Goal: Information Seeking & Learning: Learn about a topic

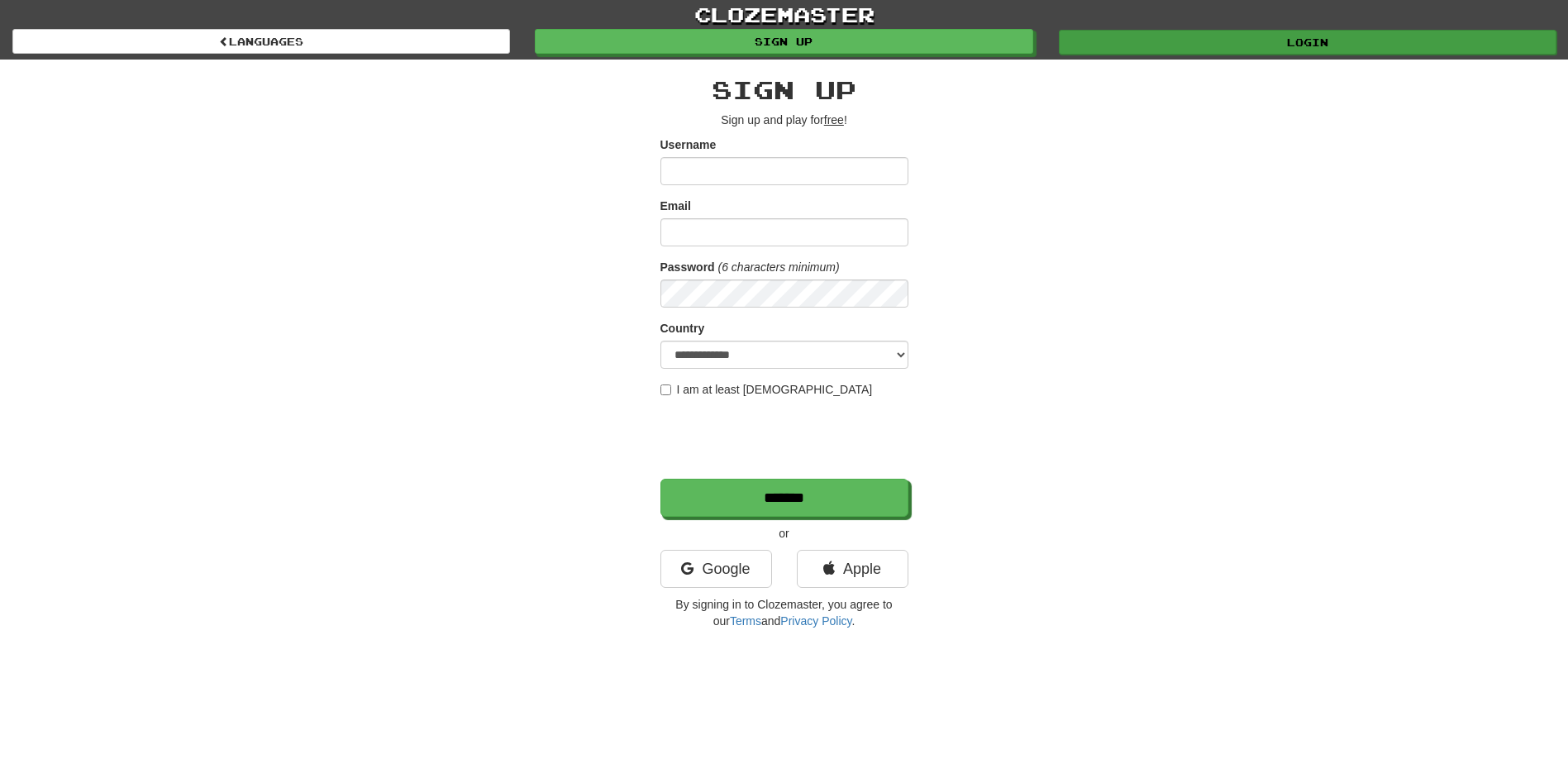
type input "*********"
drag, startPoint x: 1315, startPoint y: 39, endPoint x: 1302, endPoint y: 47, distance: 15.3
click at [1313, 42] on link "Login" at bounding box center [1307, 42] width 498 height 25
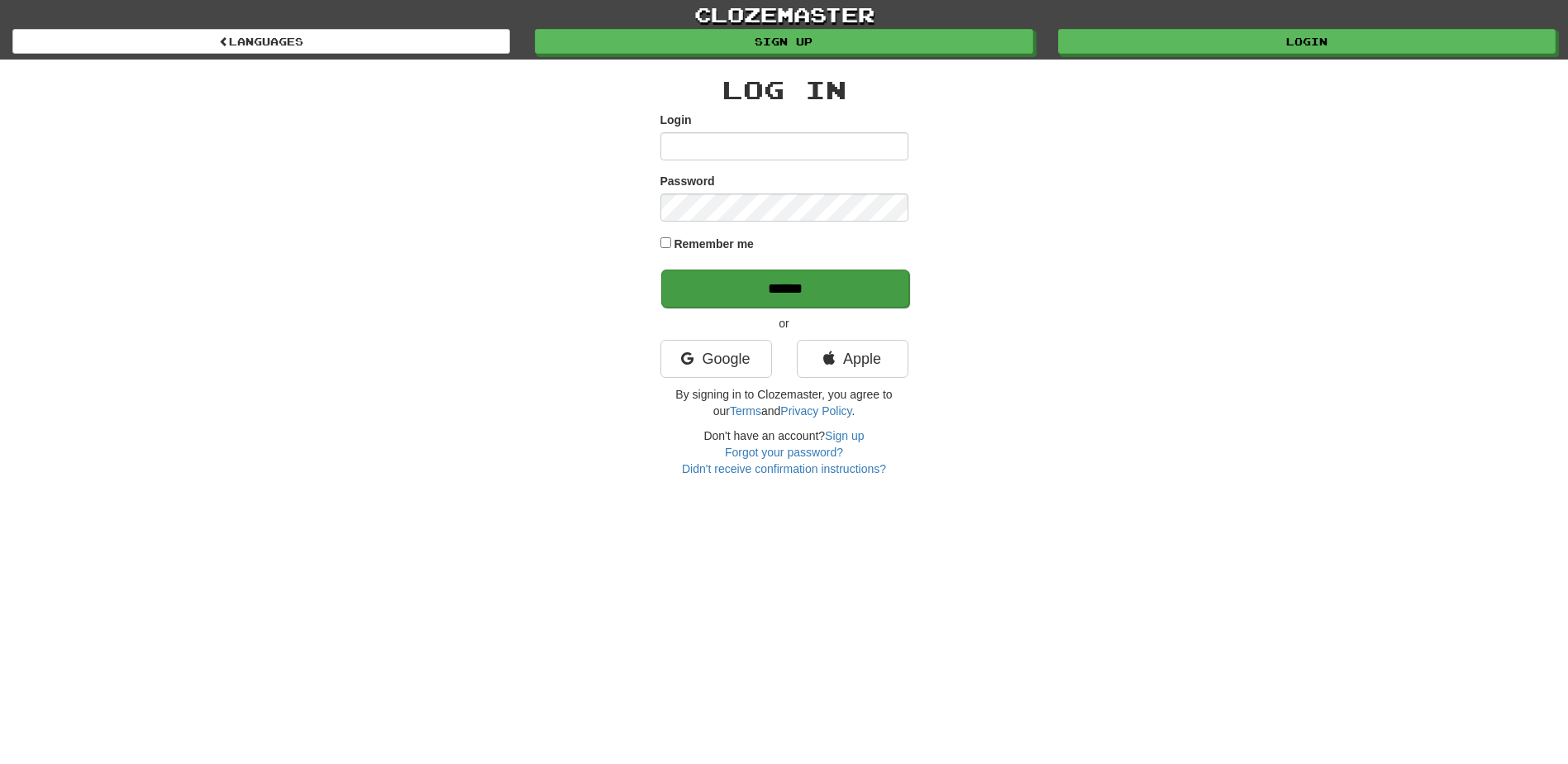
type input "*********"
click at [780, 282] on input "******" at bounding box center [784, 289] width 248 height 38
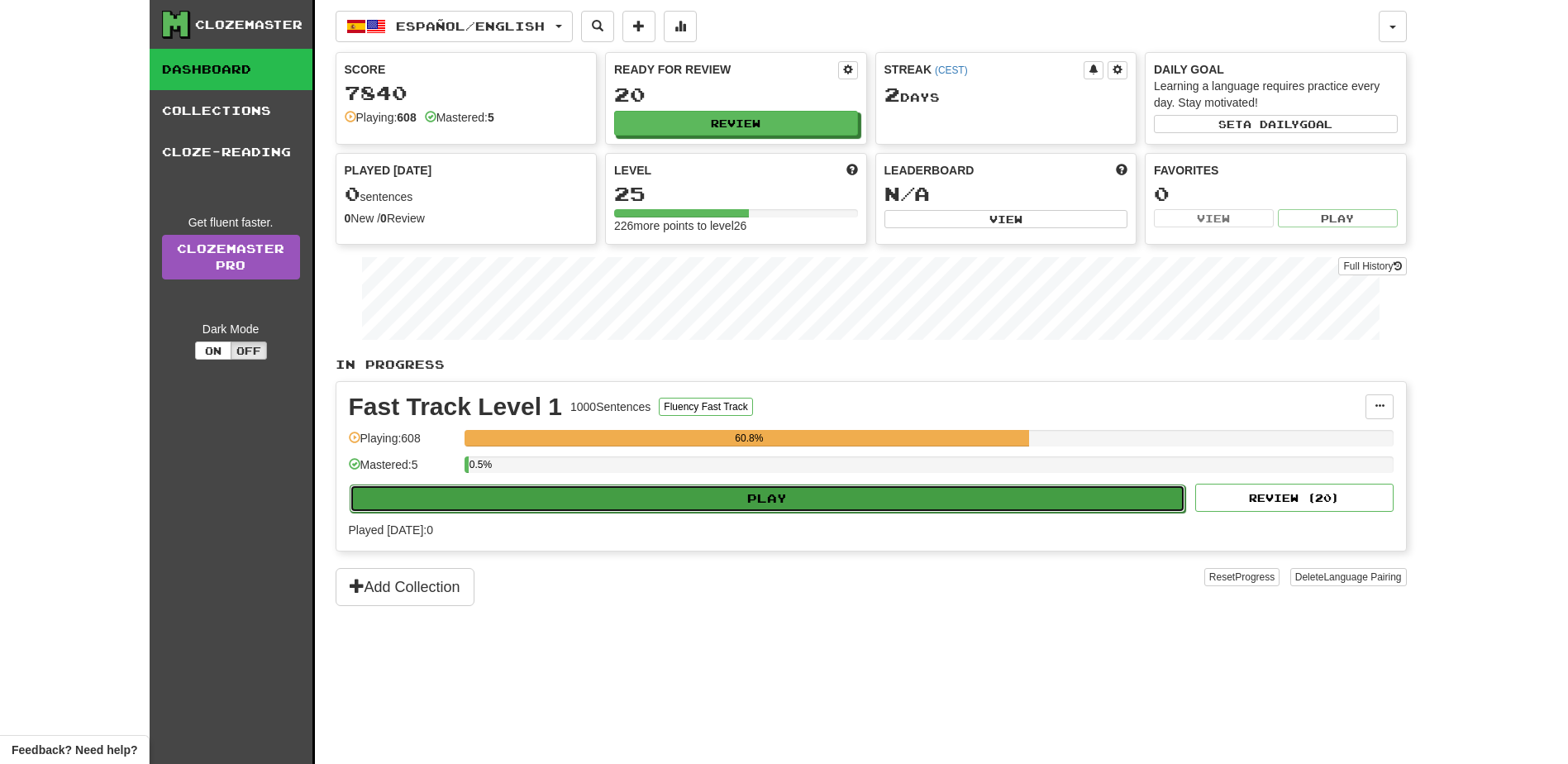
click at [799, 501] on button "Play" at bounding box center [768, 498] width 836 height 28
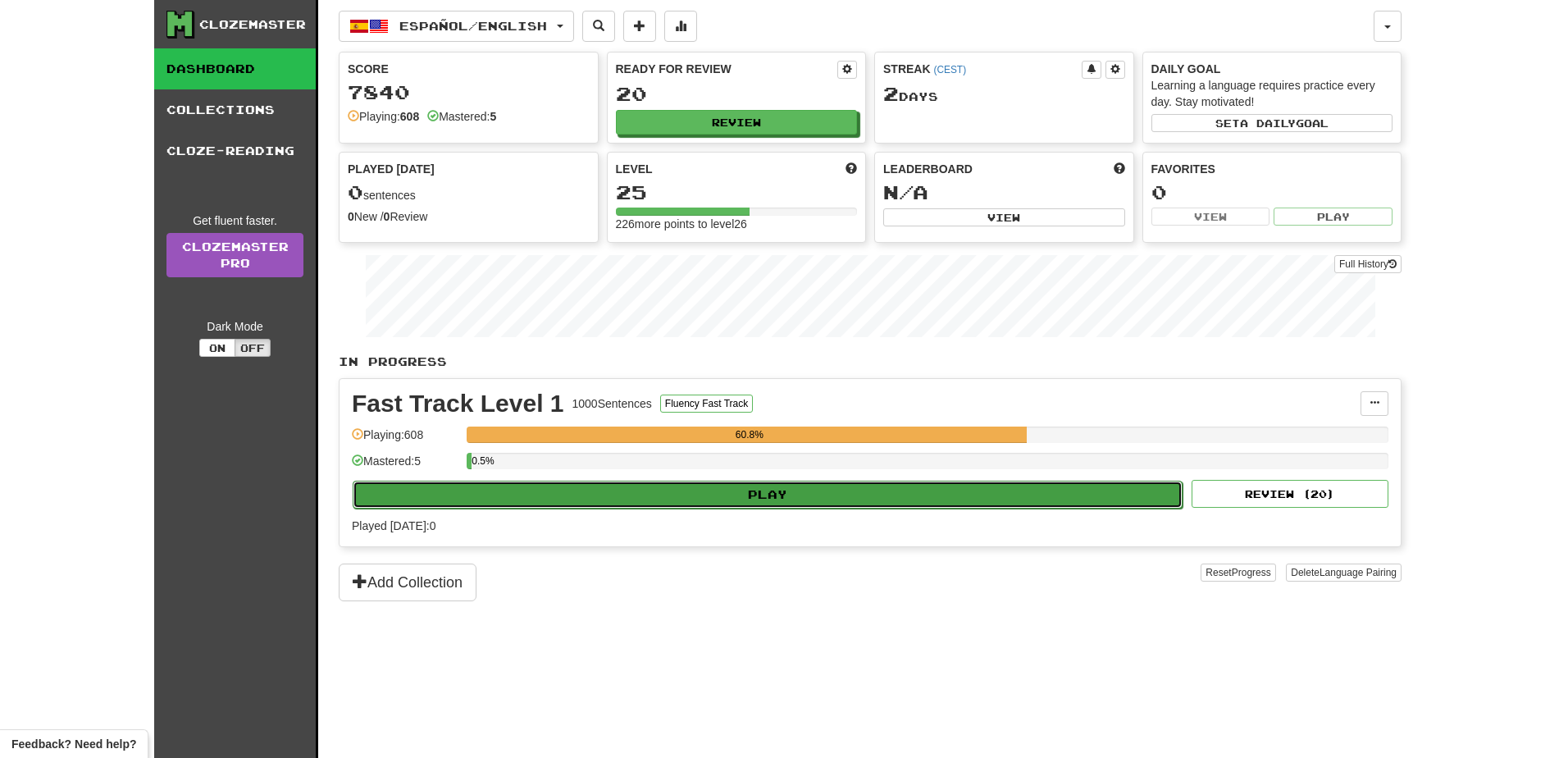
select select "**"
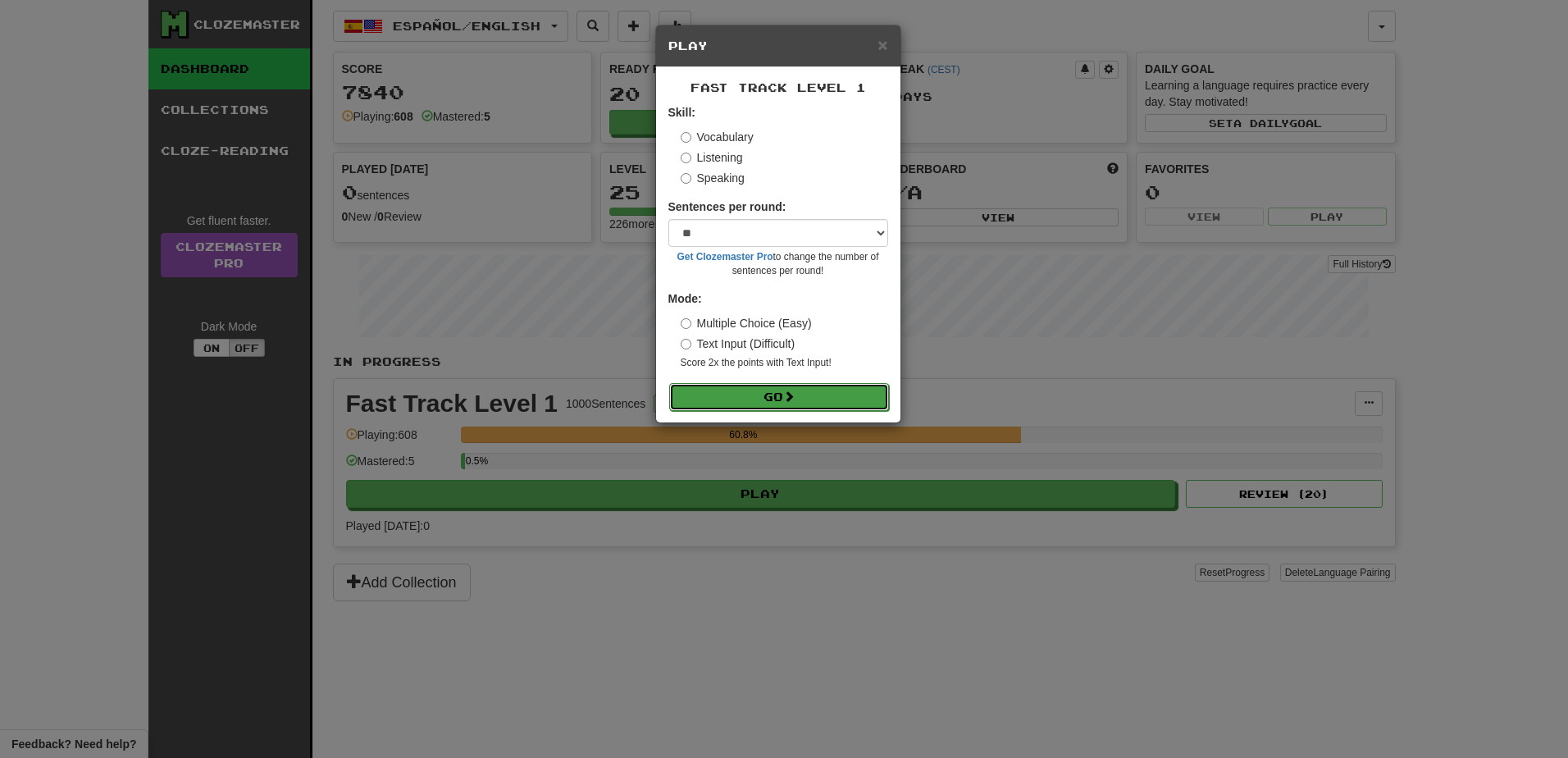
click at [808, 389] on button "Go" at bounding box center [779, 397] width 219 height 28
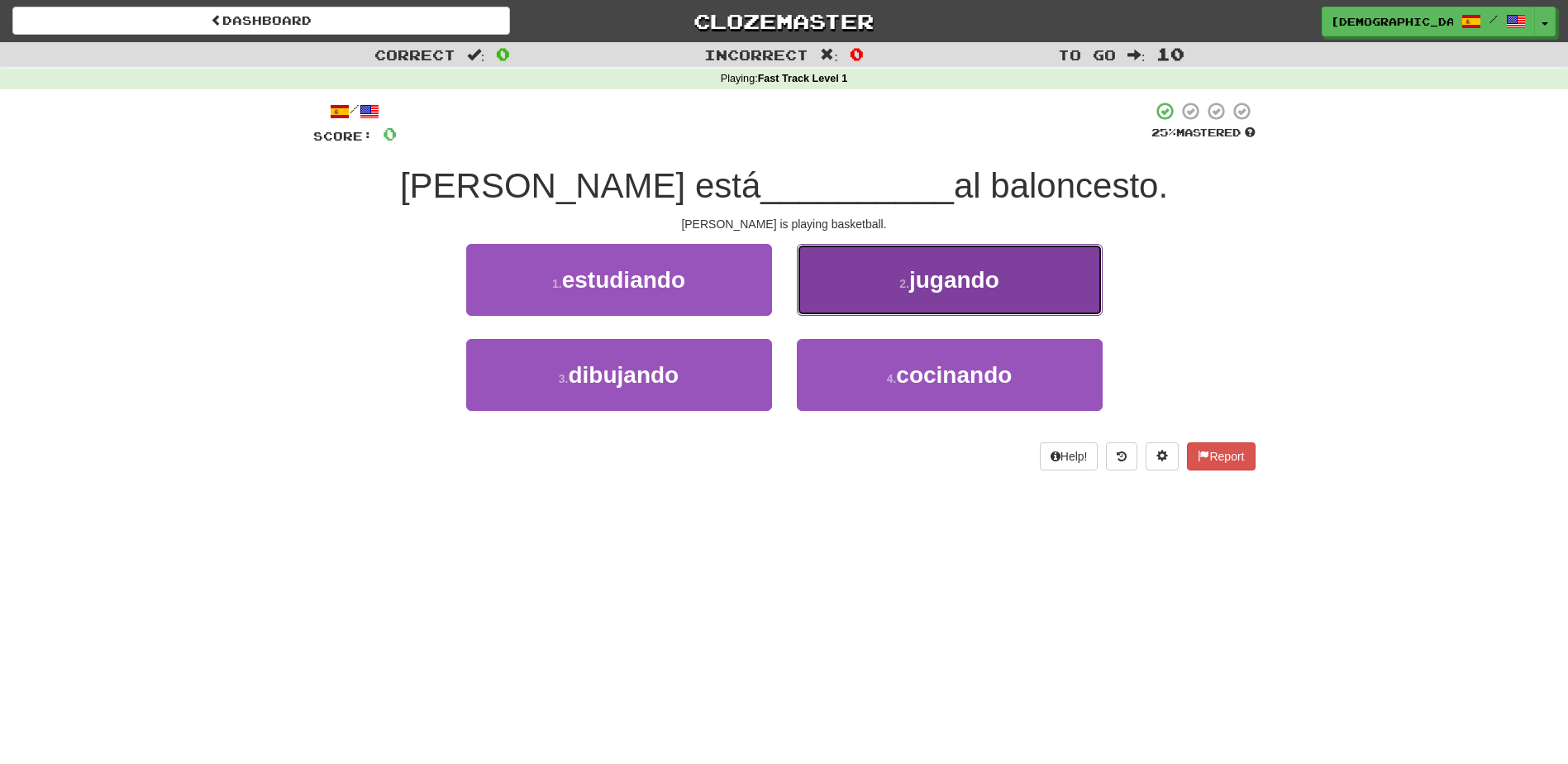
click at [921, 290] on span "jugando" at bounding box center [954, 280] width 90 height 26
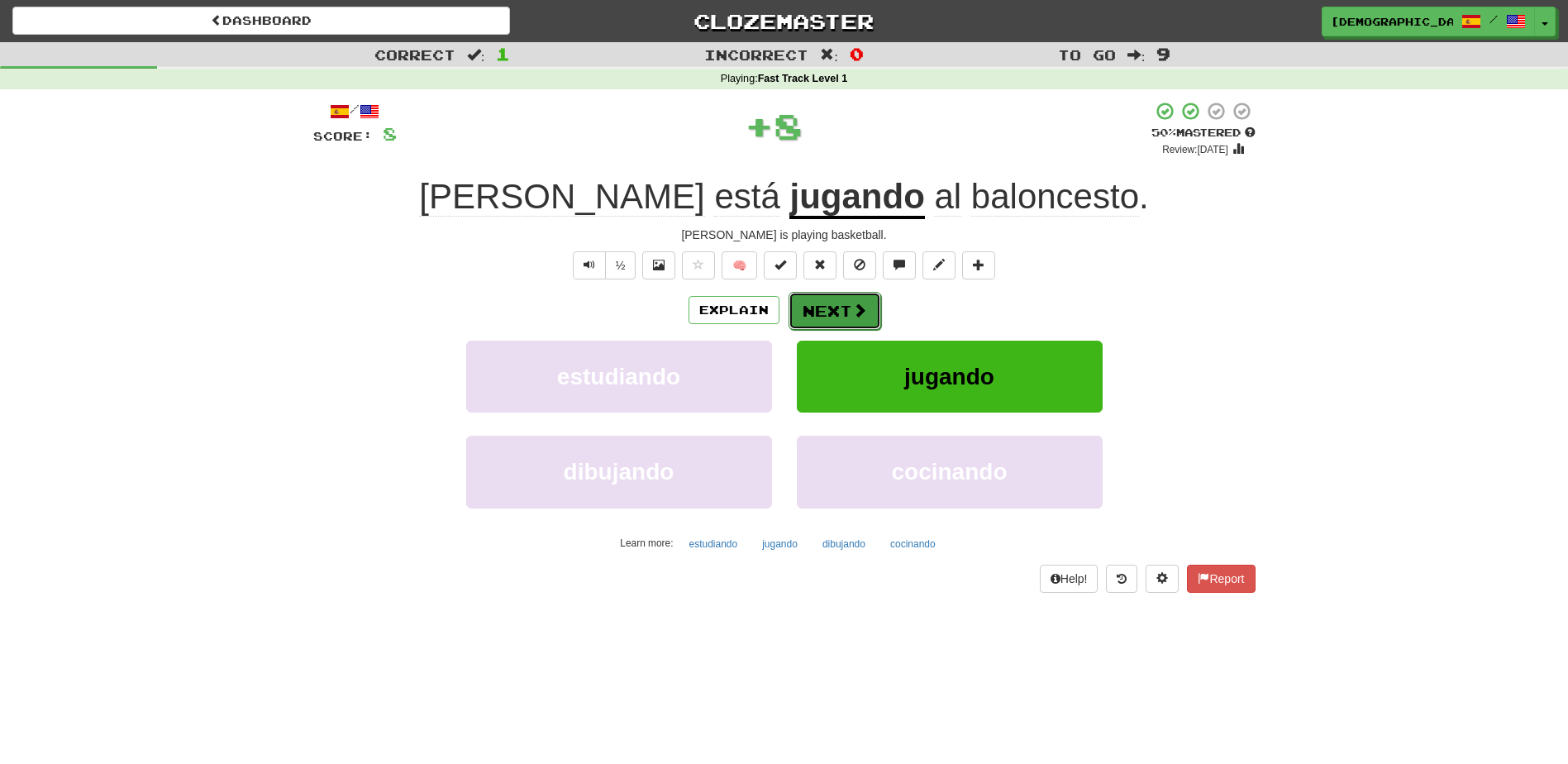
click at [843, 309] on button "Next" at bounding box center [834, 311] width 93 height 38
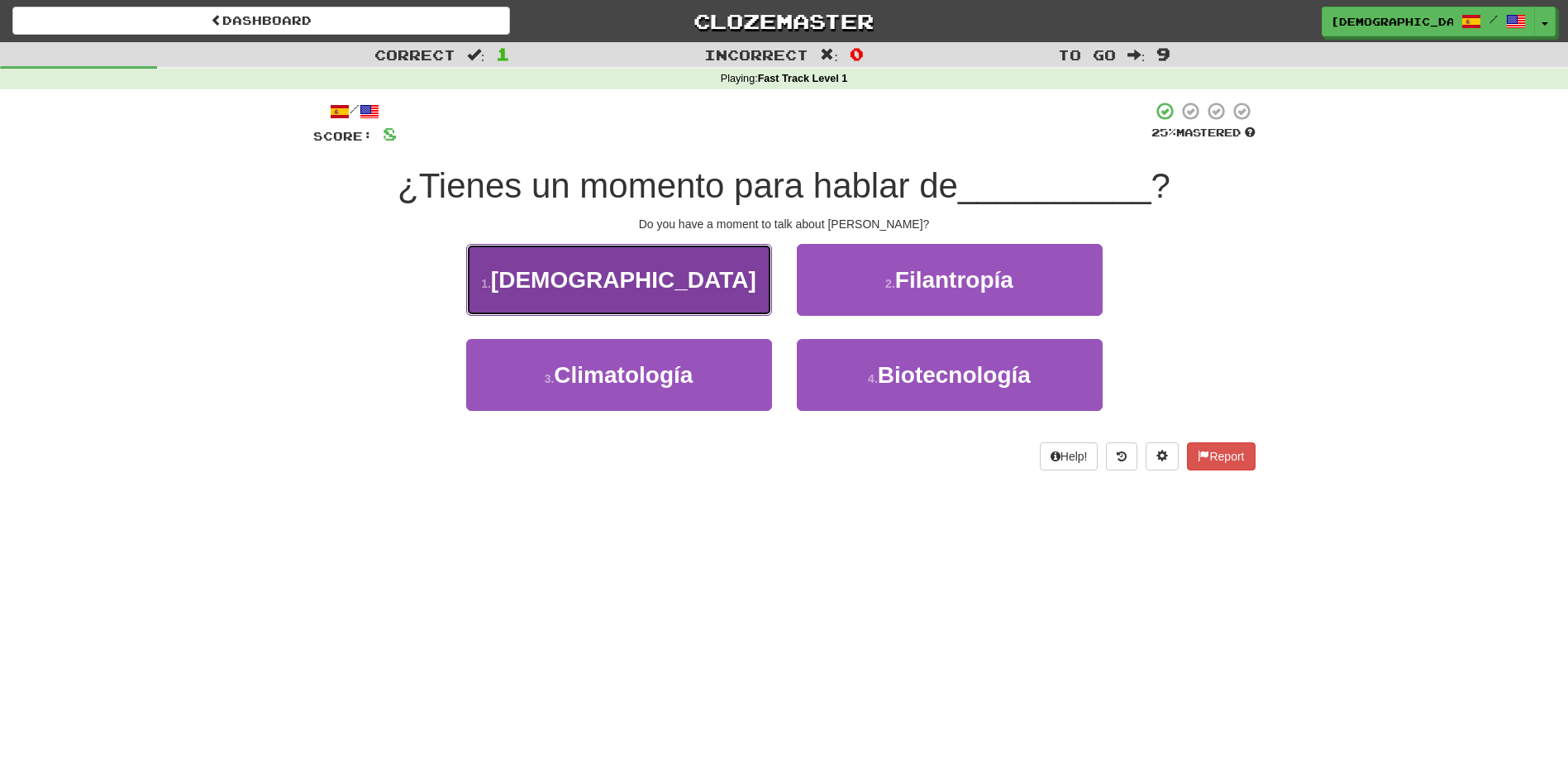
click at [708, 294] on button "1 . Jesucristo" at bounding box center [618, 280] width 306 height 72
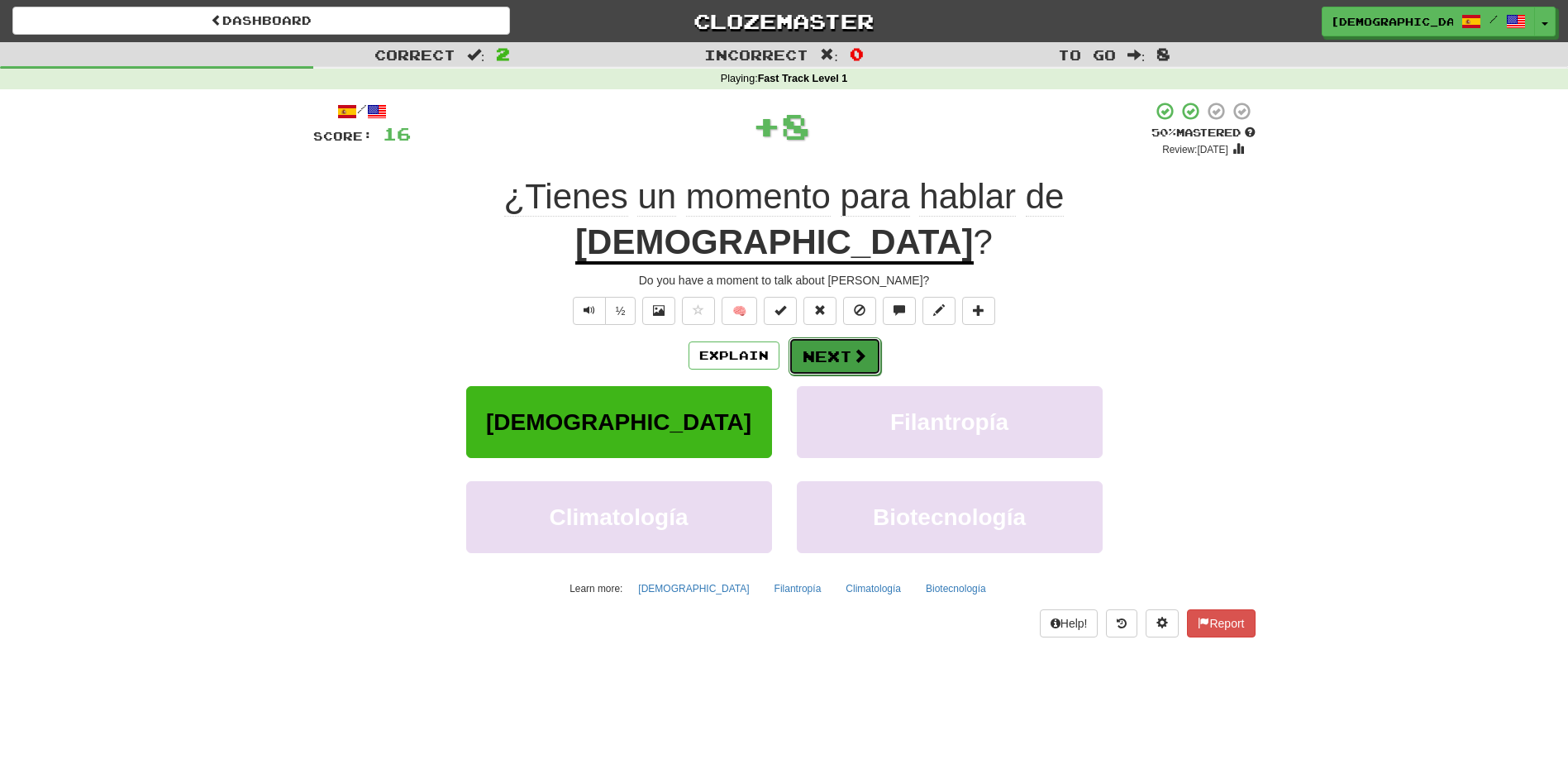
click at [839, 338] on button "Next" at bounding box center [834, 357] width 93 height 38
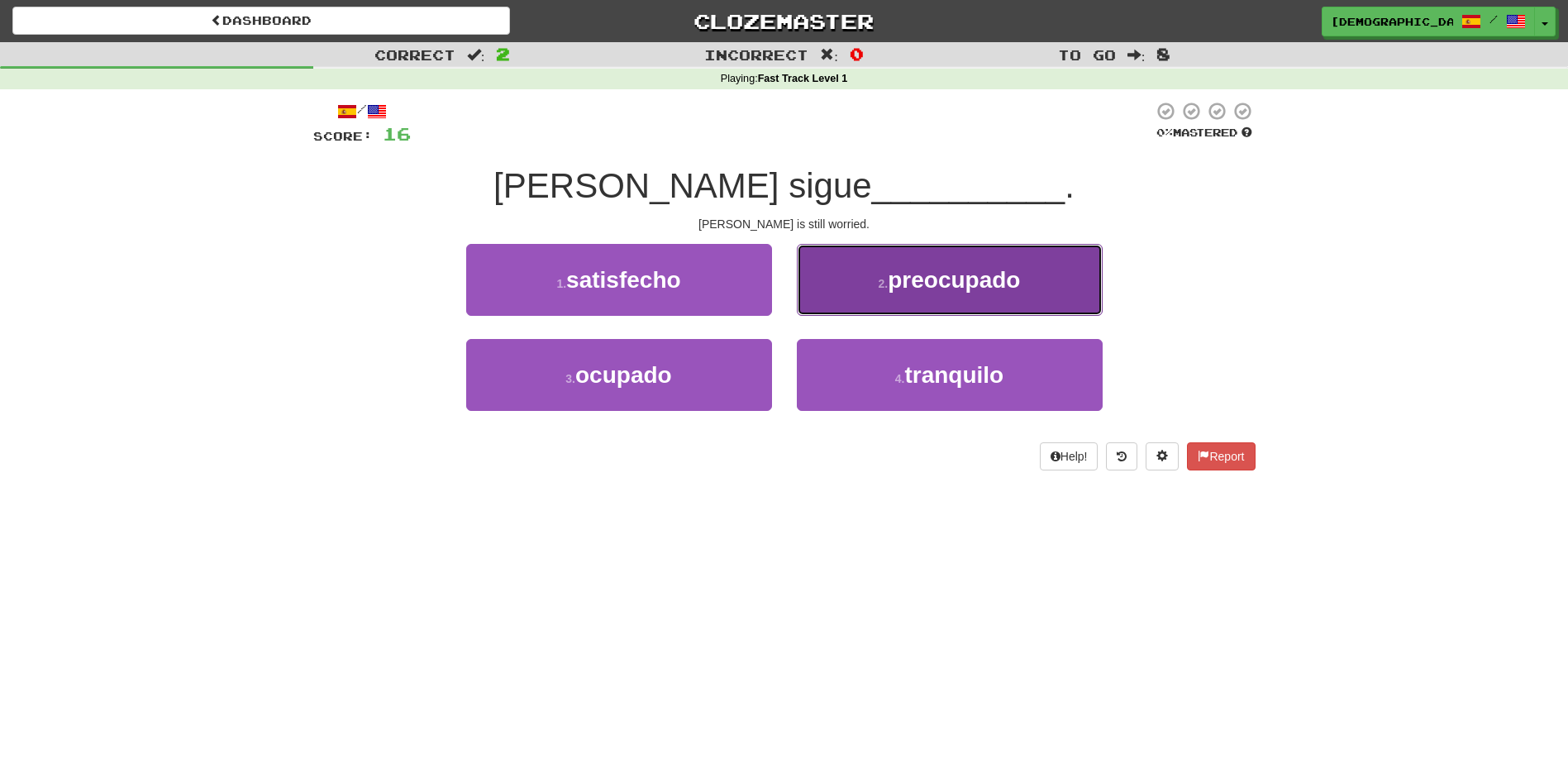
click at [879, 296] on button "2 . preocupado" at bounding box center [949, 280] width 306 height 72
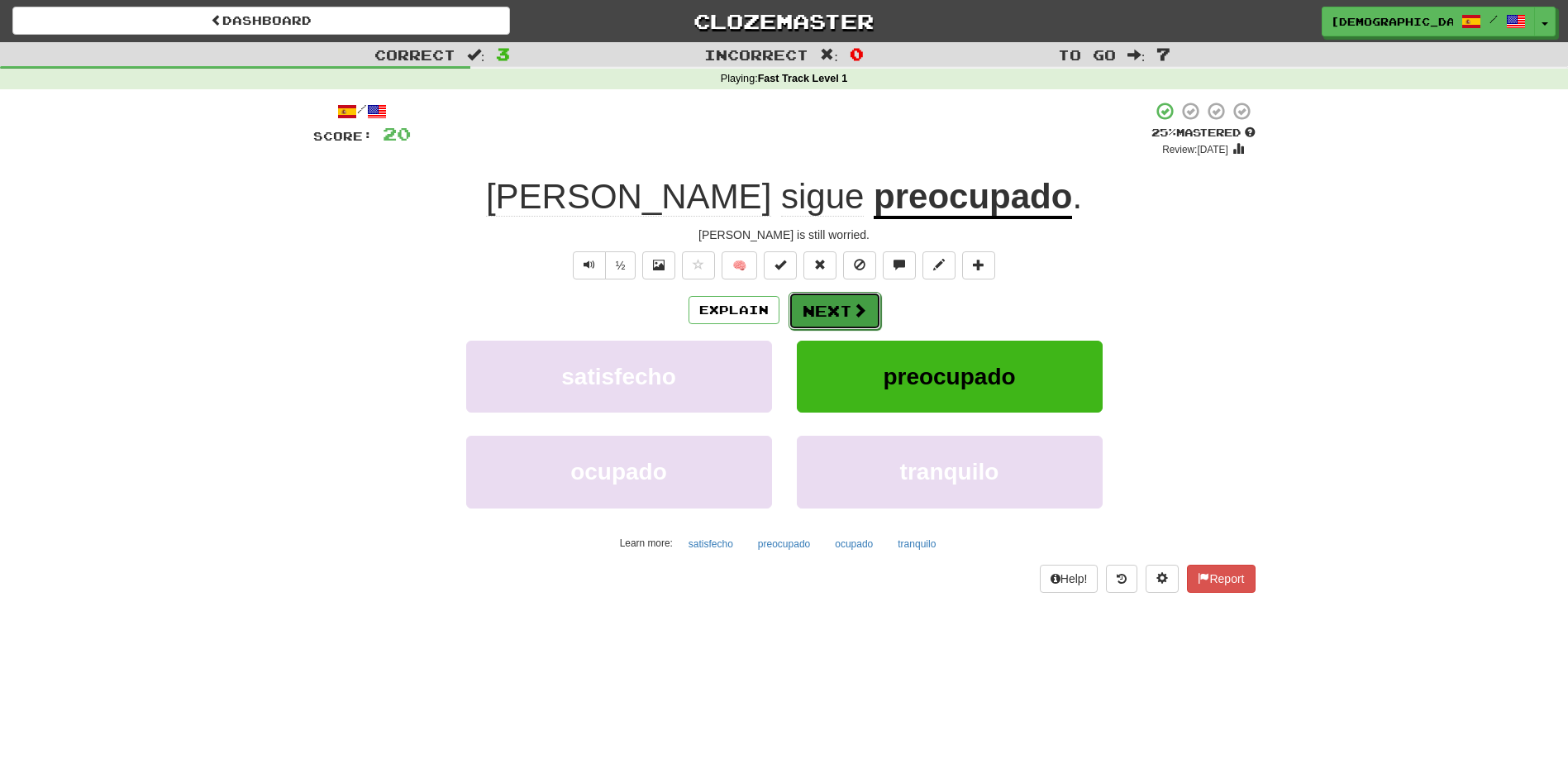
click at [828, 312] on button "Next" at bounding box center [834, 311] width 93 height 38
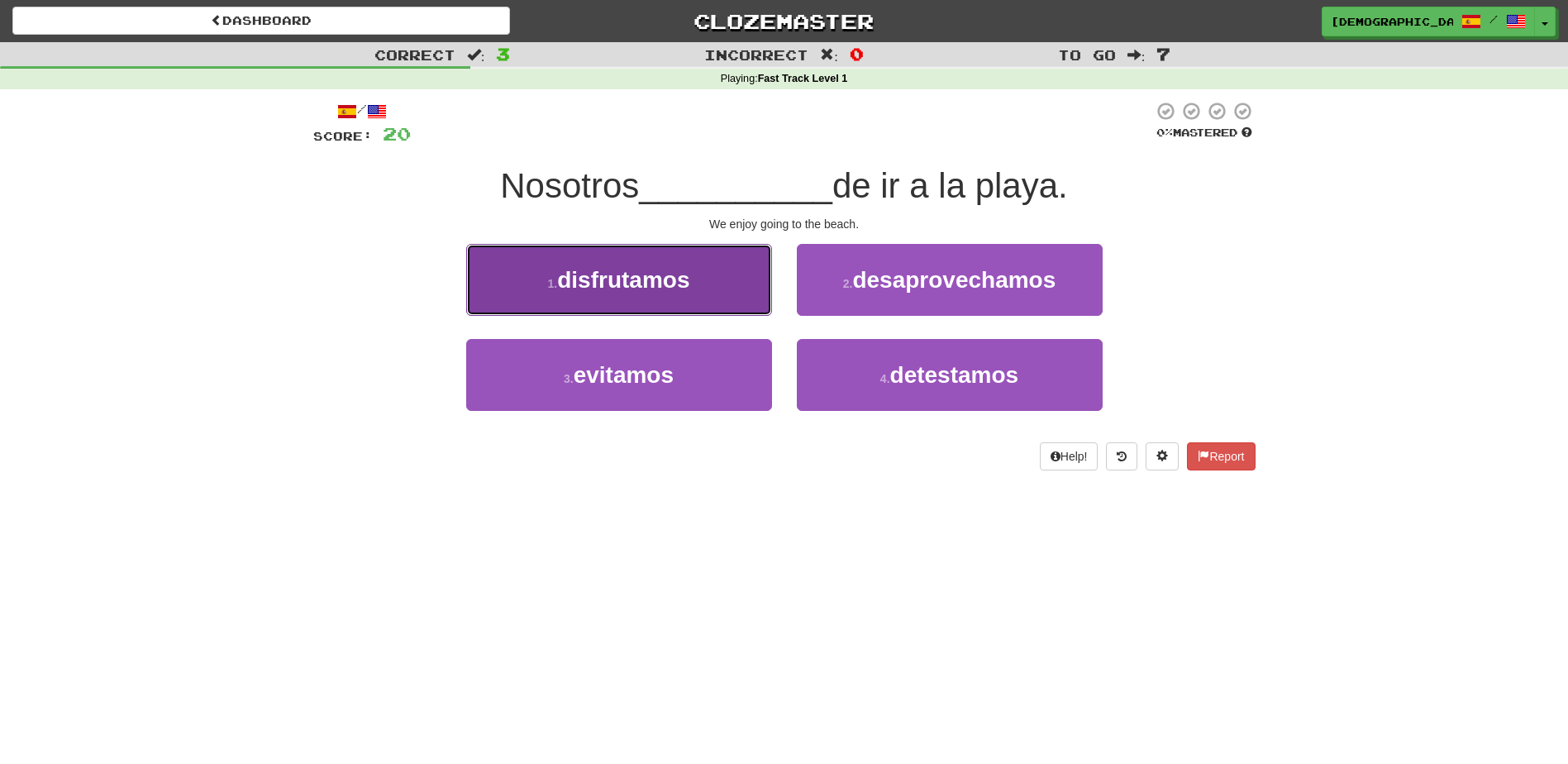
click at [692, 279] on button "1 . disfrutamos" at bounding box center [618, 280] width 306 height 72
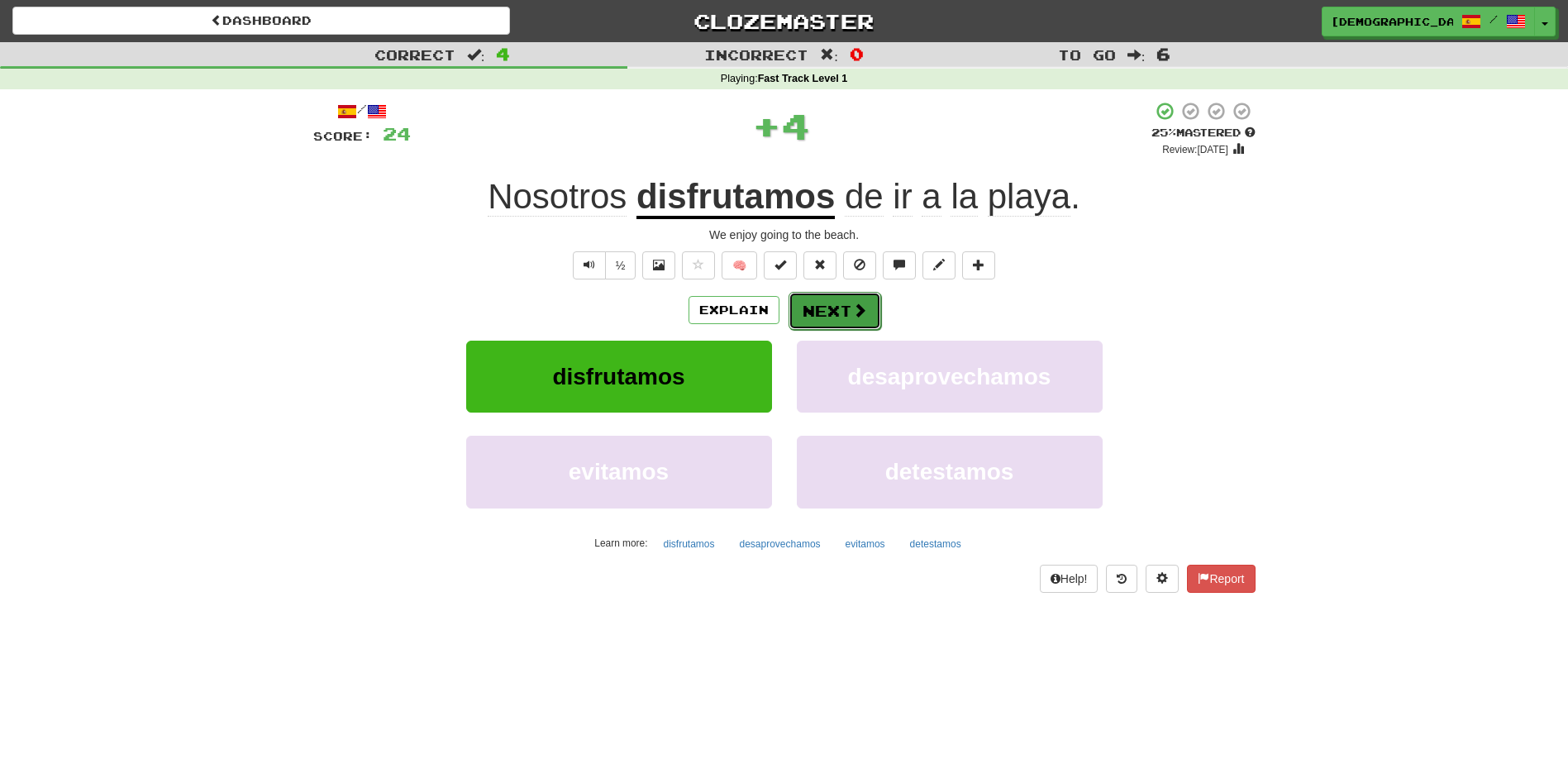
click at [820, 309] on button "Next" at bounding box center [834, 311] width 93 height 38
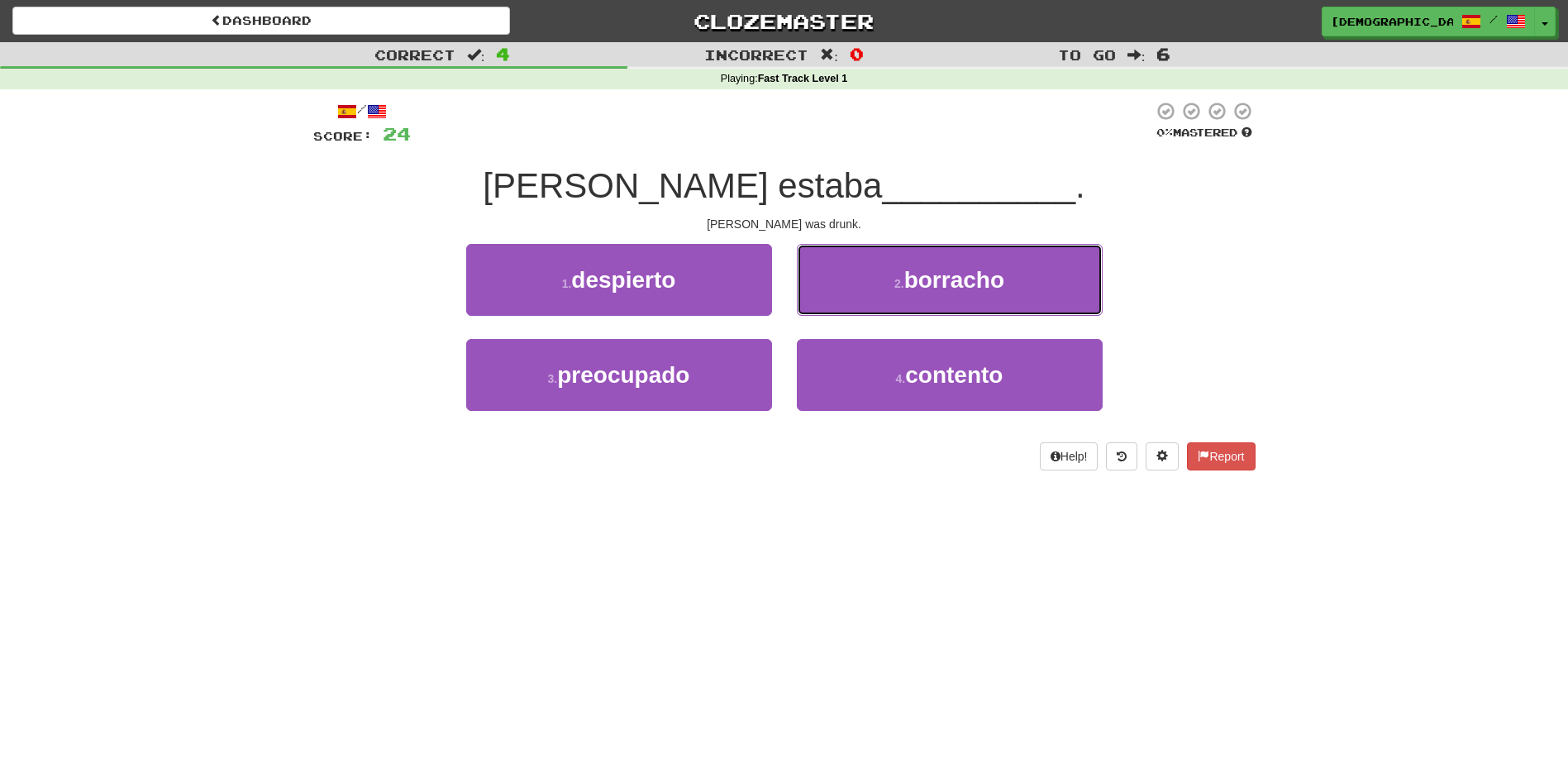
click at [917, 284] on span "borracho" at bounding box center [954, 280] width 100 height 26
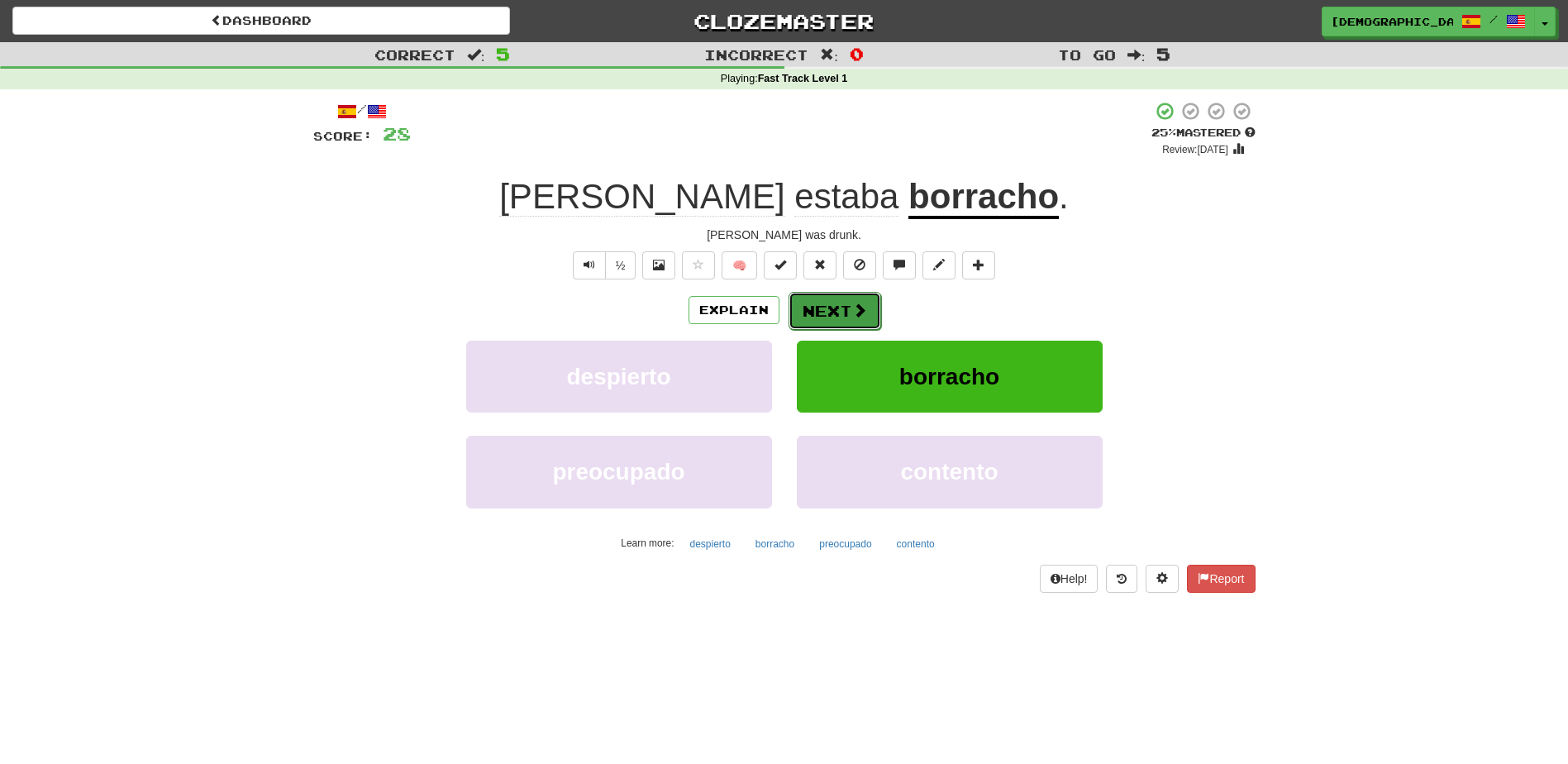
click at [848, 308] on button "Next" at bounding box center [834, 311] width 93 height 38
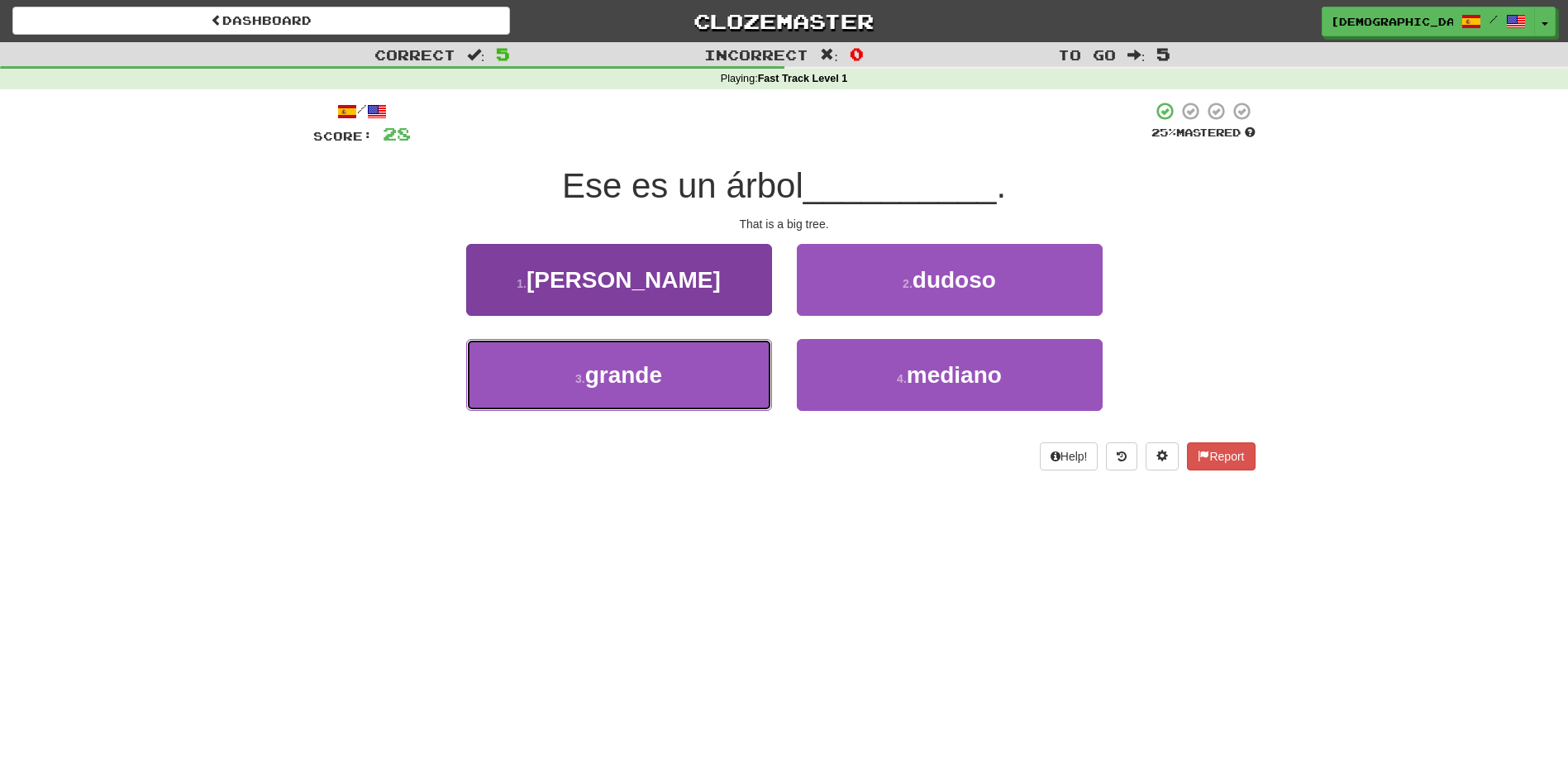
drag, startPoint x: 681, startPoint y: 387, endPoint x: 706, endPoint y: 373, distance: 28.7
click at [683, 386] on button "3 . grande" at bounding box center [618, 375] width 306 height 72
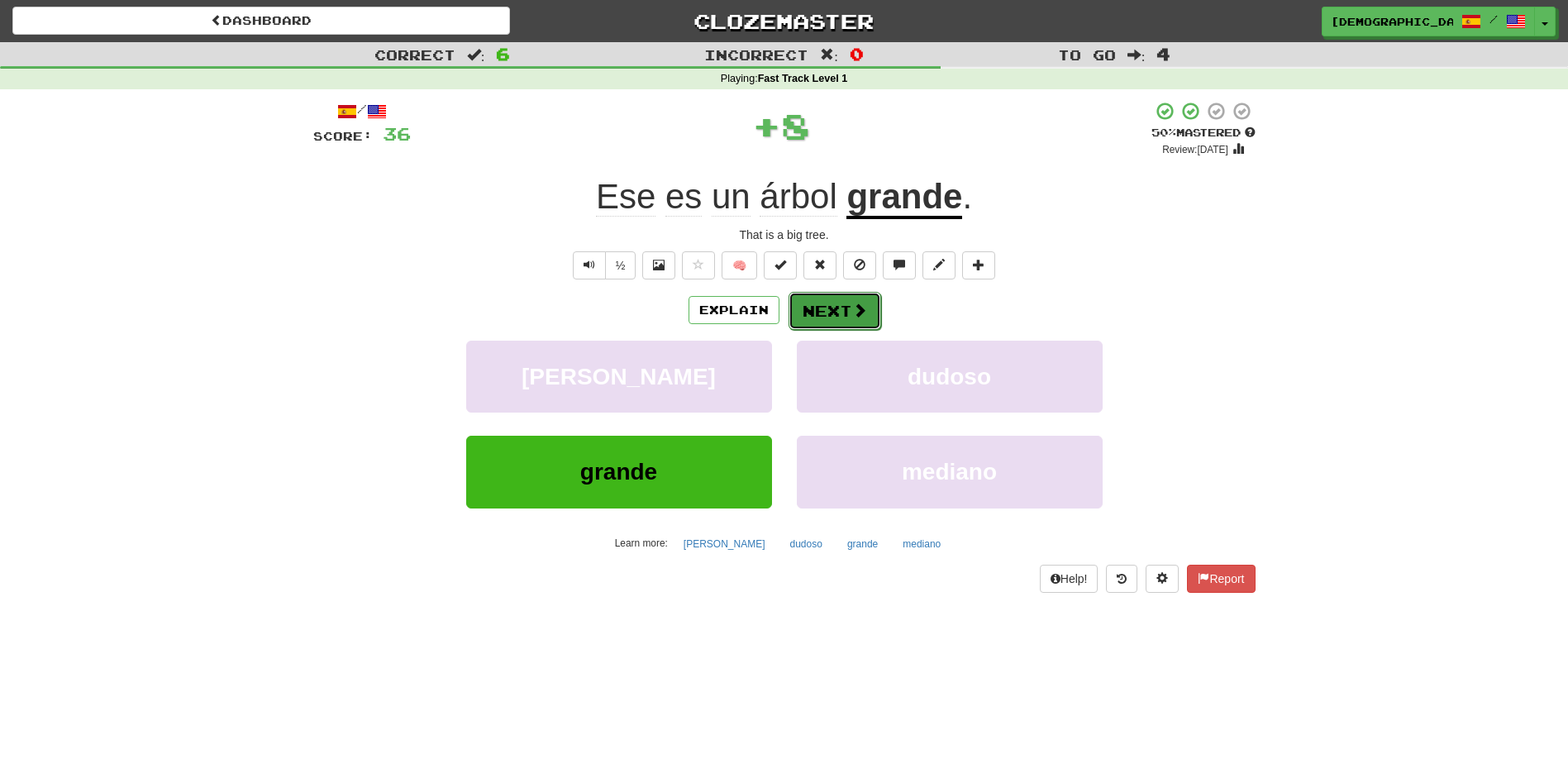
click at [824, 315] on button "Next" at bounding box center [834, 311] width 93 height 38
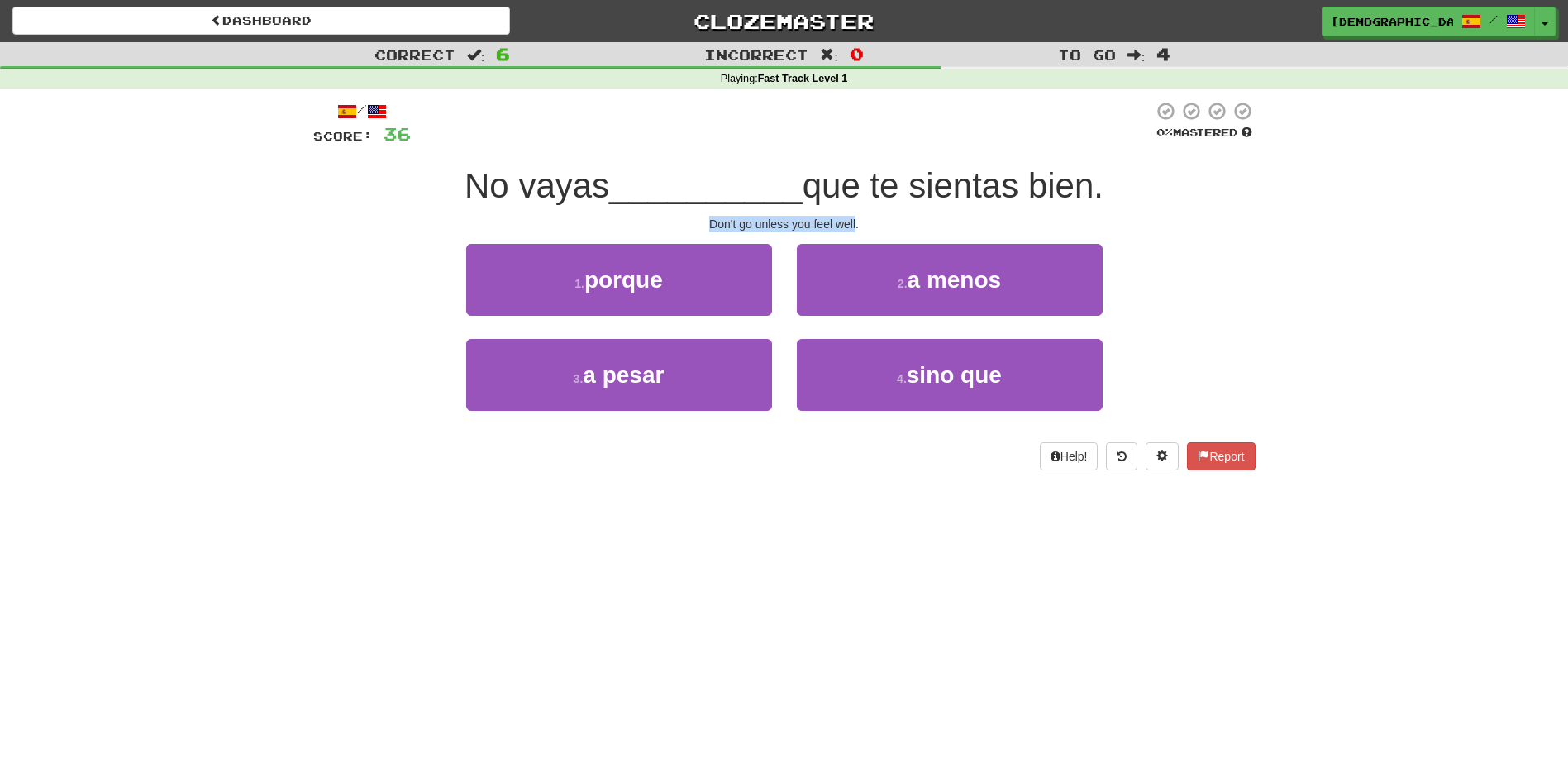
drag, startPoint x: 705, startPoint y: 219, endPoint x: 854, endPoint y: 225, distance: 149.1
click at [854, 225] on div "Don't go unless you feel well." at bounding box center [784, 224] width 942 height 17
copy div "Don't go unless you feel well"
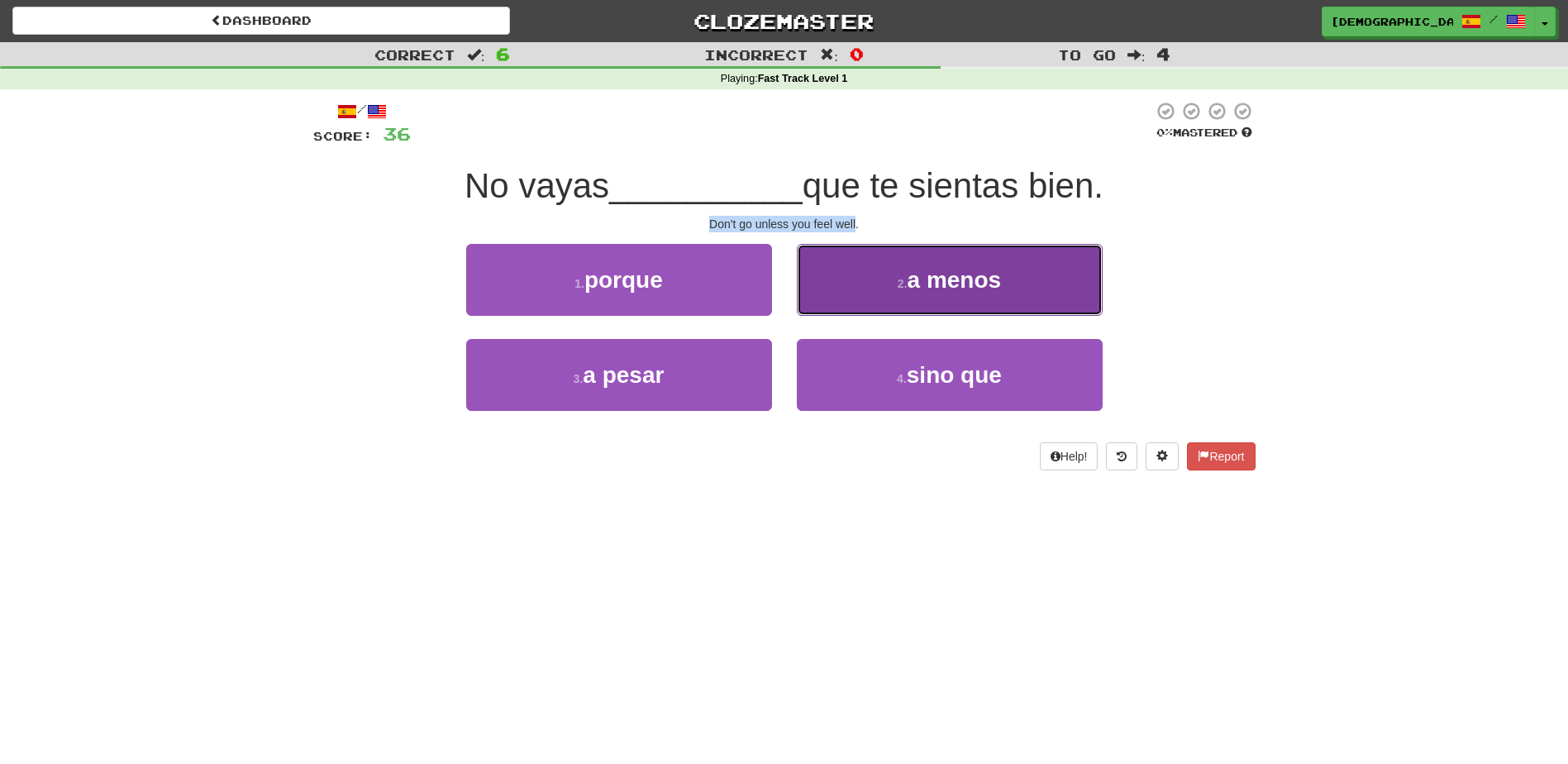
click at [930, 275] on span "a menos" at bounding box center [954, 280] width 95 height 26
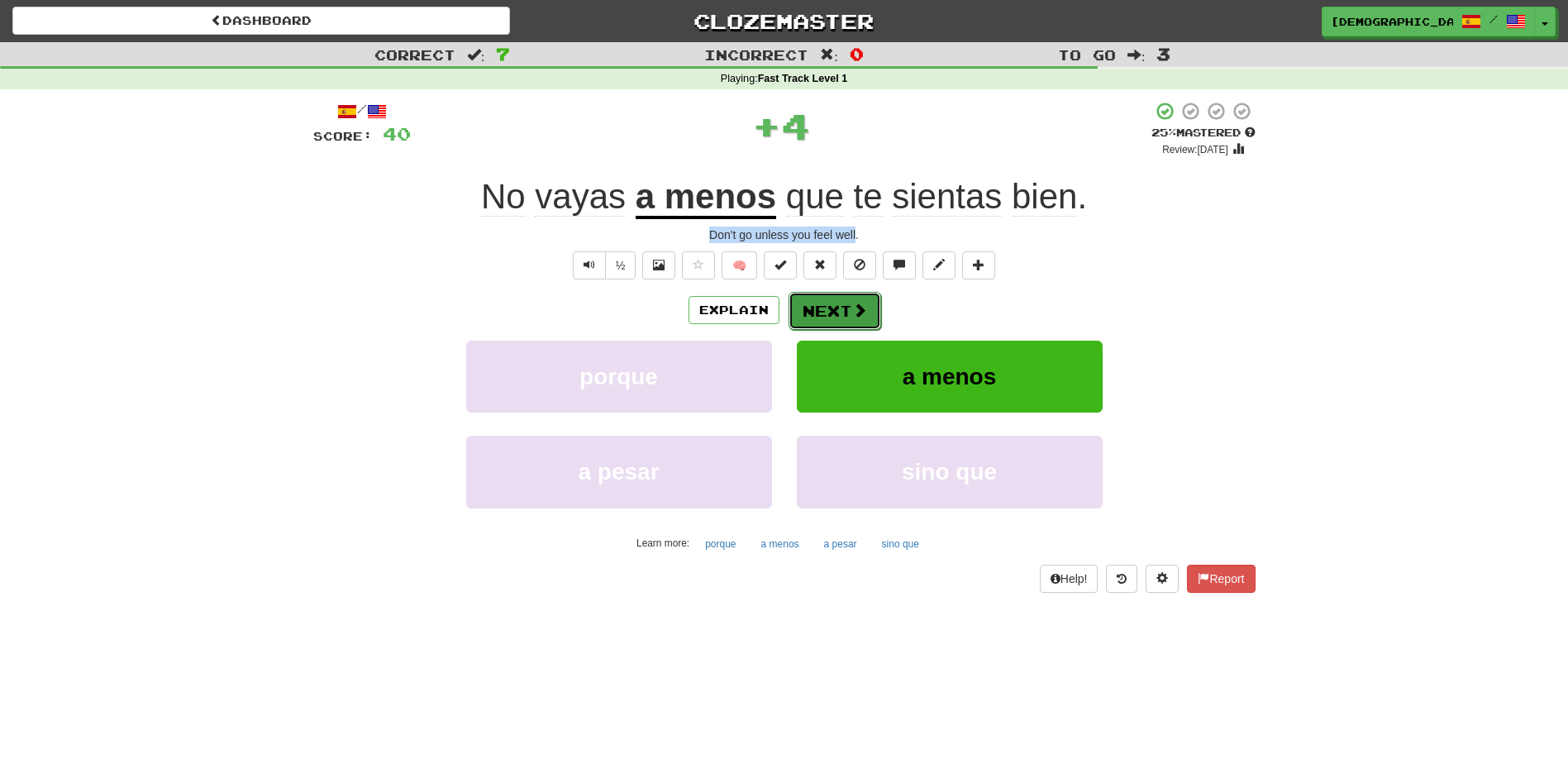
click at [861, 316] on span at bounding box center [859, 310] width 15 height 15
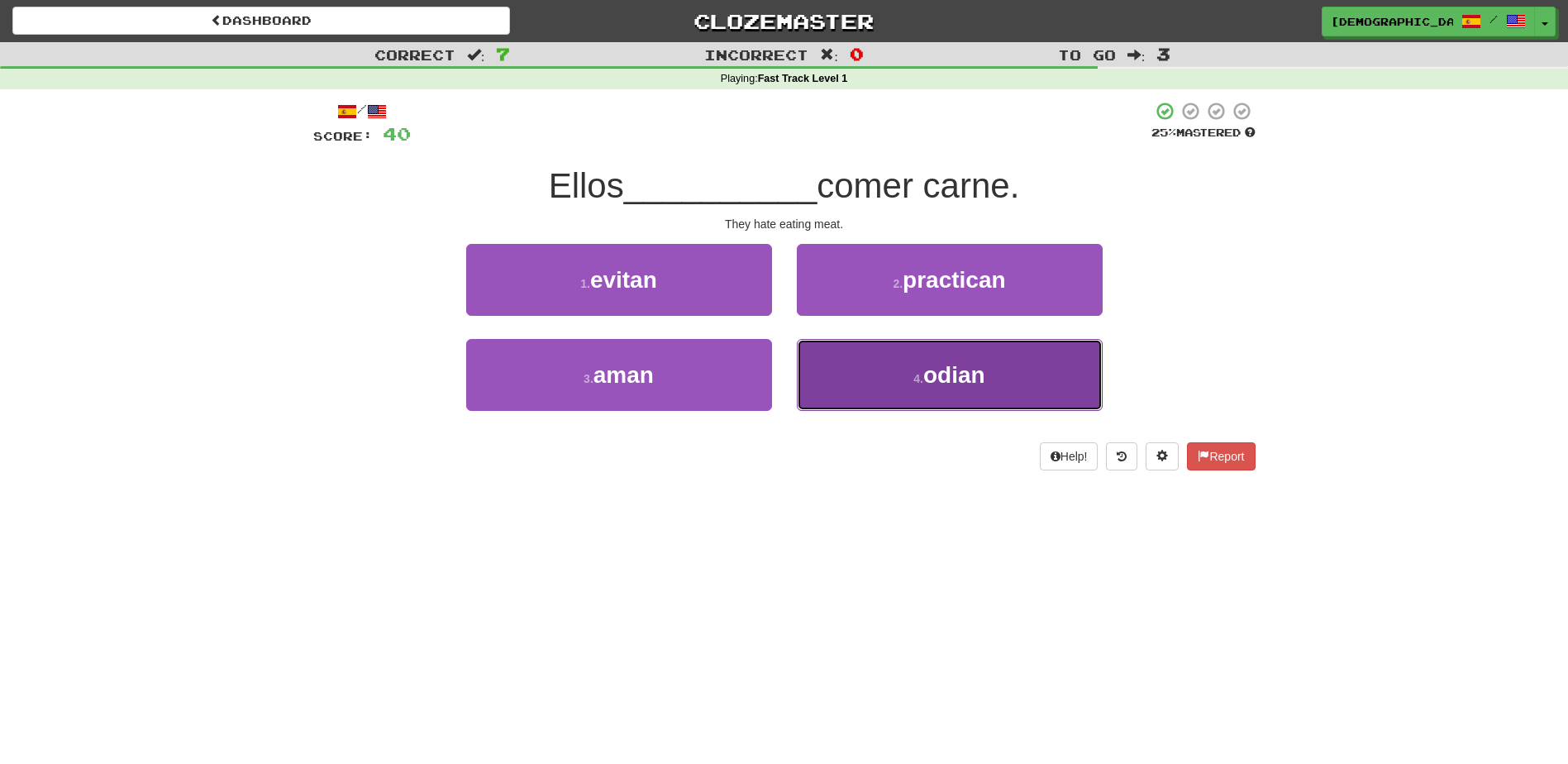
click at [957, 372] on span "odian" at bounding box center [954, 376] width 62 height 26
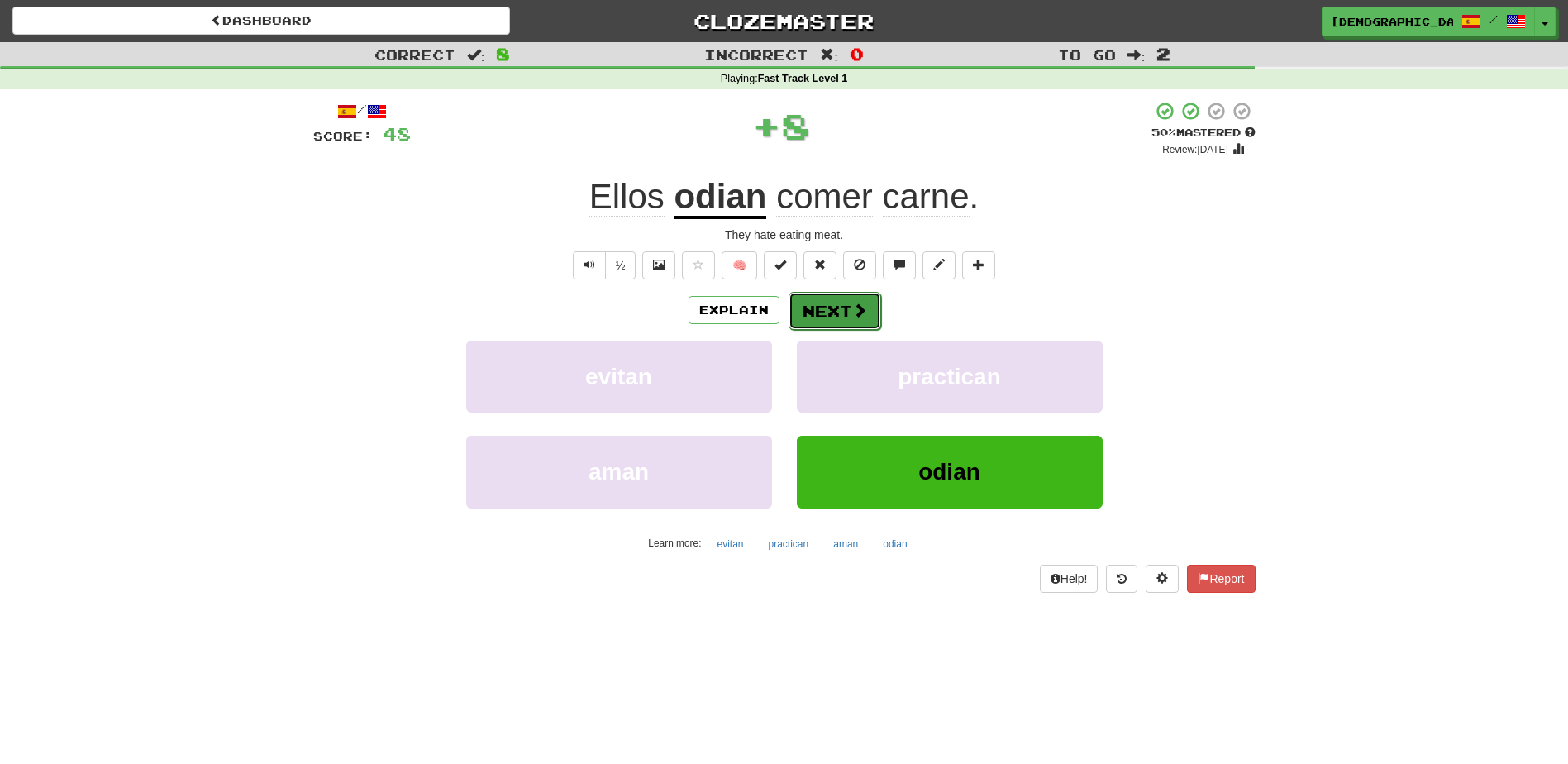
click at [837, 303] on button "Next" at bounding box center [834, 311] width 93 height 38
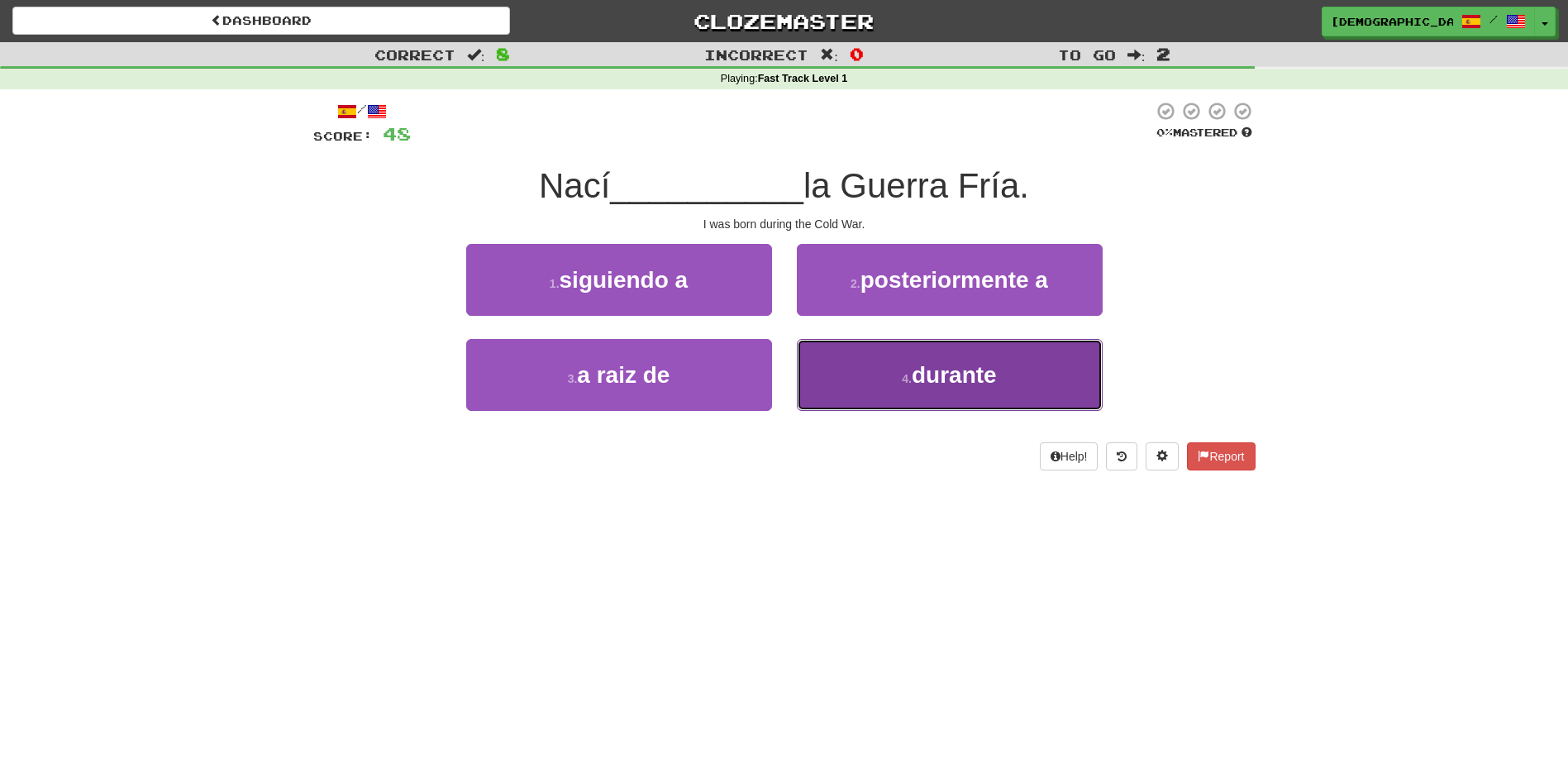
click at [943, 370] on span "durante" at bounding box center [954, 376] width 85 height 26
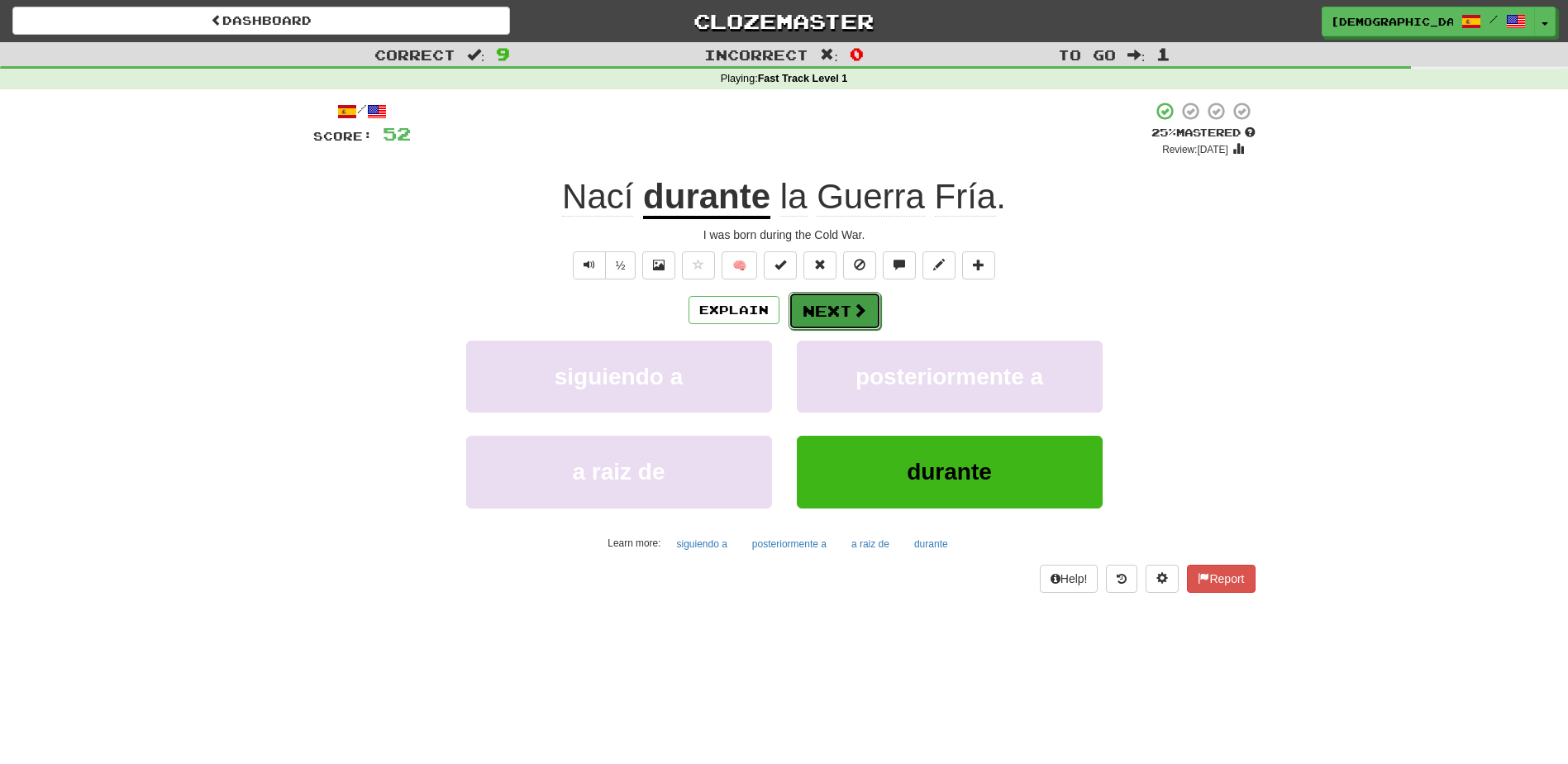
click at [841, 312] on button "Next" at bounding box center [834, 311] width 93 height 38
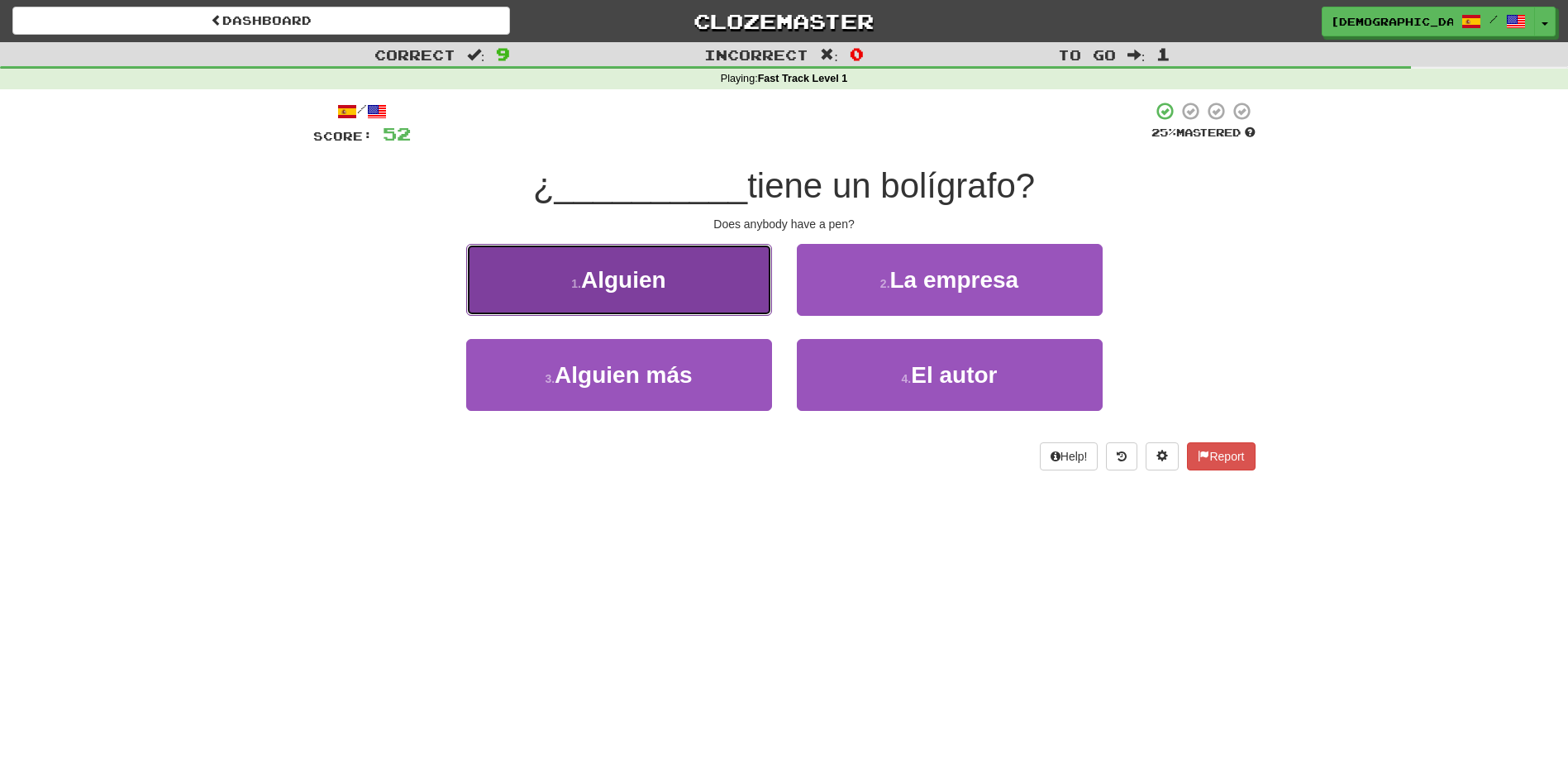
click at [697, 290] on button "1 . Alguien" at bounding box center [618, 280] width 306 height 72
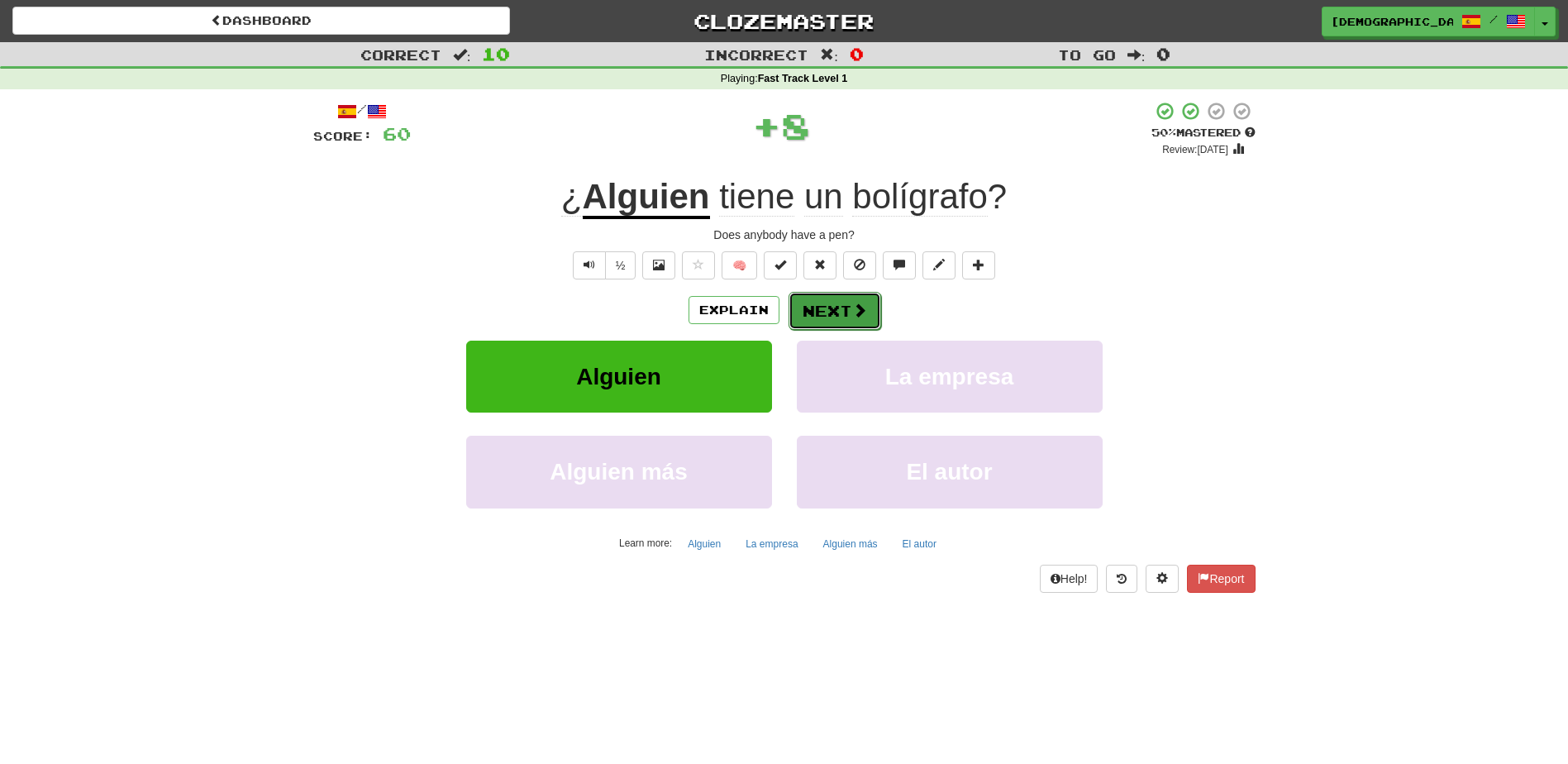
click at [829, 314] on button "Next" at bounding box center [834, 311] width 93 height 38
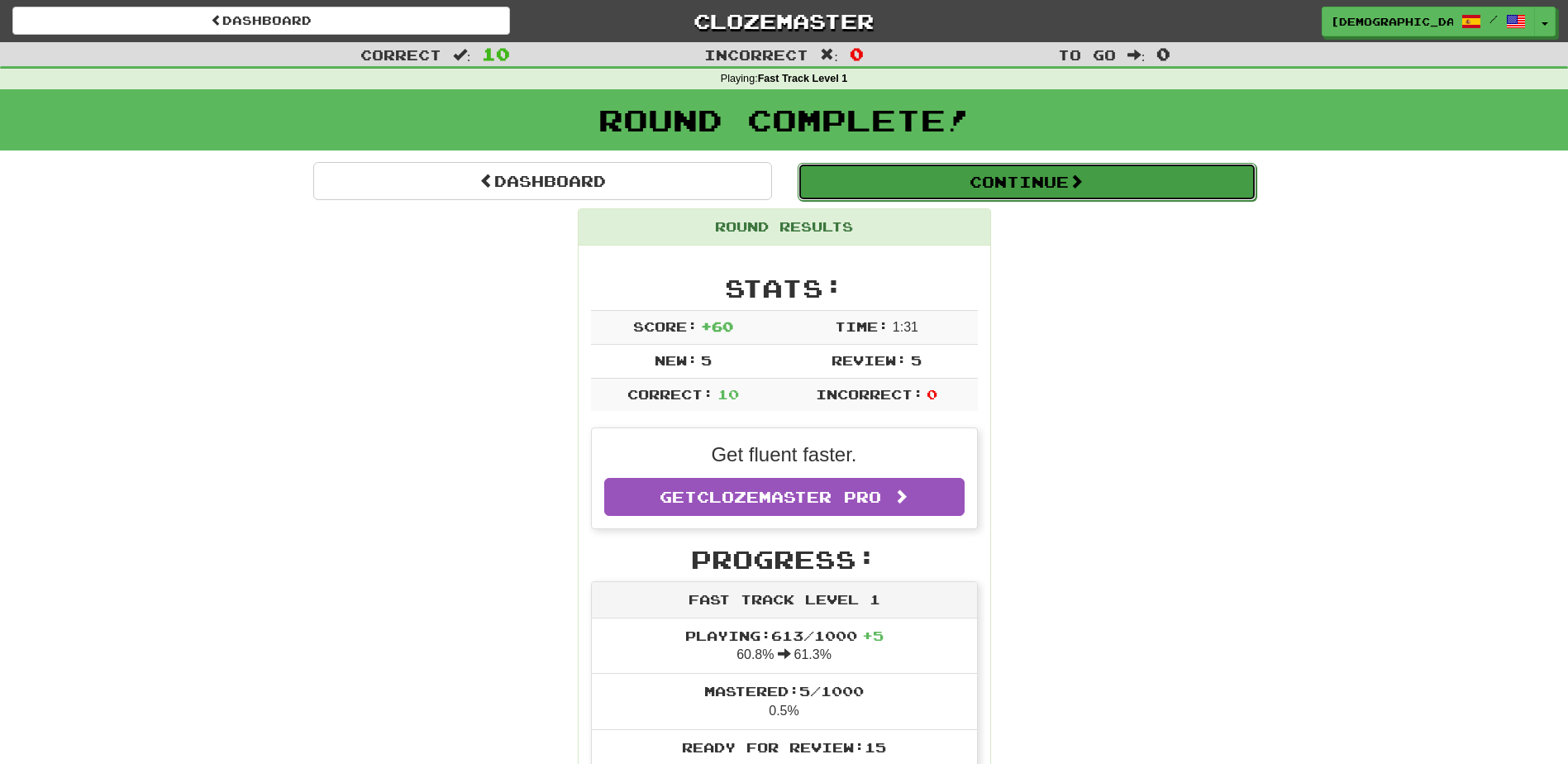
click at [998, 192] on button "Continue" at bounding box center [1026, 182] width 459 height 38
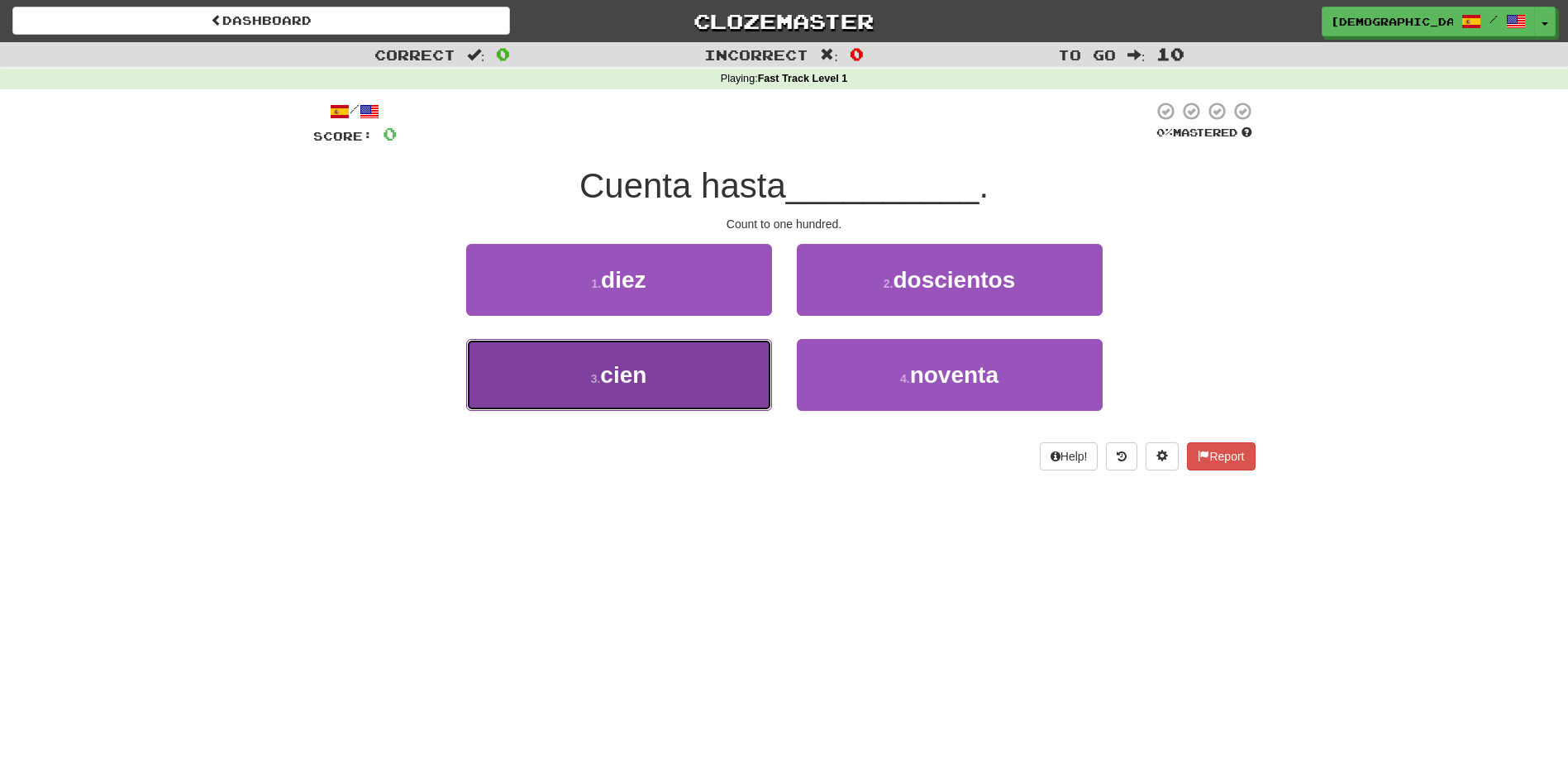
click at [693, 369] on button "3 . cien" at bounding box center [618, 375] width 306 height 72
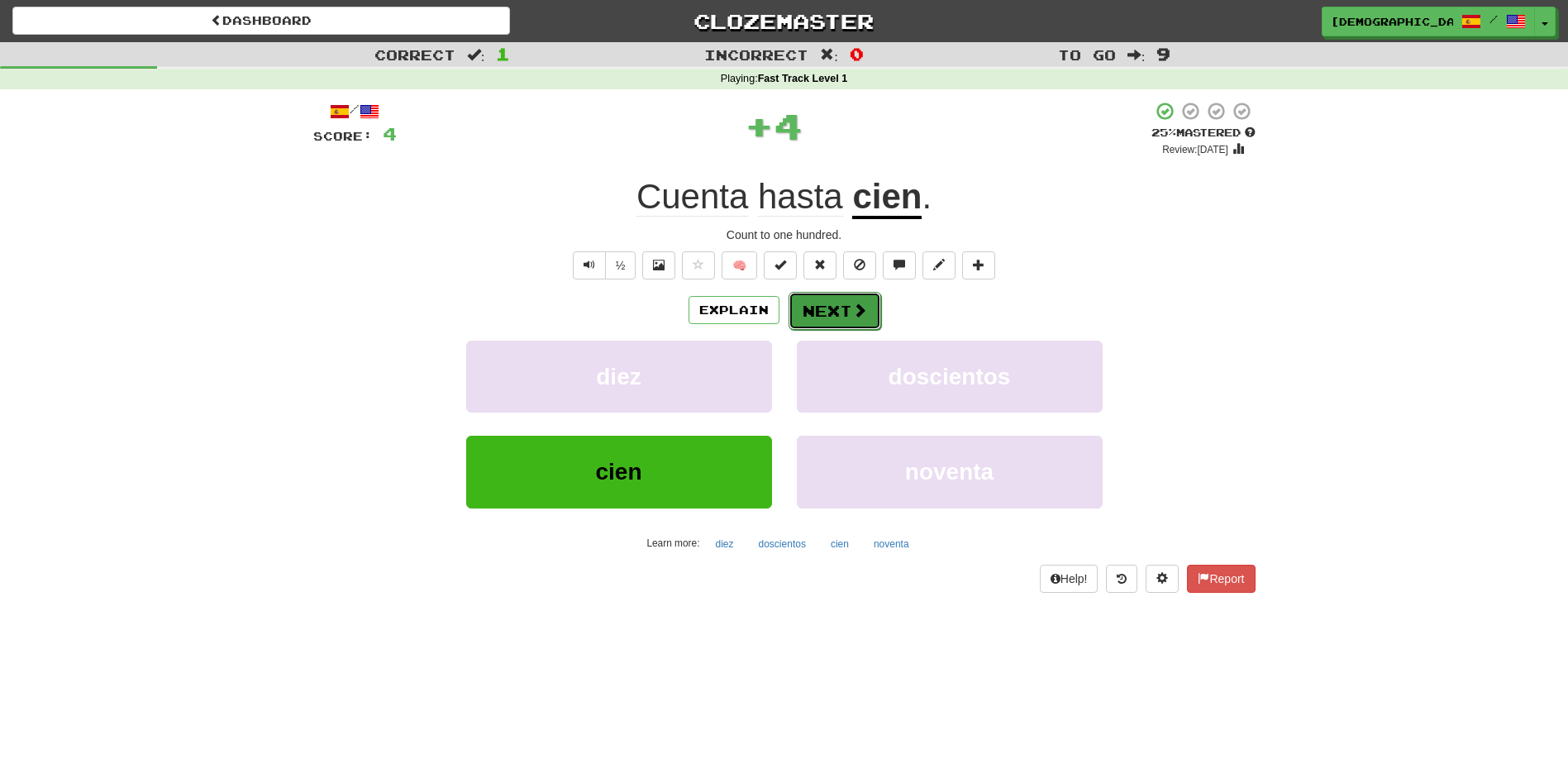
click at [829, 305] on button "Next" at bounding box center [834, 311] width 93 height 38
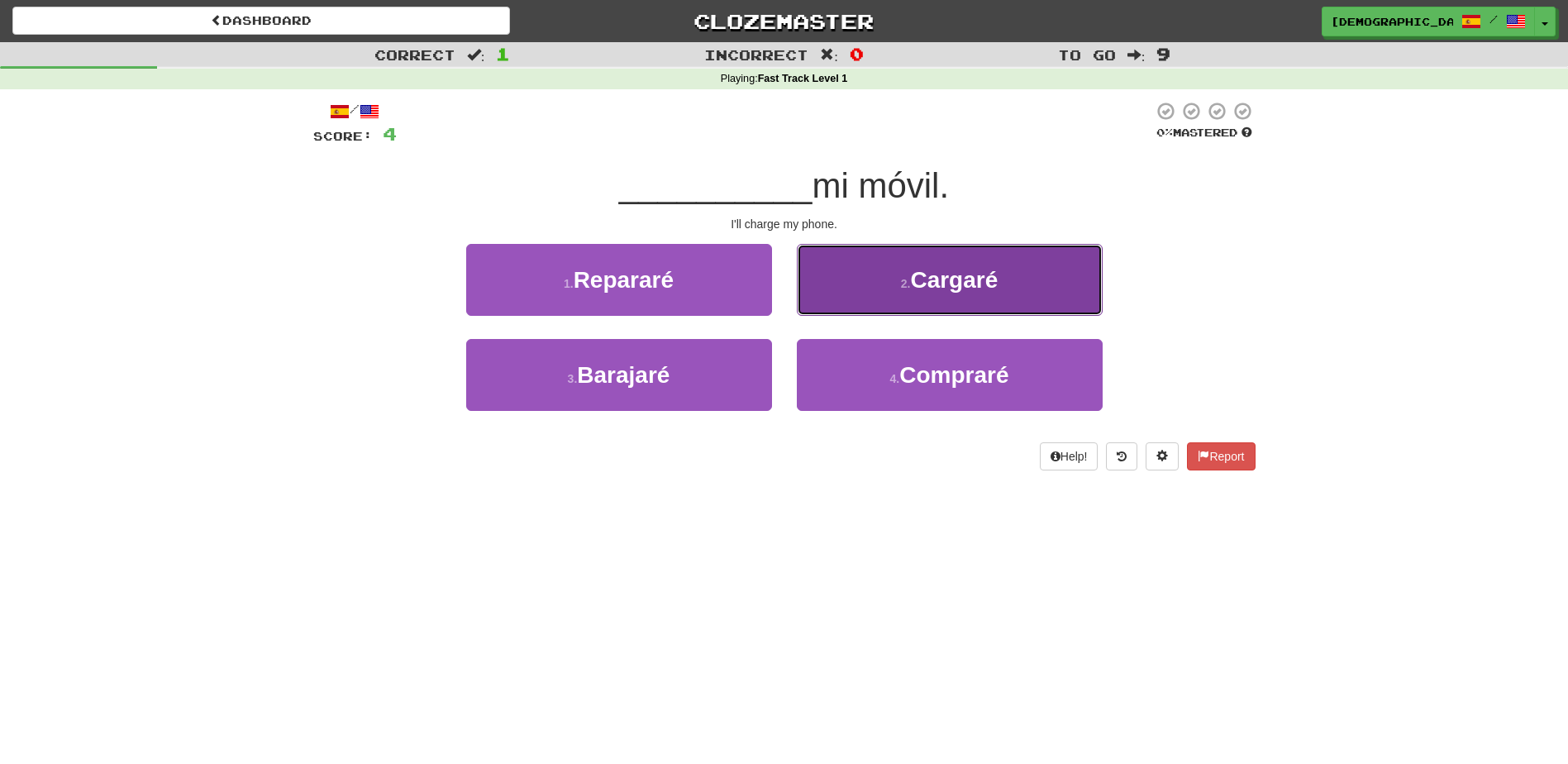
click at [972, 287] on span "Cargaré" at bounding box center [954, 280] width 88 height 26
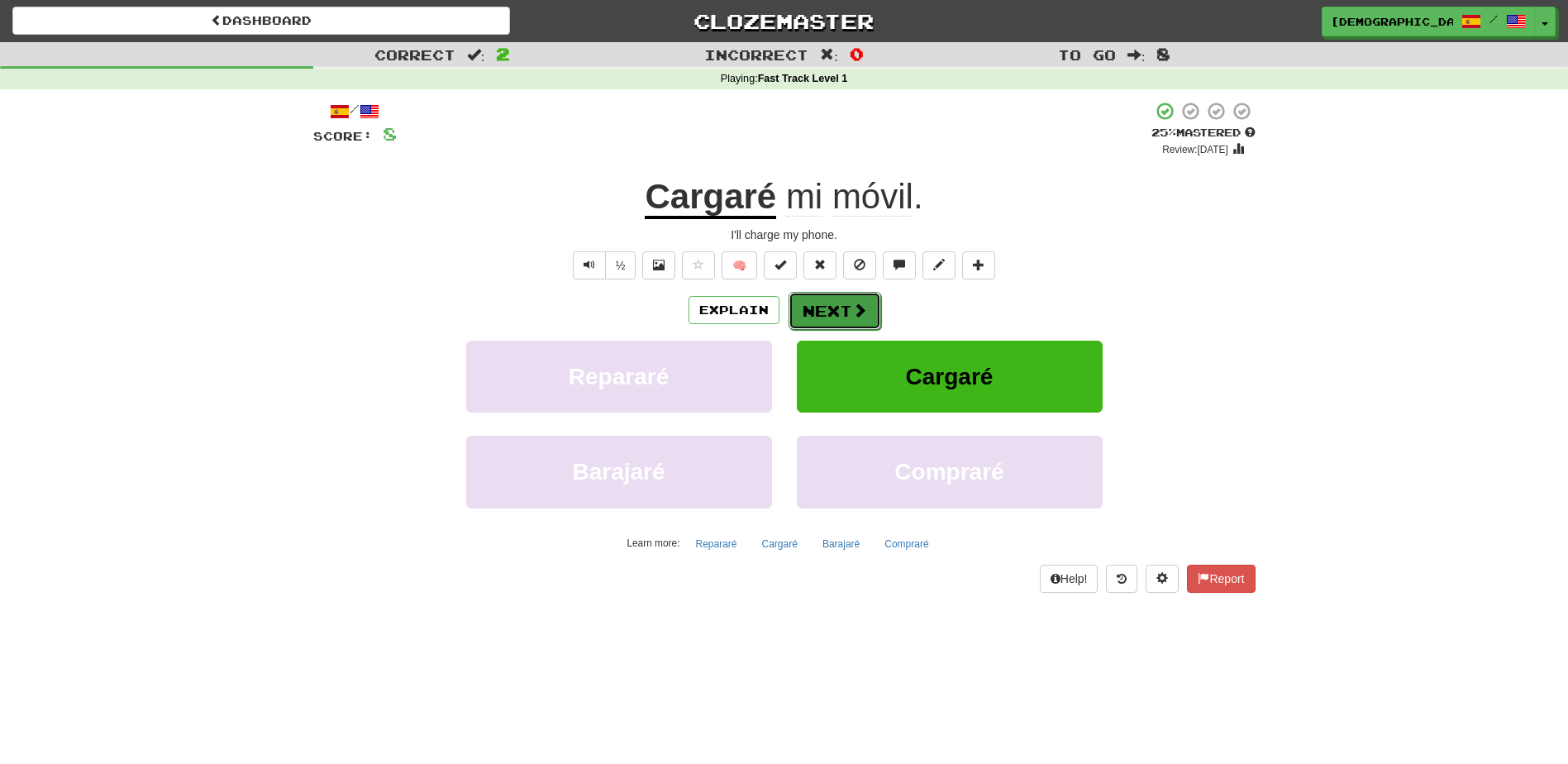
click at [839, 310] on button "Next" at bounding box center [834, 311] width 93 height 38
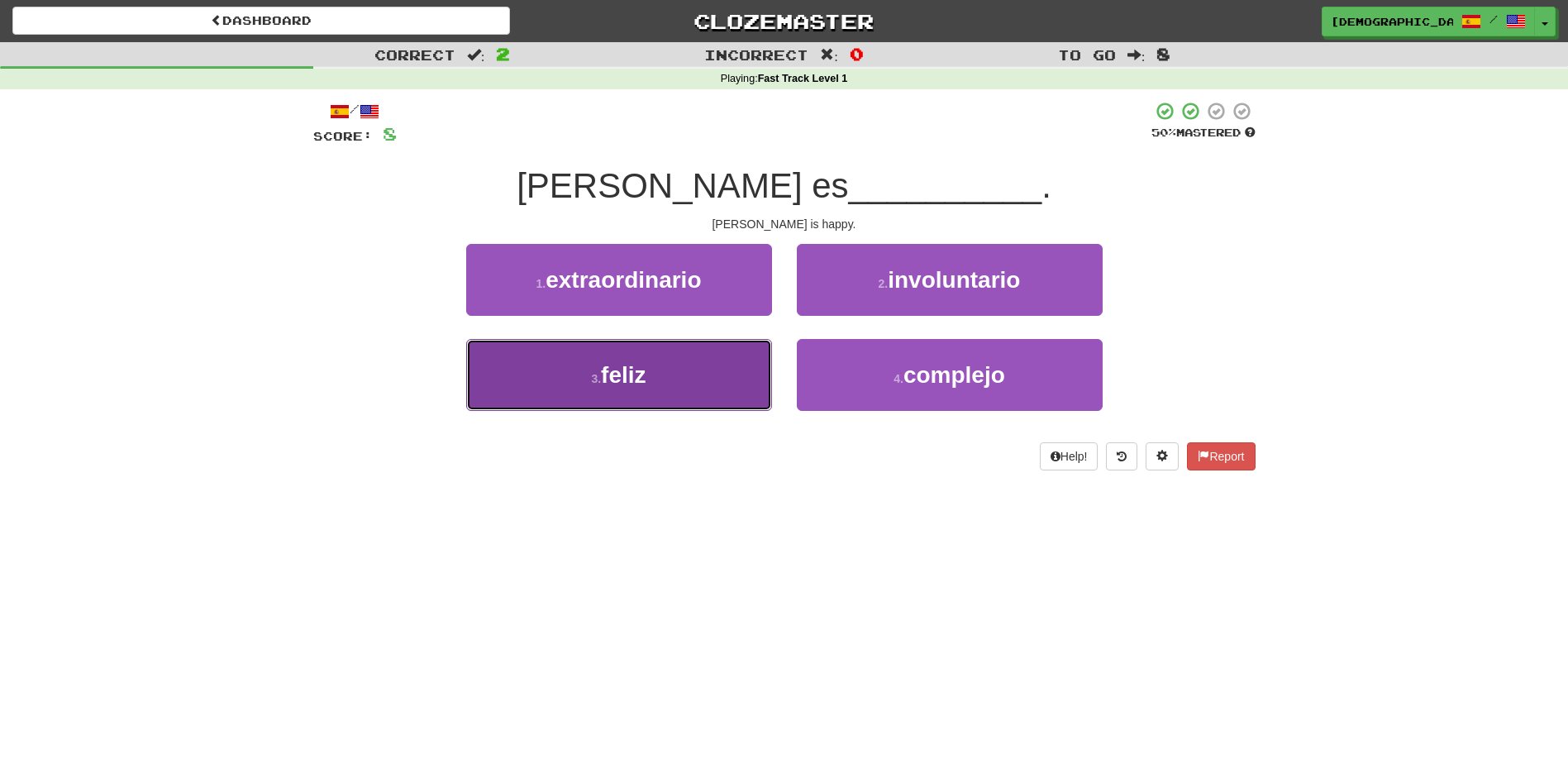
click at [681, 352] on button "3 . feliz" at bounding box center [618, 375] width 306 height 72
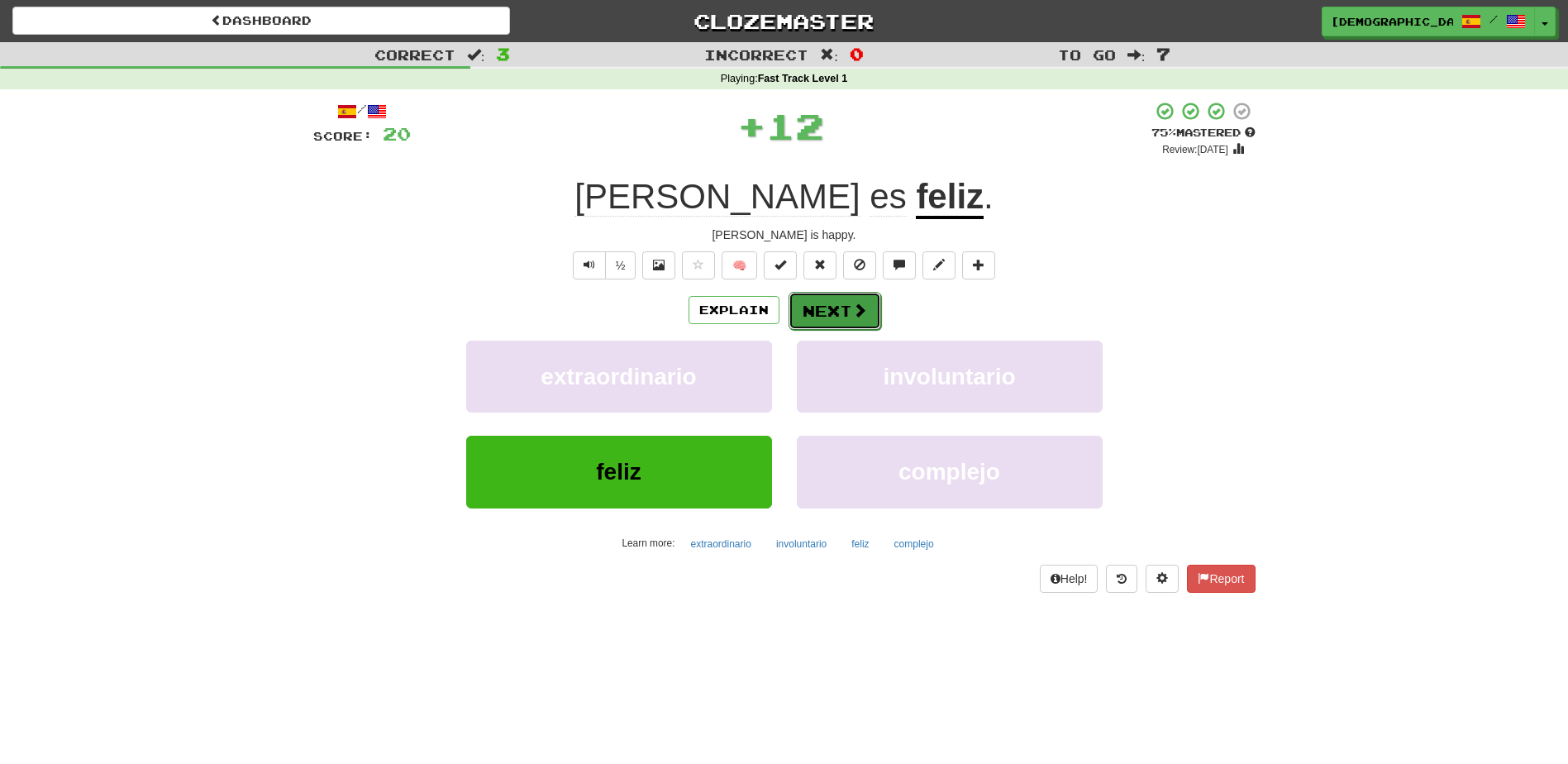
click at [829, 300] on button "Next" at bounding box center [834, 311] width 93 height 38
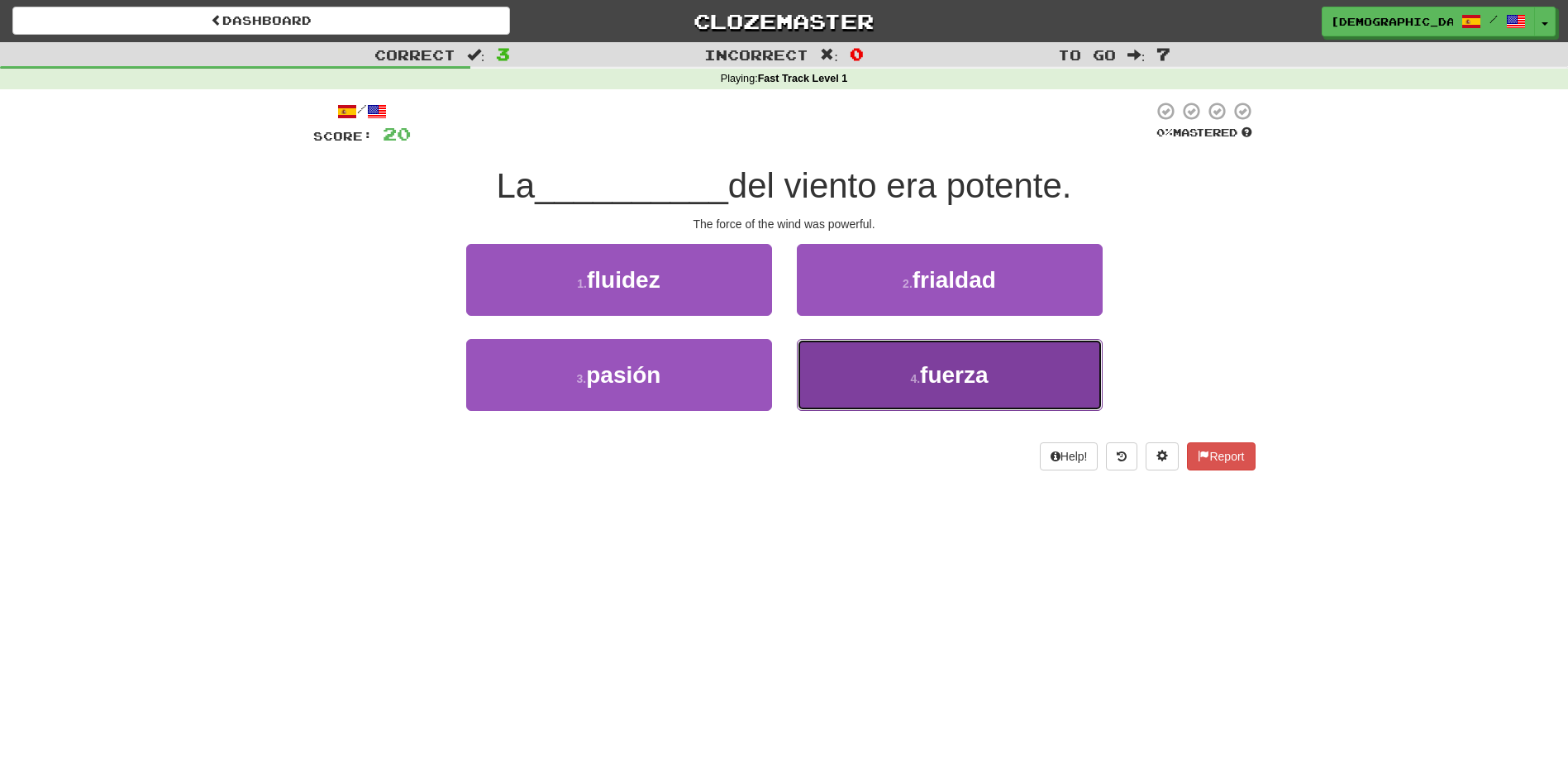
click at [932, 366] on span "fuerza" at bounding box center [954, 376] width 68 height 26
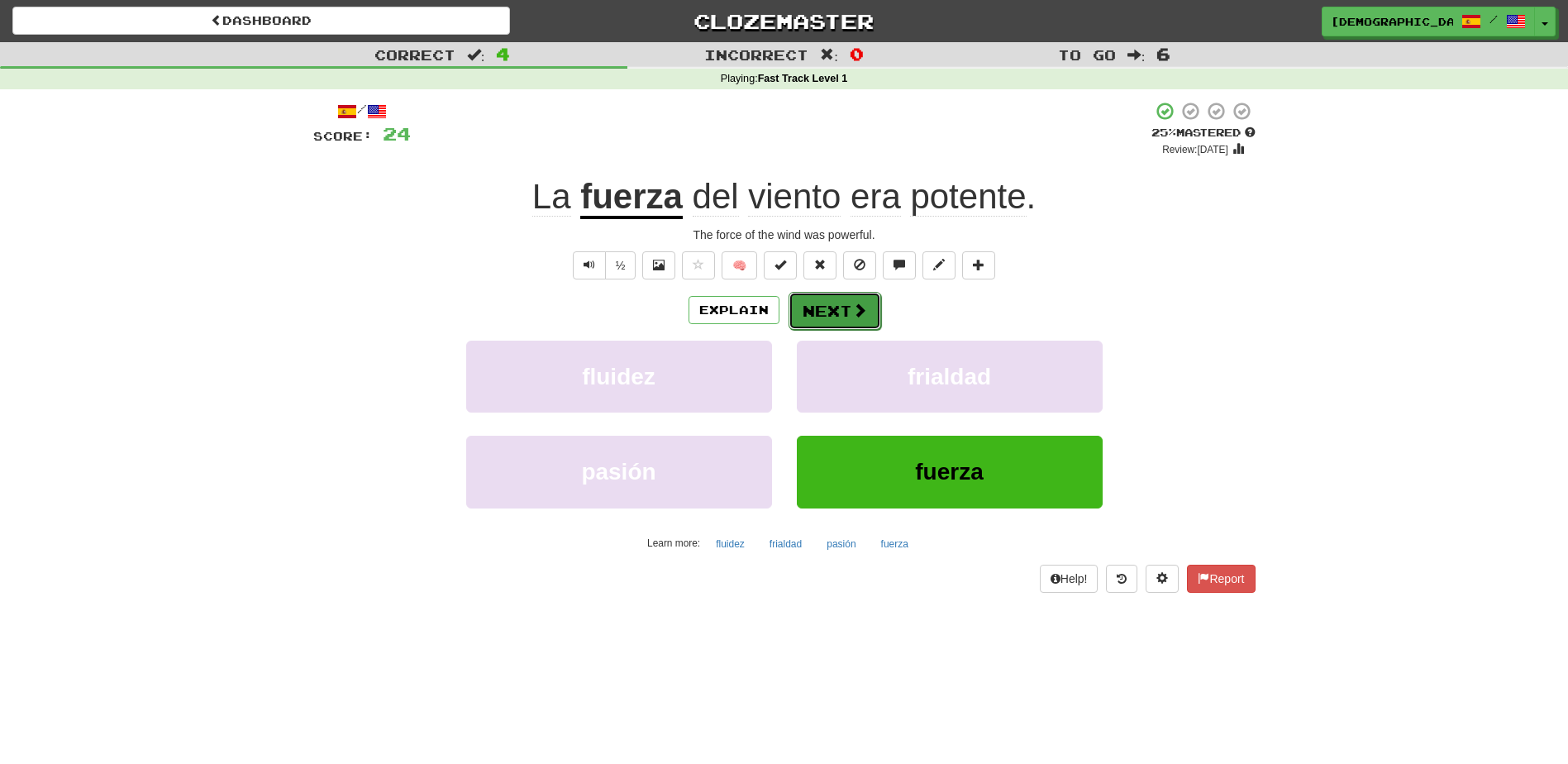
click at [836, 310] on button "Next" at bounding box center [834, 311] width 93 height 38
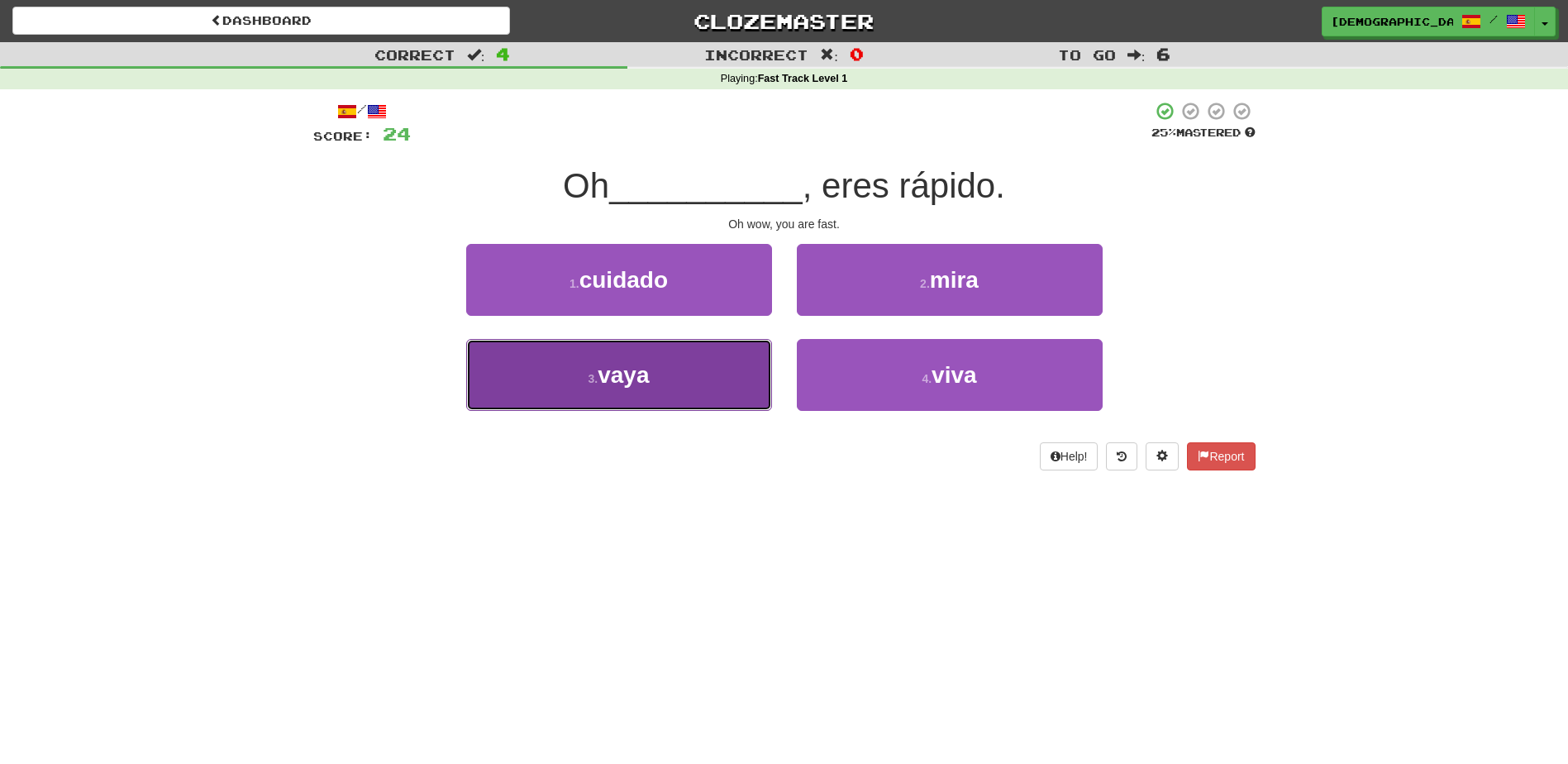
click at [707, 374] on button "3 . vaya" at bounding box center [618, 375] width 306 height 72
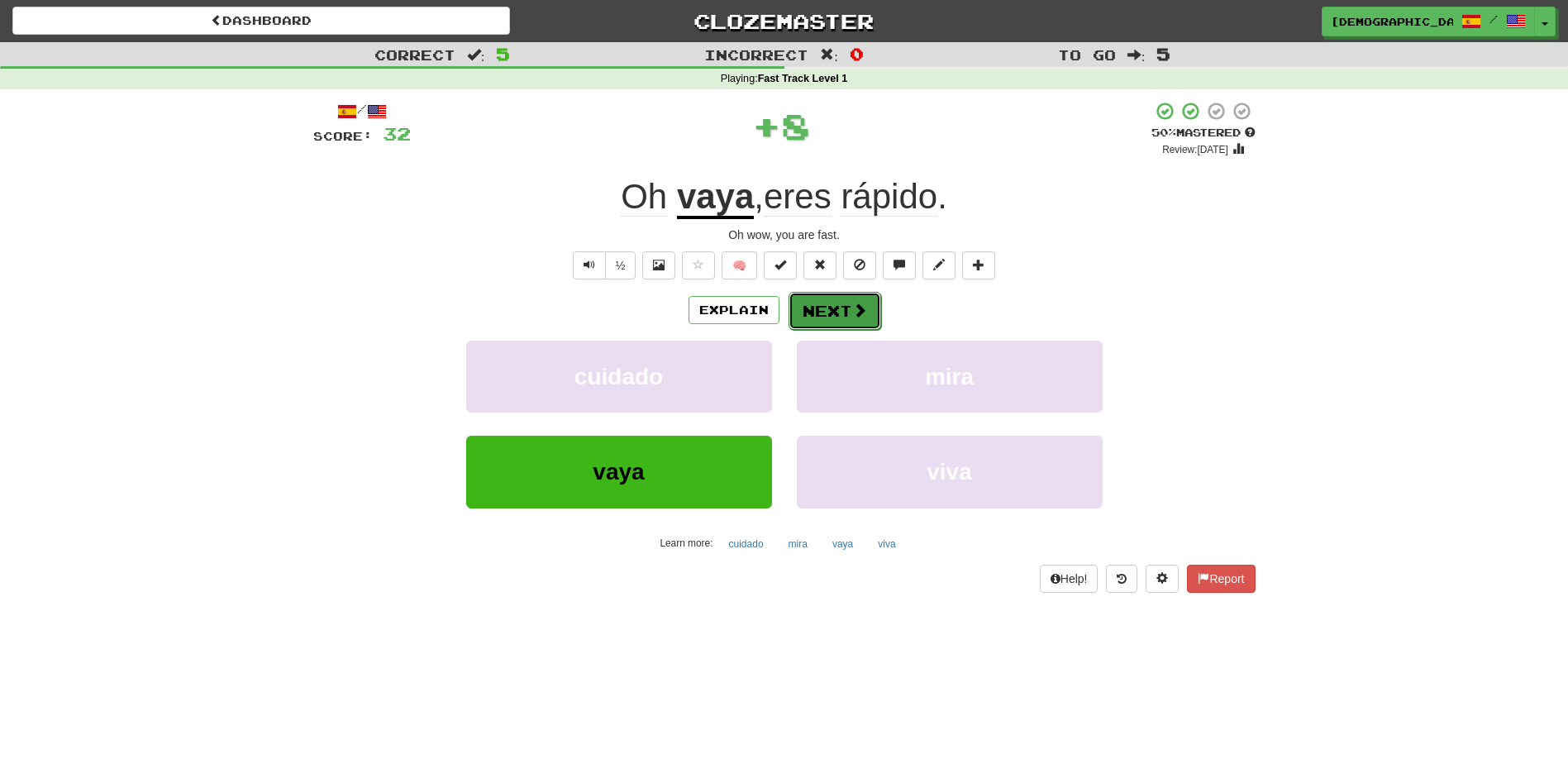
click at [833, 304] on button "Next" at bounding box center [834, 311] width 93 height 38
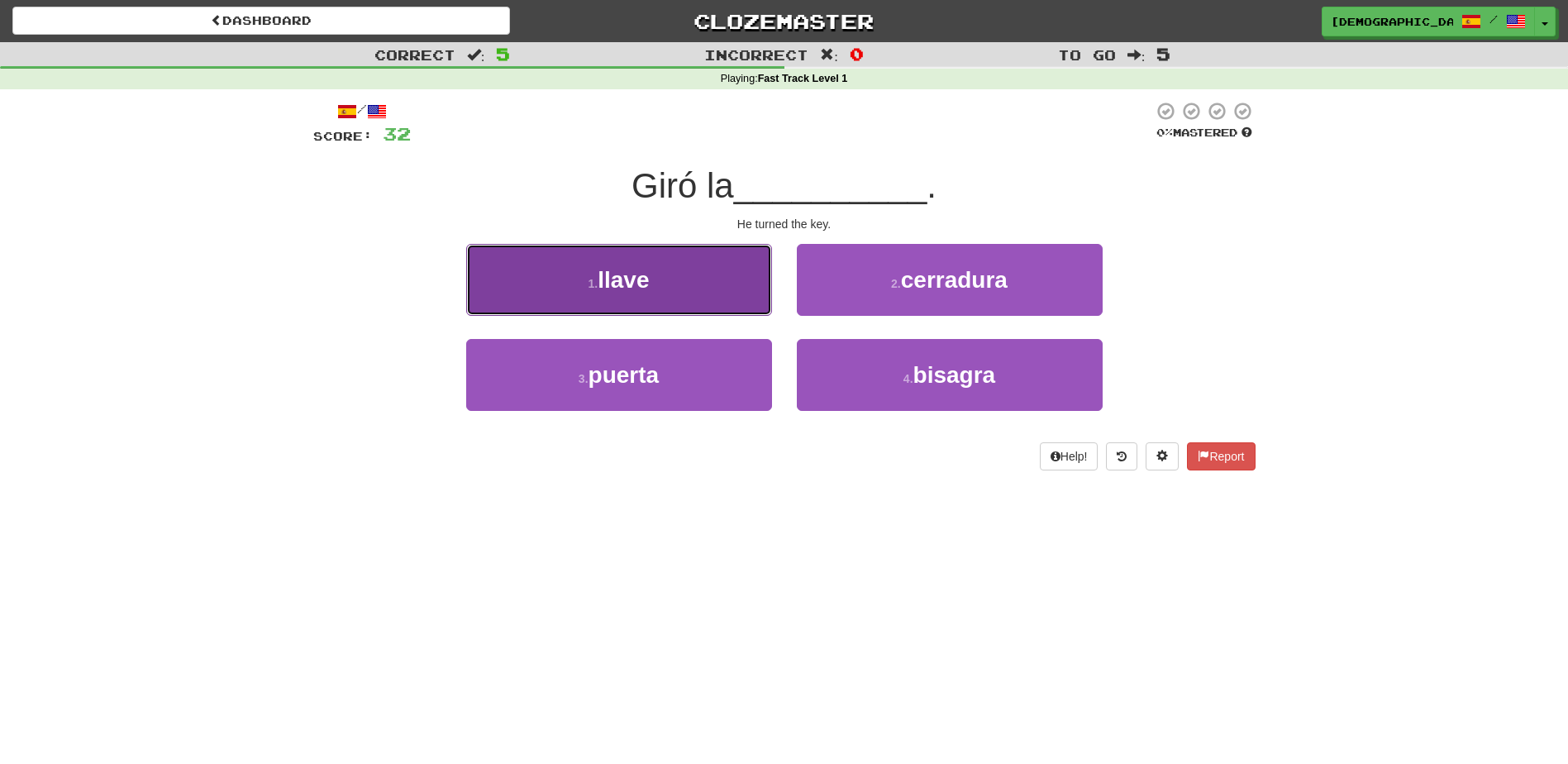
click at [703, 293] on button "1 . llave" at bounding box center [618, 280] width 306 height 72
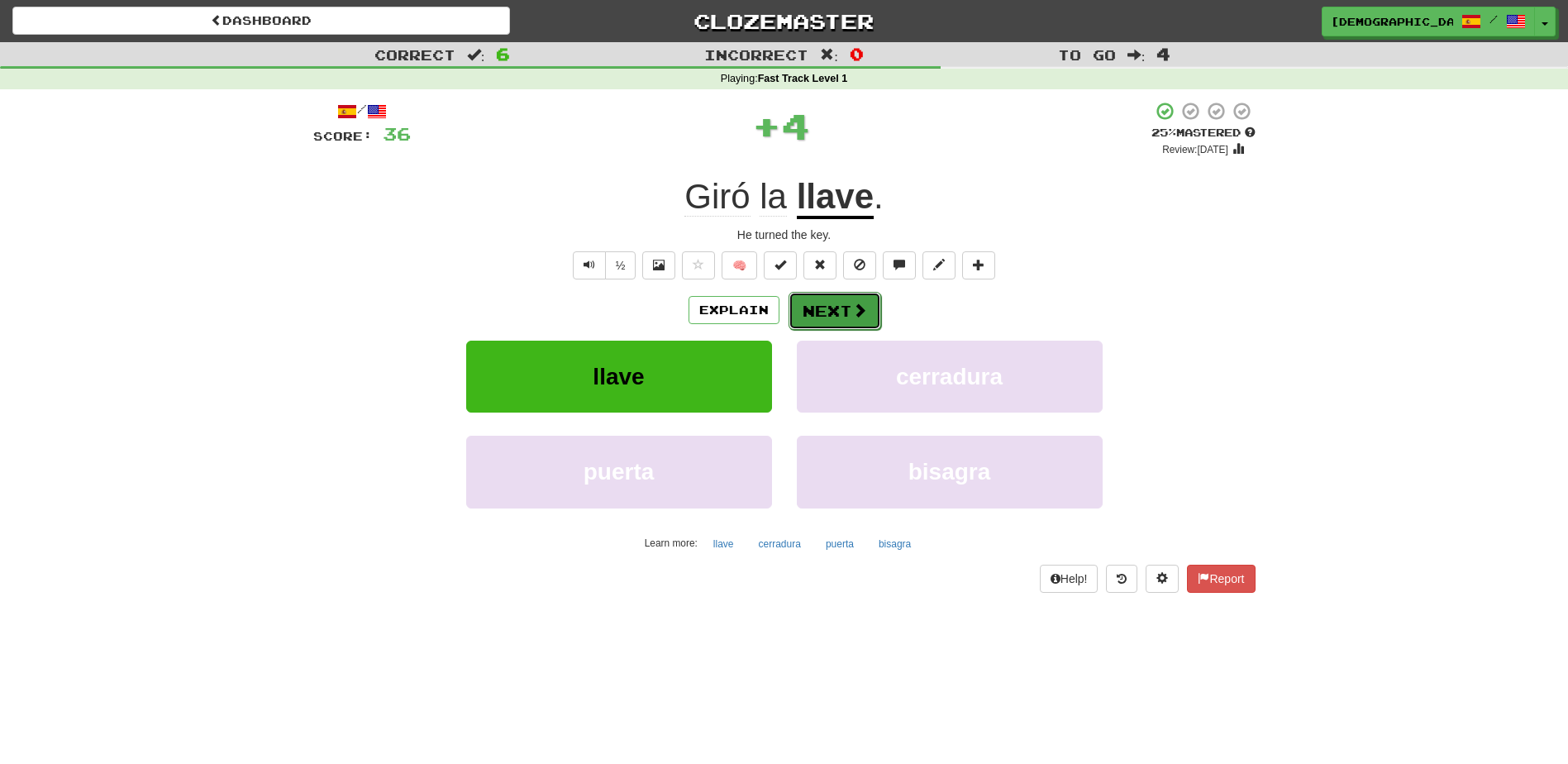
click at [843, 319] on button "Next" at bounding box center [834, 311] width 93 height 38
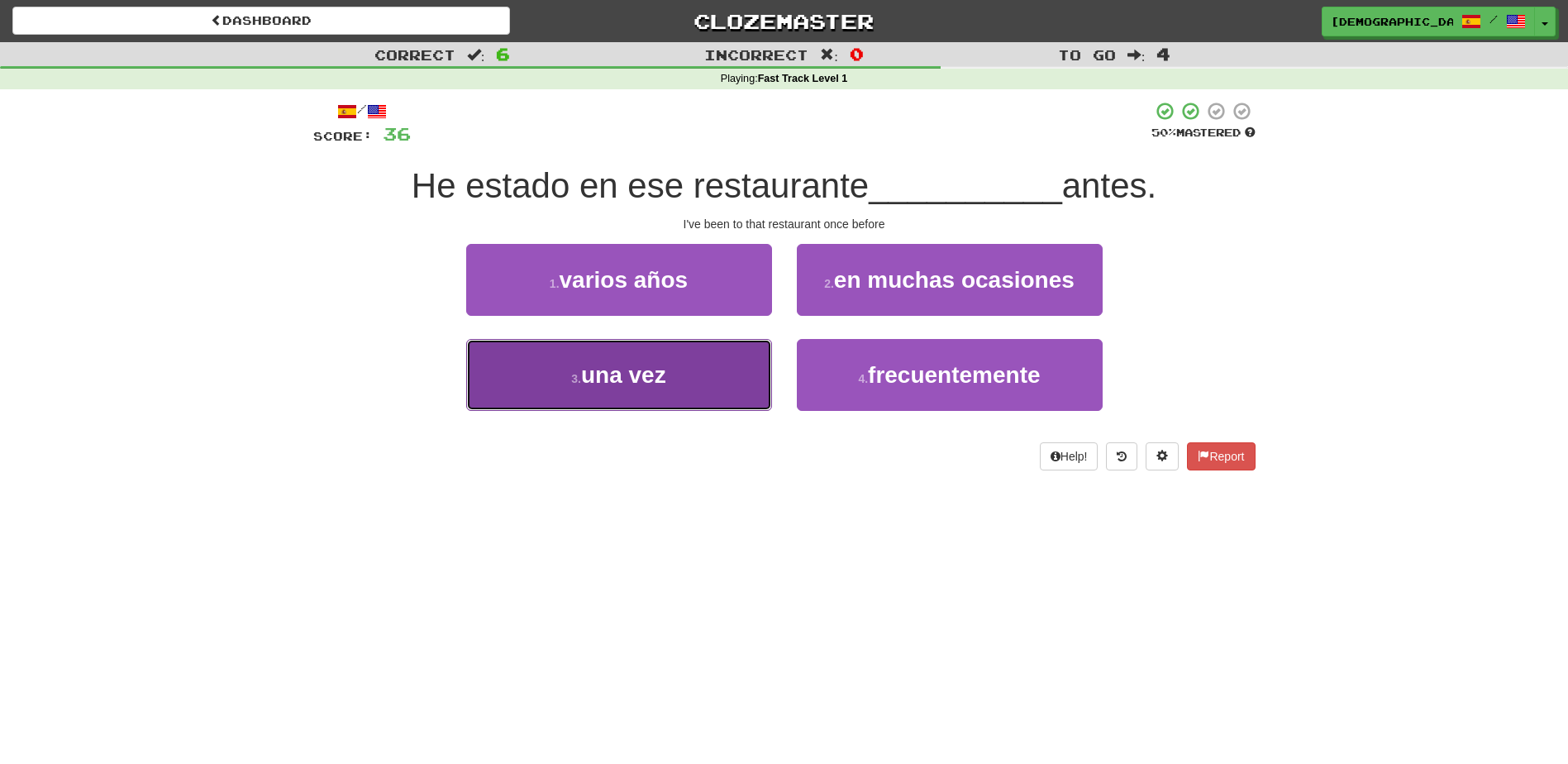
click at [717, 368] on button "3 . una vez" at bounding box center [618, 375] width 306 height 72
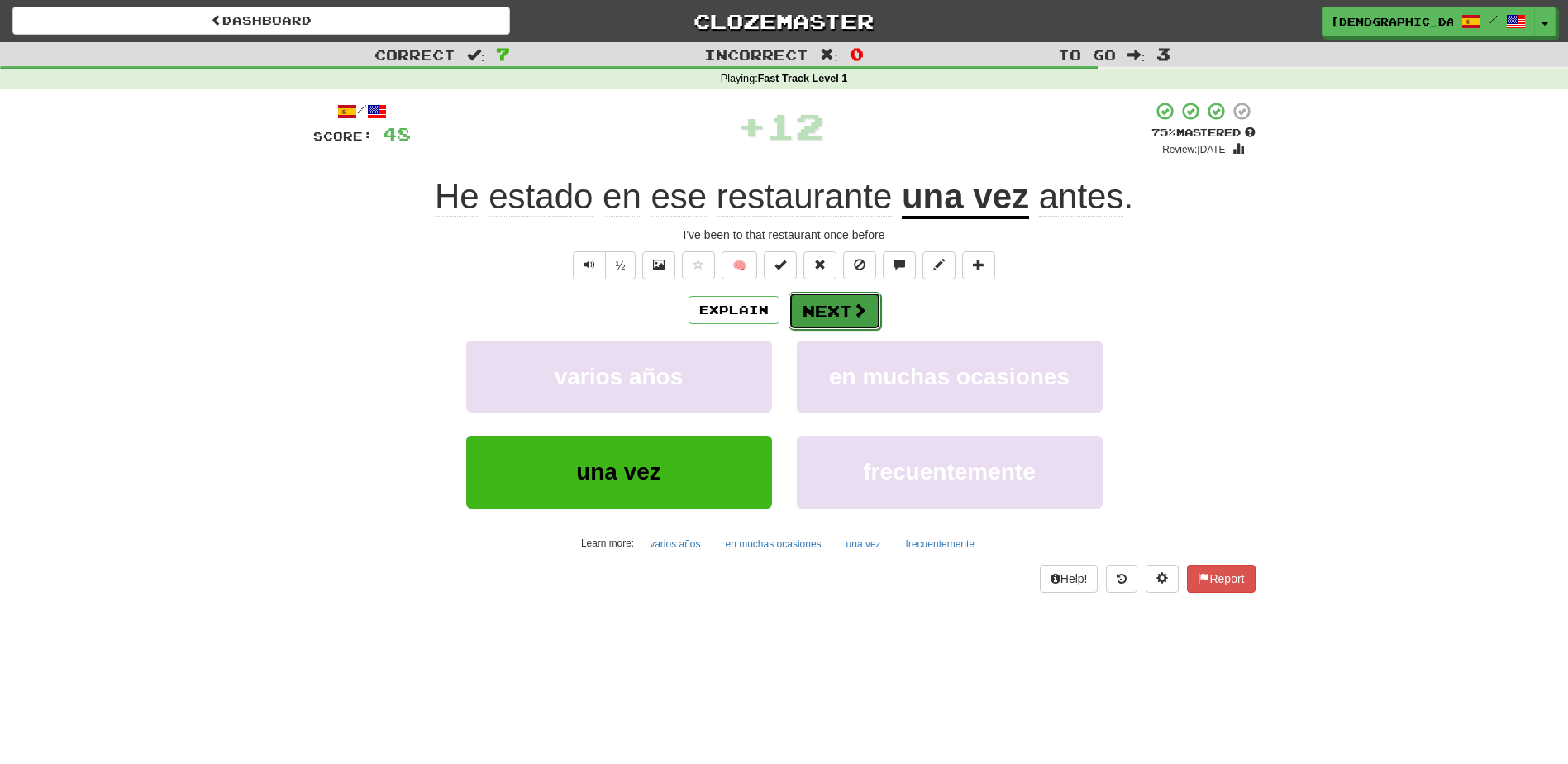
click at [842, 306] on button "Next" at bounding box center [834, 311] width 93 height 38
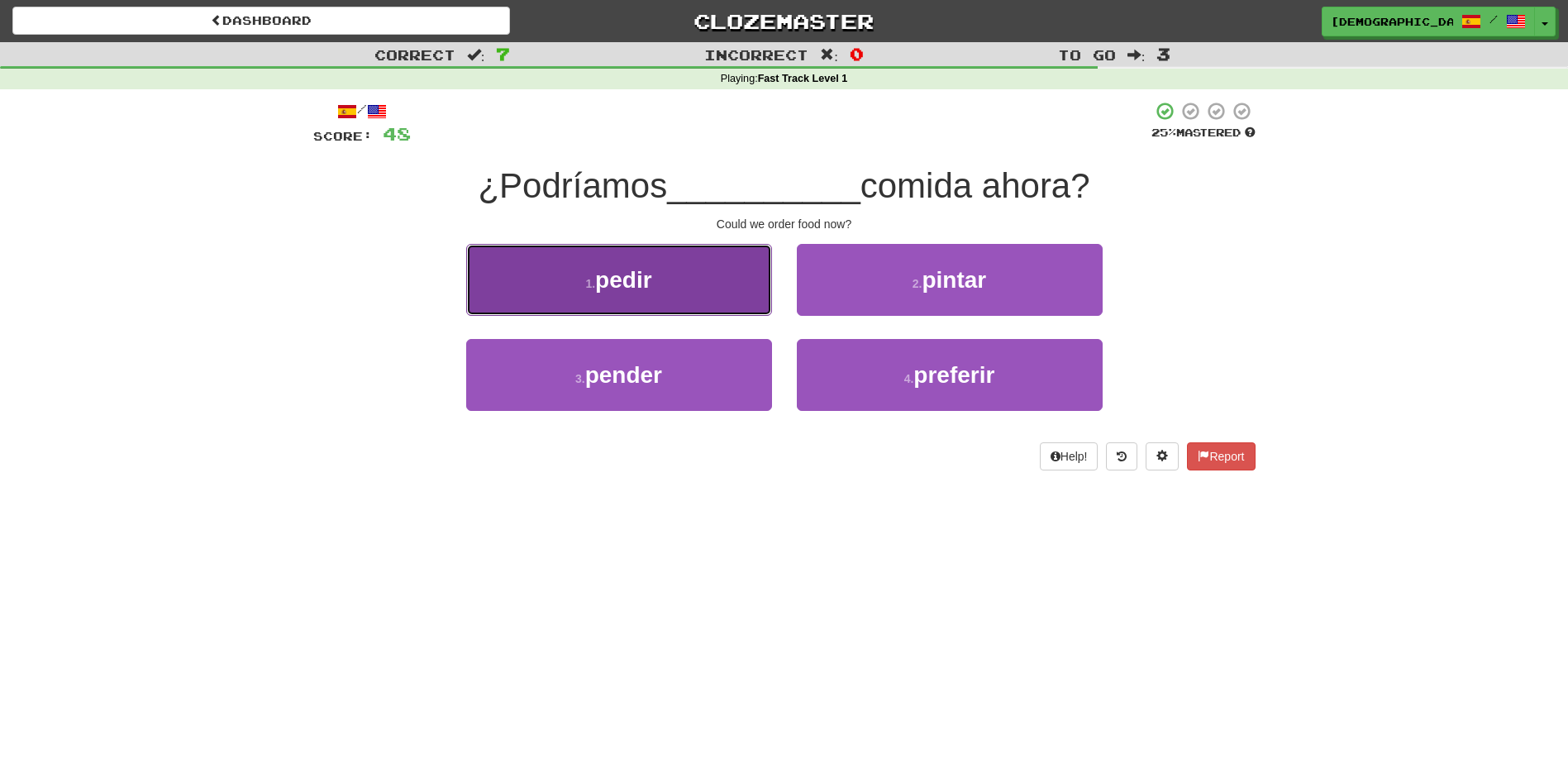
click at [685, 294] on button "1 . pedir" at bounding box center [618, 280] width 306 height 72
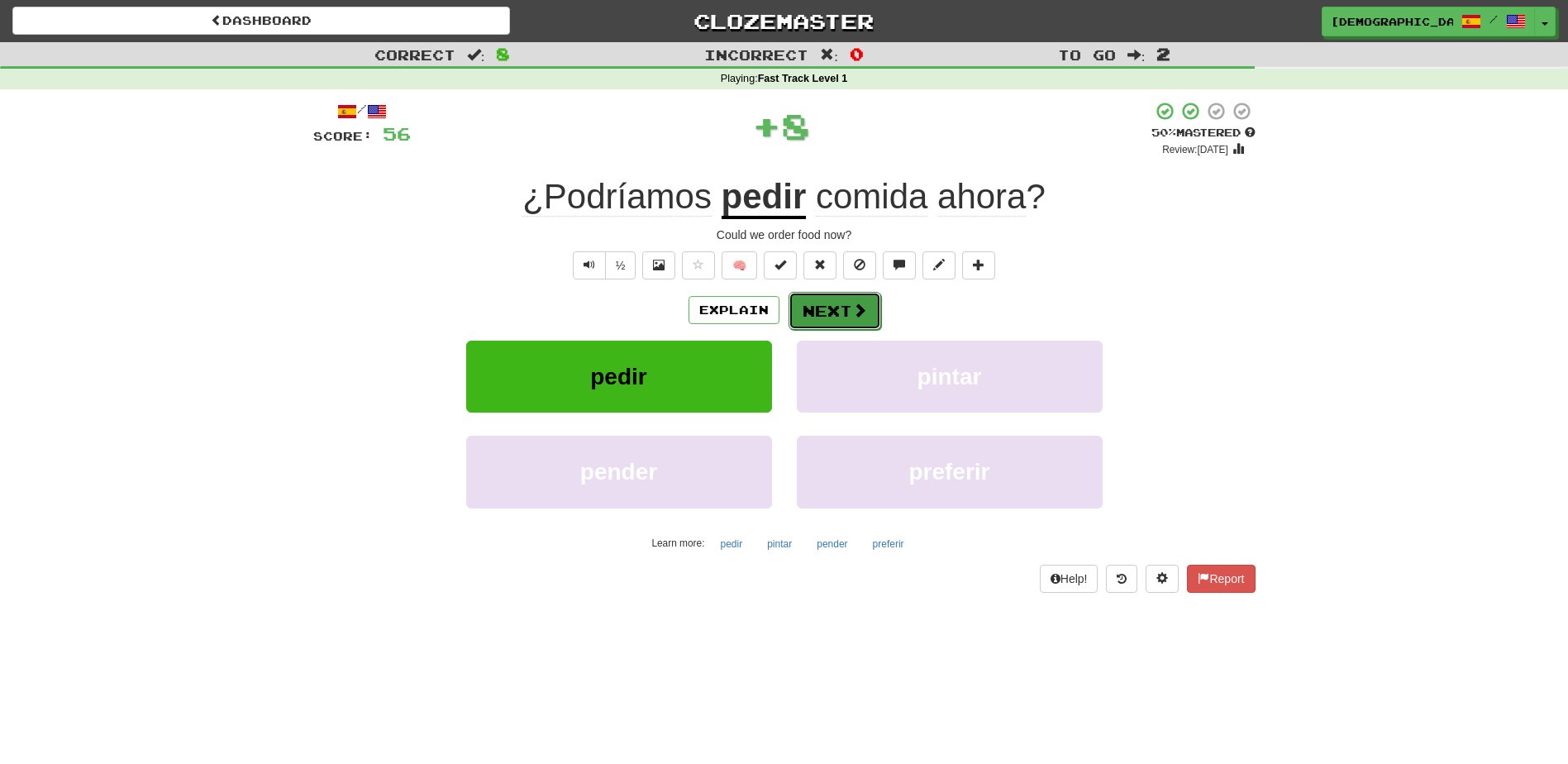
click at [843, 316] on button "Next" at bounding box center [834, 311] width 93 height 38
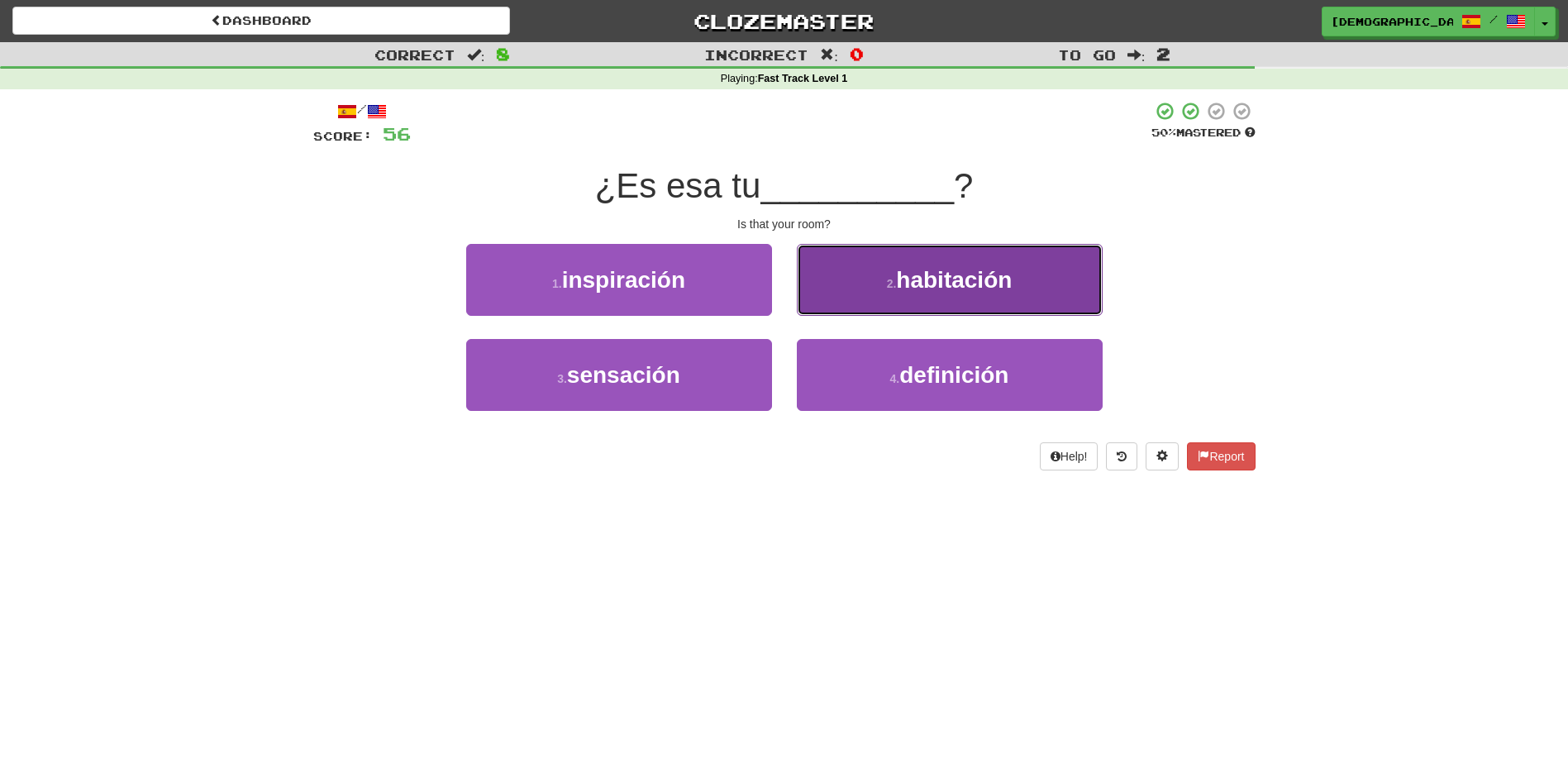
click at [943, 301] on button "2 . habitación" at bounding box center [949, 280] width 306 height 72
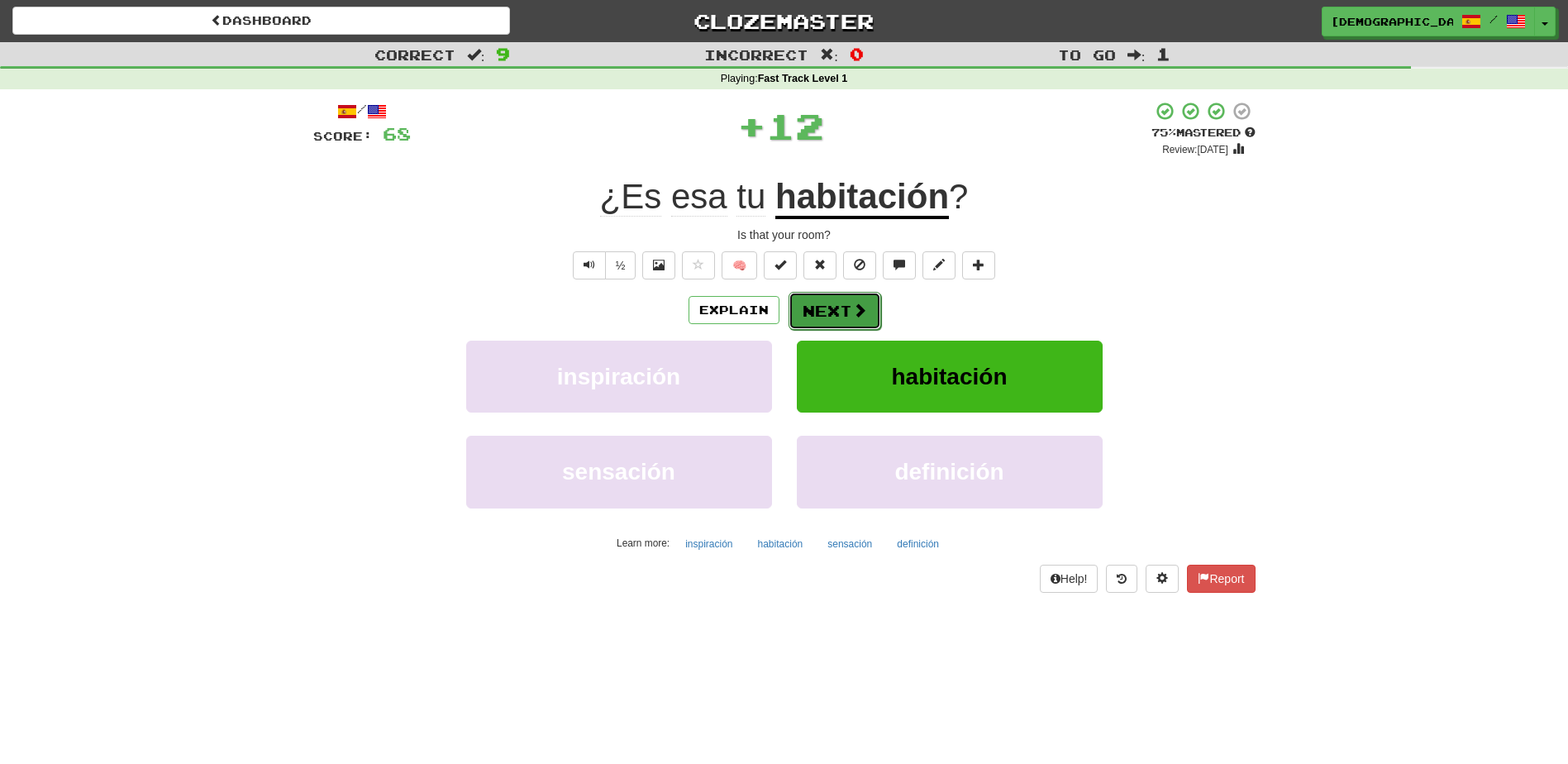
click at [839, 307] on button "Next" at bounding box center [834, 311] width 93 height 38
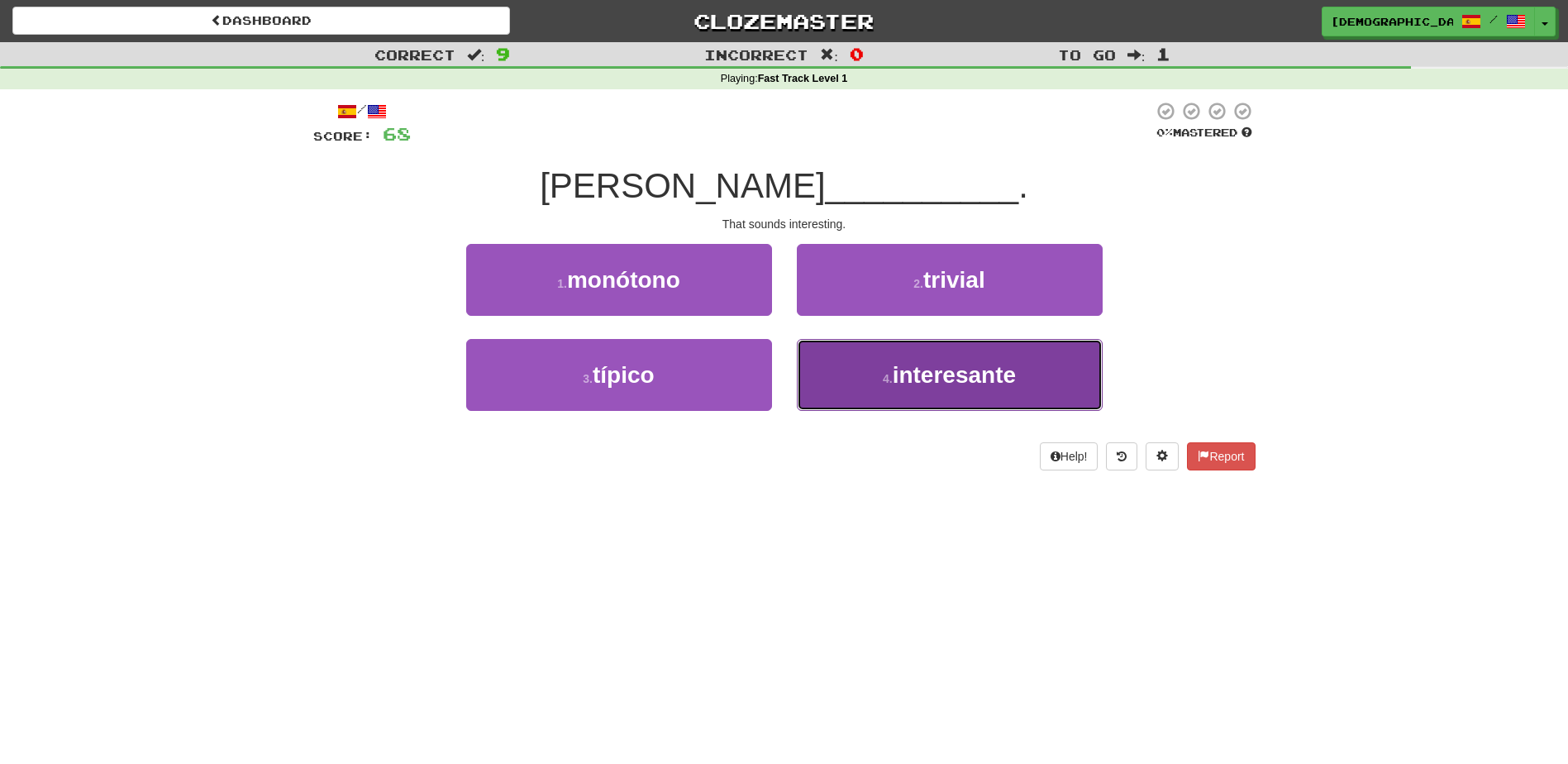
click at [934, 378] on span "interesante" at bounding box center [954, 376] width 123 height 26
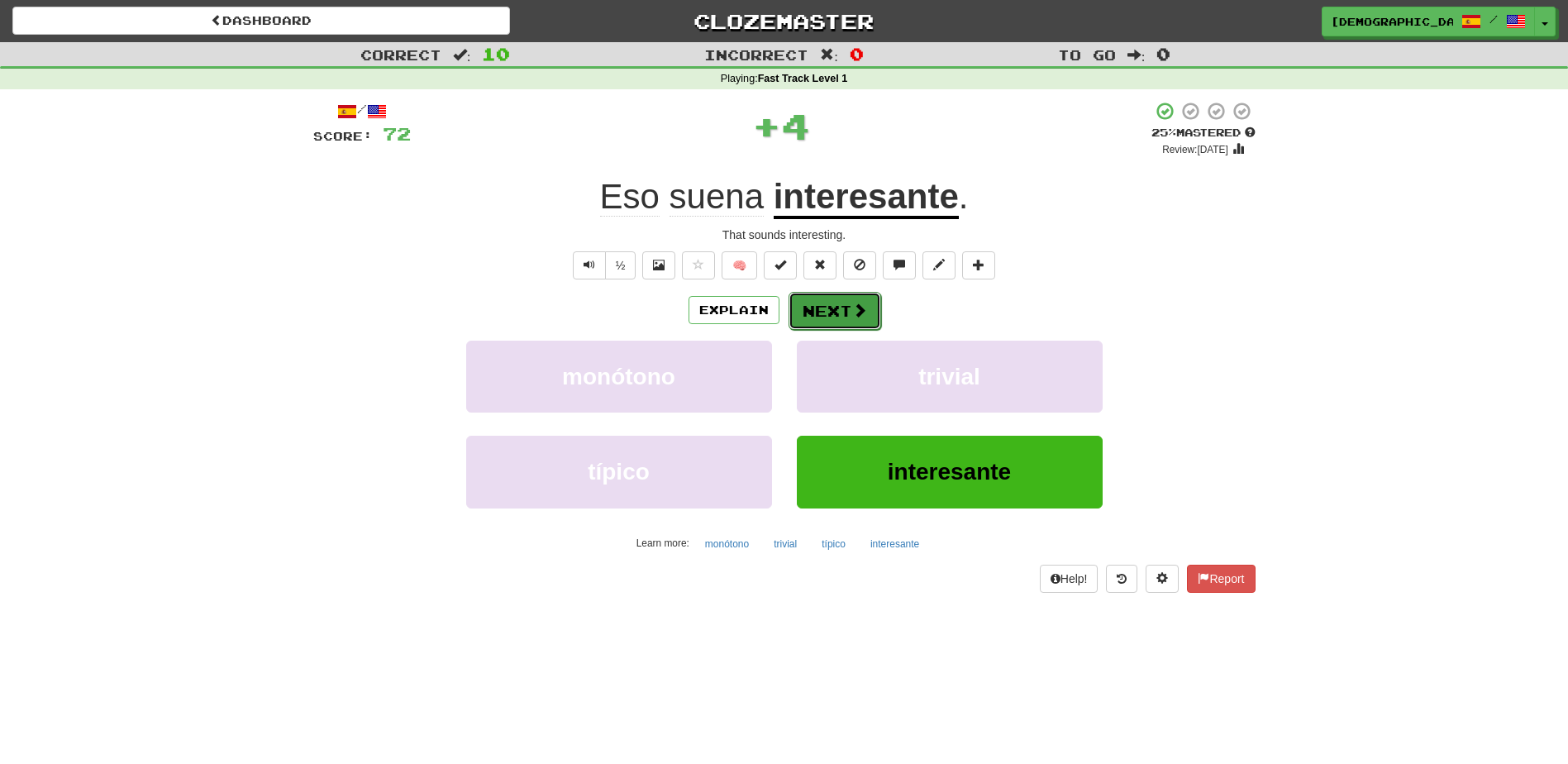
click at [831, 313] on button "Next" at bounding box center [834, 311] width 93 height 38
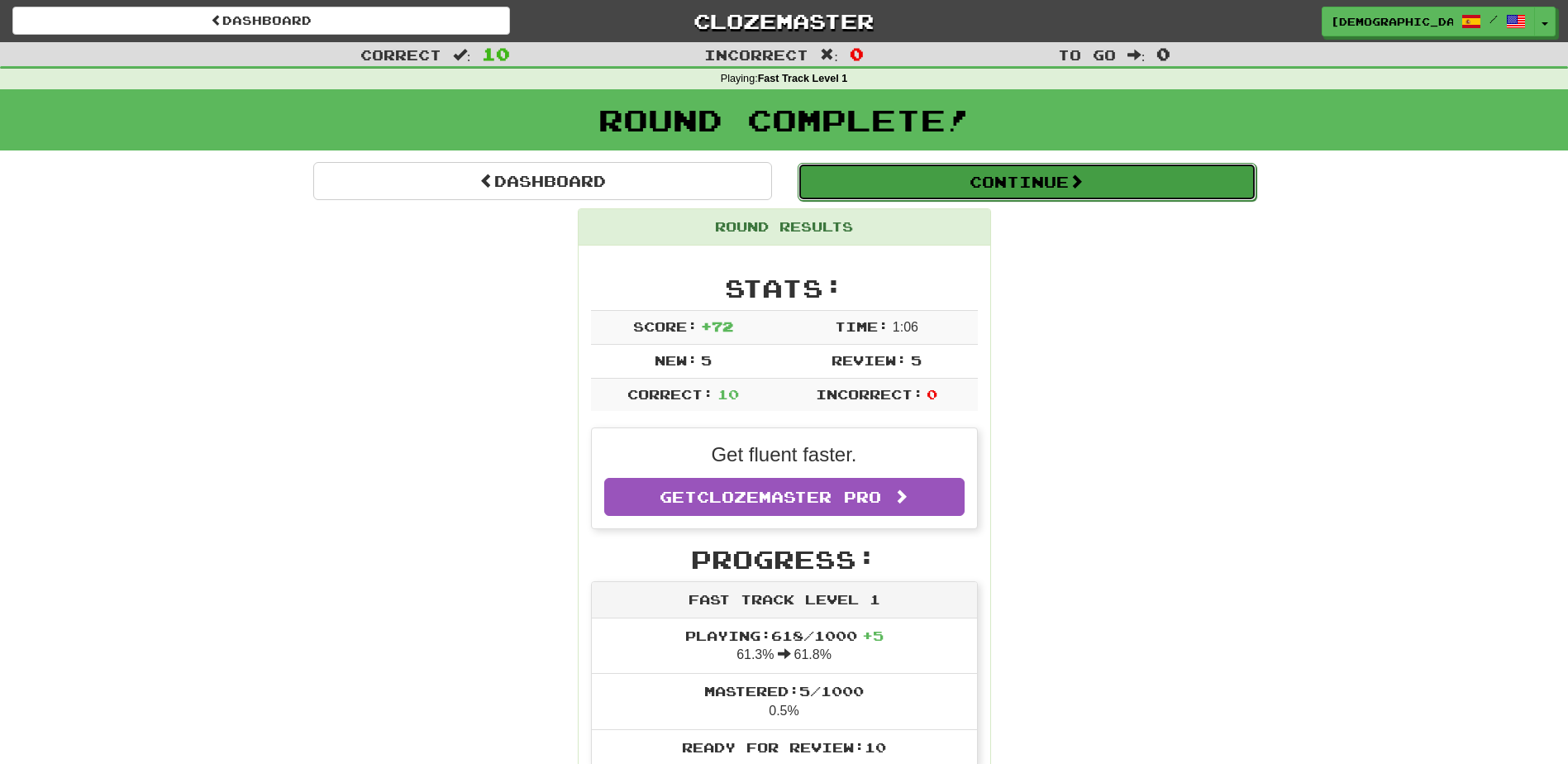
click at [947, 196] on button "Continue" at bounding box center [1026, 182] width 459 height 38
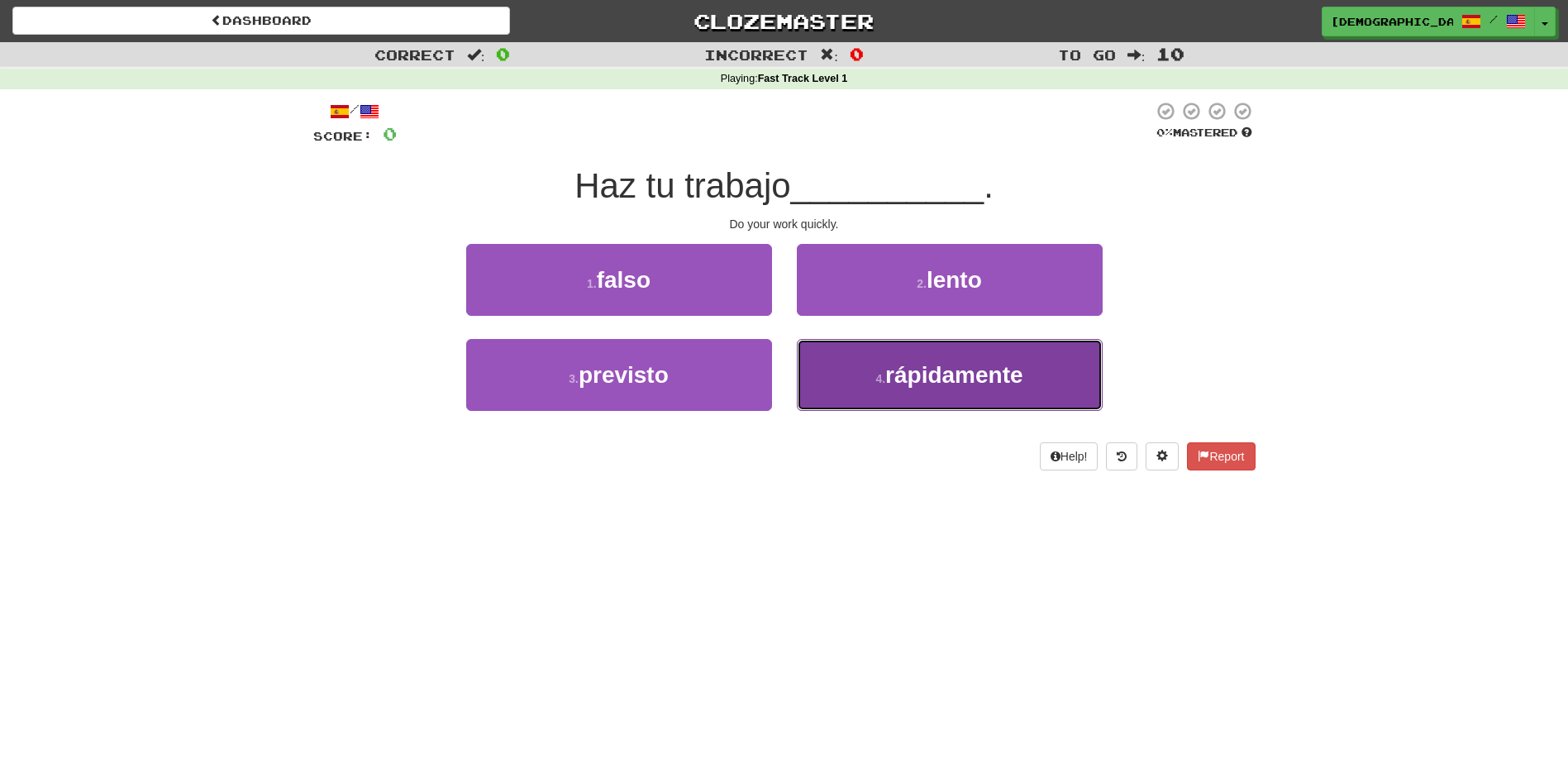
click at [897, 385] on span "rápidamente" at bounding box center [954, 376] width 138 height 26
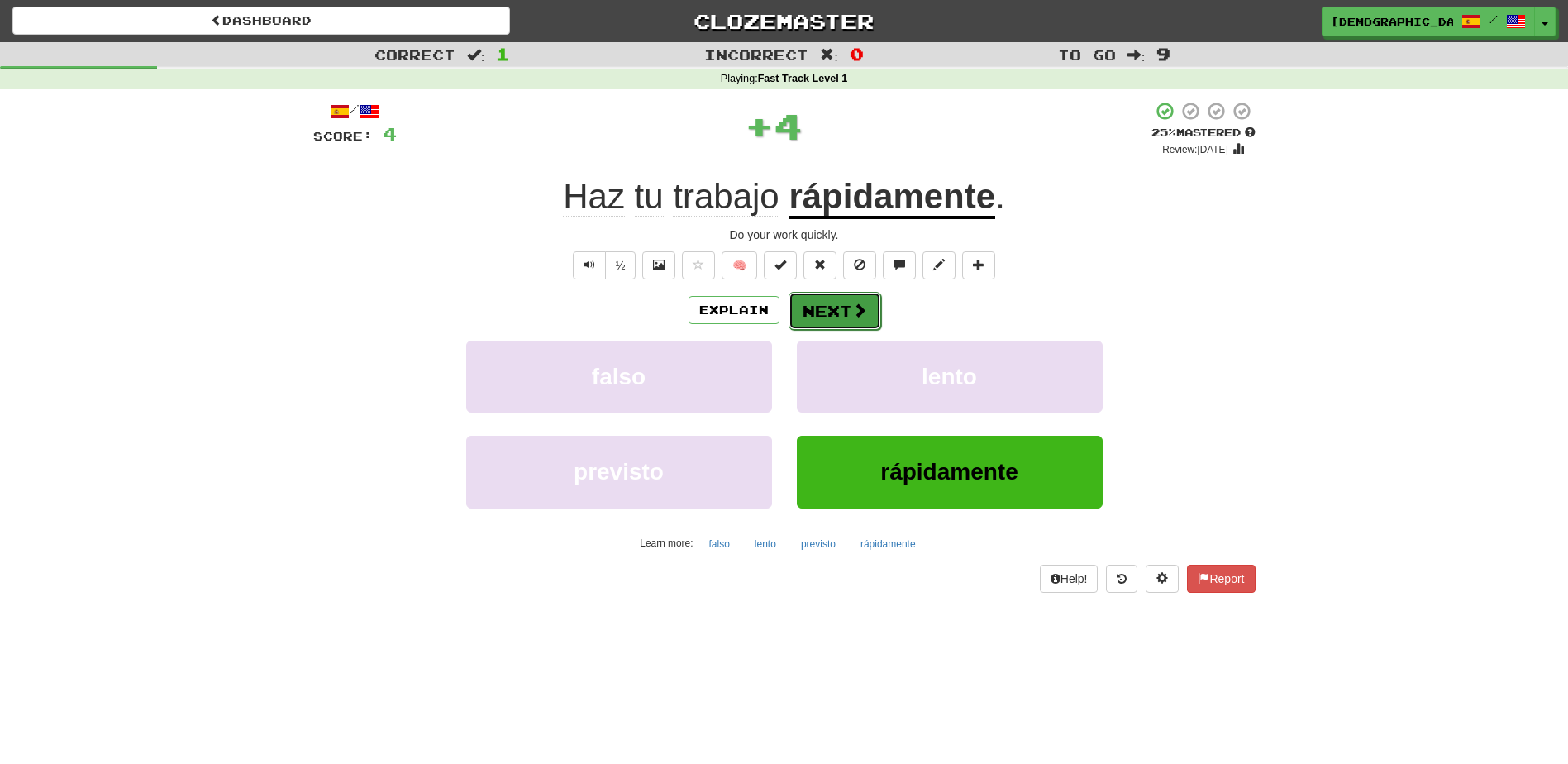
click at [839, 309] on button "Next" at bounding box center [834, 311] width 93 height 38
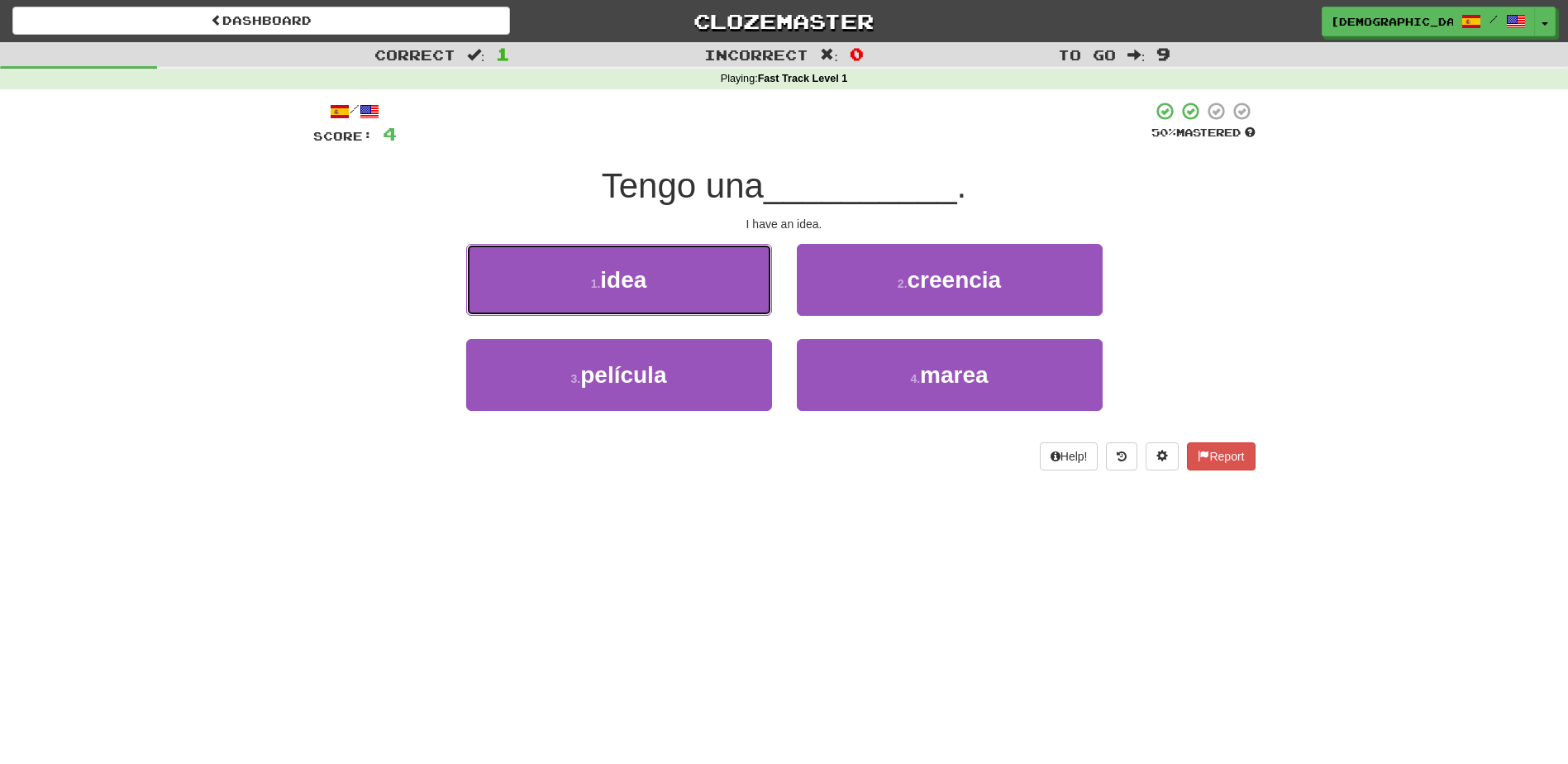
drag, startPoint x: 672, startPoint y: 282, endPoint x: 693, endPoint y: 285, distance: 21.2
click at [676, 282] on button "1 . idea" at bounding box center [618, 280] width 306 height 72
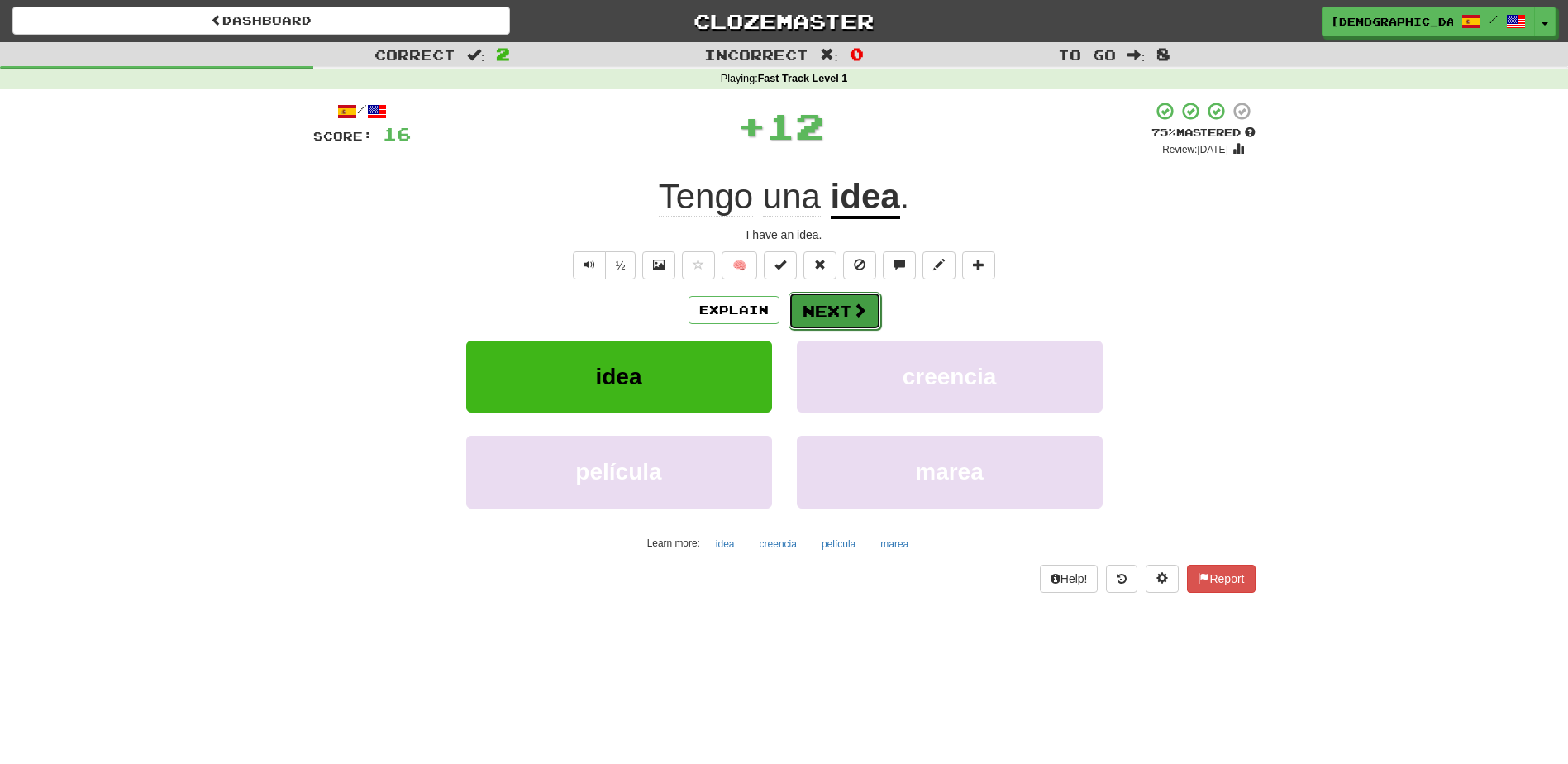
click at [815, 309] on button "Next" at bounding box center [834, 311] width 93 height 38
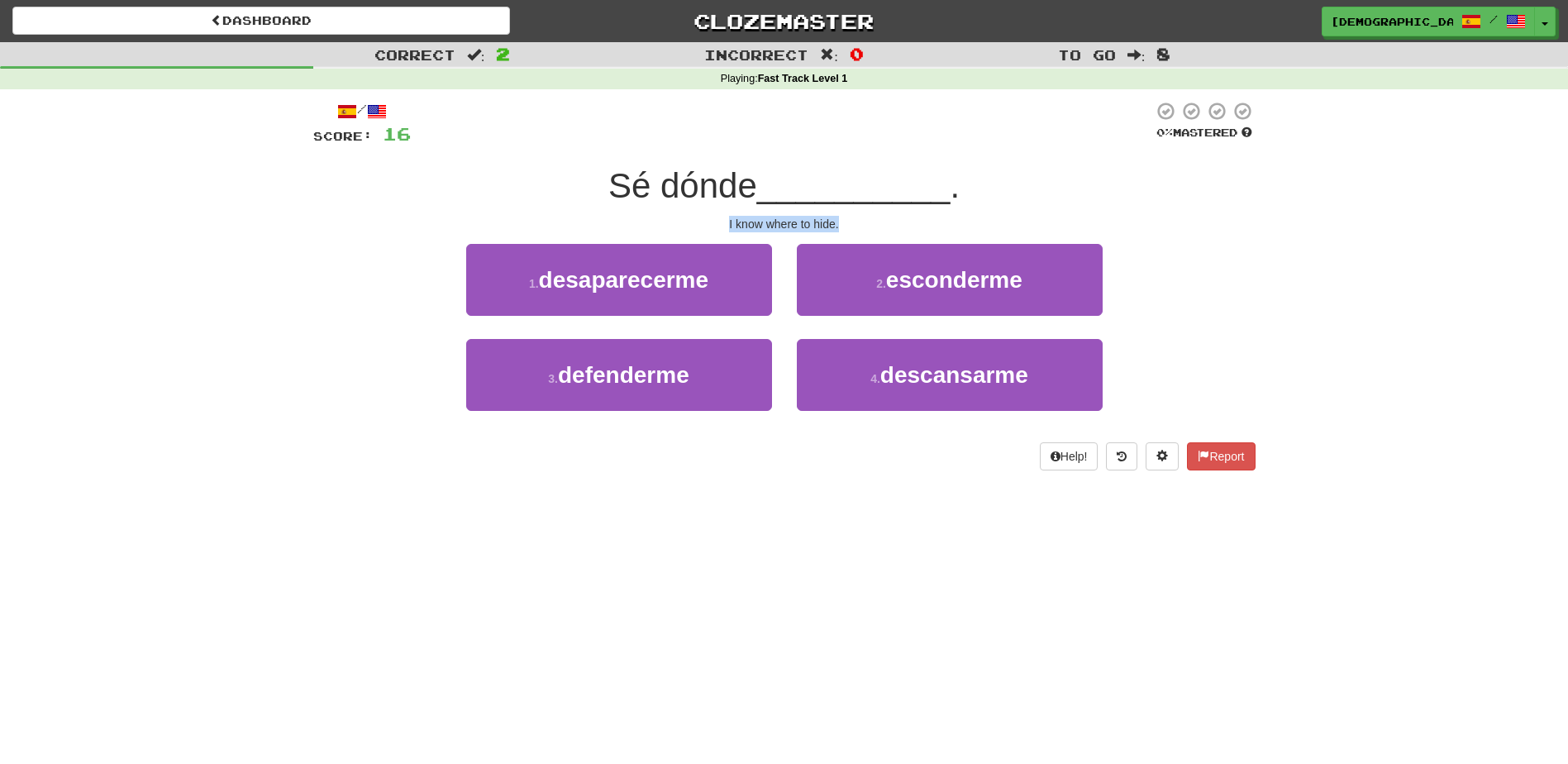
drag, startPoint x: 719, startPoint y: 223, endPoint x: 842, endPoint y: 224, distance: 123.0
click at [842, 224] on div "I know where to hide." at bounding box center [784, 224] width 942 height 17
copy div "I know where to hide."
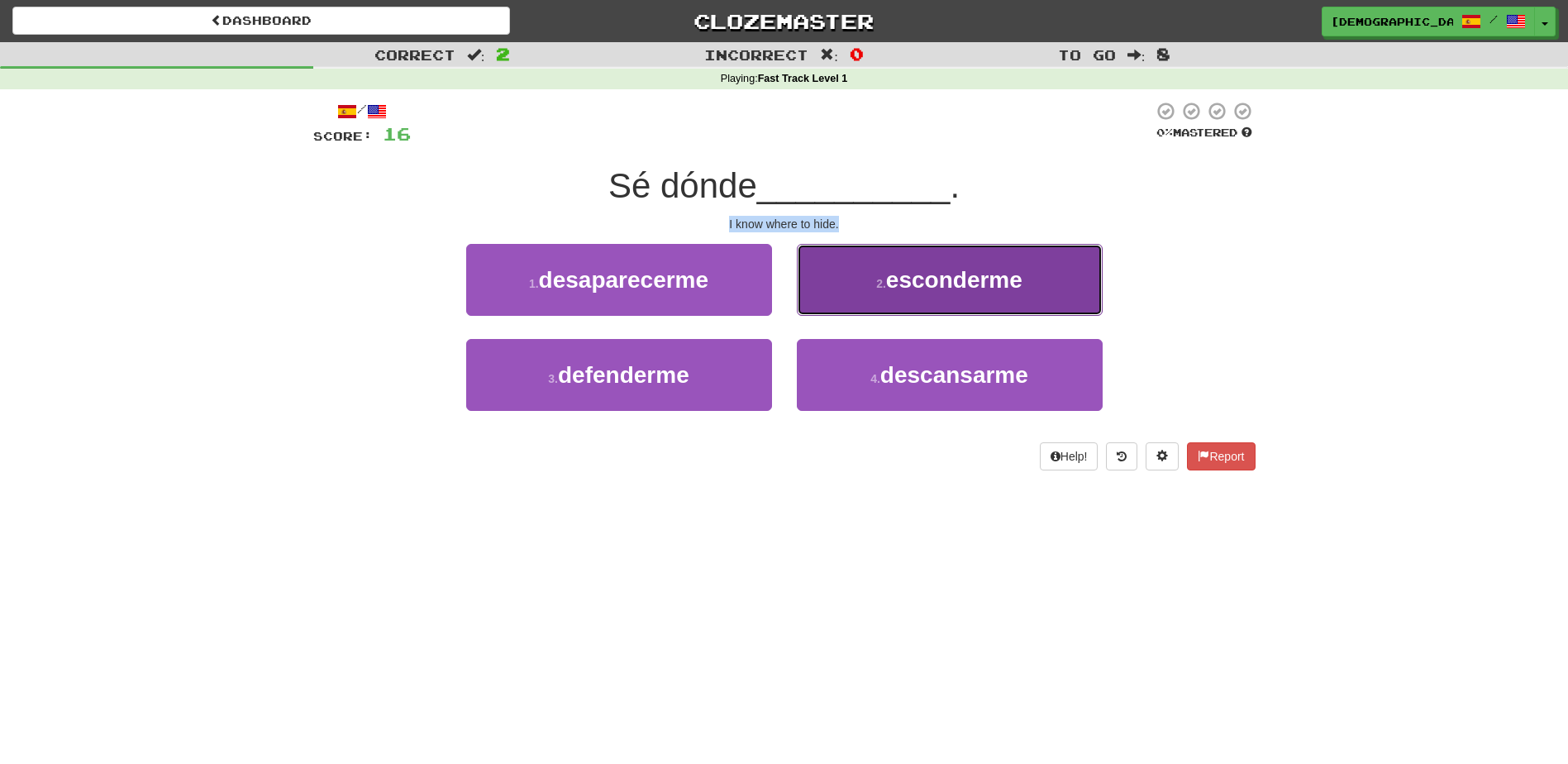
click at [951, 294] on button "2 . esconderme" at bounding box center [949, 280] width 306 height 72
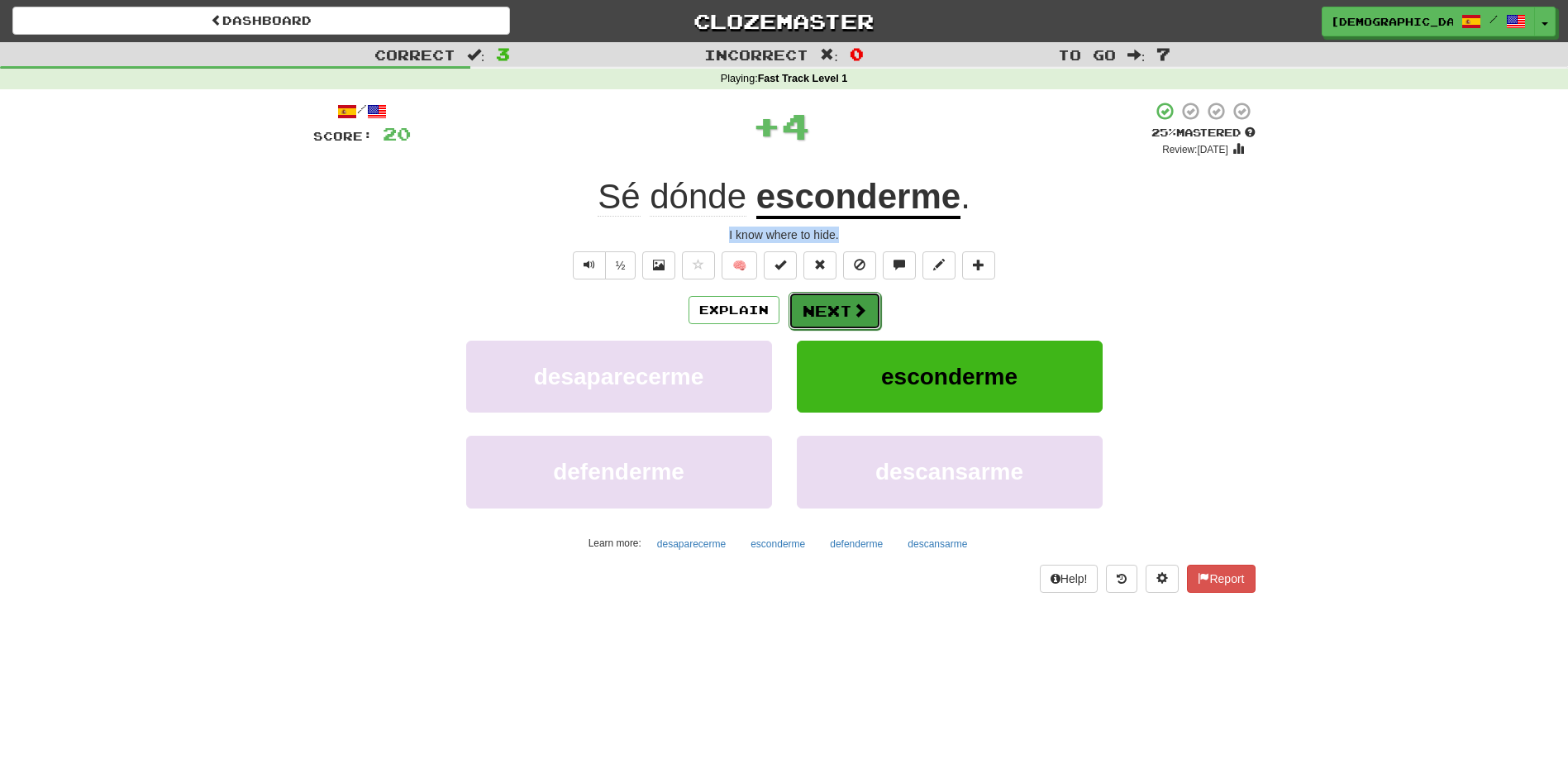
click at [843, 313] on button "Next" at bounding box center [834, 311] width 93 height 38
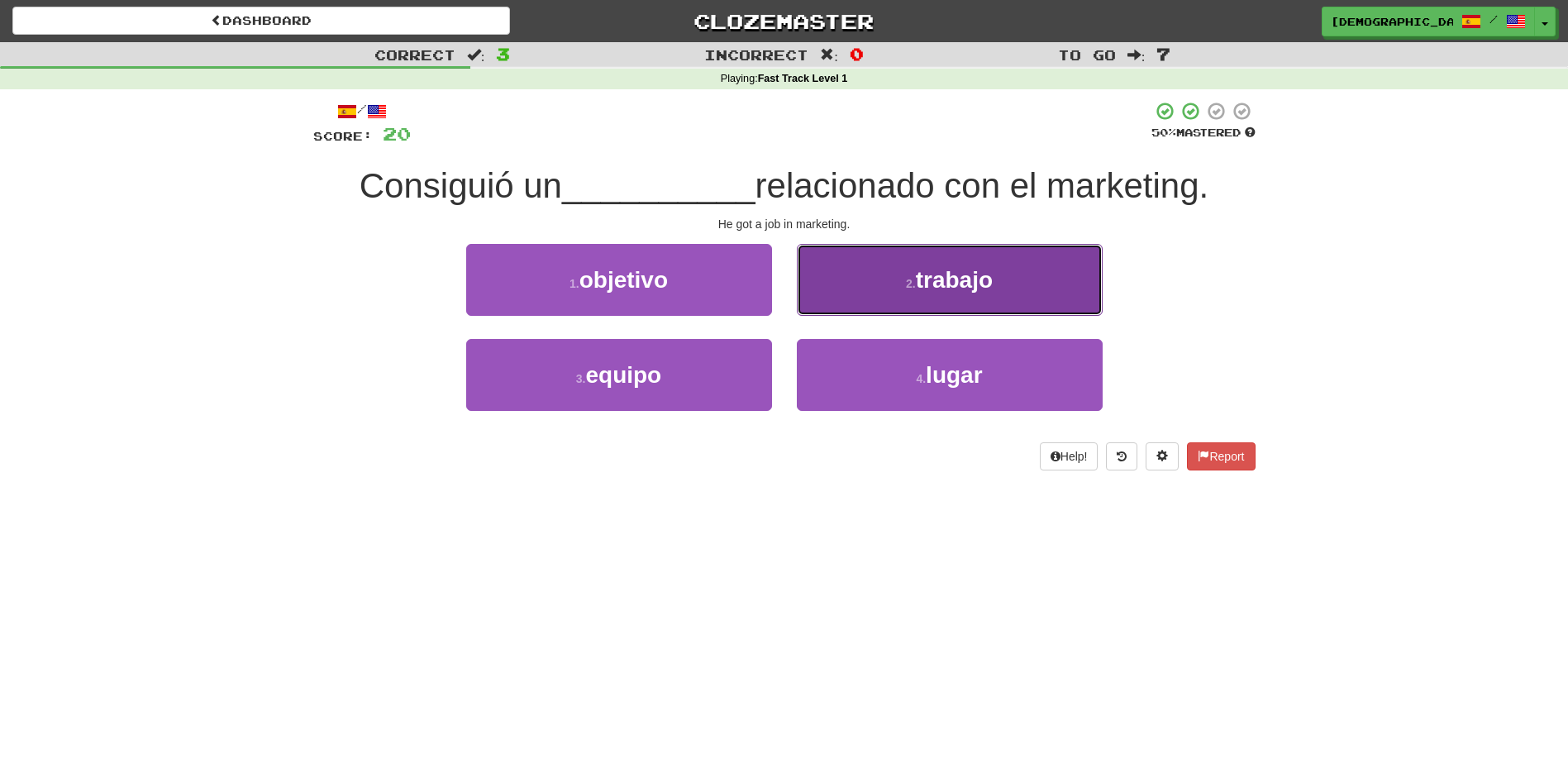
click at [926, 294] on button "2 . trabajo" at bounding box center [949, 280] width 306 height 72
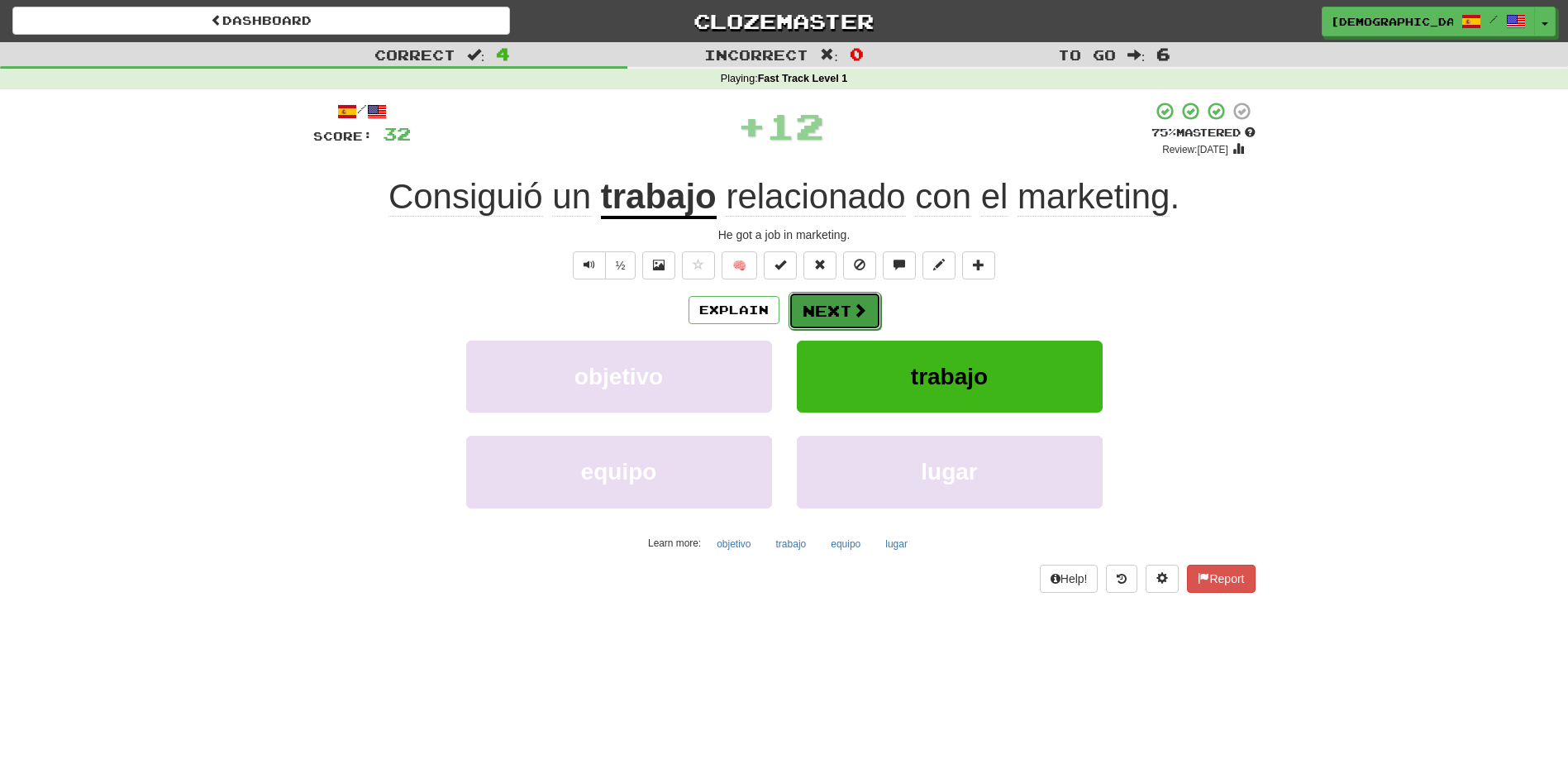
click at [835, 310] on button "Next" at bounding box center [834, 311] width 93 height 38
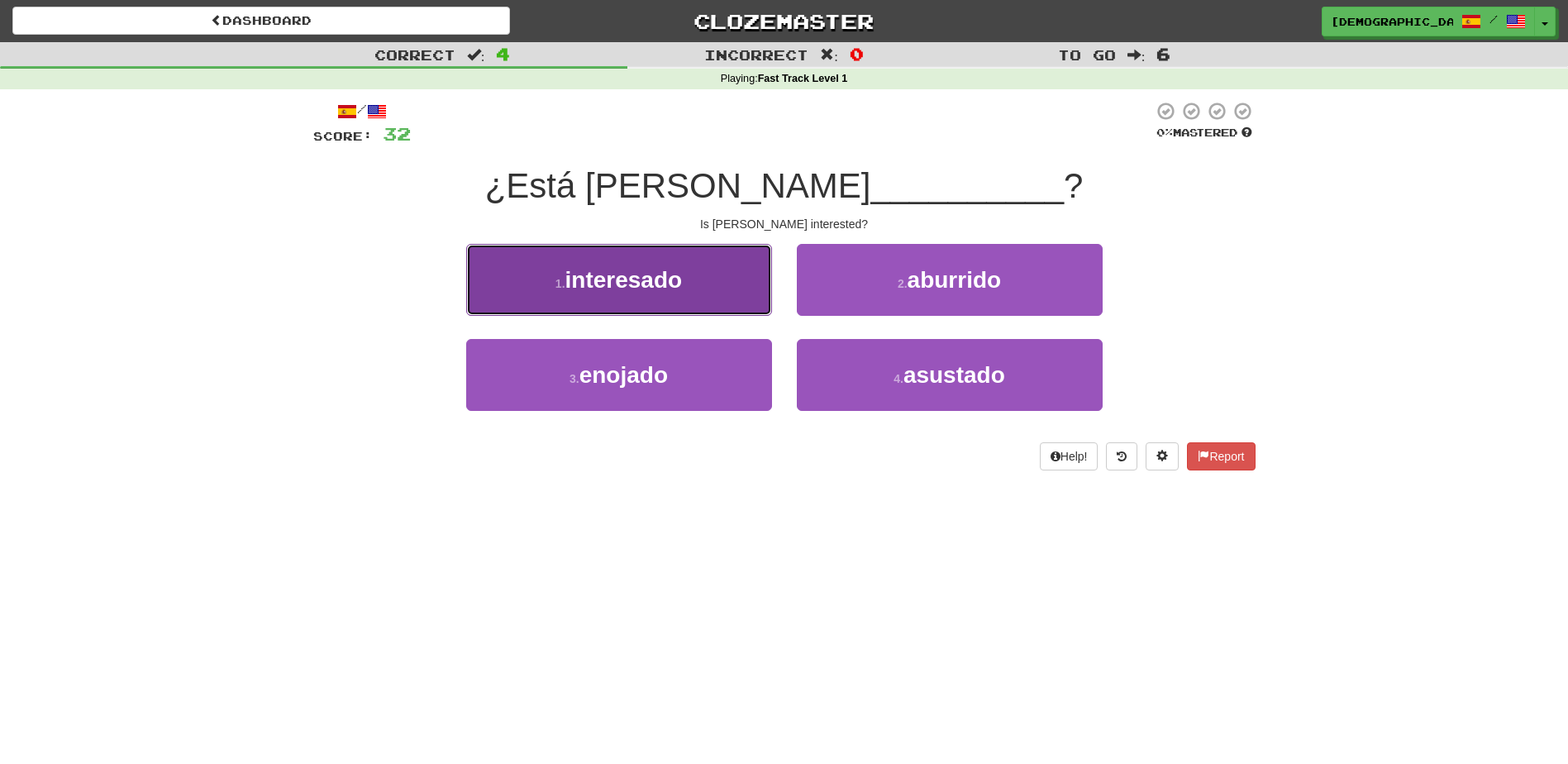
click at [635, 287] on span "interesado" at bounding box center [624, 280] width 117 height 26
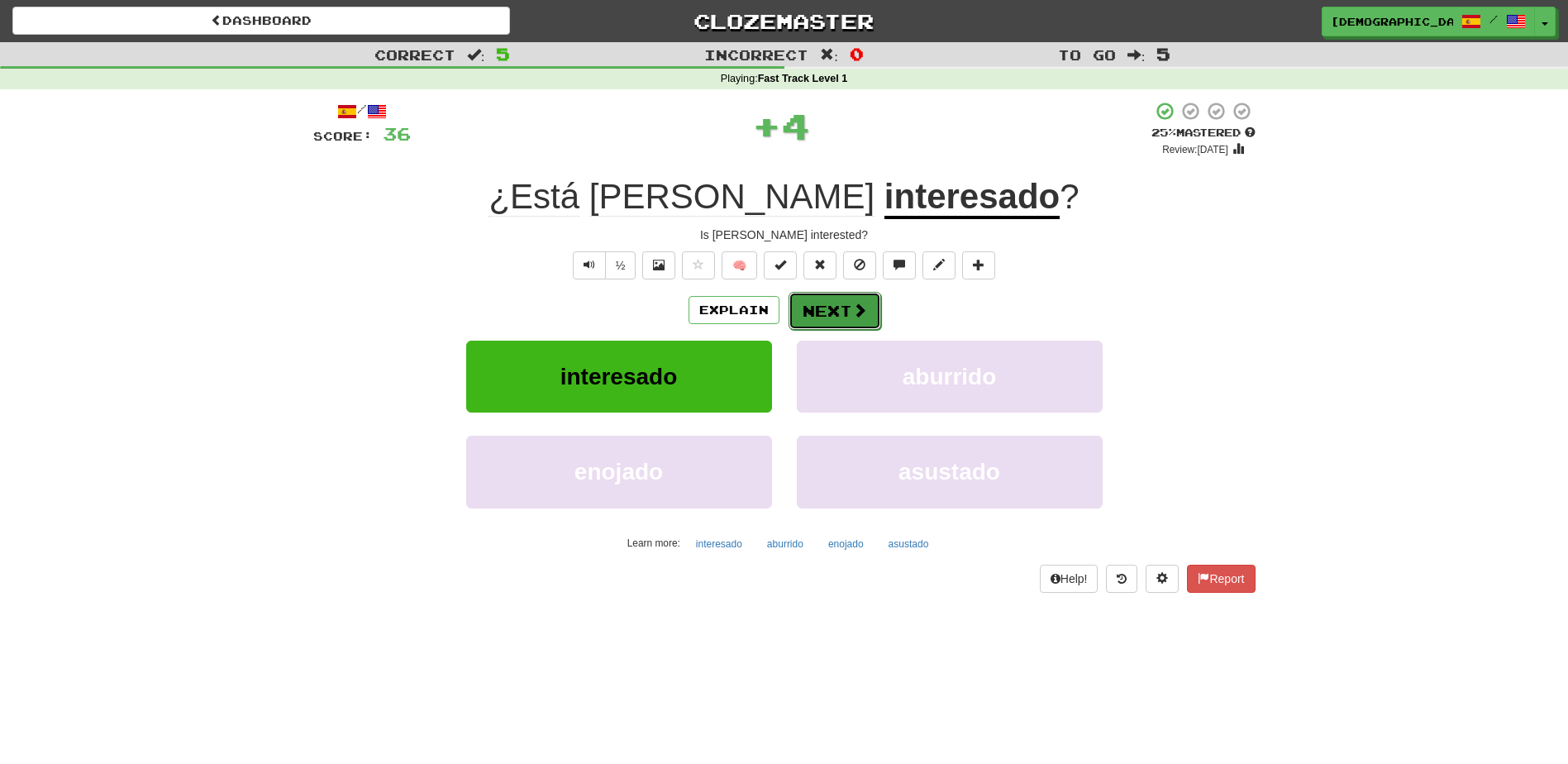
click at [812, 304] on button "Next" at bounding box center [834, 311] width 93 height 38
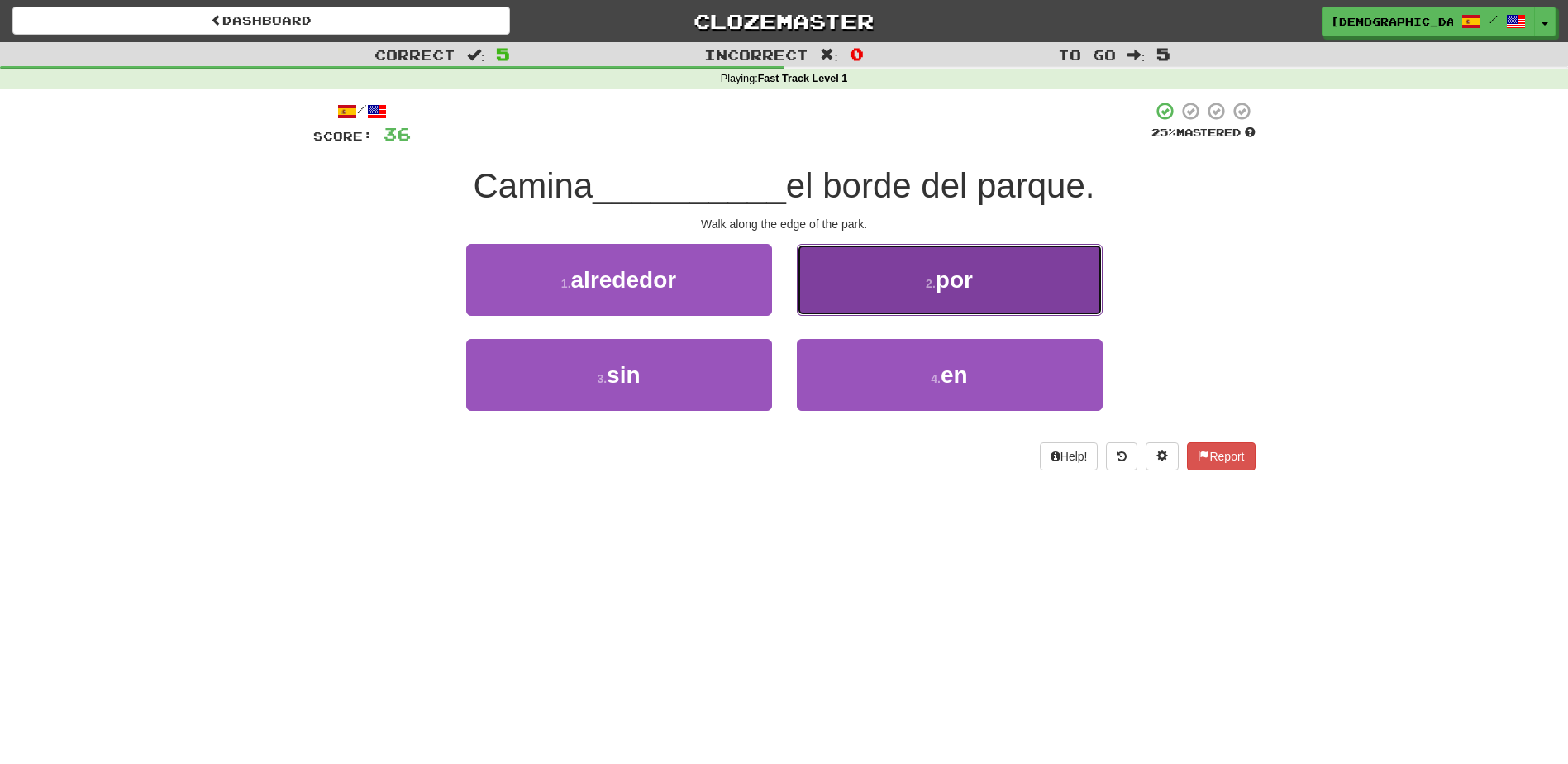
click at [928, 299] on button "2 . por" at bounding box center [949, 280] width 306 height 72
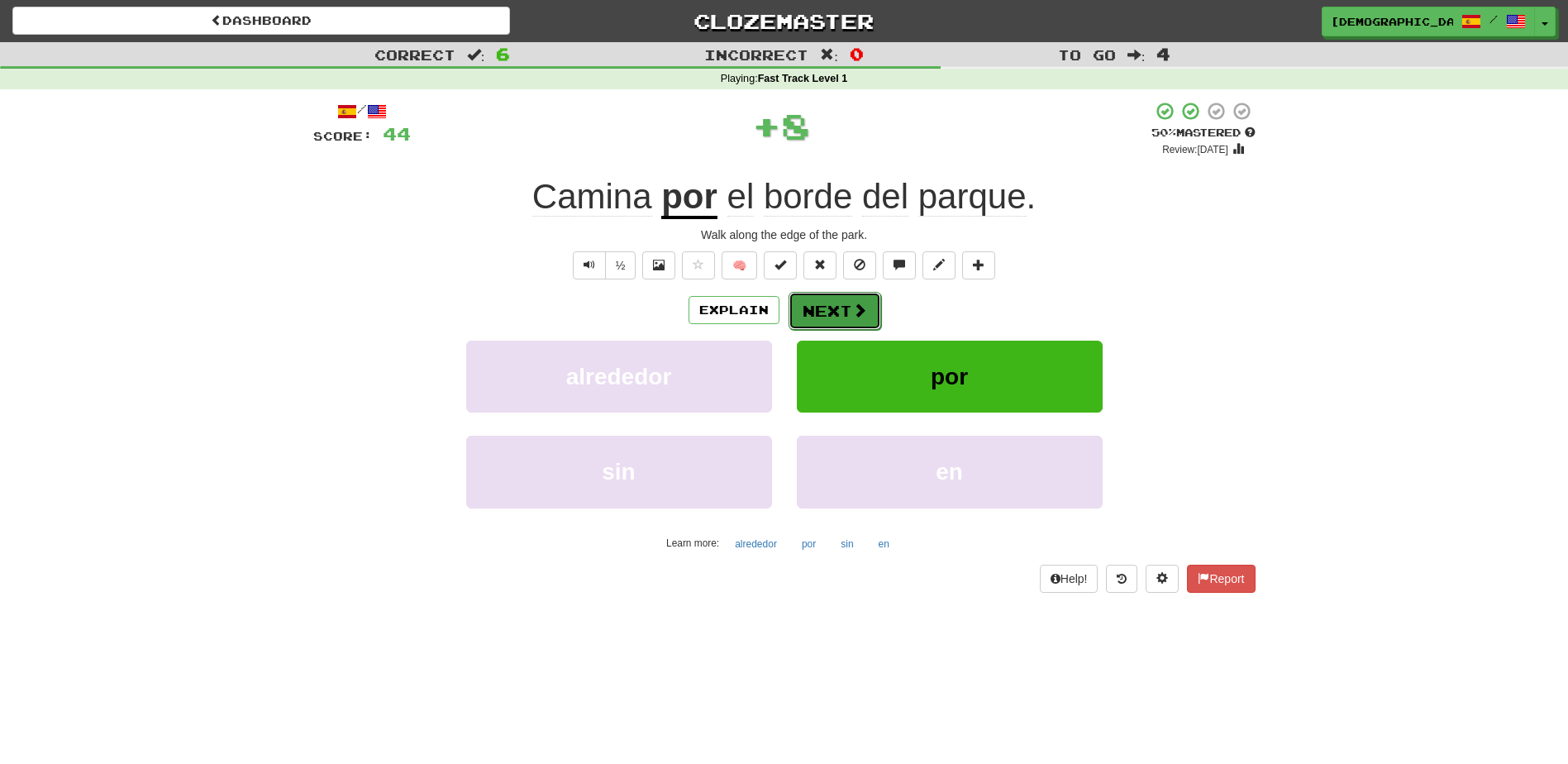
click at [852, 310] on span at bounding box center [859, 310] width 15 height 15
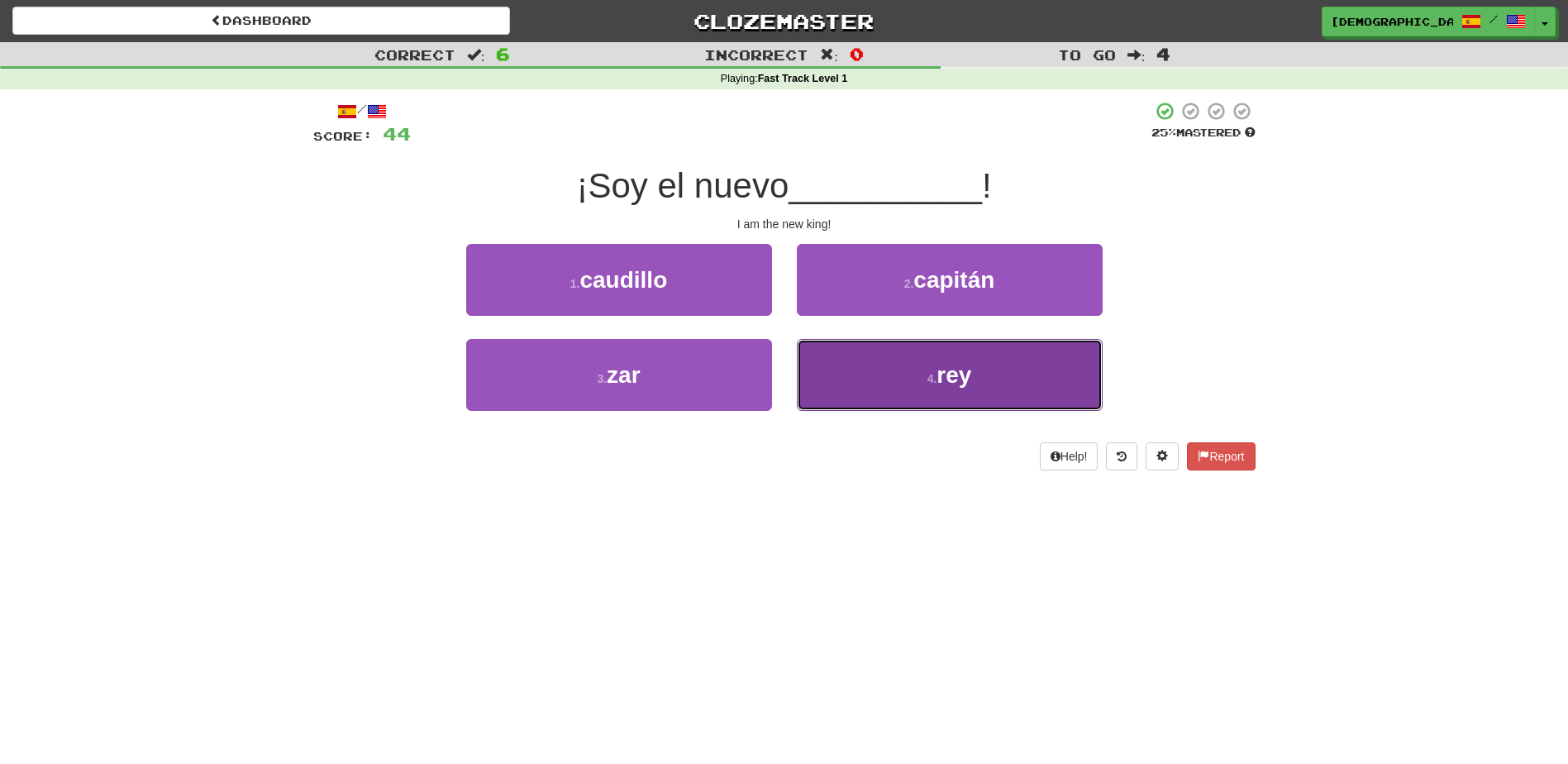
click at [961, 368] on span "rey" at bounding box center [953, 376] width 35 height 26
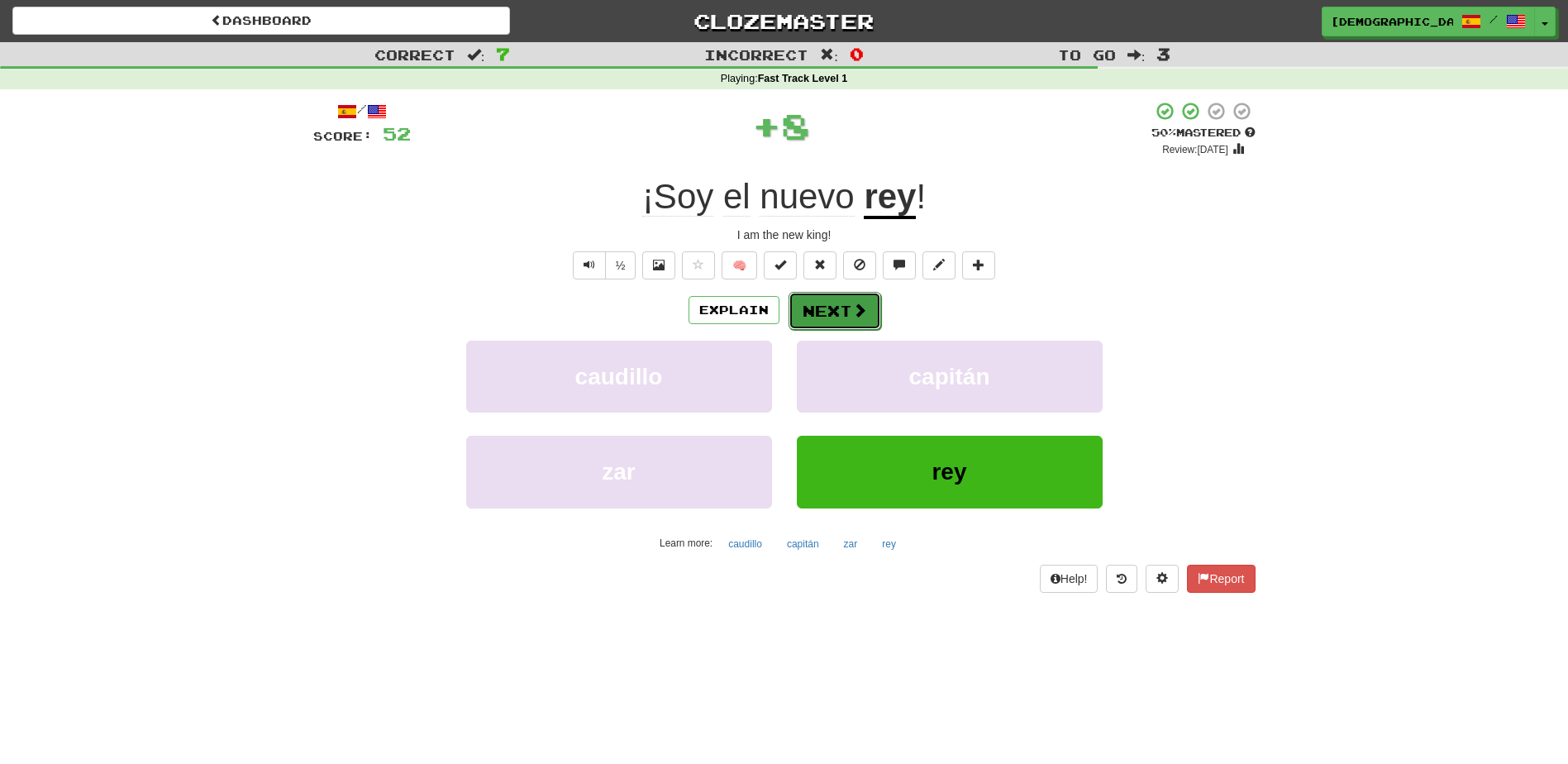
click at [846, 309] on button "Next" at bounding box center [834, 311] width 93 height 38
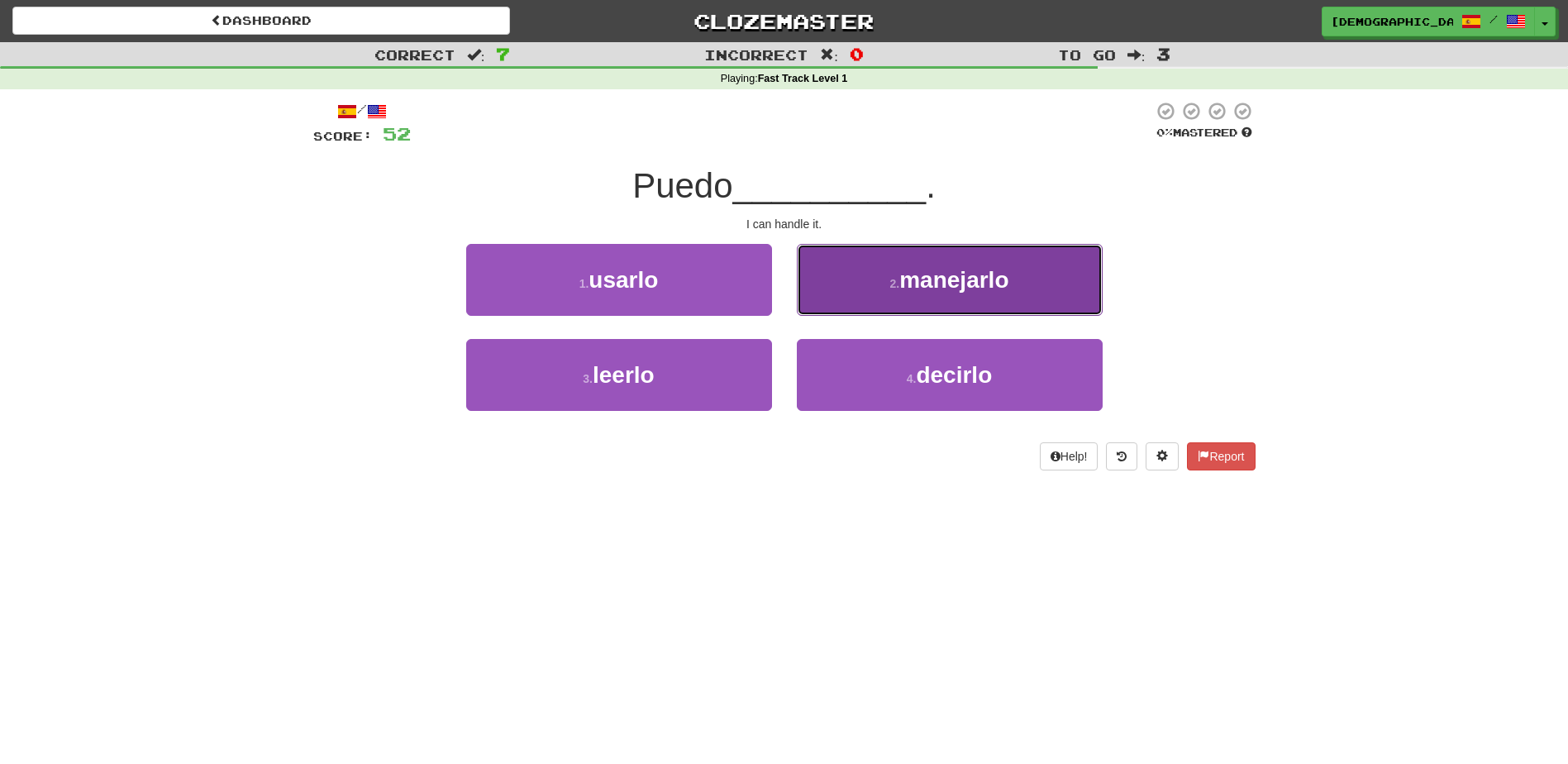
click at [919, 289] on span "manejarlo" at bounding box center [954, 280] width 110 height 26
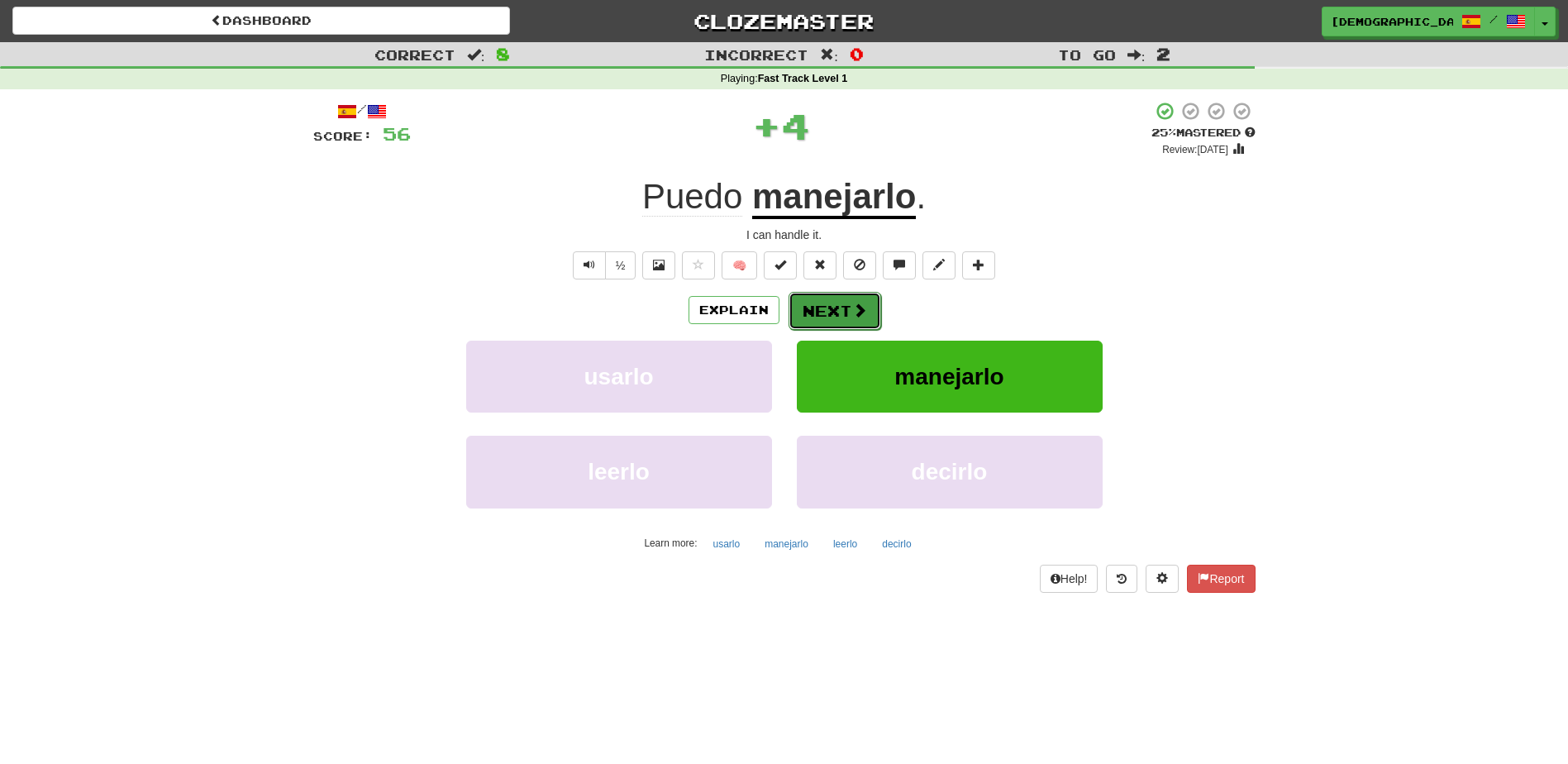
click at [830, 301] on button "Next" at bounding box center [834, 311] width 93 height 38
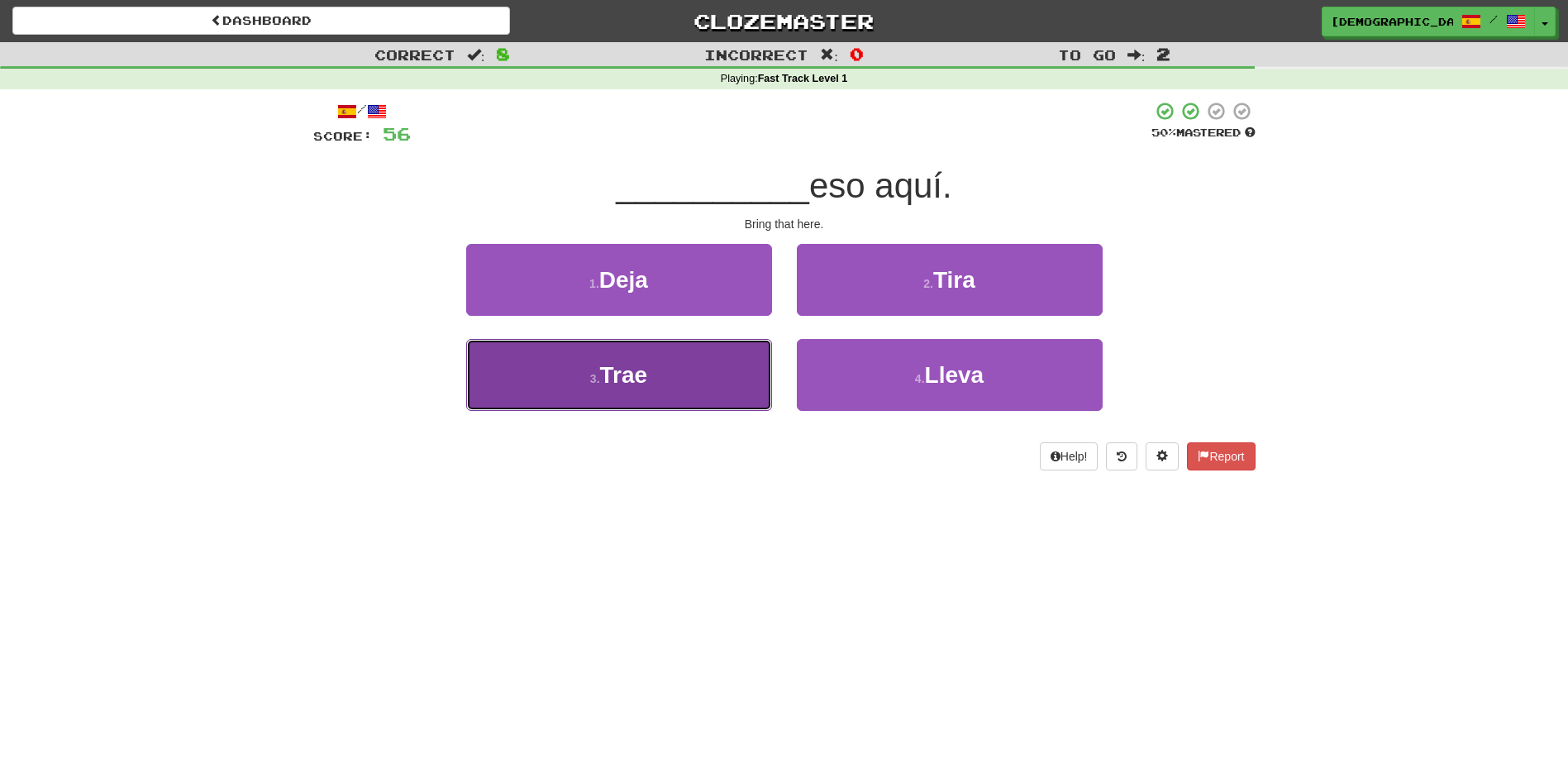
click at [663, 381] on button "3 . Trae" at bounding box center [618, 375] width 306 height 72
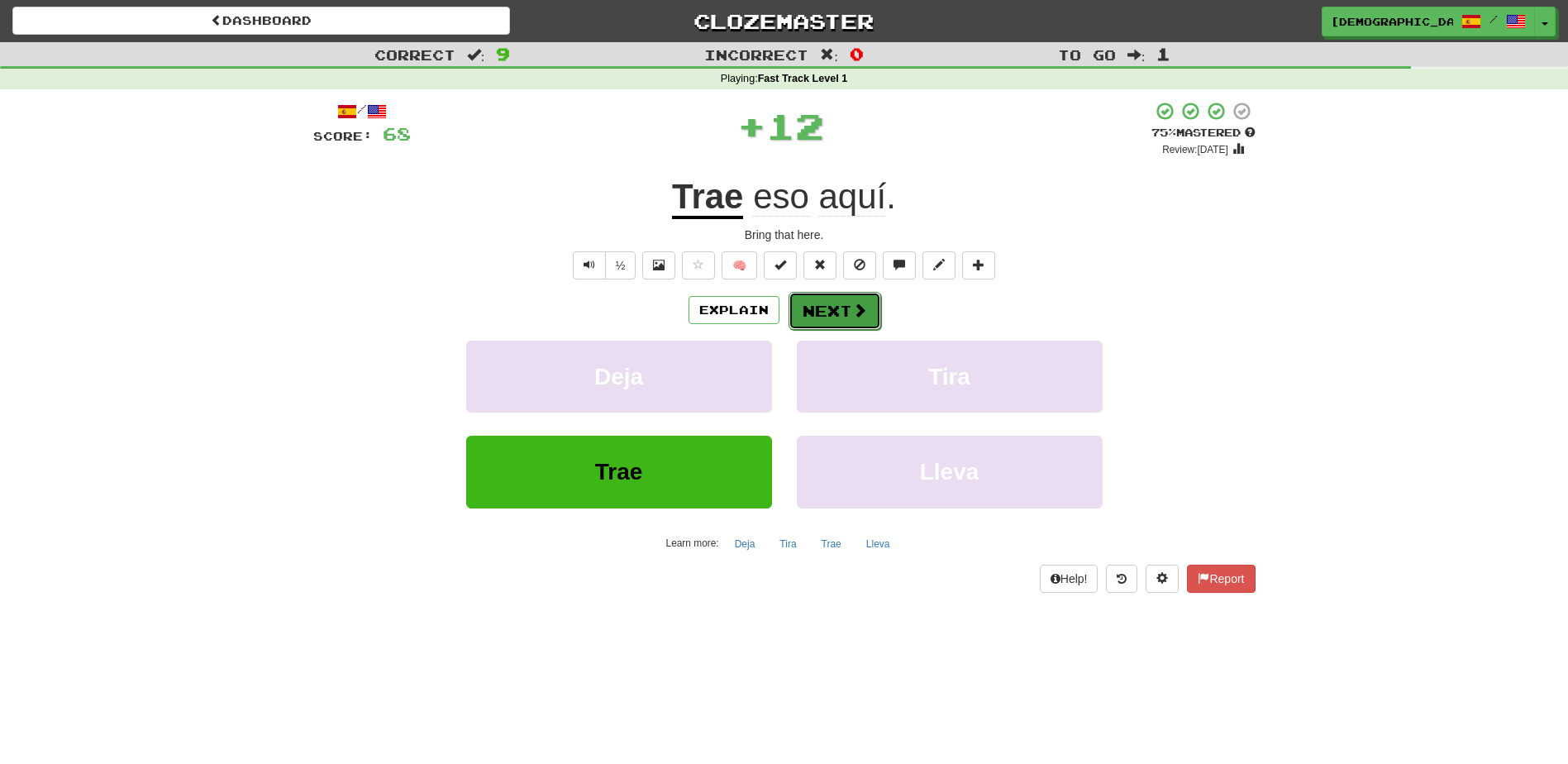
click at [799, 313] on button "Next" at bounding box center [834, 311] width 93 height 38
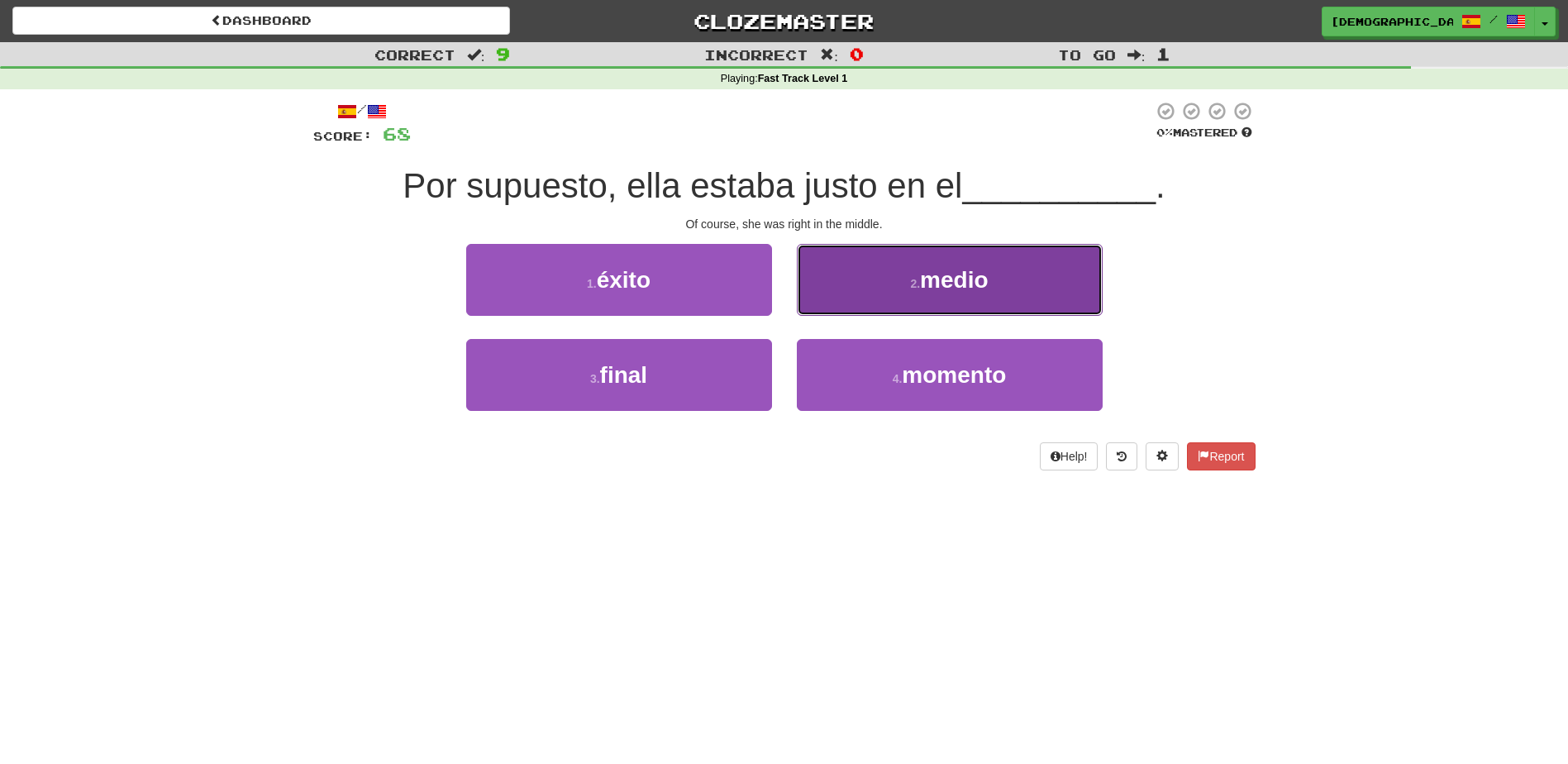
click at [931, 293] on button "2 . medio" at bounding box center [949, 280] width 306 height 72
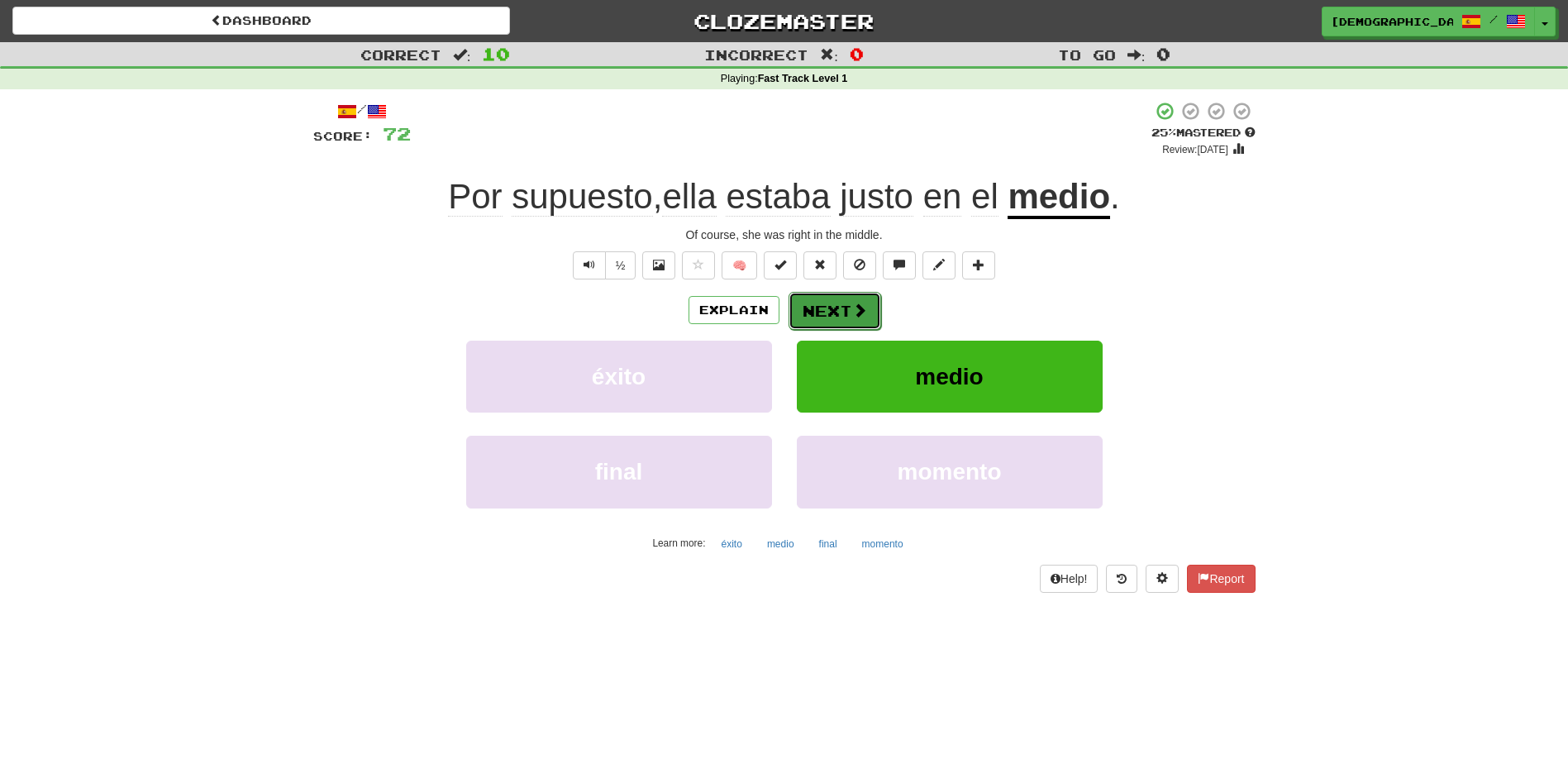
click at [838, 304] on button "Next" at bounding box center [834, 311] width 93 height 38
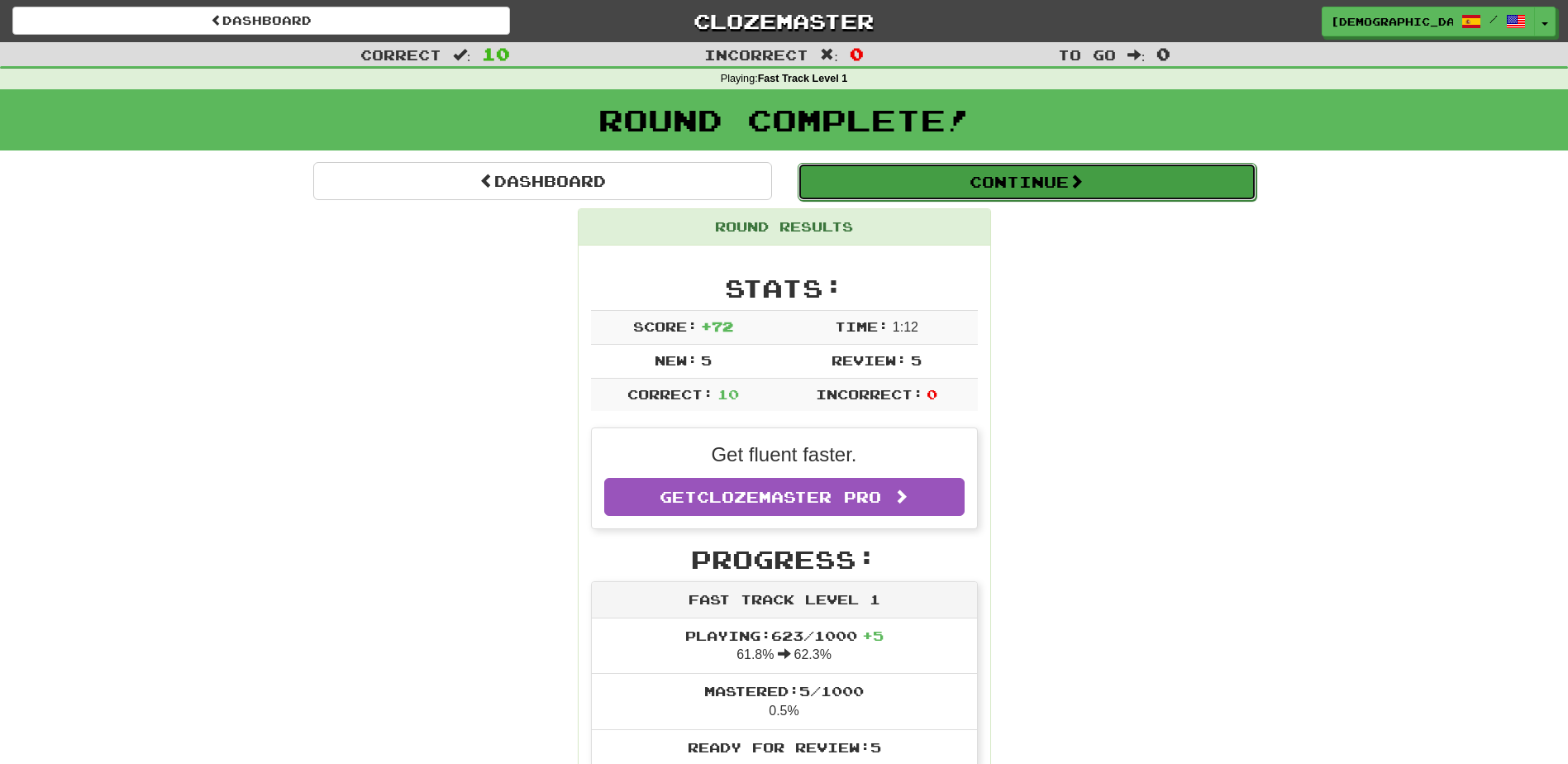
click at [921, 193] on button "Continue" at bounding box center [1026, 182] width 459 height 38
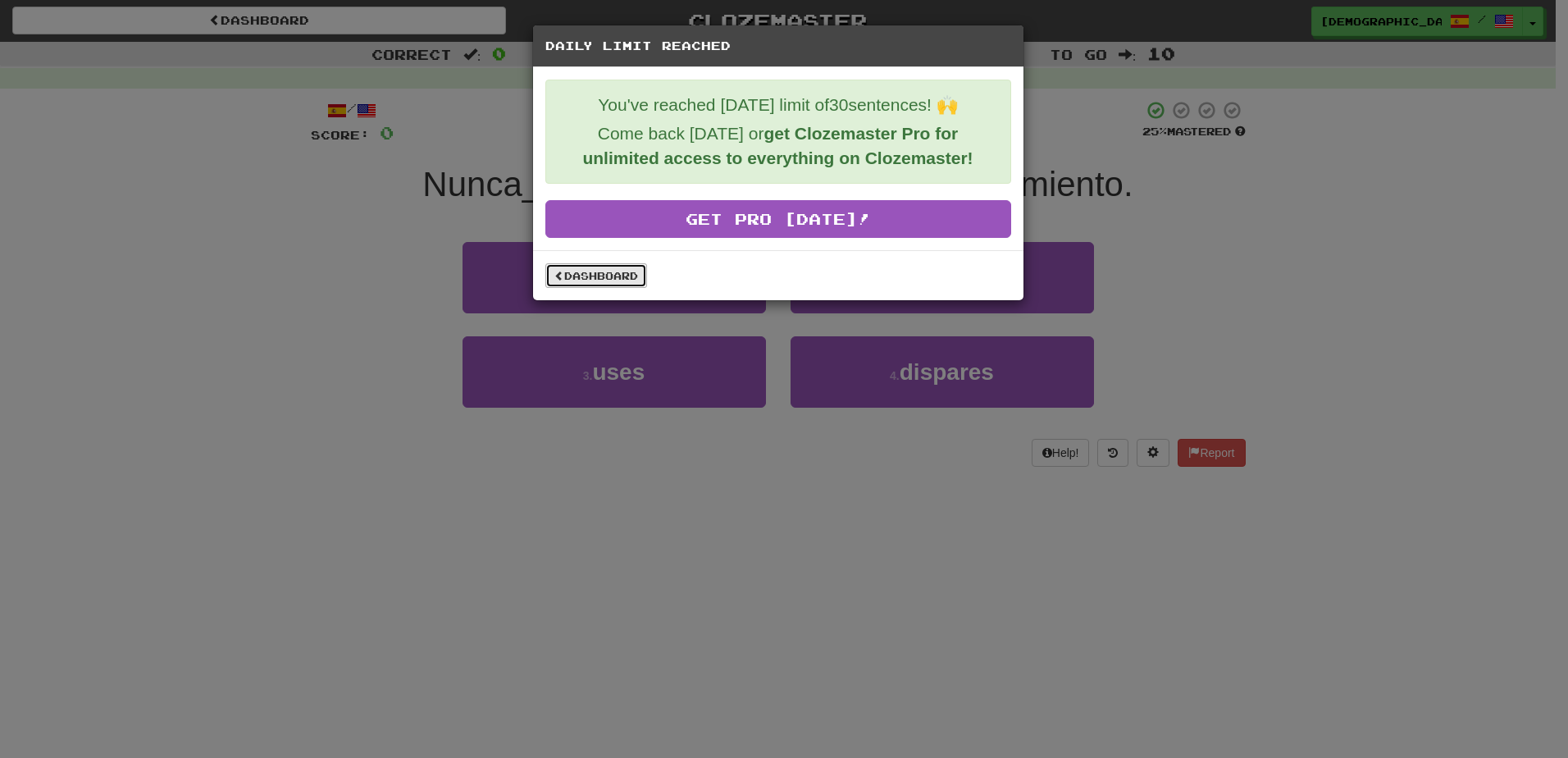
click at [619, 270] on link "Dashboard" at bounding box center [596, 275] width 102 height 25
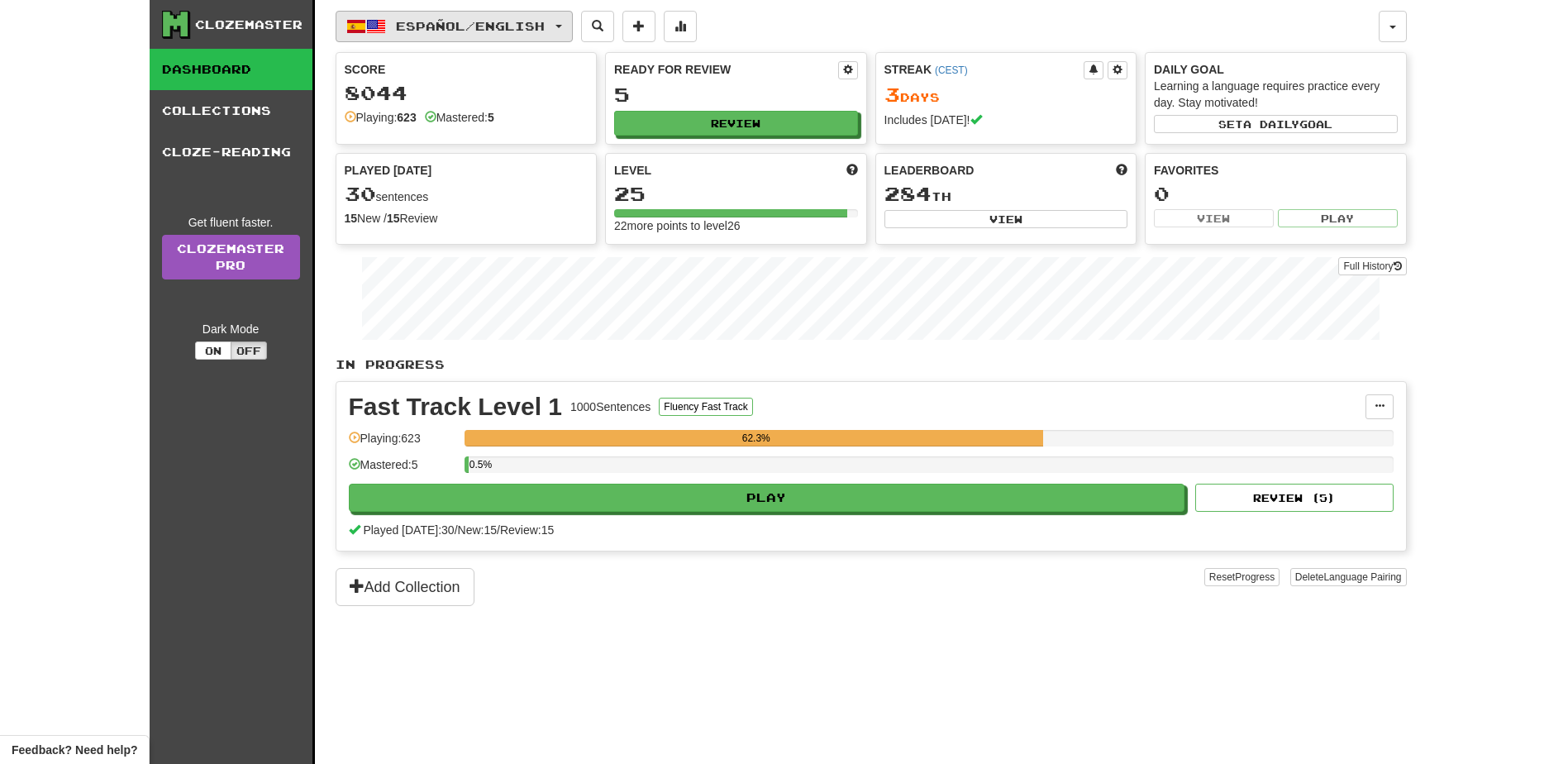
click at [561, 27] on span "button" at bounding box center [559, 26] width 7 height 3
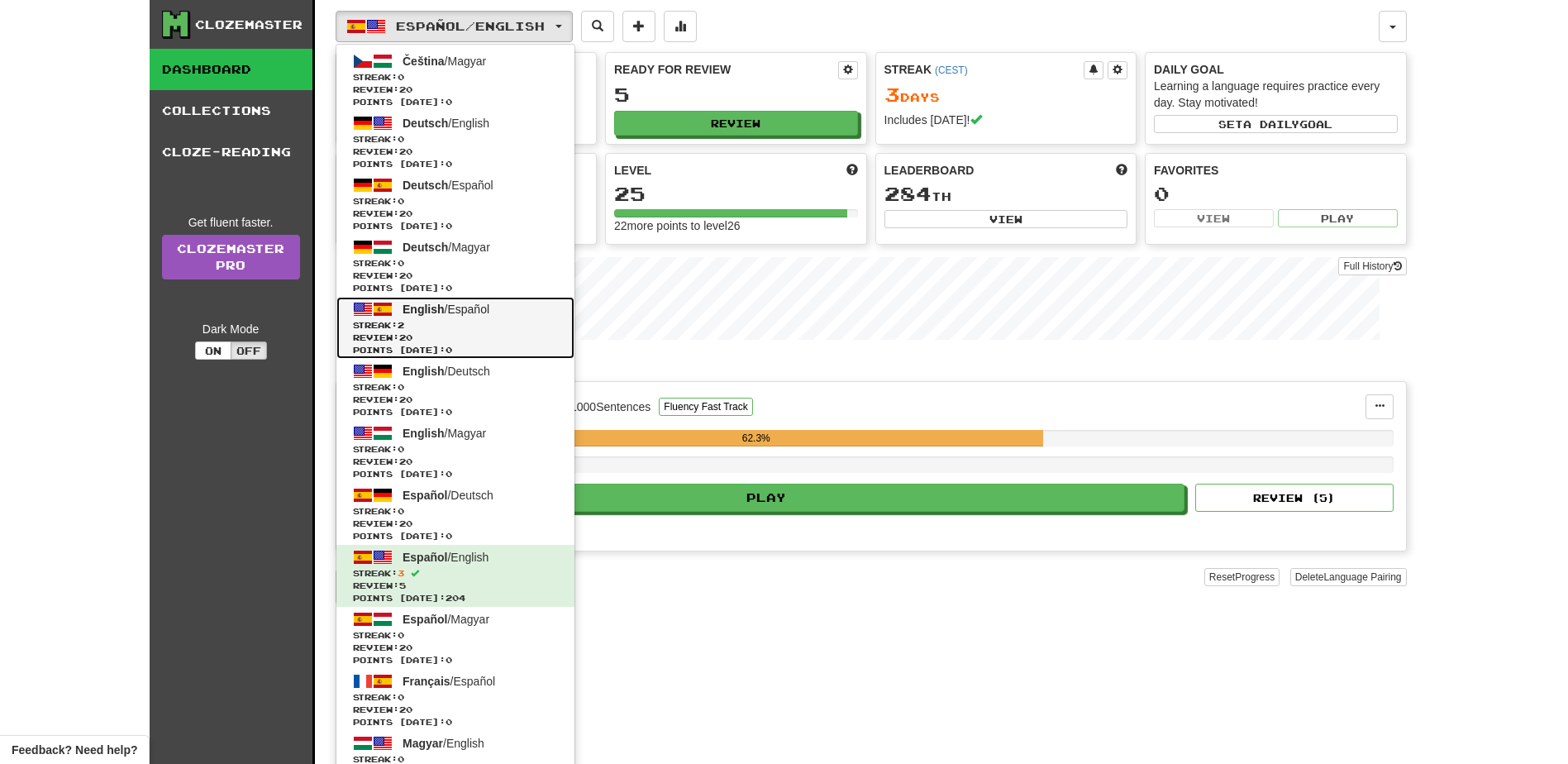
click at [460, 318] on link "English / Español Streak: 2 Review: 20 Points [DATE]: 0" at bounding box center [455, 328] width 238 height 62
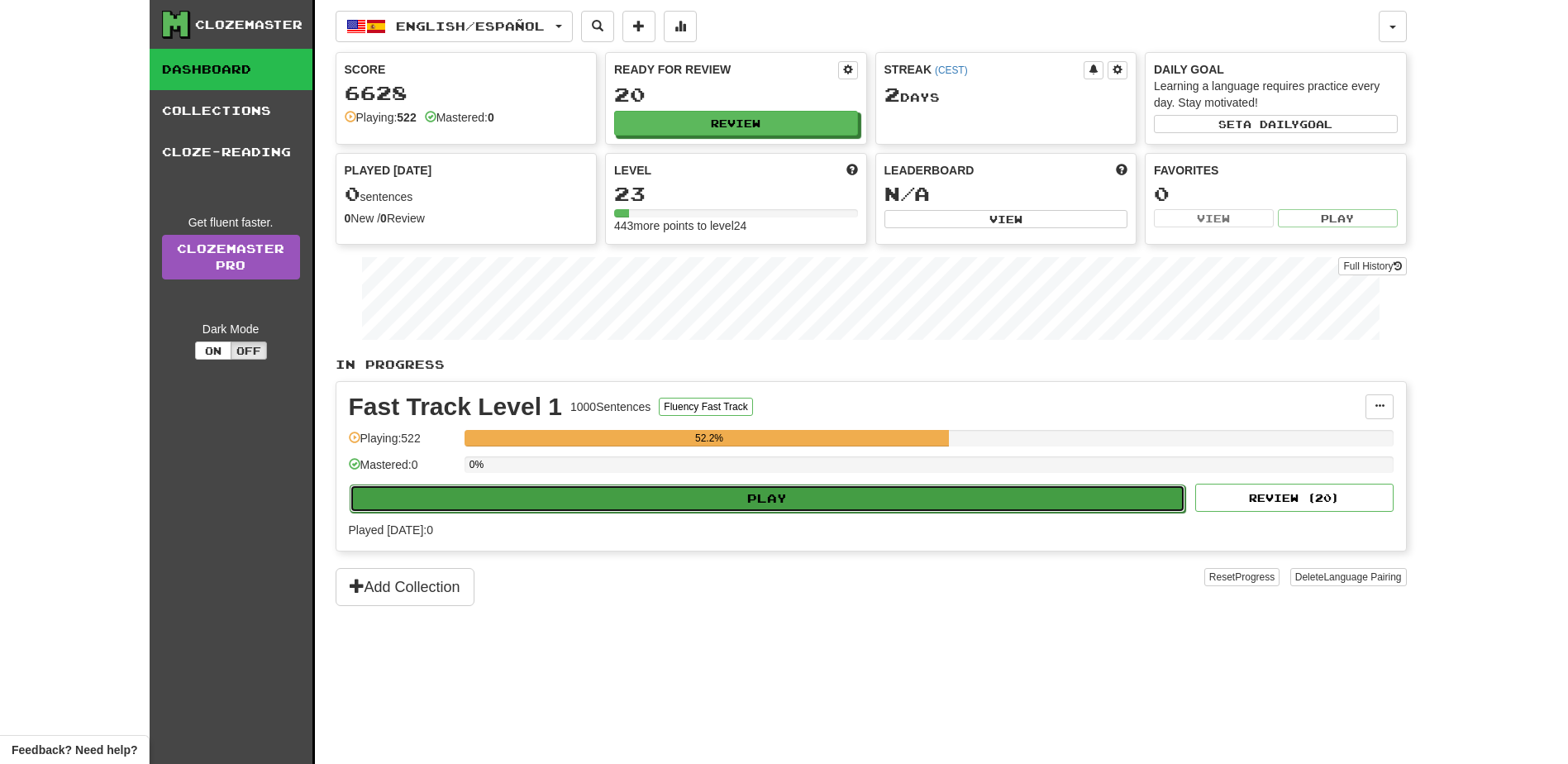
click at [761, 494] on button "Play" at bounding box center [768, 498] width 836 height 28
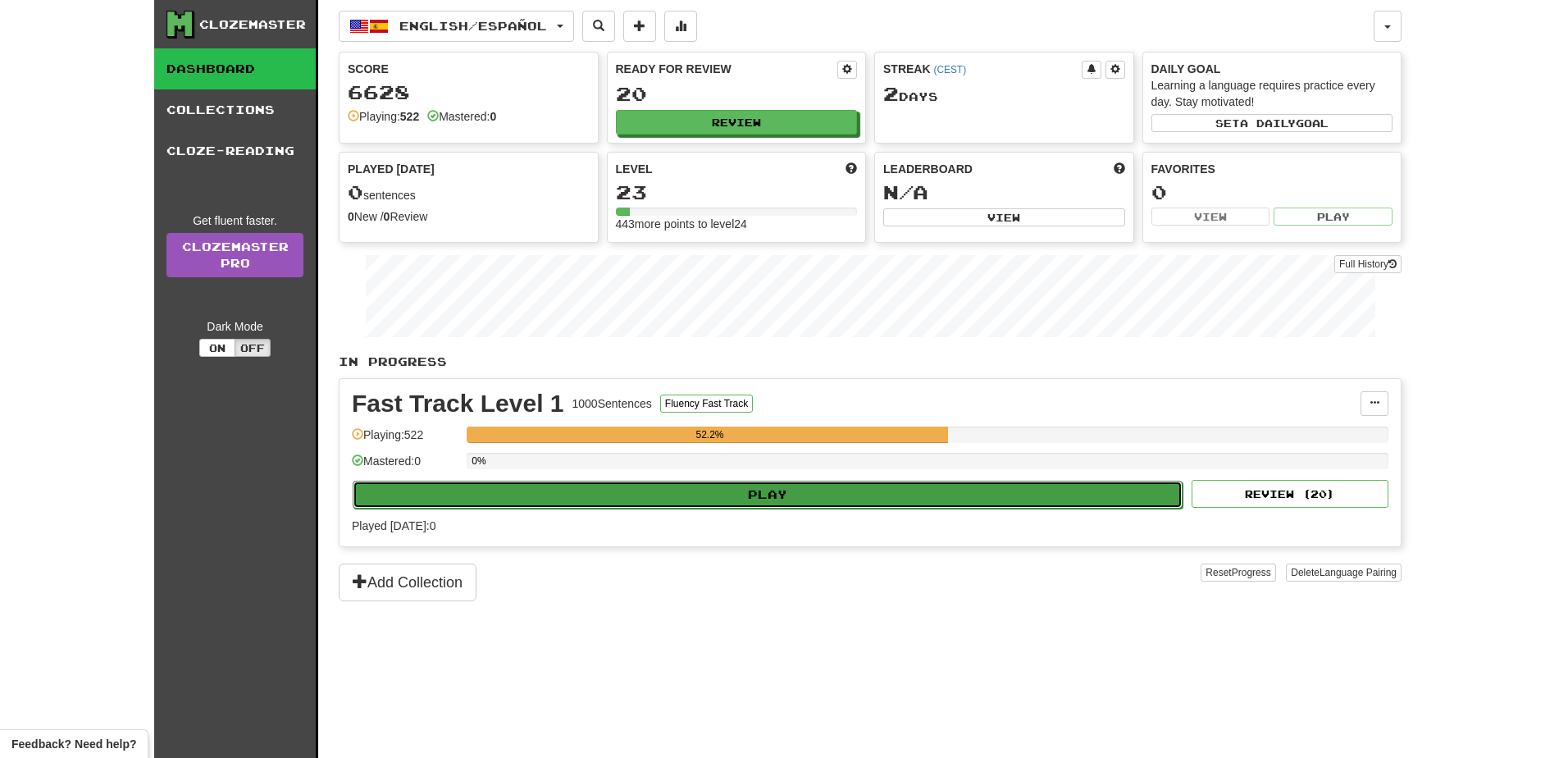
select select "**"
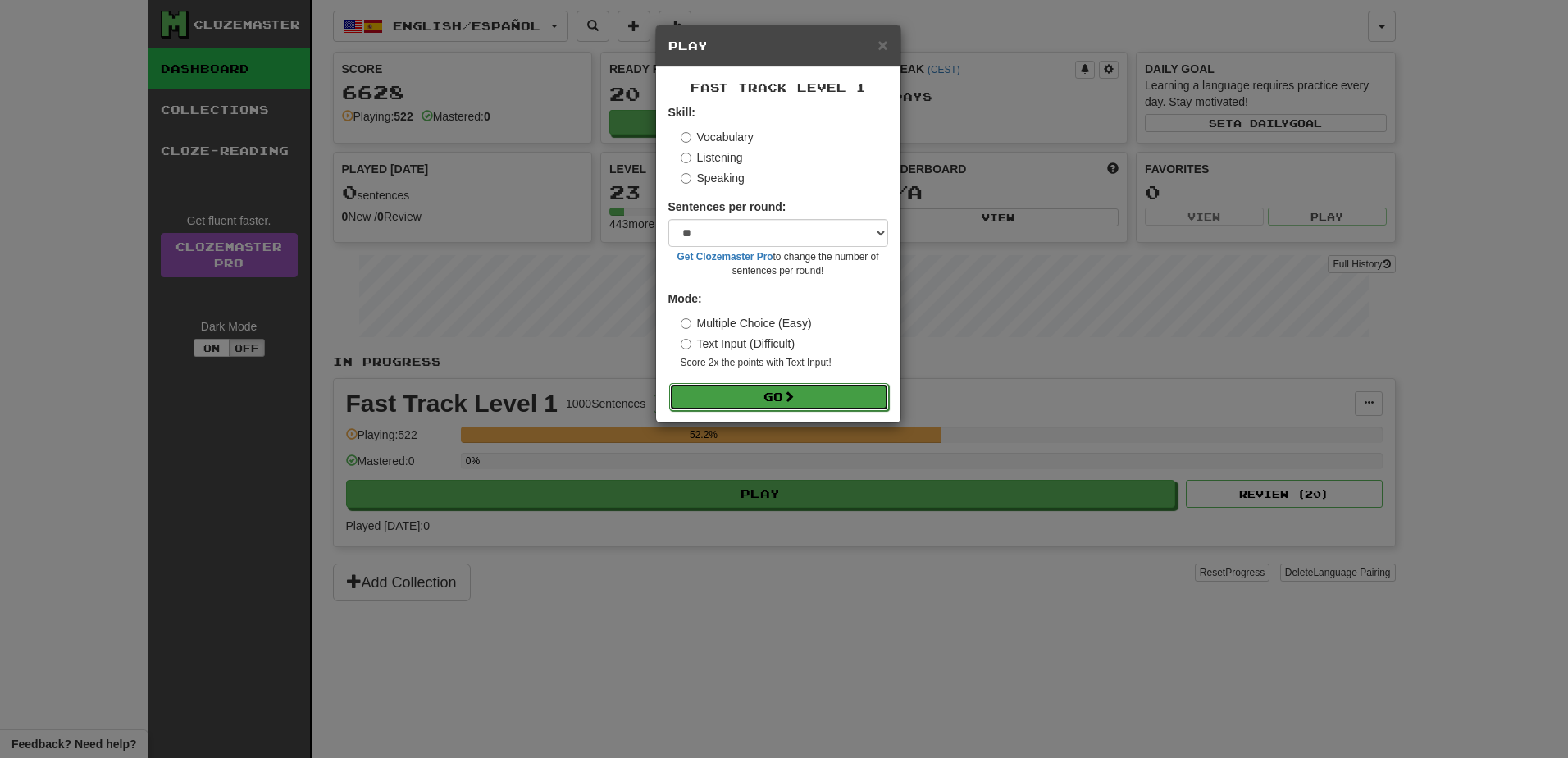
click at [745, 396] on button "Go" at bounding box center [779, 397] width 219 height 28
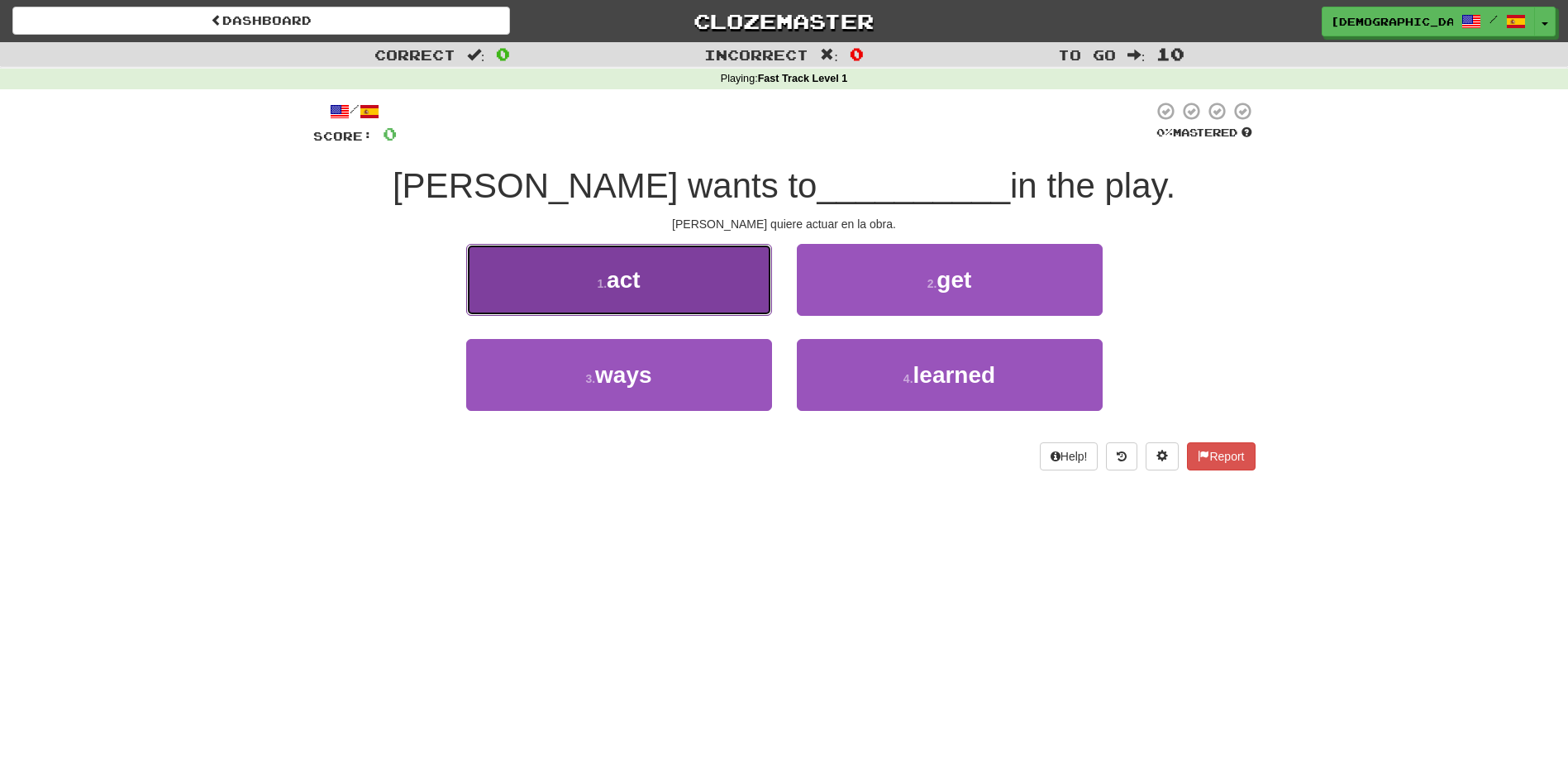
click at [717, 308] on button "1 . act" at bounding box center [618, 280] width 306 height 72
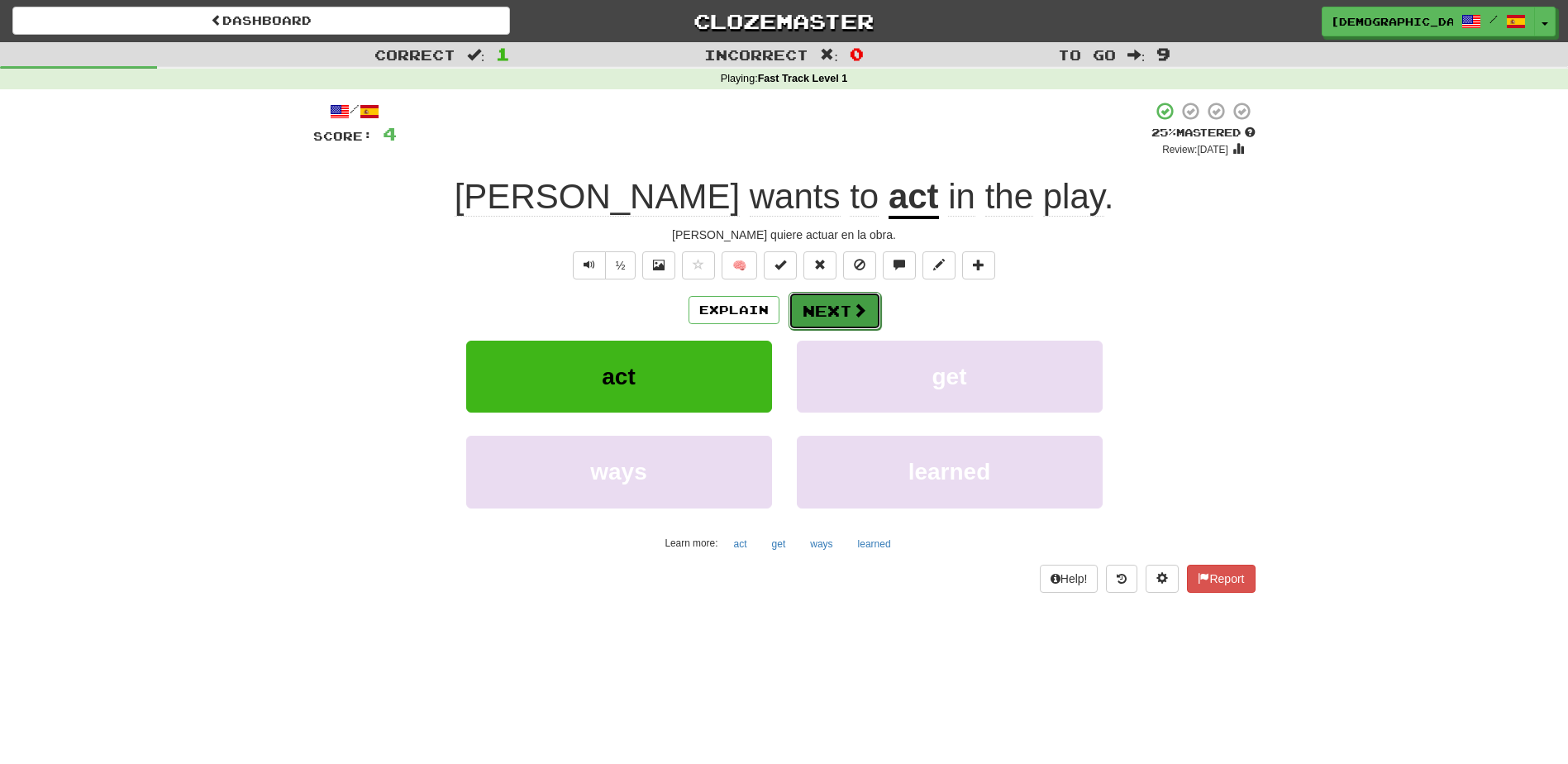
click at [843, 304] on button "Next" at bounding box center [834, 311] width 93 height 38
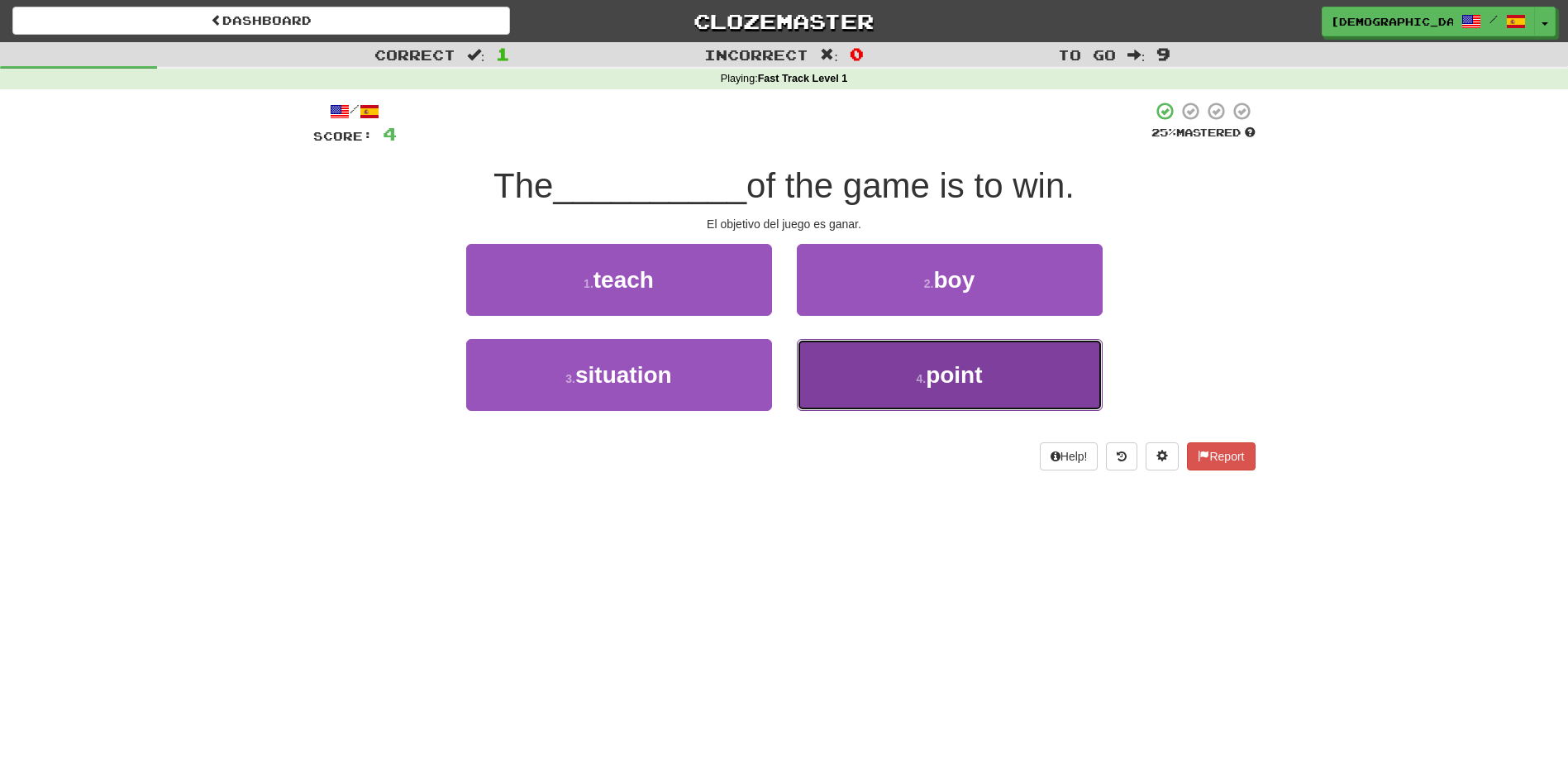
click at [946, 373] on span "point" at bounding box center [954, 376] width 56 height 26
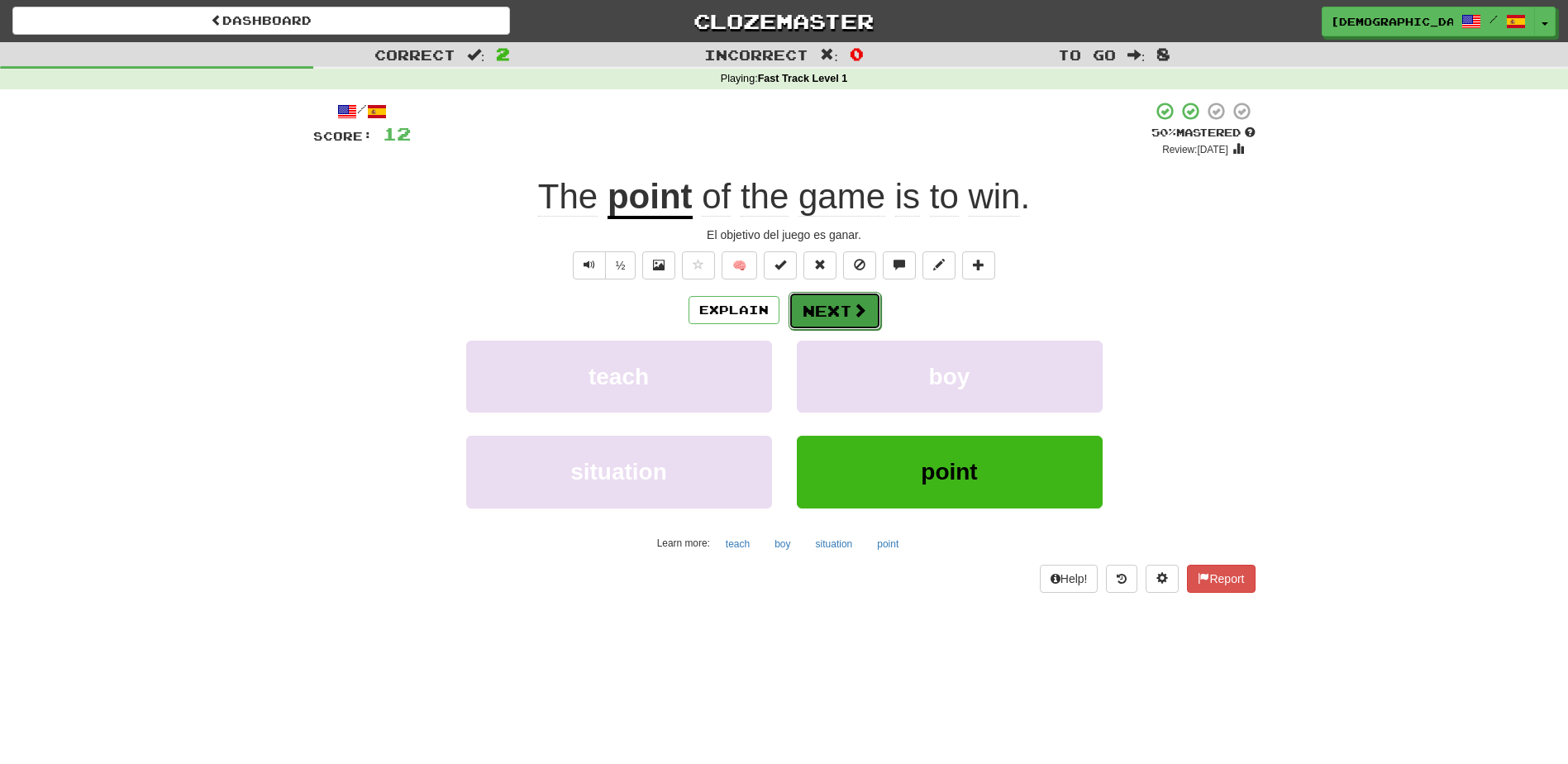
click at [830, 305] on button "Next" at bounding box center [834, 311] width 93 height 38
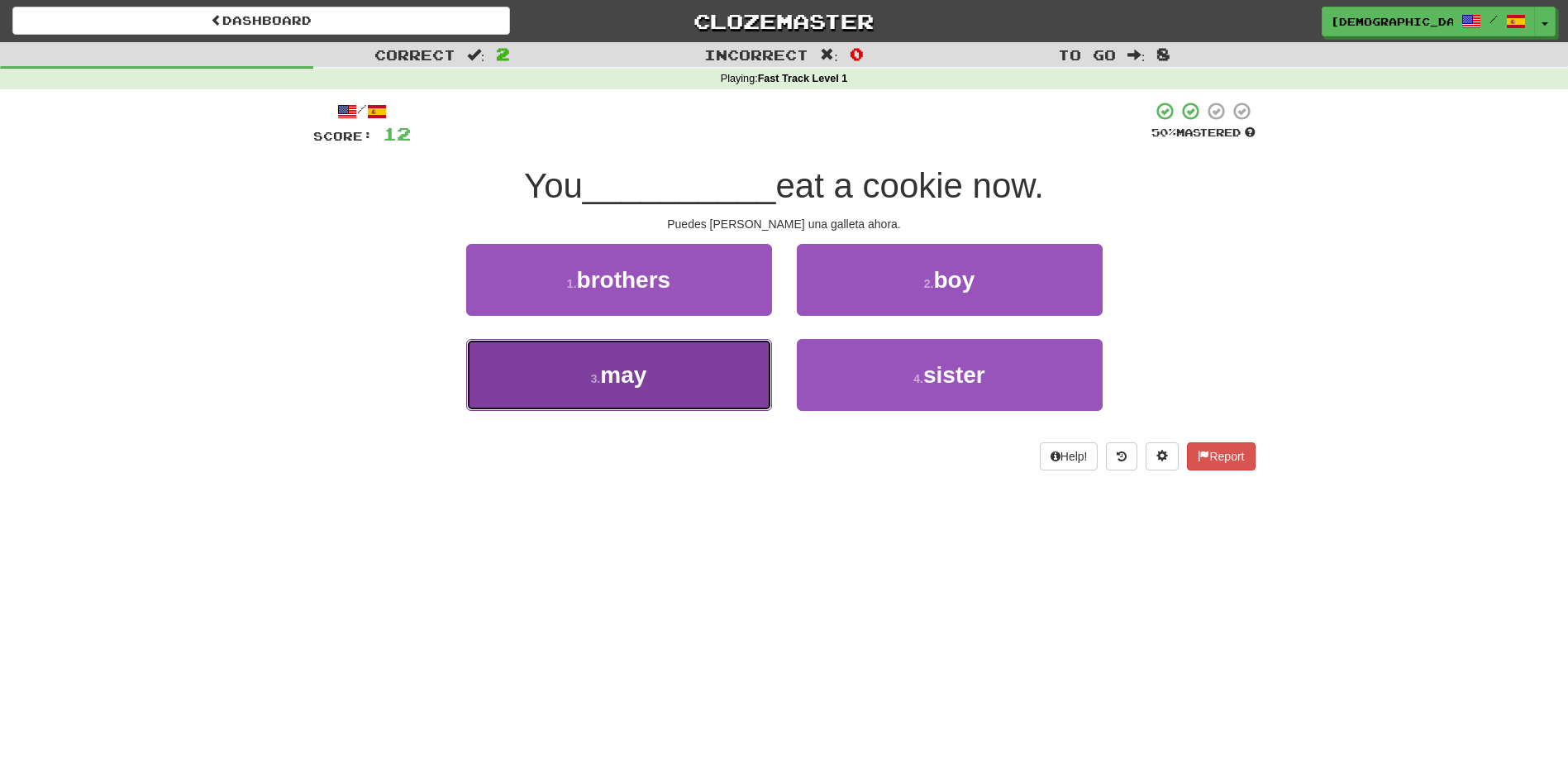
click at [688, 371] on button "3 . may" at bounding box center [618, 375] width 306 height 72
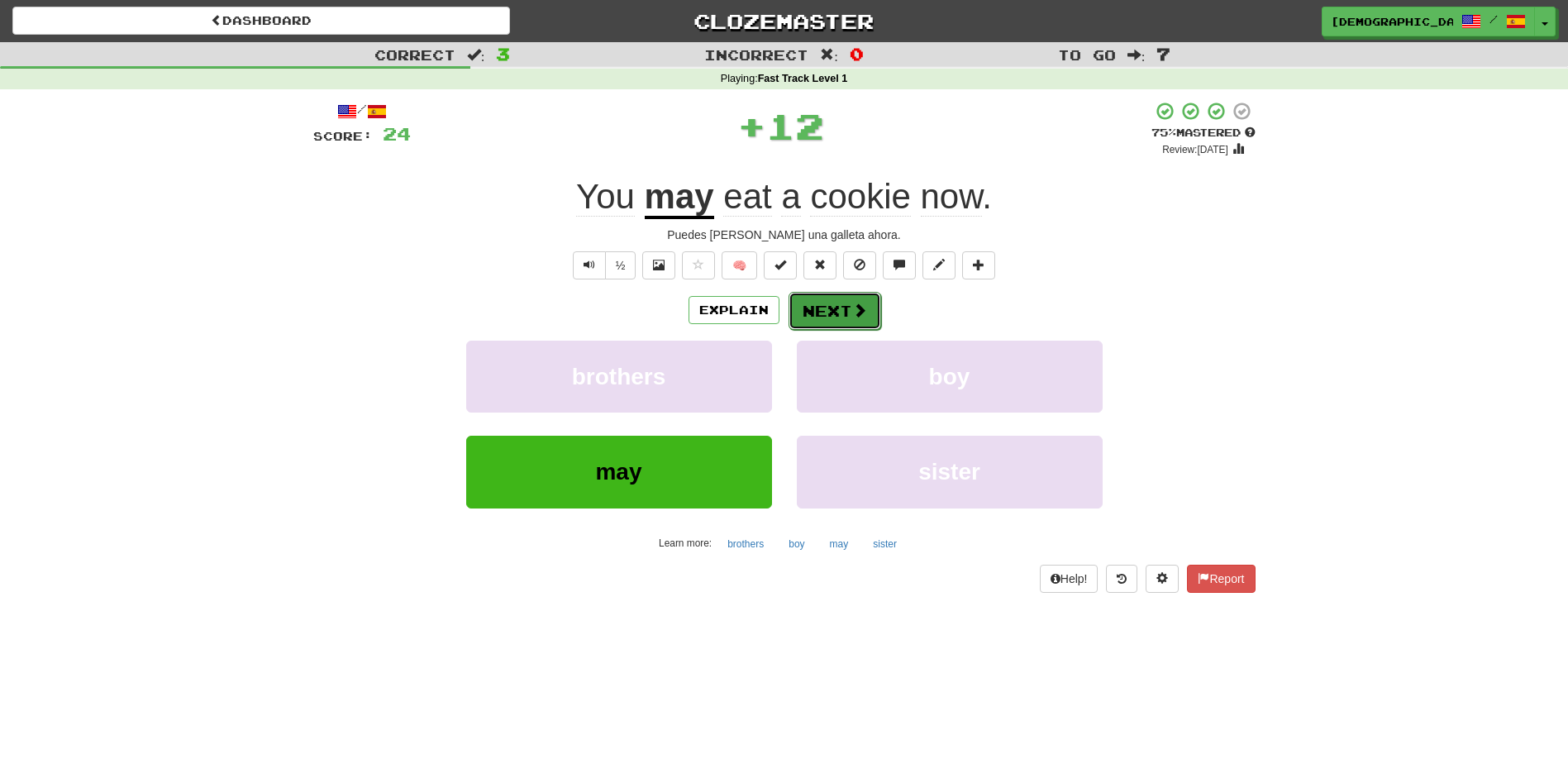
click at [821, 309] on button "Next" at bounding box center [834, 311] width 93 height 38
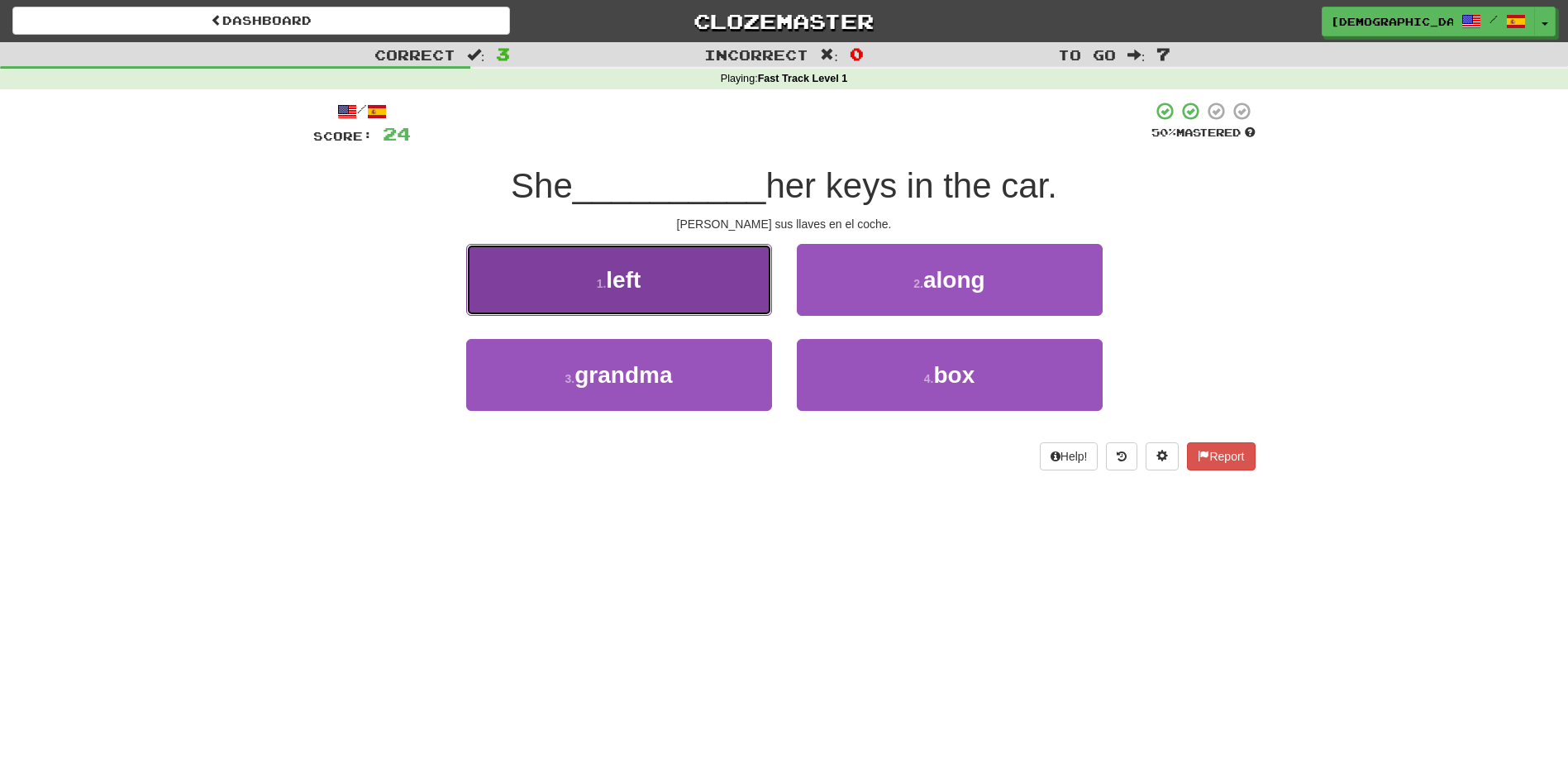
click at [695, 295] on button "1 . left" at bounding box center [618, 280] width 306 height 72
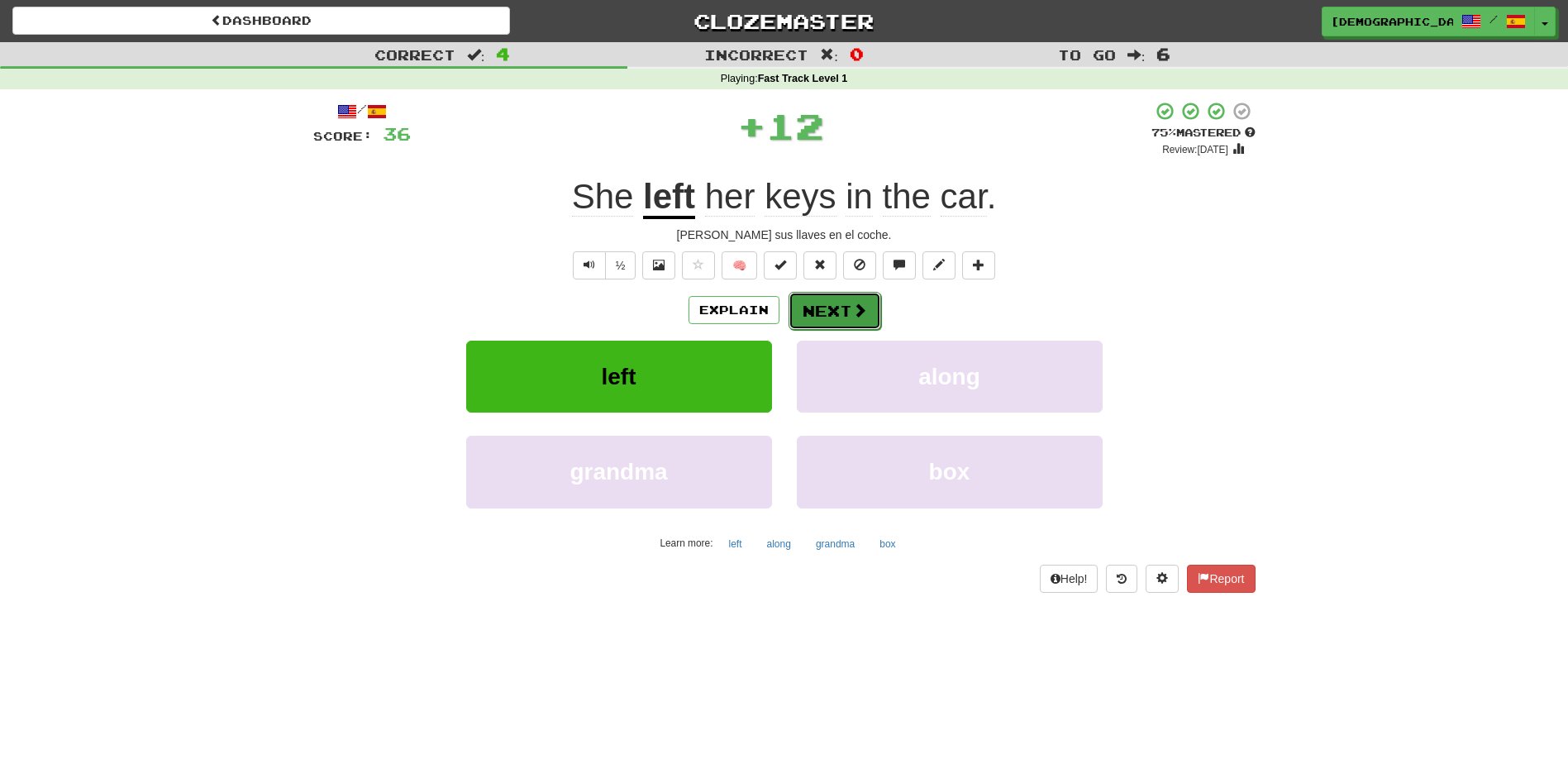
click at [817, 310] on button "Next" at bounding box center [834, 311] width 93 height 38
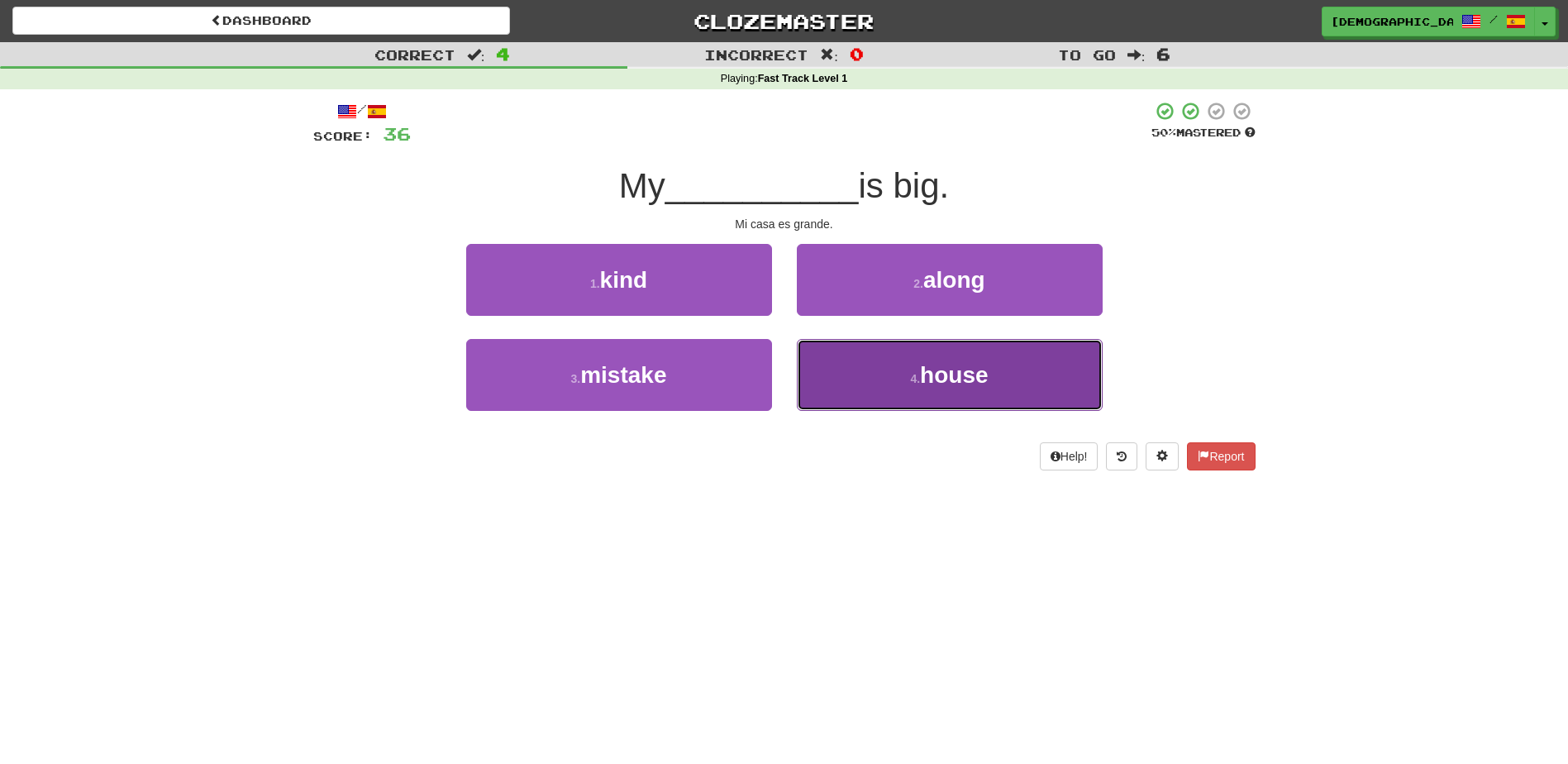
click at [941, 377] on span "house" at bounding box center [954, 376] width 68 height 26
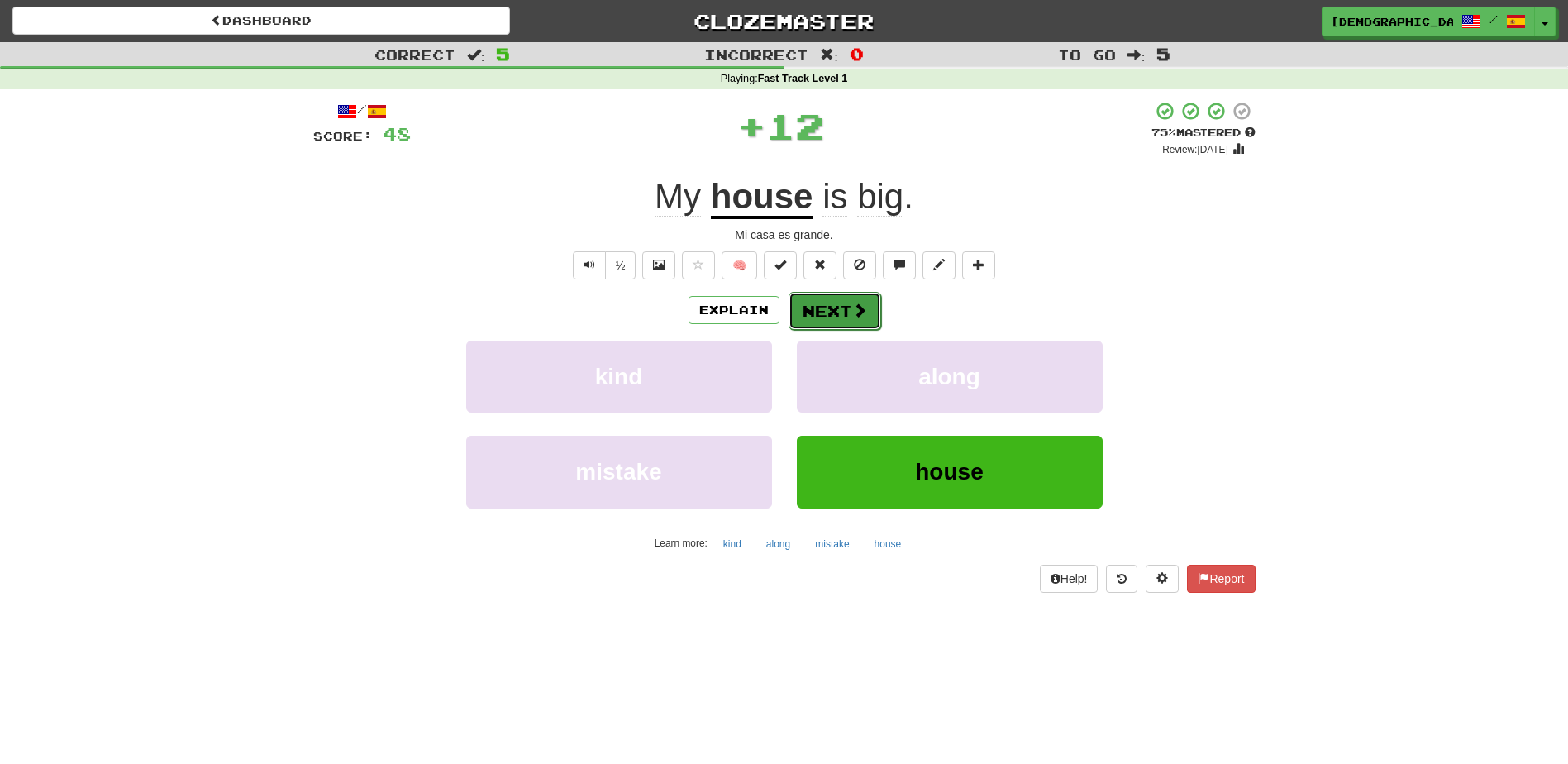
click at [821, 308] on button "Next" at bounding box center [834, 311] width 93 height 38
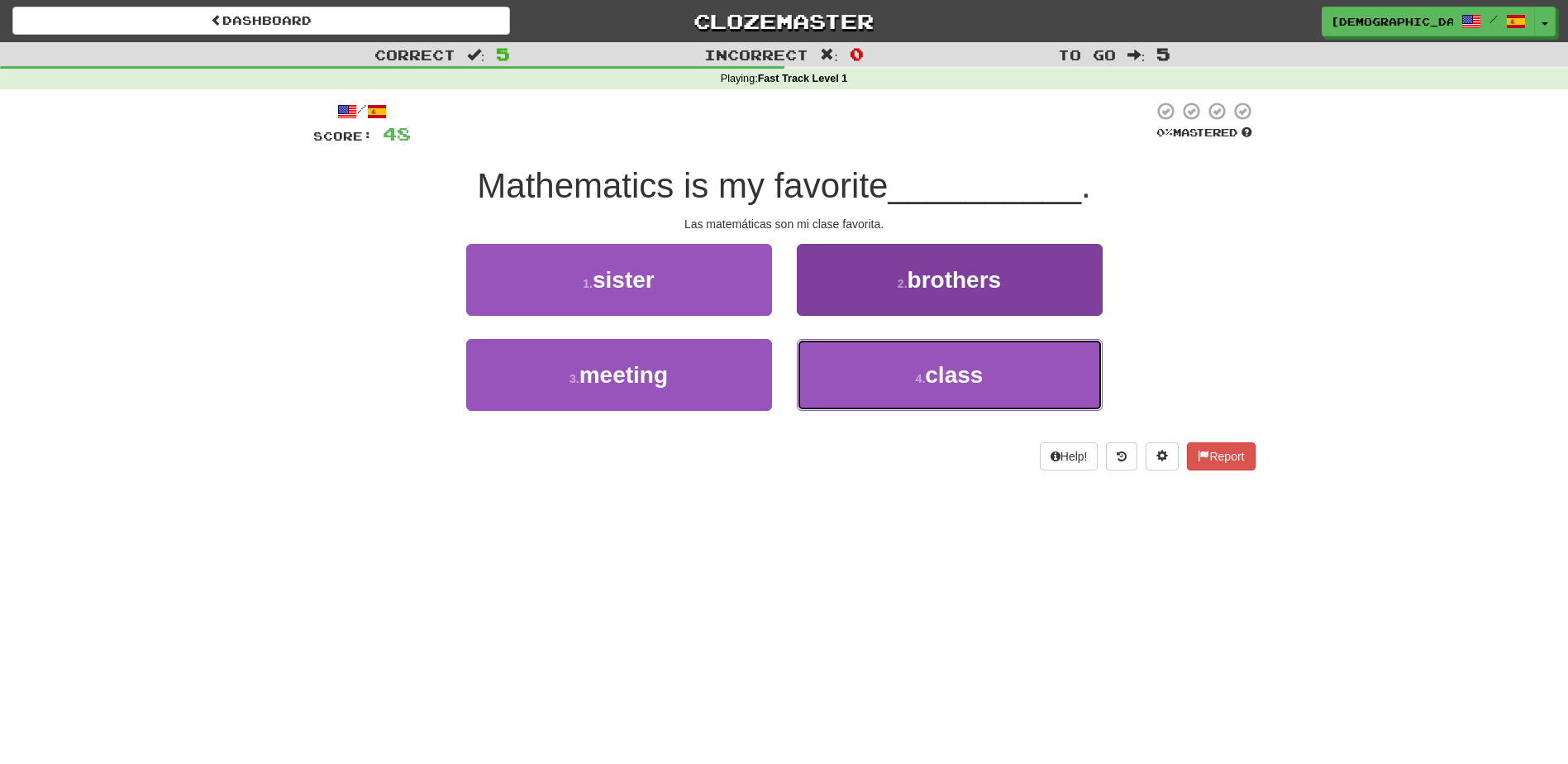
click at [946, 381] on span "class" at bounding box center [954, 376] width 58 height 26
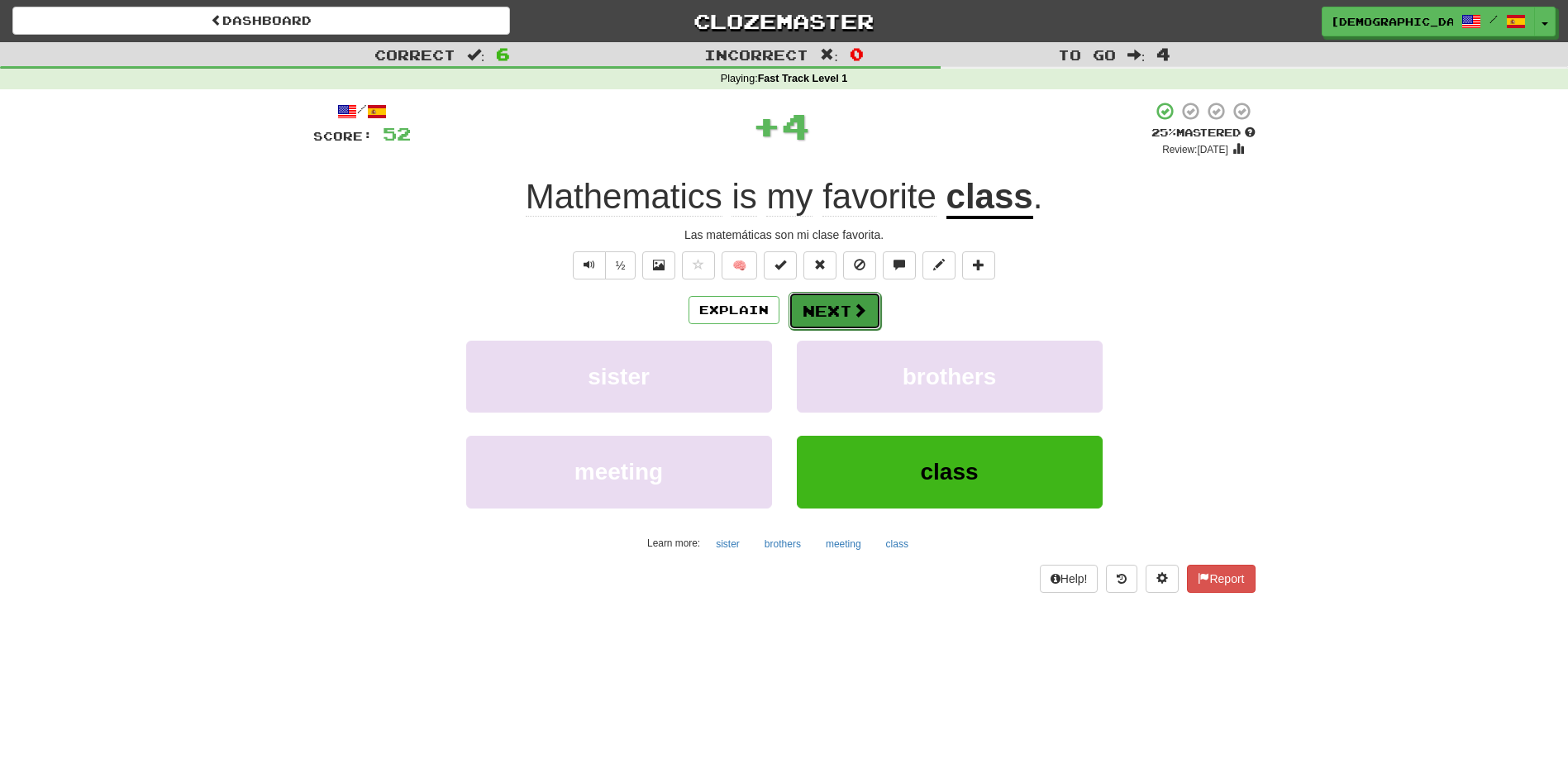
click at [830, 312] on button "Next" at bounding box center [834, 311] width 93 height 38
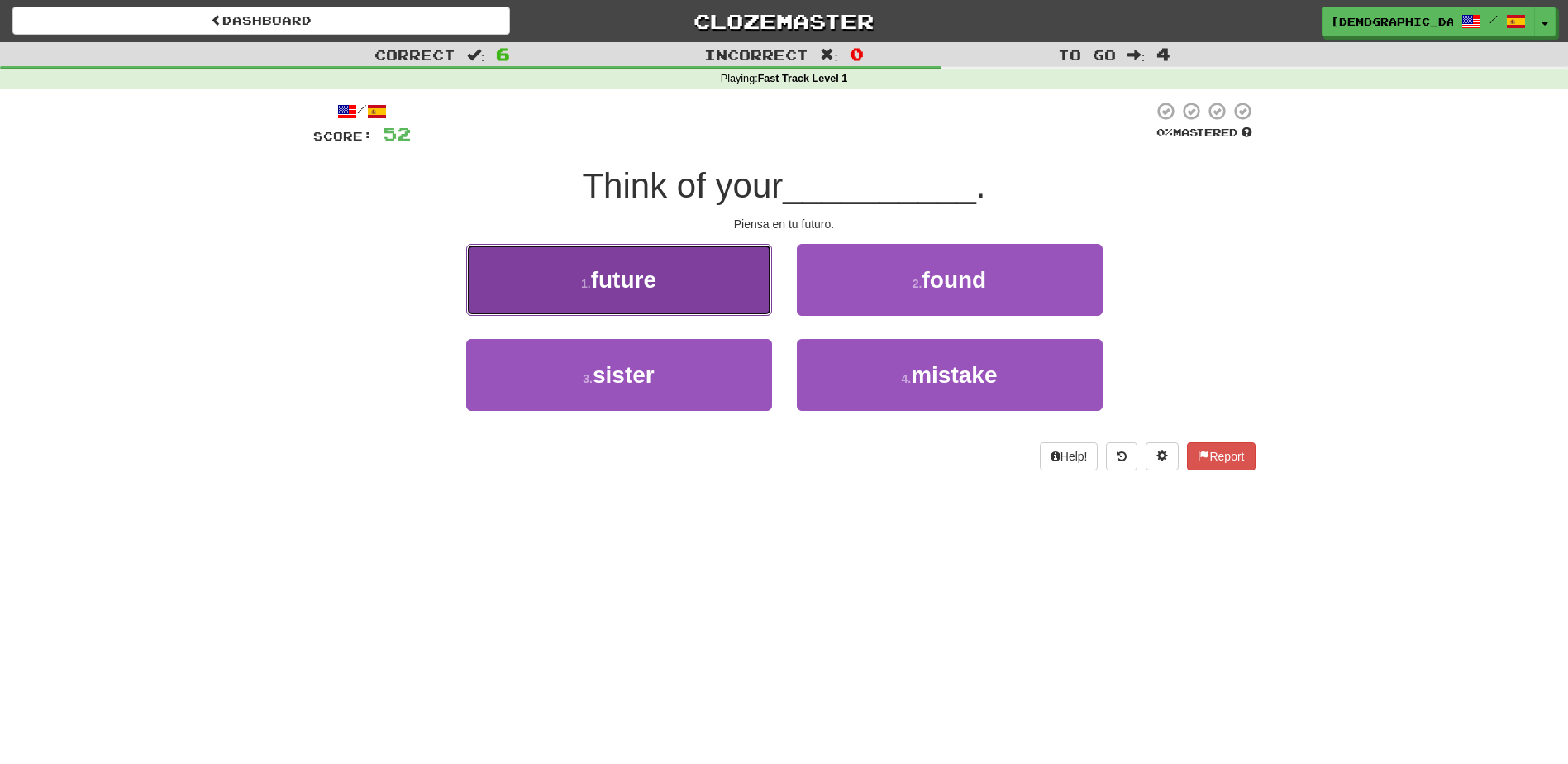
click at [717, 297] on button "1 . future" at bounding box center [618, 280] width 306 height 72
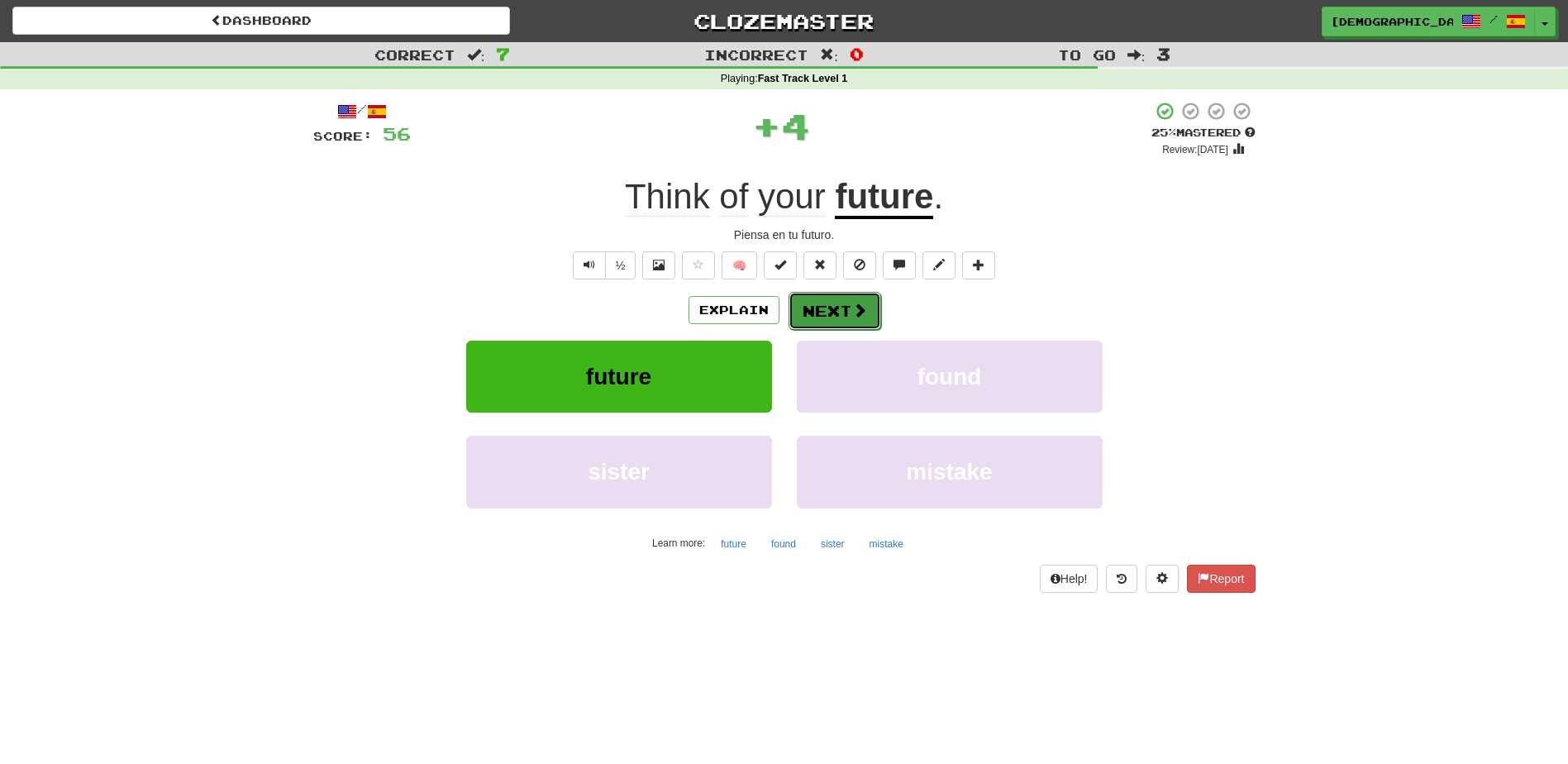
click at [828, 308] on button "Next" at bounding box center [834, 311] width 93 height 38
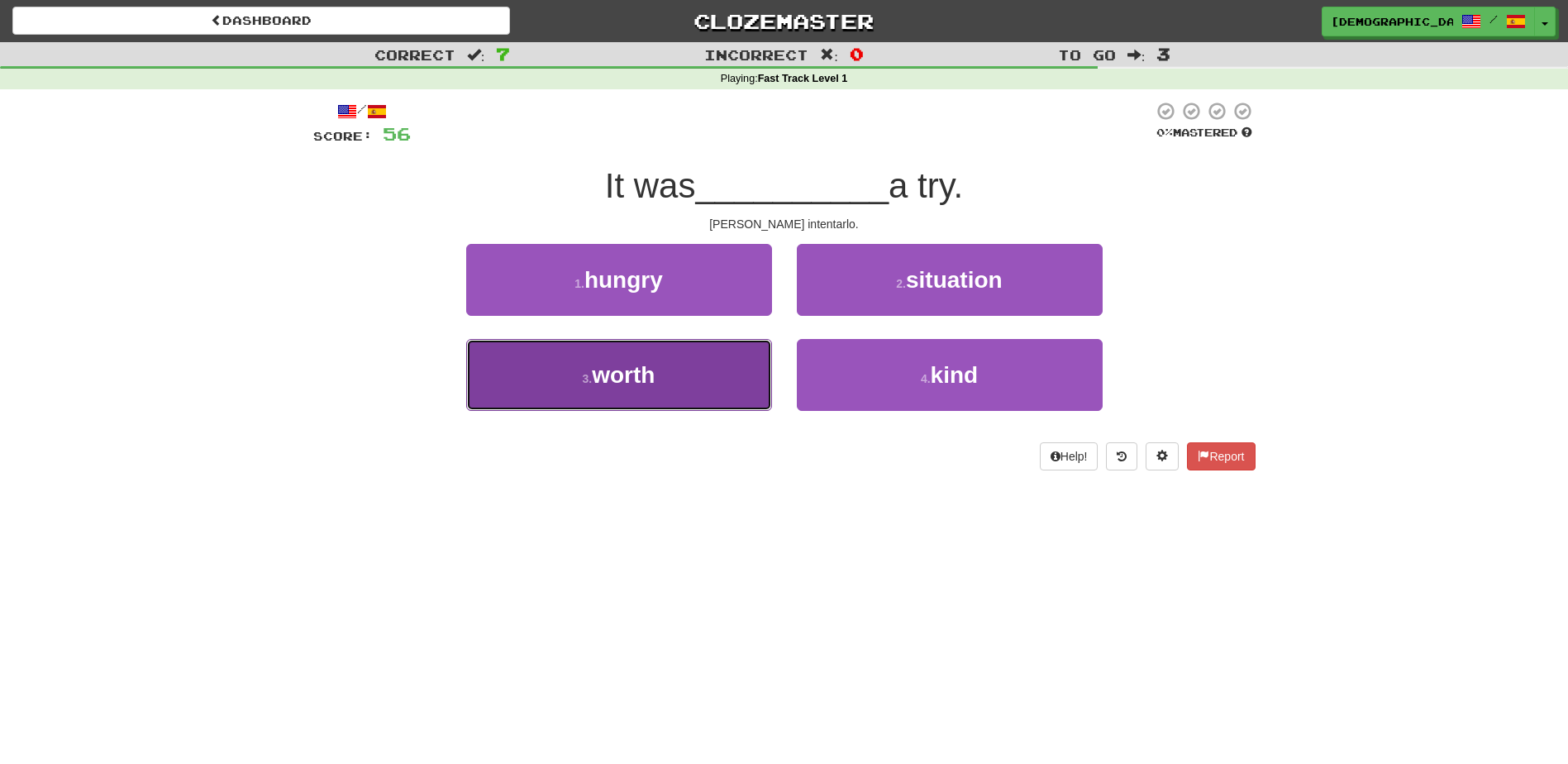
click at [716, 374] on button "3 . worth" at bounding box center [618, 375] width 306 height 72
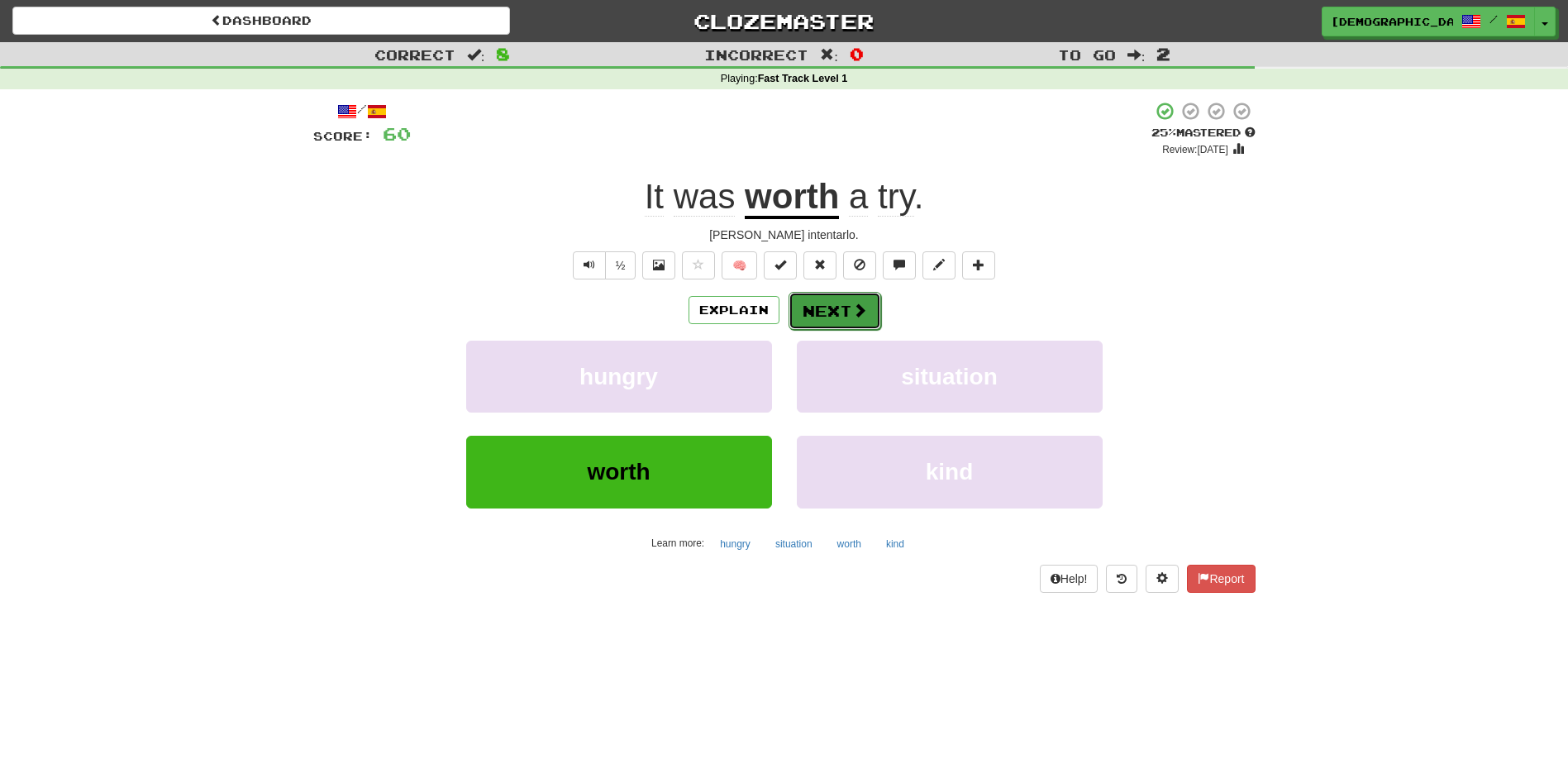
click at [820, 309] on button "Next" at bounding box center [834, 311] width 93 height 38
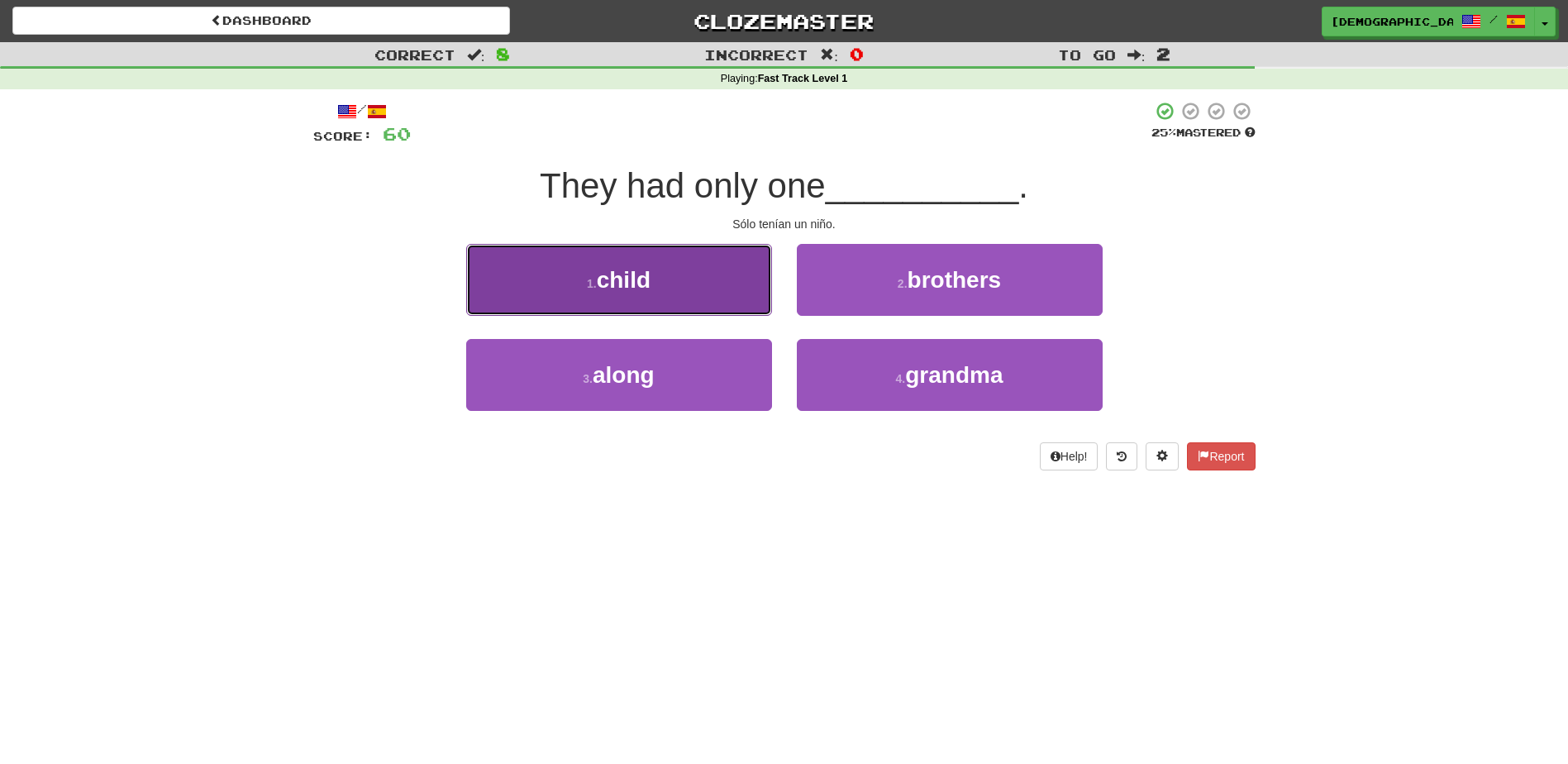
click at [744, 299] on button "1 . child" at bounding box center [618, 280] width 306 height 72
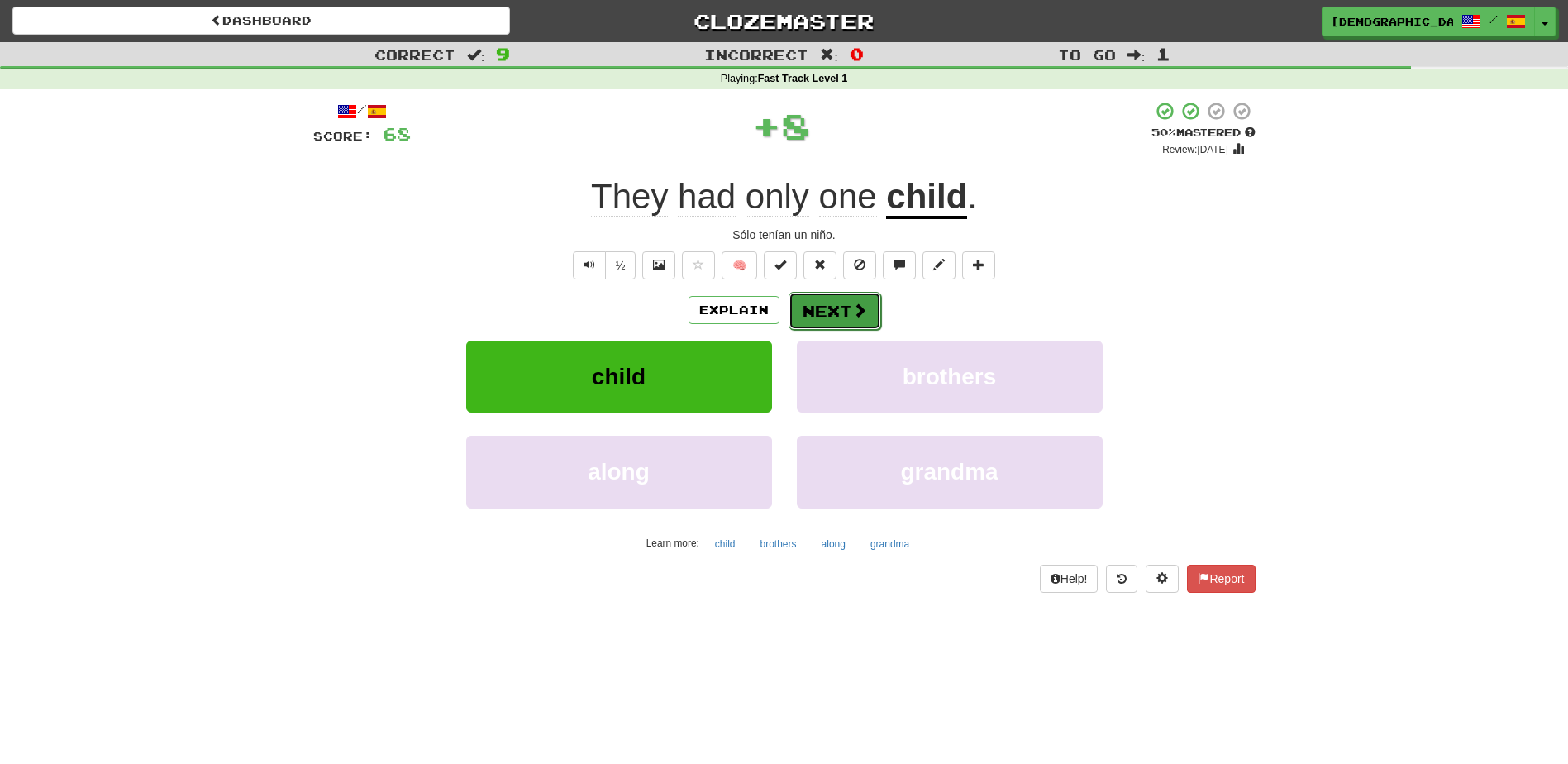
click at [820, 306] on button "Next" at bounding box center [834, 311] width 93 height 38
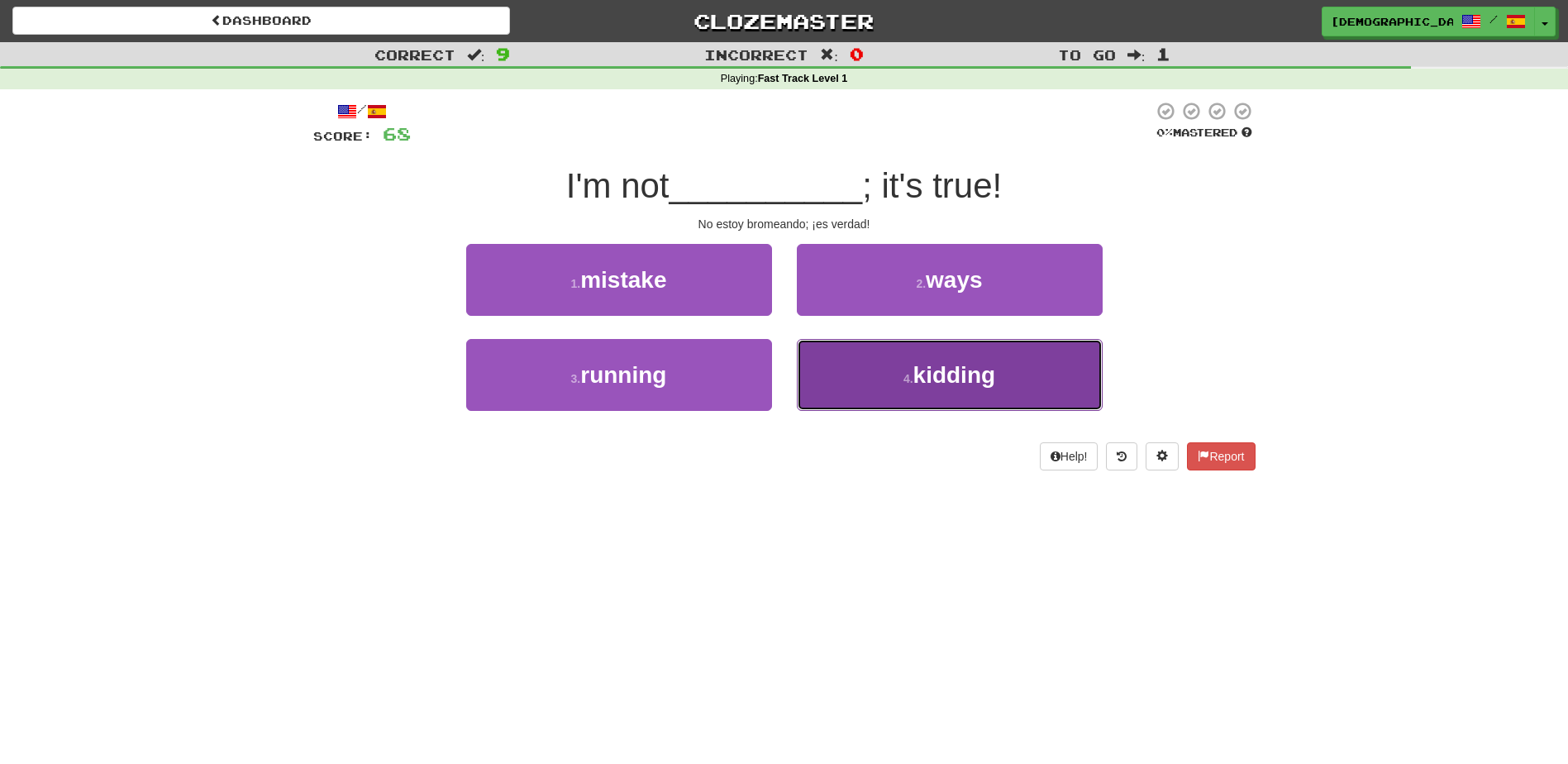
click at [951, 366] on span "kidding" at bounding box center [954, 376] width 83 height 26
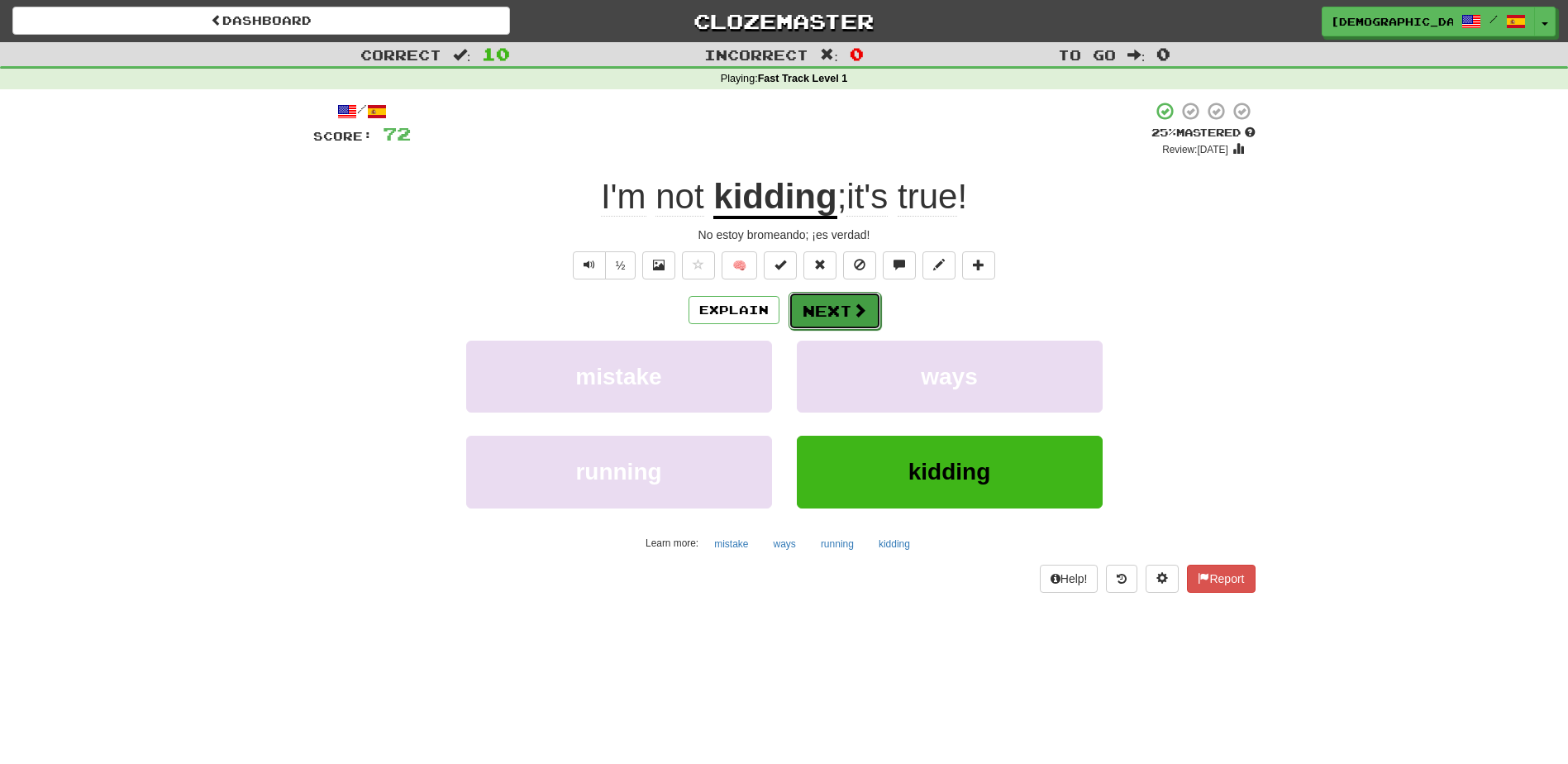
click at [836, 317] on button "Next" at bounding box center [834, 311] width 93 height 38
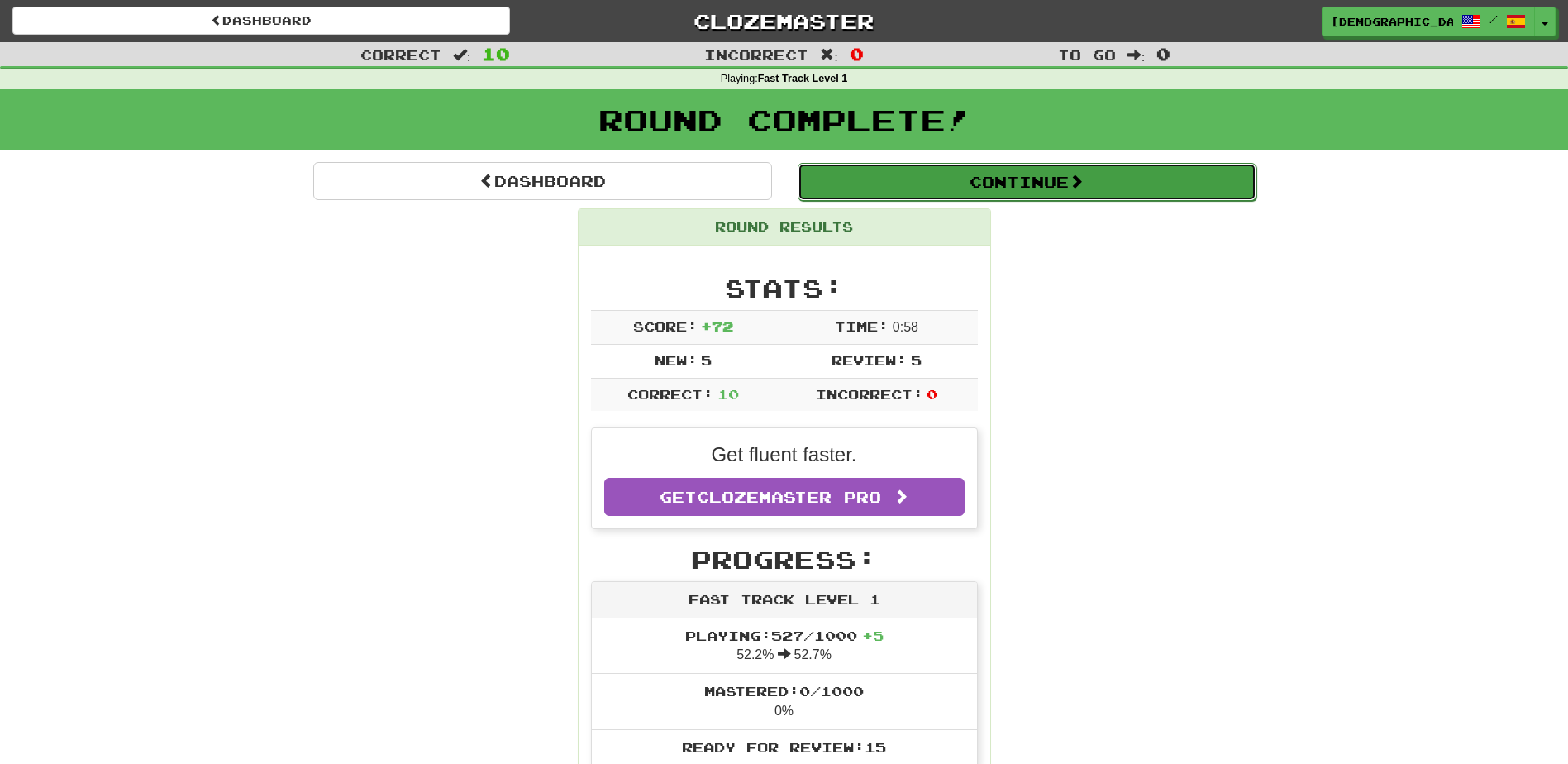
click at [907, 197] on button "Continue" at bounding box center [1026, 182] width 459 height 38
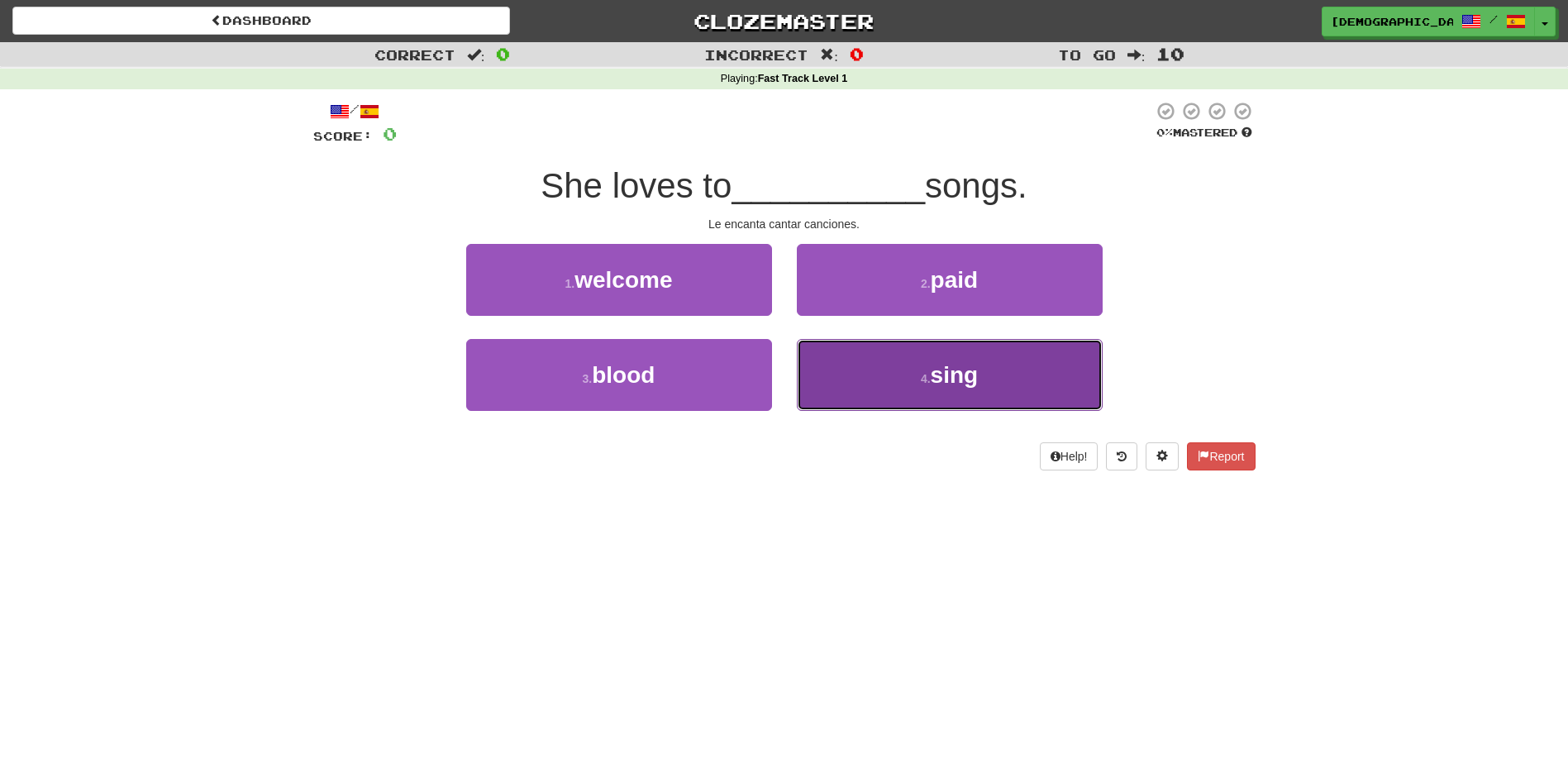
click at [926, 368] on button "4 . sing" at bounding box center [949, 375] width 306 height 72
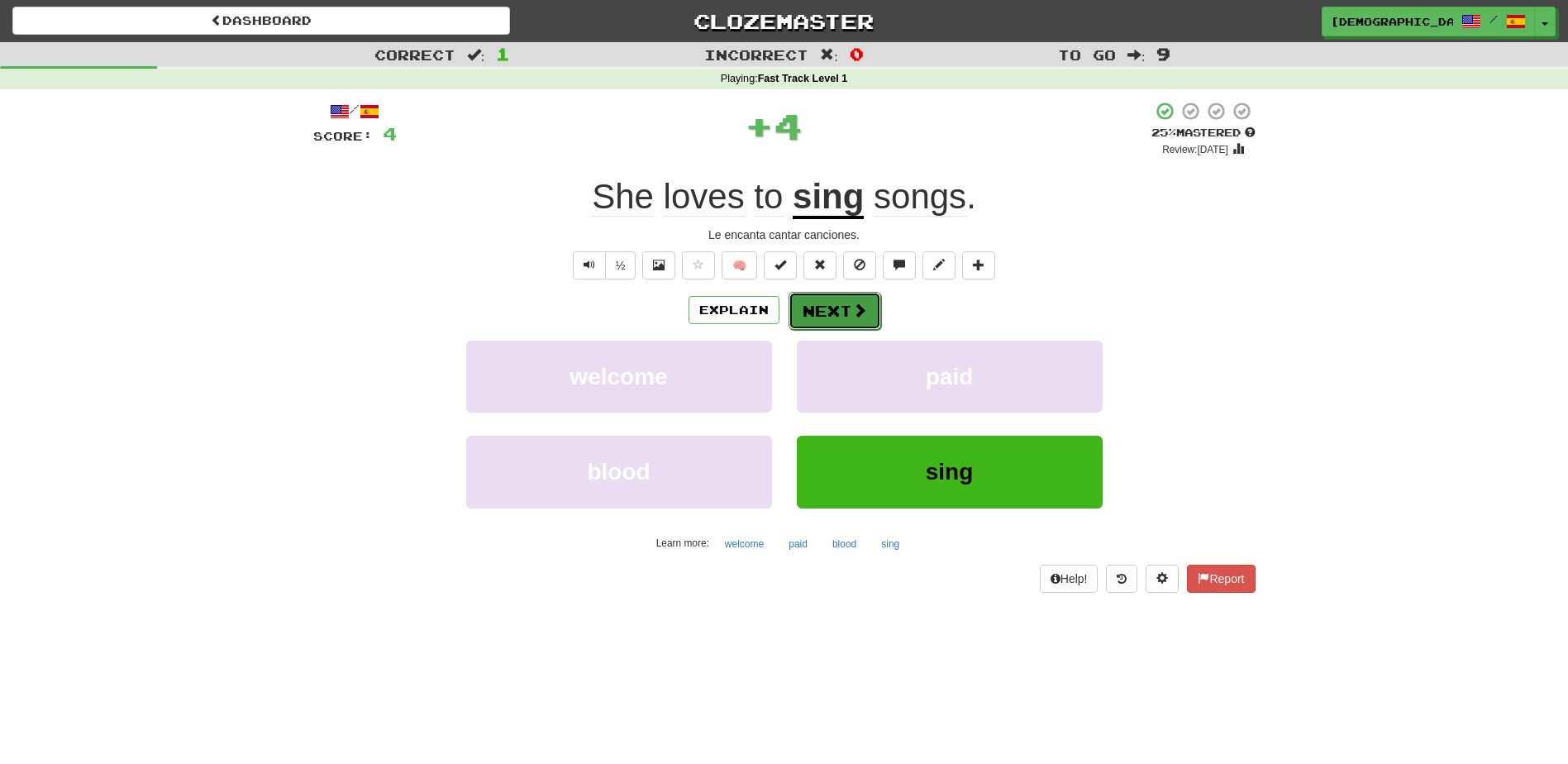
click at [833, 306] on button "Next" at bounding box center [834, 311] width 93 height 38
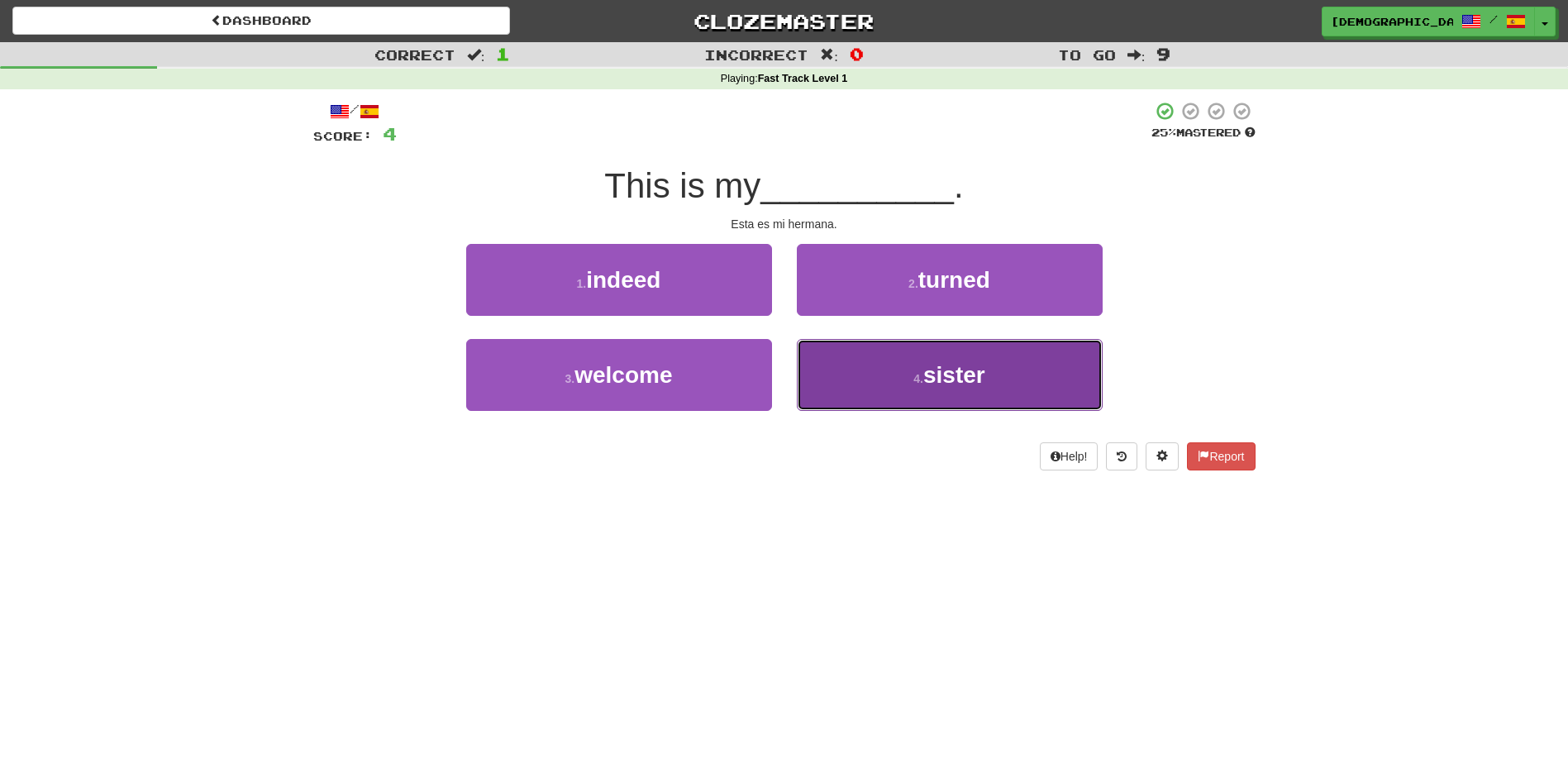
click at [953, 378] on span "sister" at bounding box center [954, 376] width 62 height 26
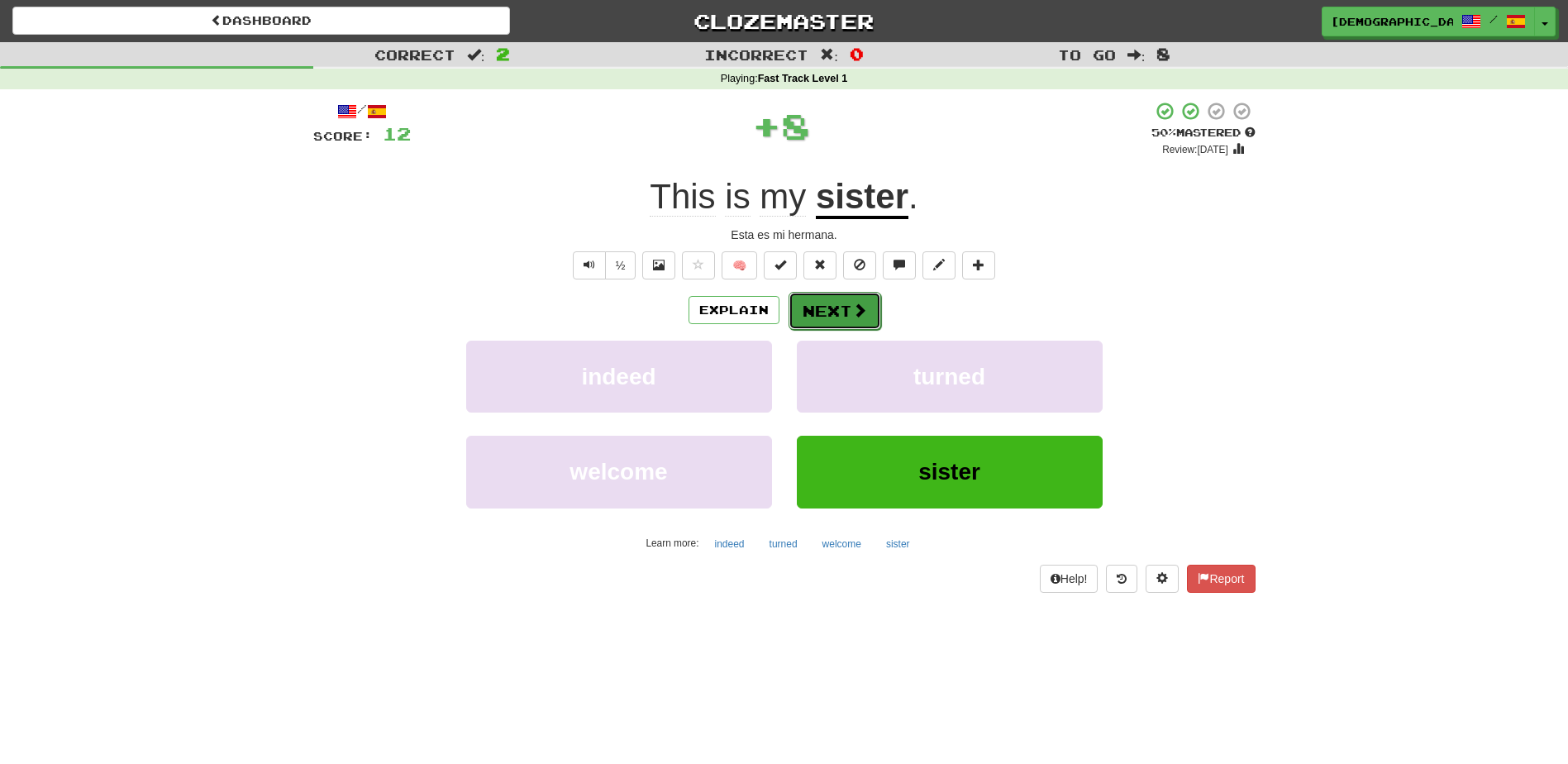
click at [832, 310] on button "Next" at bounding box center [834, 311] width 93 height 38
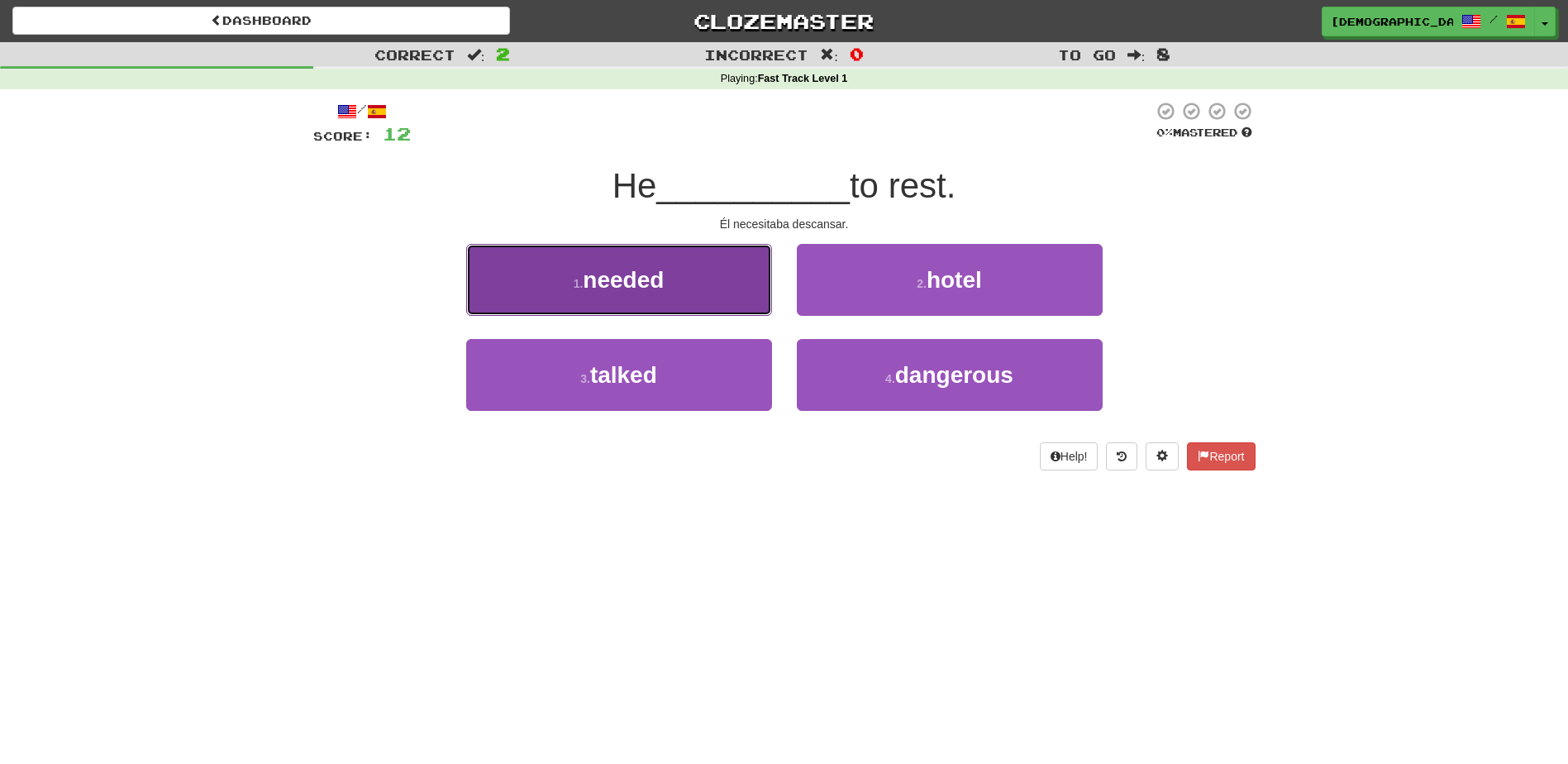
click at [746, 295] on button "1 . needed" at bounding box center [618, 280] width 306 height 72
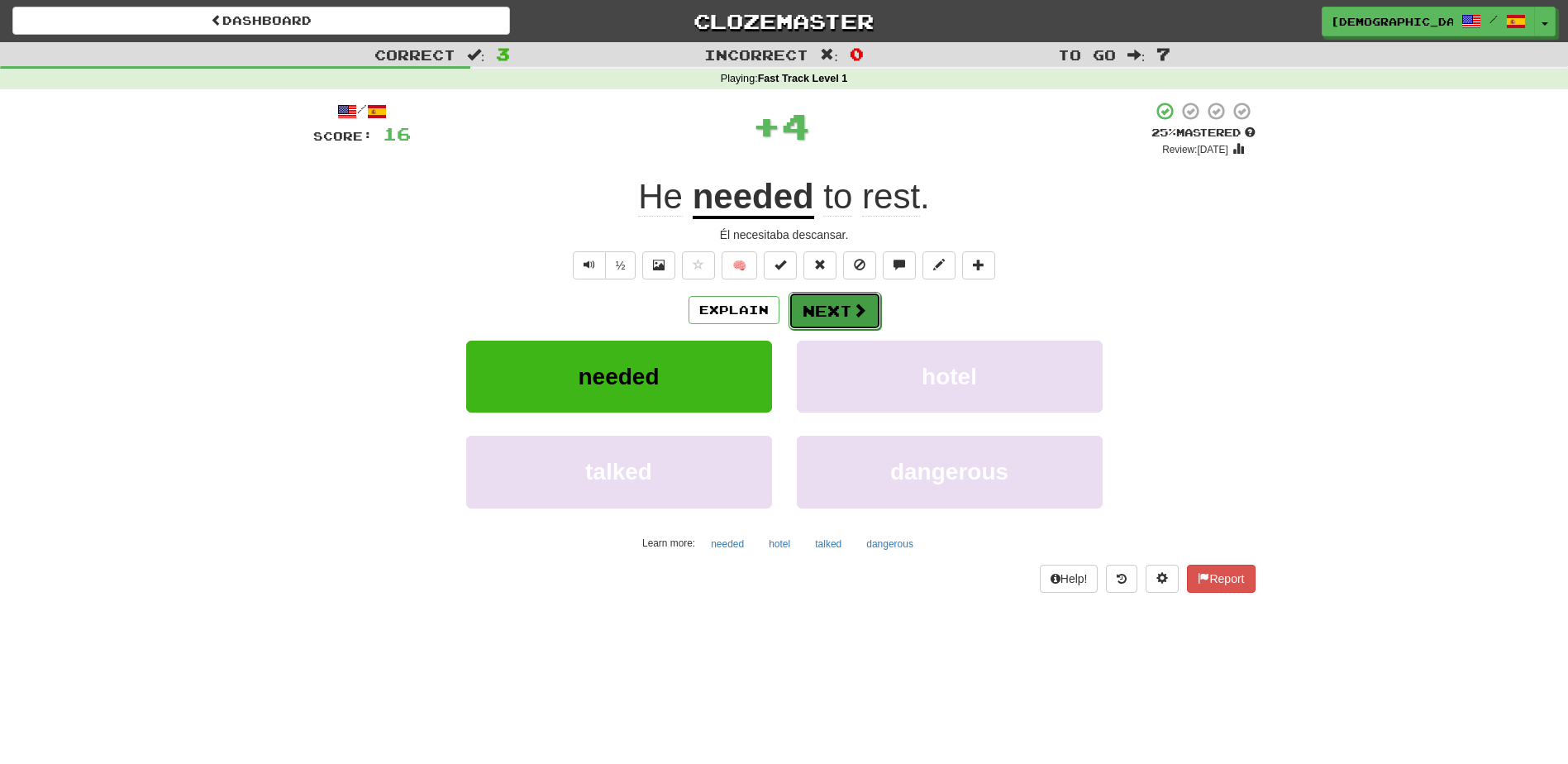
click at [833, 320] on button "Next" at bounding box center [834, 311] width 93 height 38
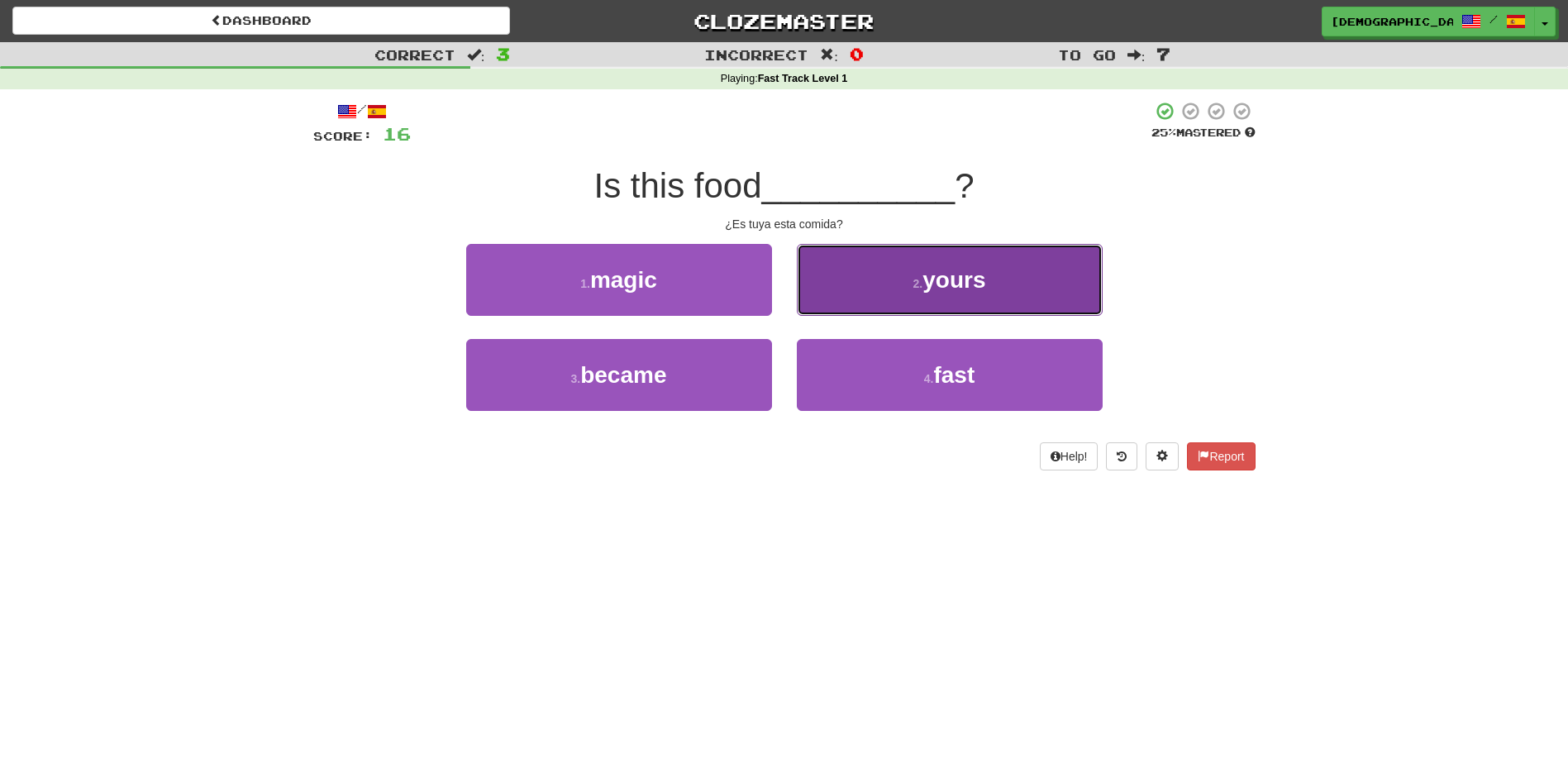
click at [980, 299] on button "2 . yours" at bounding box center [949, 280] width 306 height 72
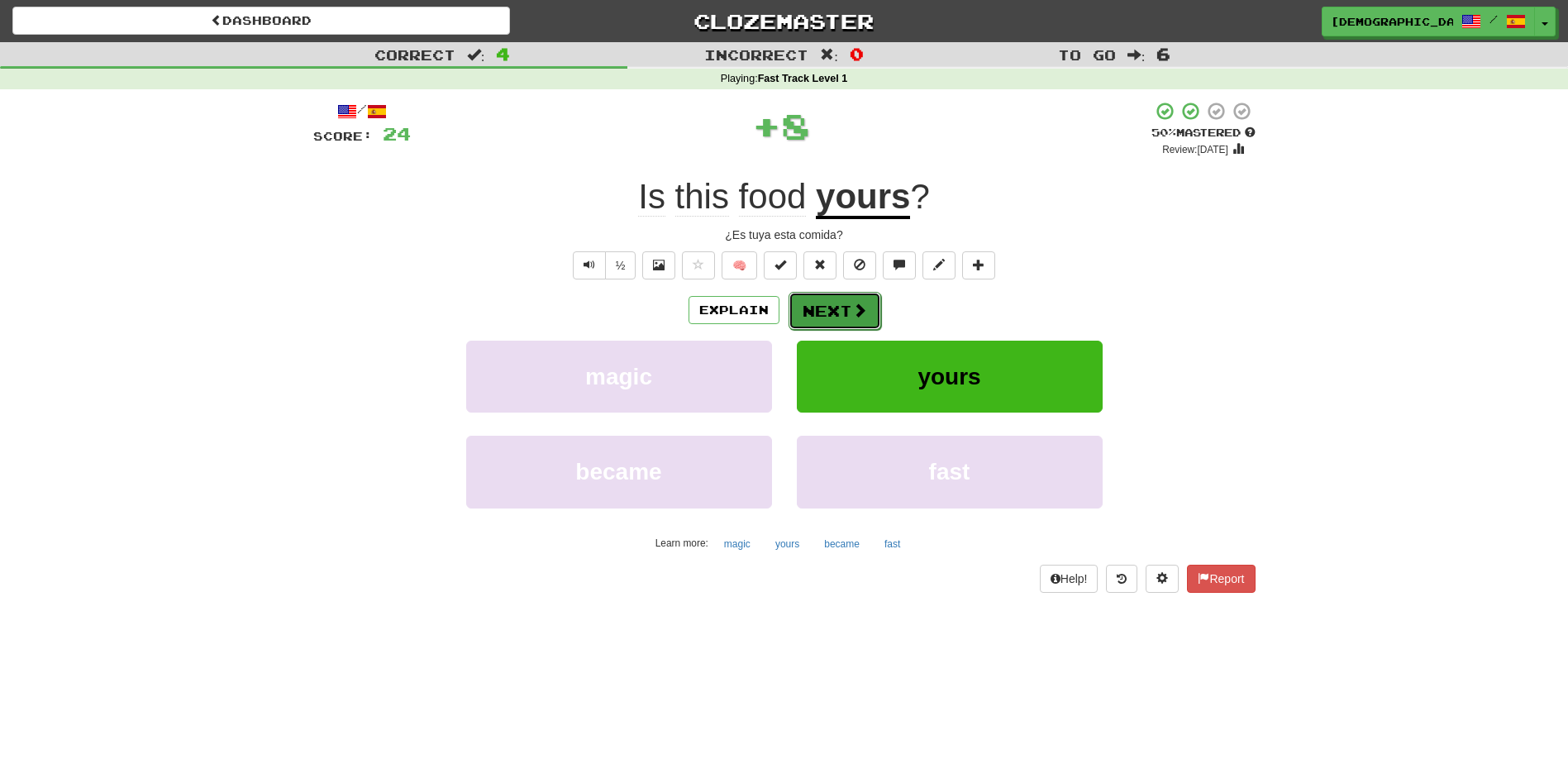
click at [841, 305] on button "Next" at bounding box center [834, 311] width 93 height 38
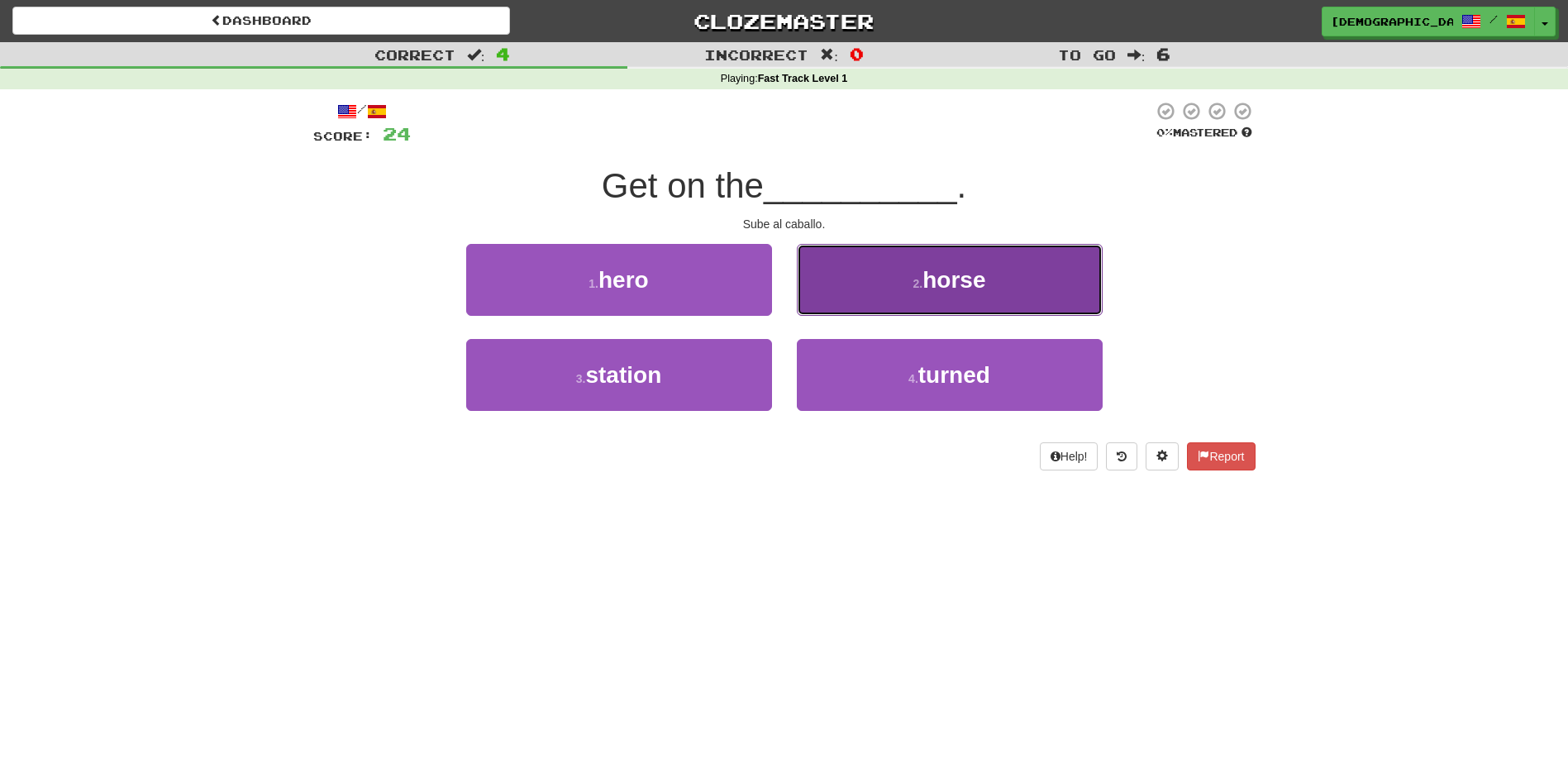
click at [943, 284] on span "horse" at bounding box center [953, 280] width 63 height 26
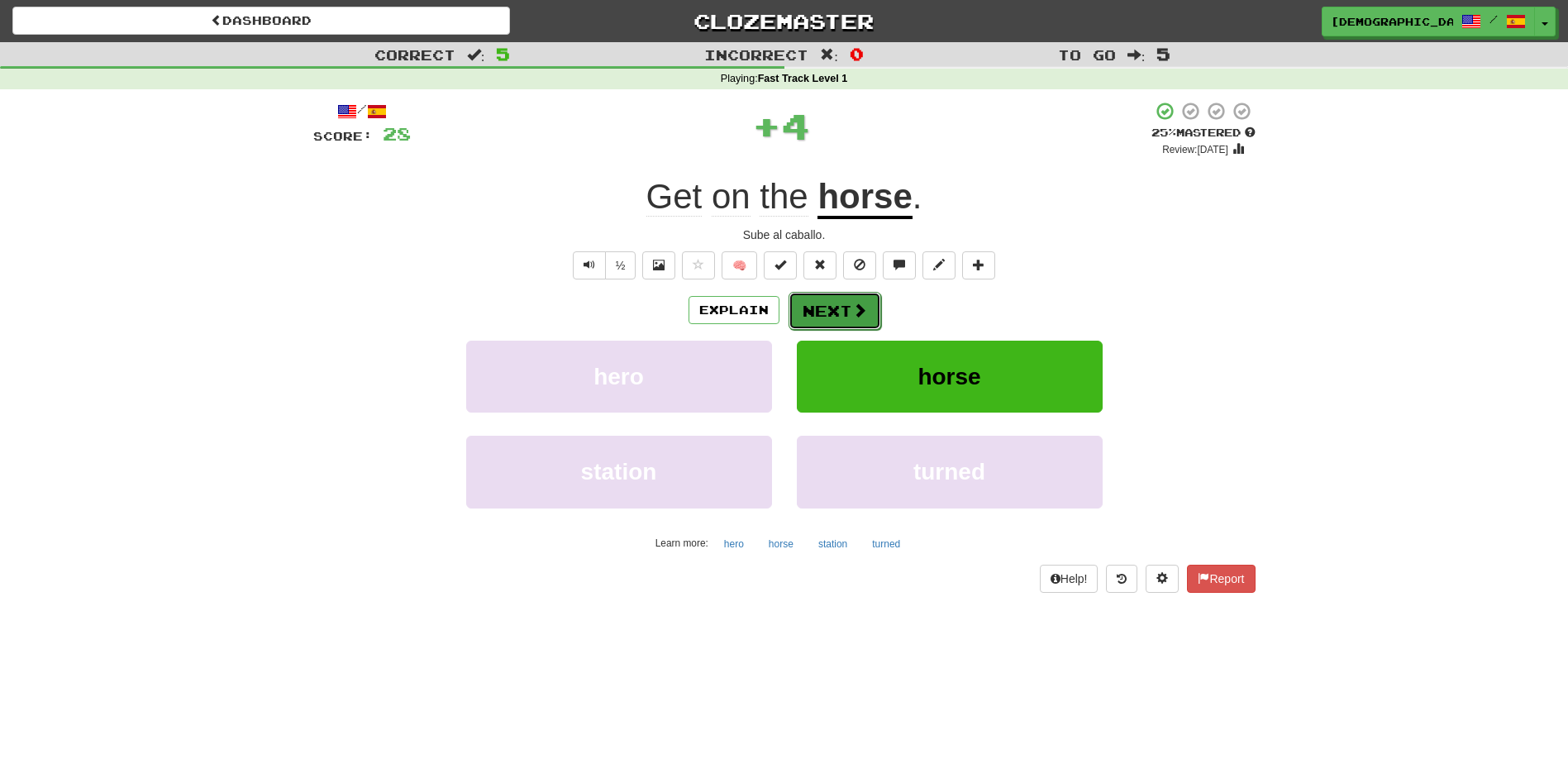
click at [837, 304] on button "Next" at bounding box center [834, 311] width 93 height 38
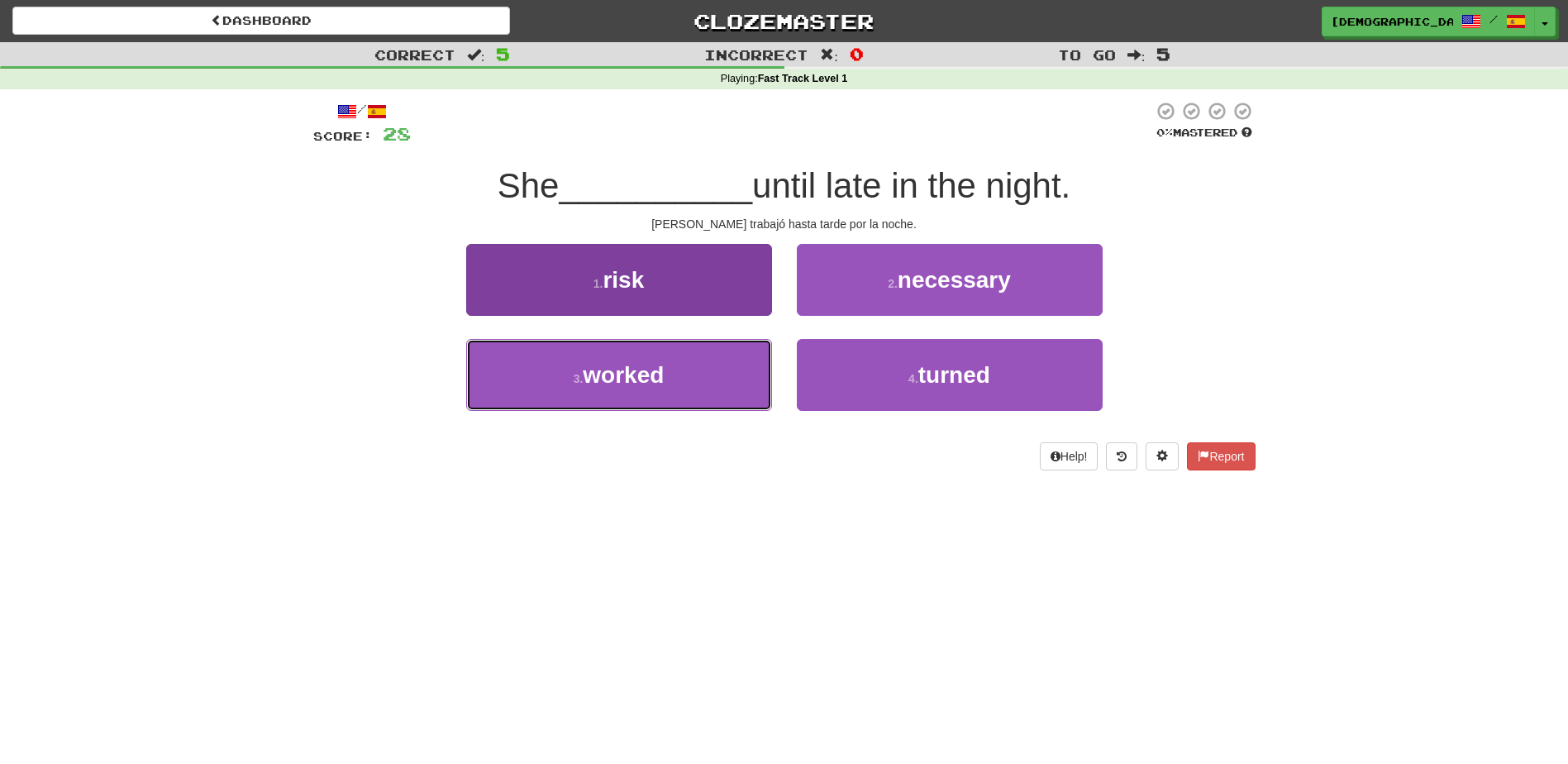
drag, startPoint x: 680, startPoint y: 369, endPoint x: 705, endPoint y: 359, distance: 26.9
click at [682, 369] on button "3 . worked" at bounding box center [618, 375] width 306 height 72
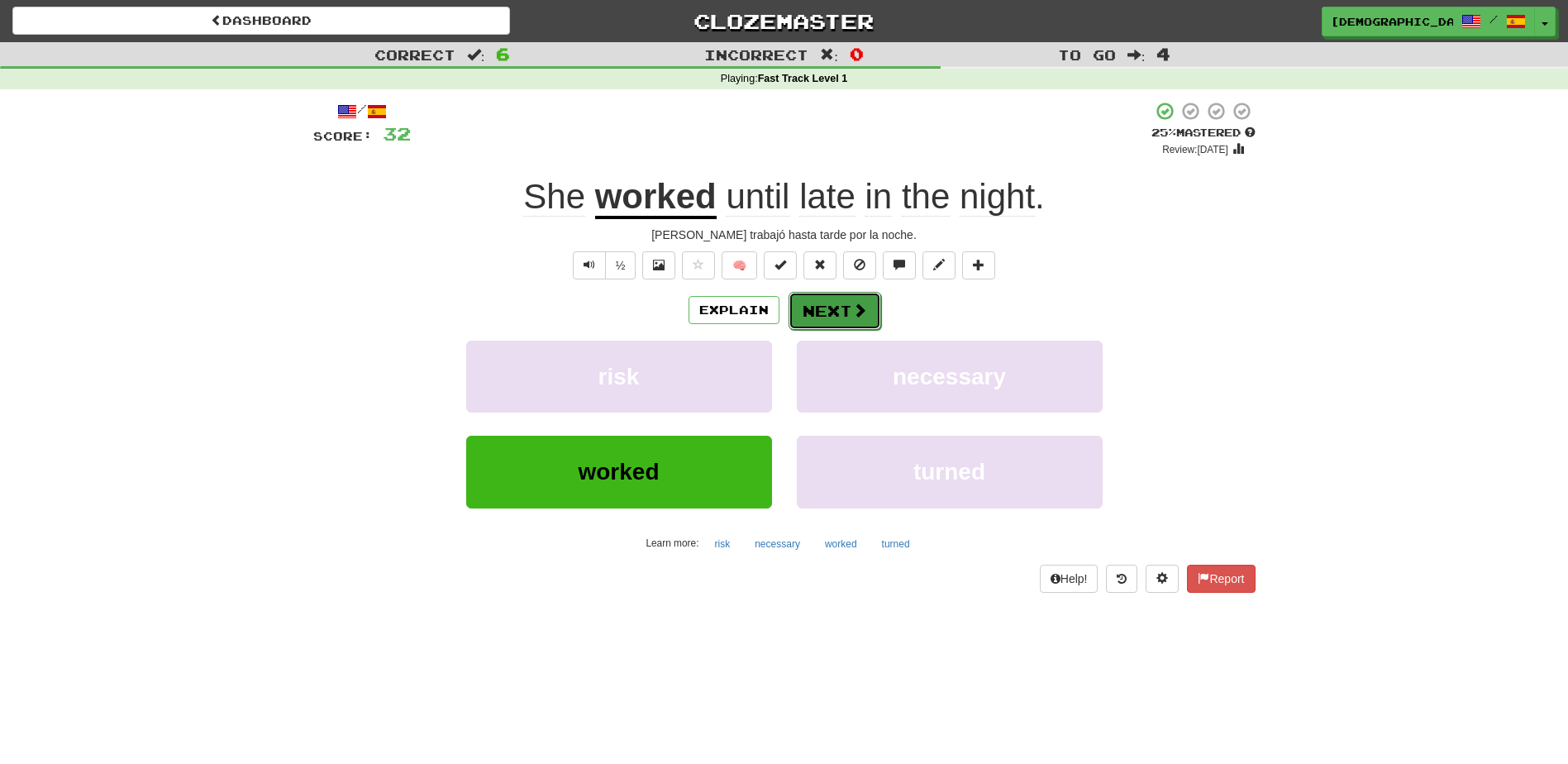
click at [825, 308] on button "Next" at bounding box center [834, 311] width 93 height 38
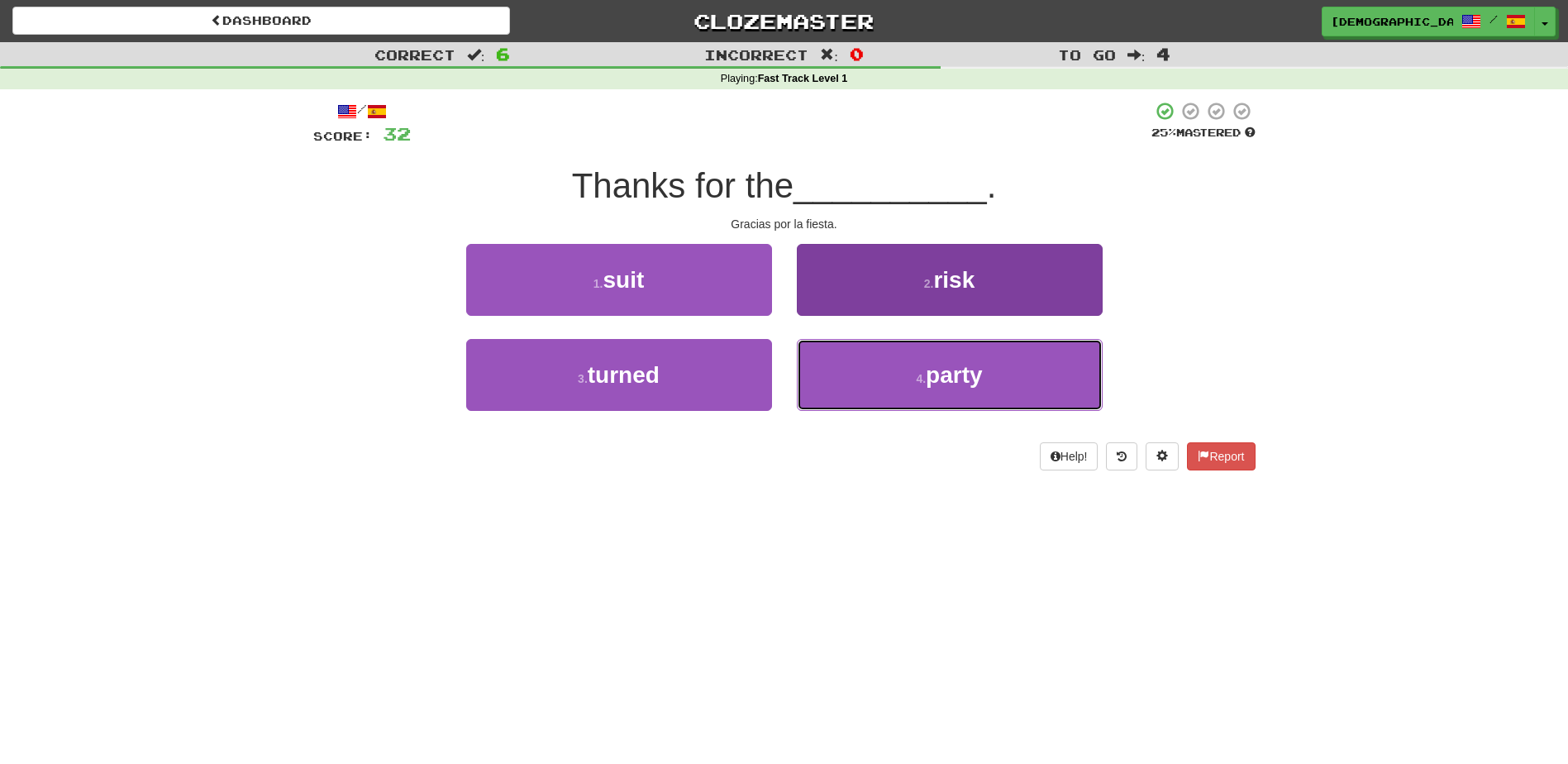
click at [919, 368] on button "4 . party" at bounding box center [949, 375] width 306 height 72
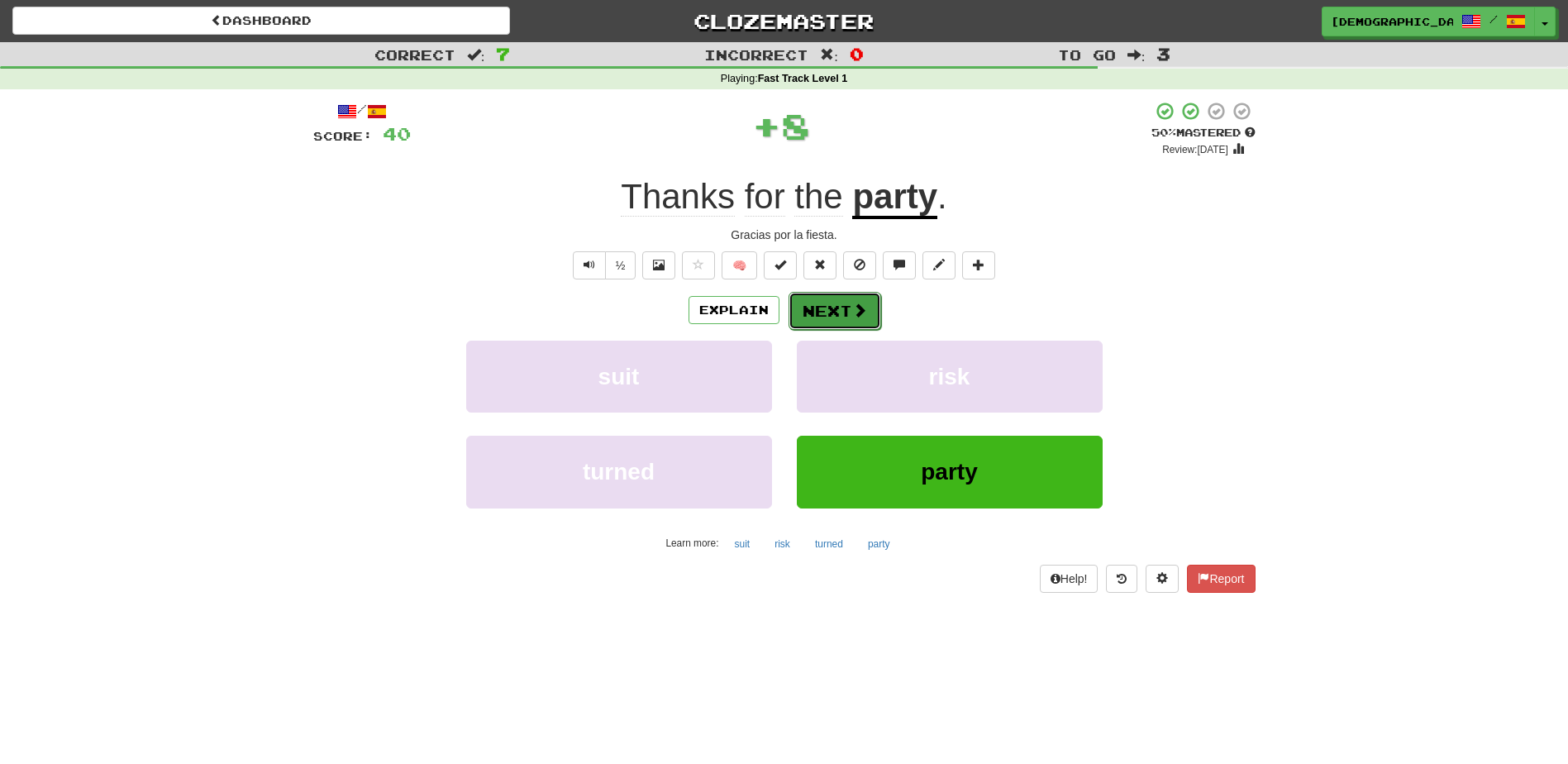
click at [843, 318] on button "Next" at bounding box center [834, 311] width 93 height 38
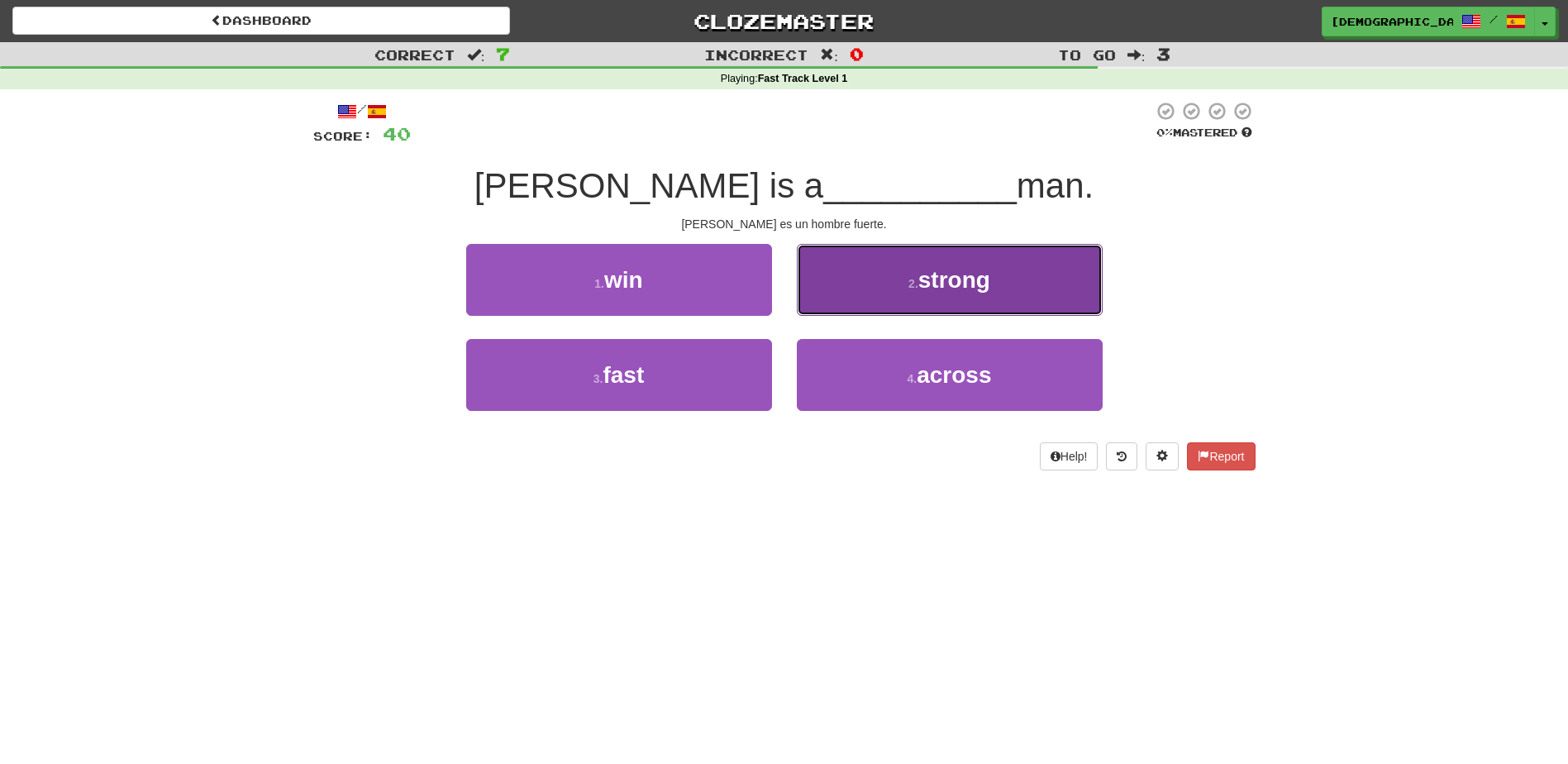
click at [932, 290] on span "strong" at bounding box center [954, 280] width 72 height 26
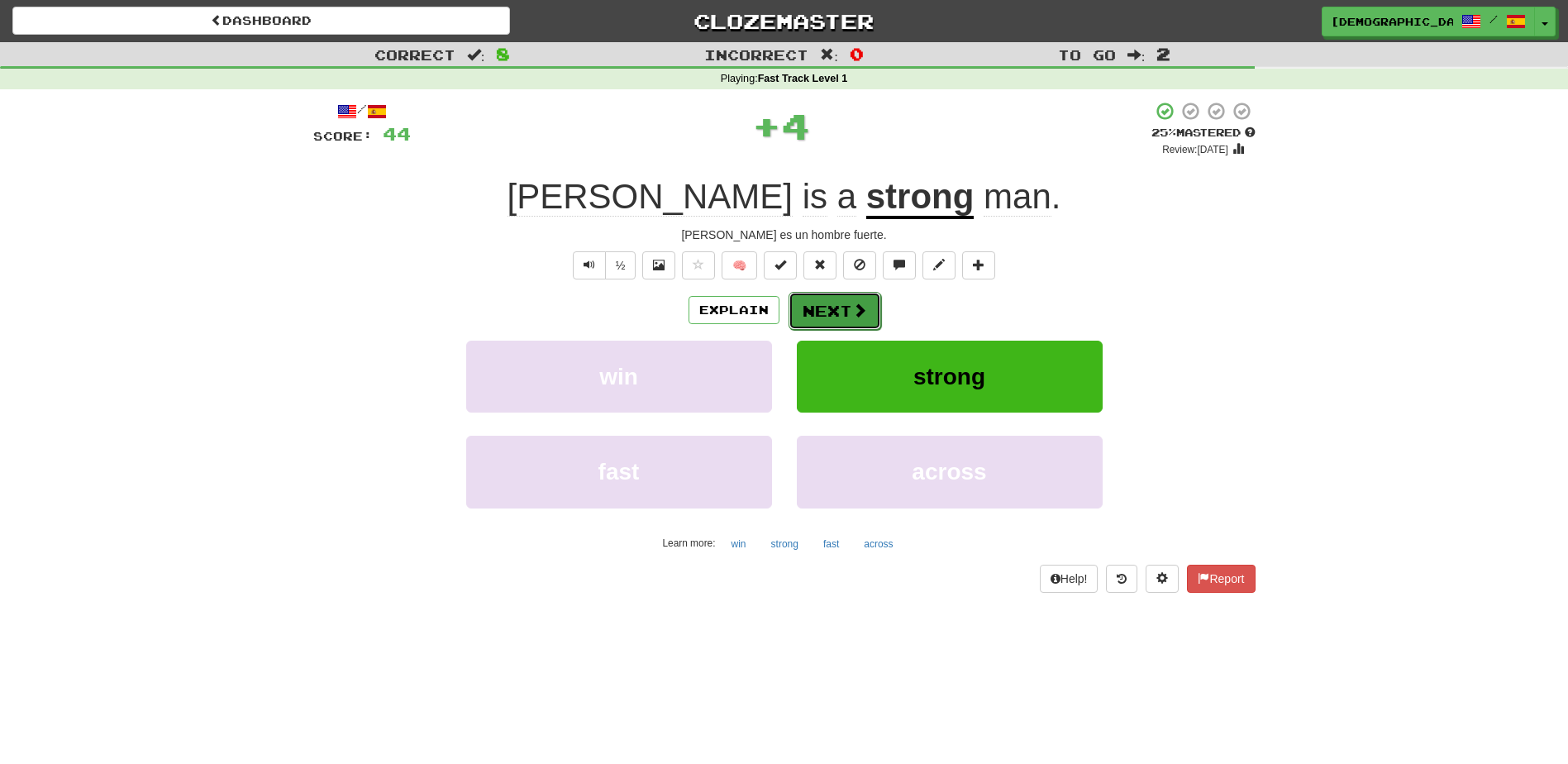
click at [829, 314] on button "Next" at bounding box center [834, 311] width 93 height 38
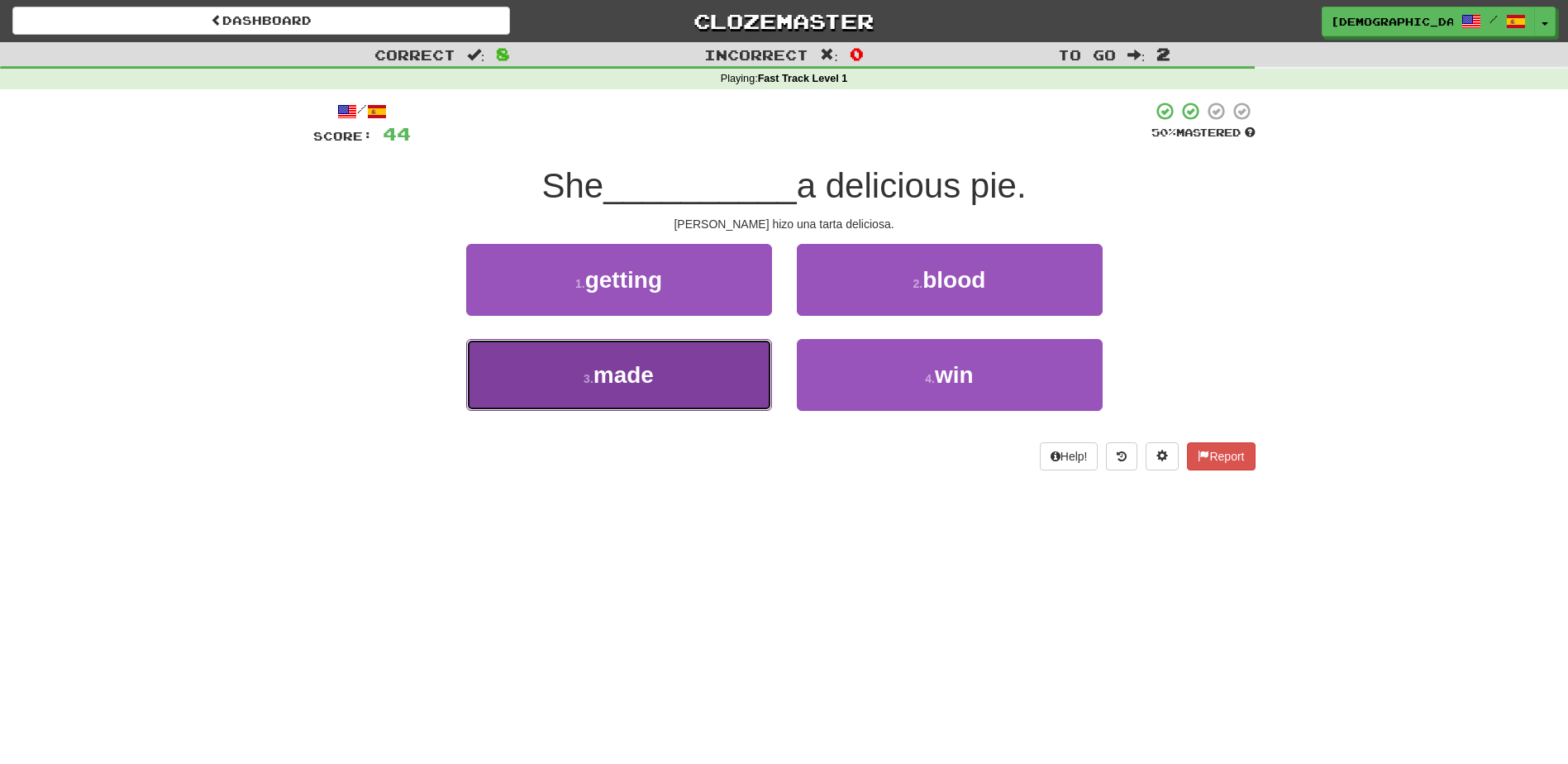
click at [695, 366] on button "3 . made" at bounding box center [618, 375] width 306 height 72
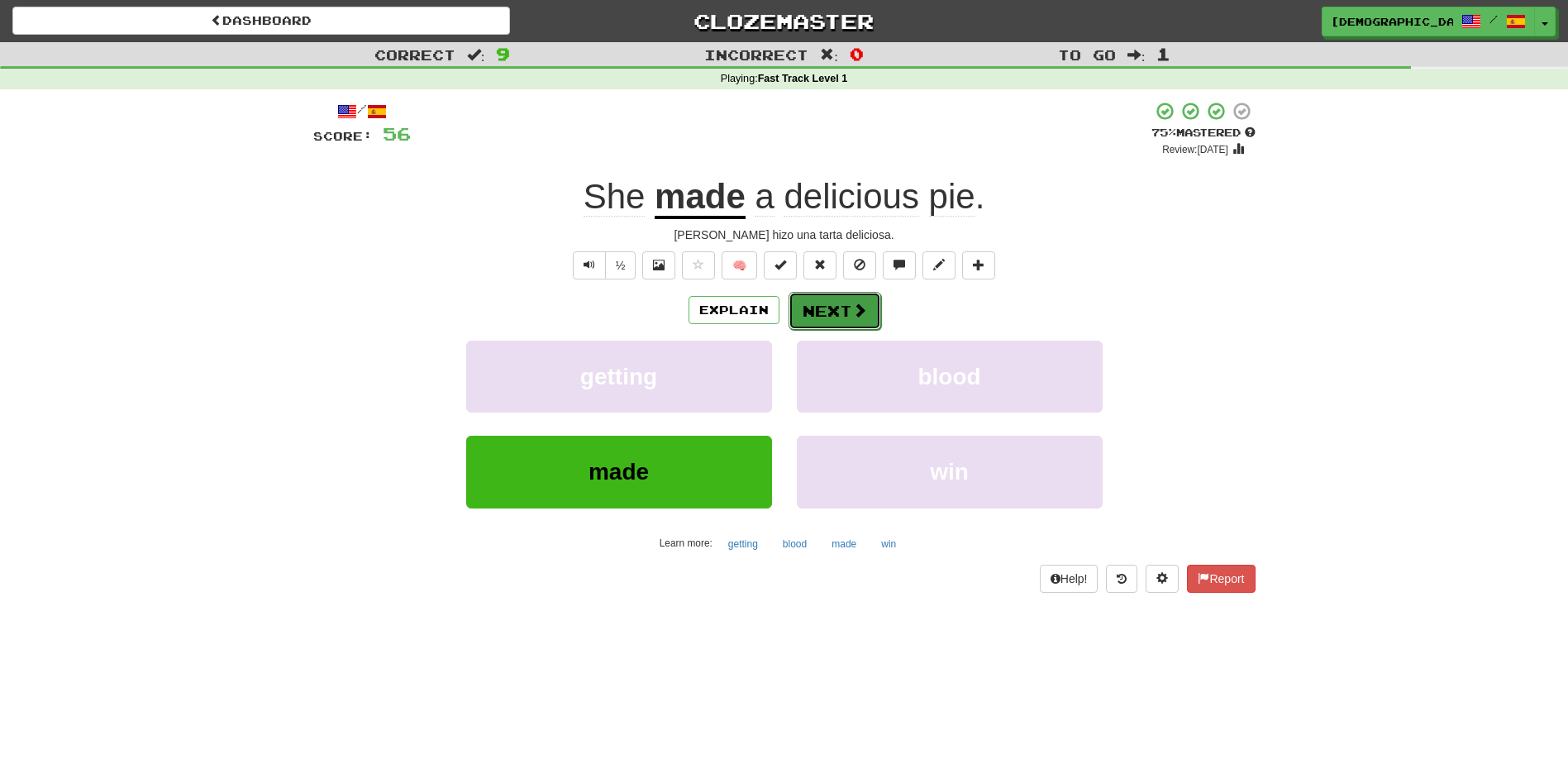
click at [815, 314] on button "Next" at bounding box center [834, 311] width 93 height 38
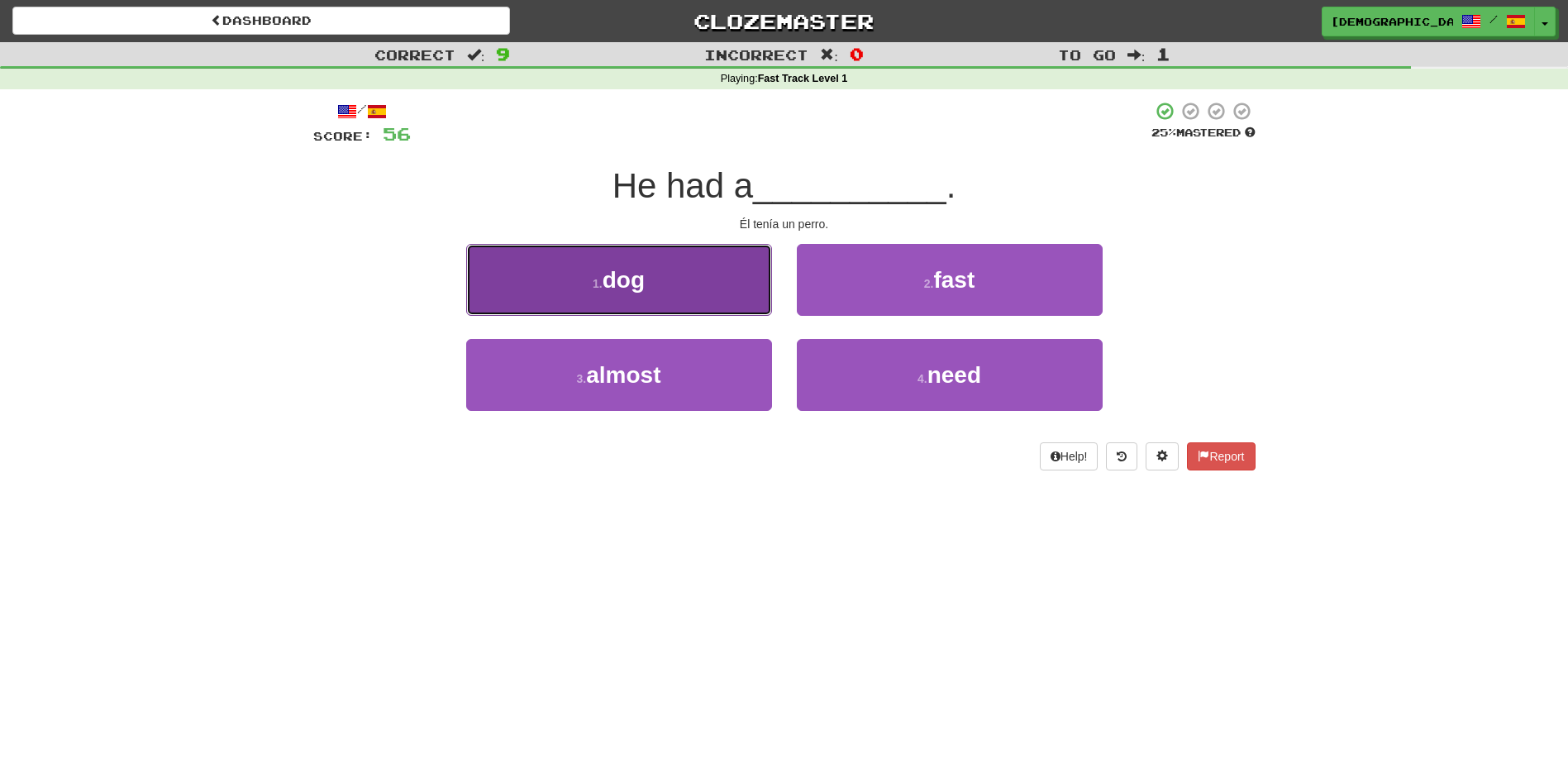
click at [704, 299] on button "1 . dog" at bounding box center [618, 280] width 306 height 72
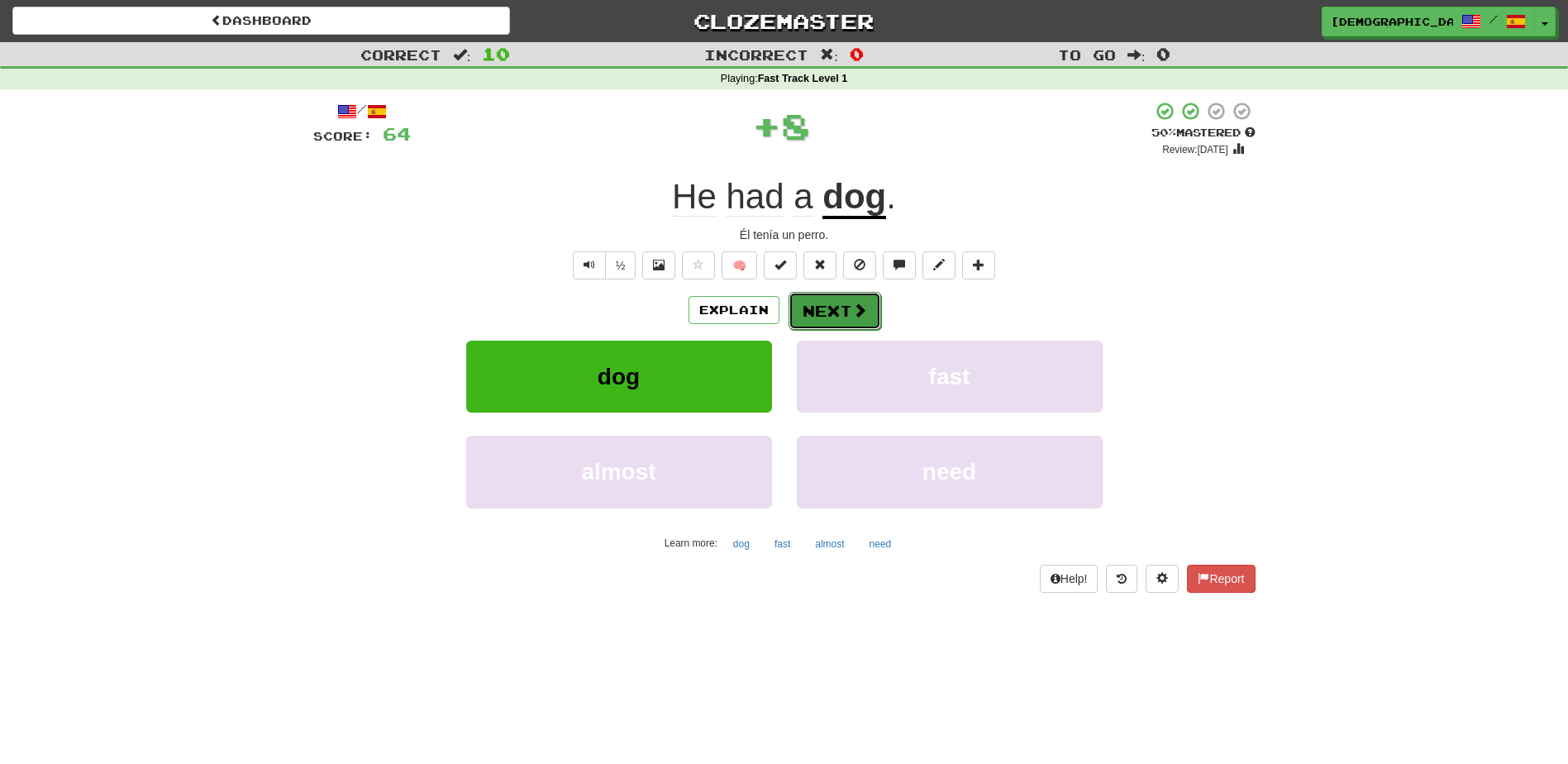
click at [821, 305] on button "Next" at bounding box center [834, 311] width 93 height 38
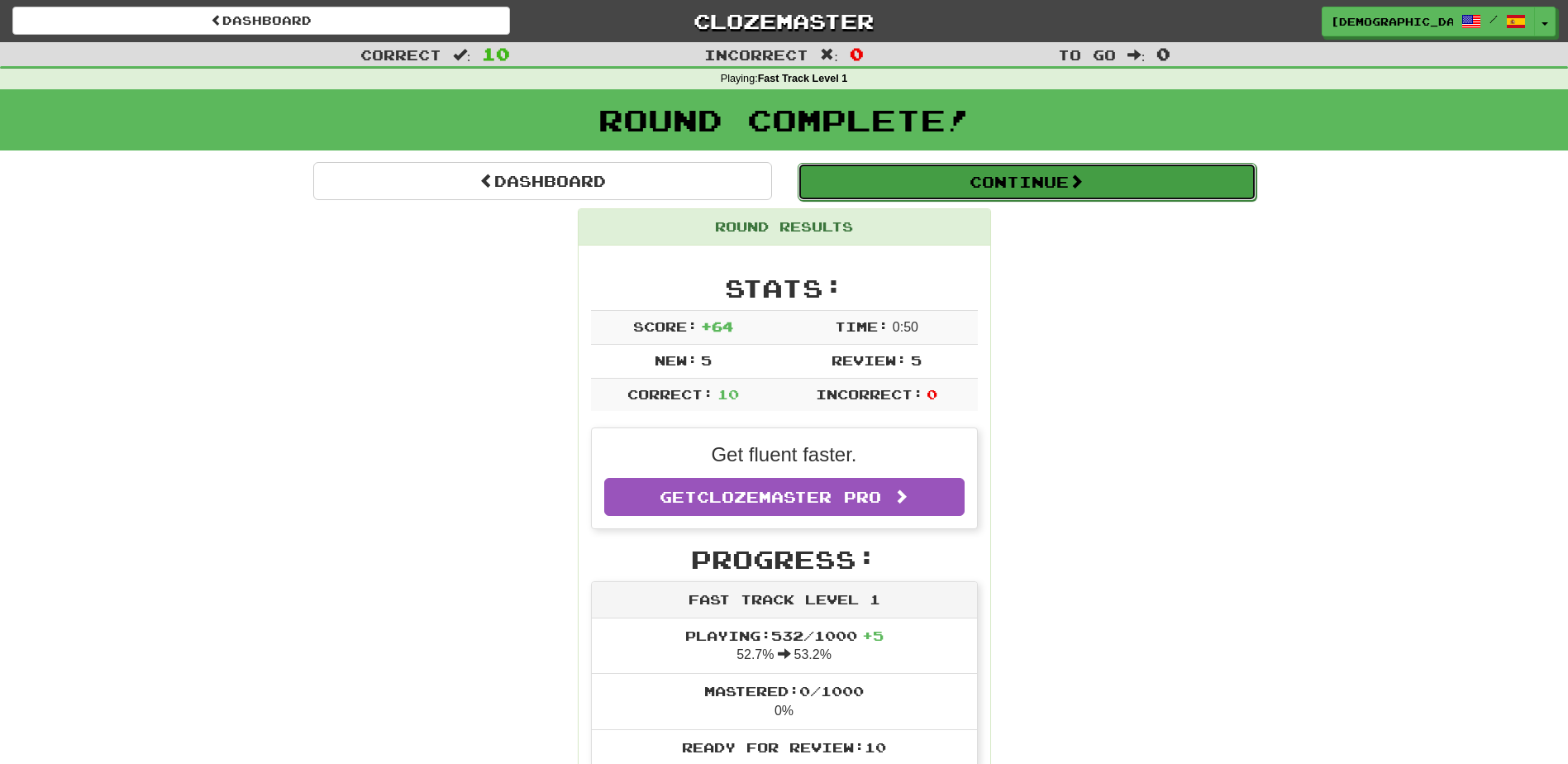
click at [920, 192] on button "Continue" at bounding box center [1026, 182] width 459 height 38
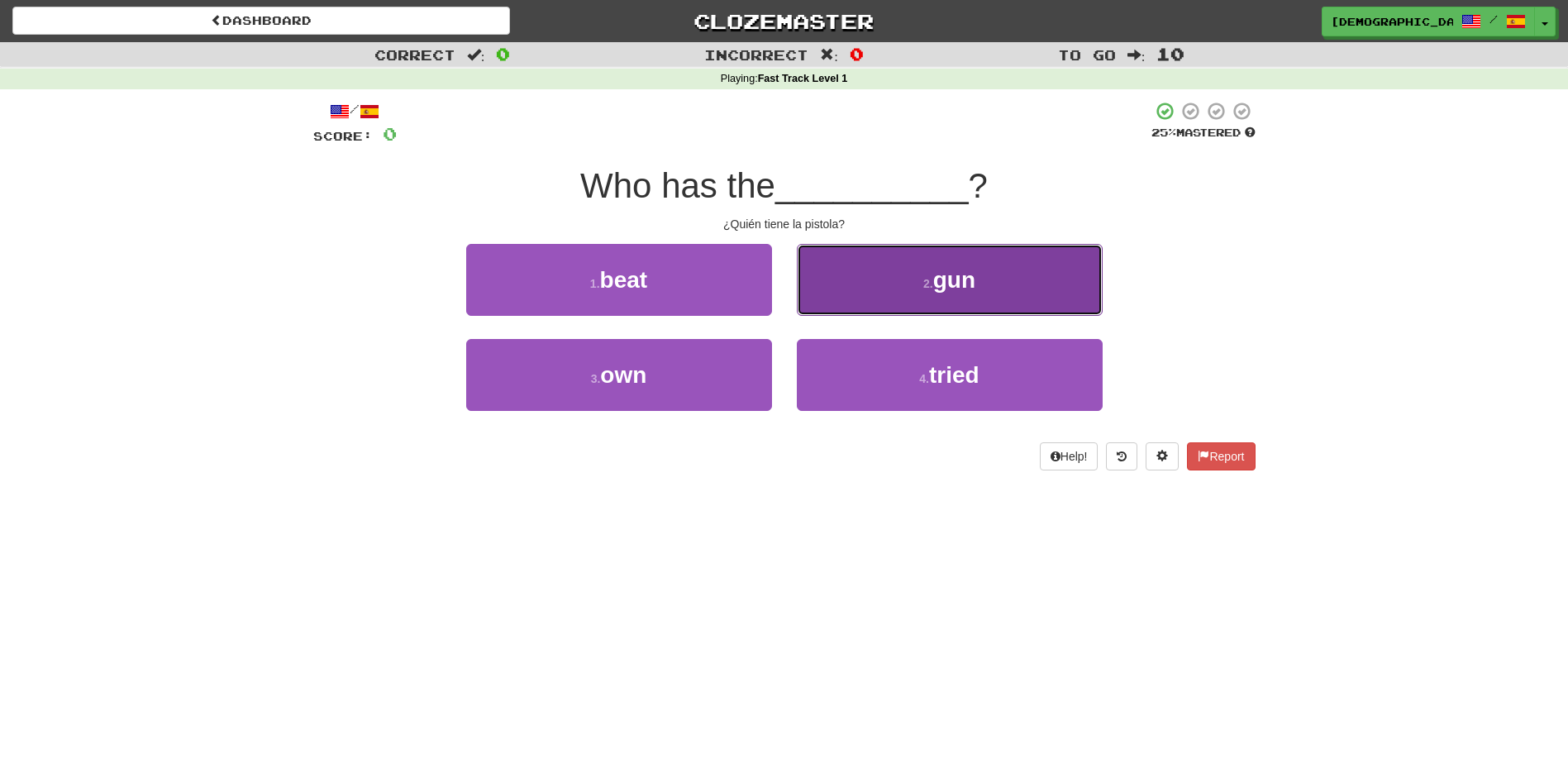
click at [925, 282] on small "2 ." at bounding box center [928, 283] width 10 height 13
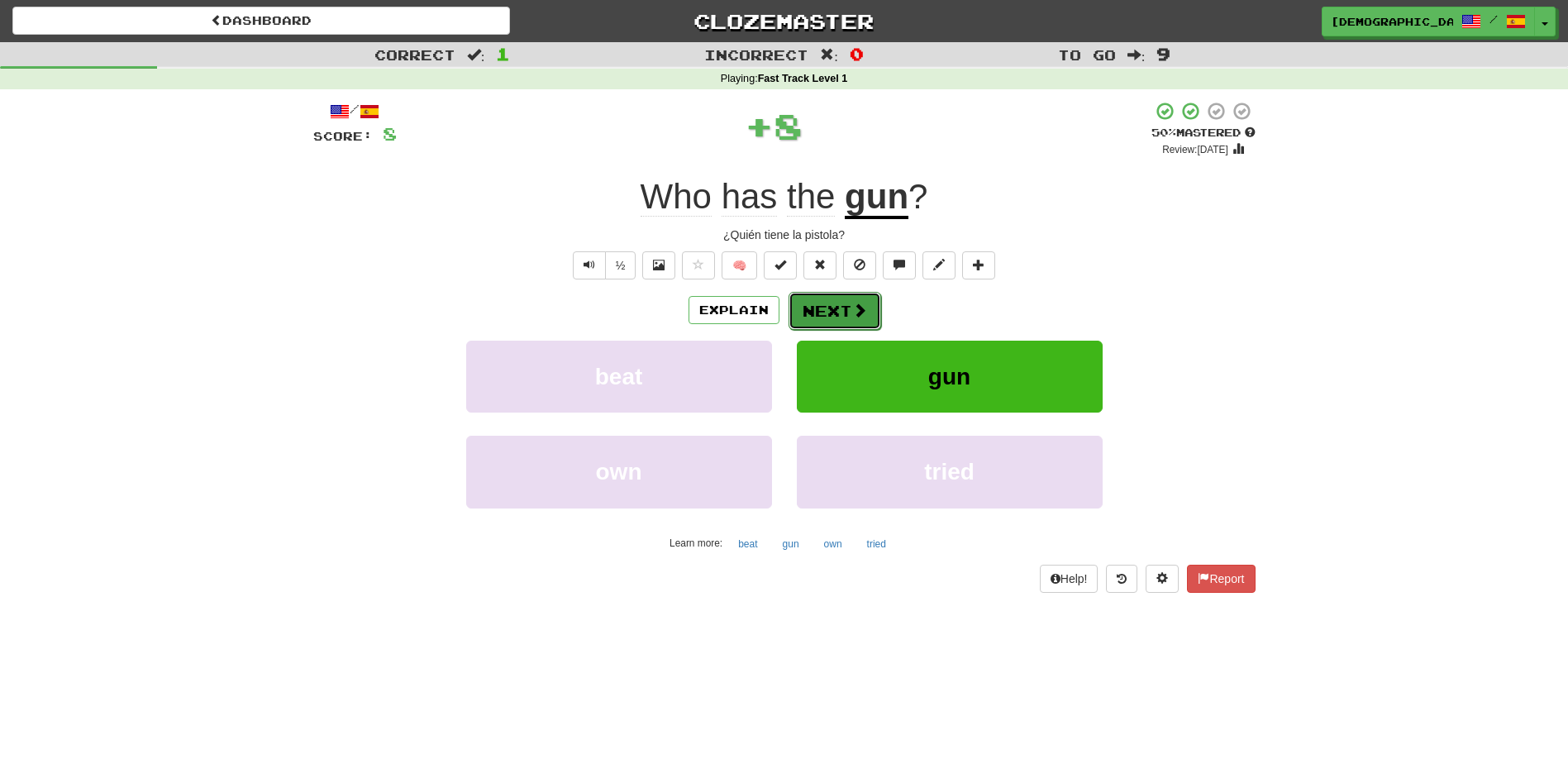
click at [838, 314] on button "Next" at bounding box center [834, 311] width 93 height 38
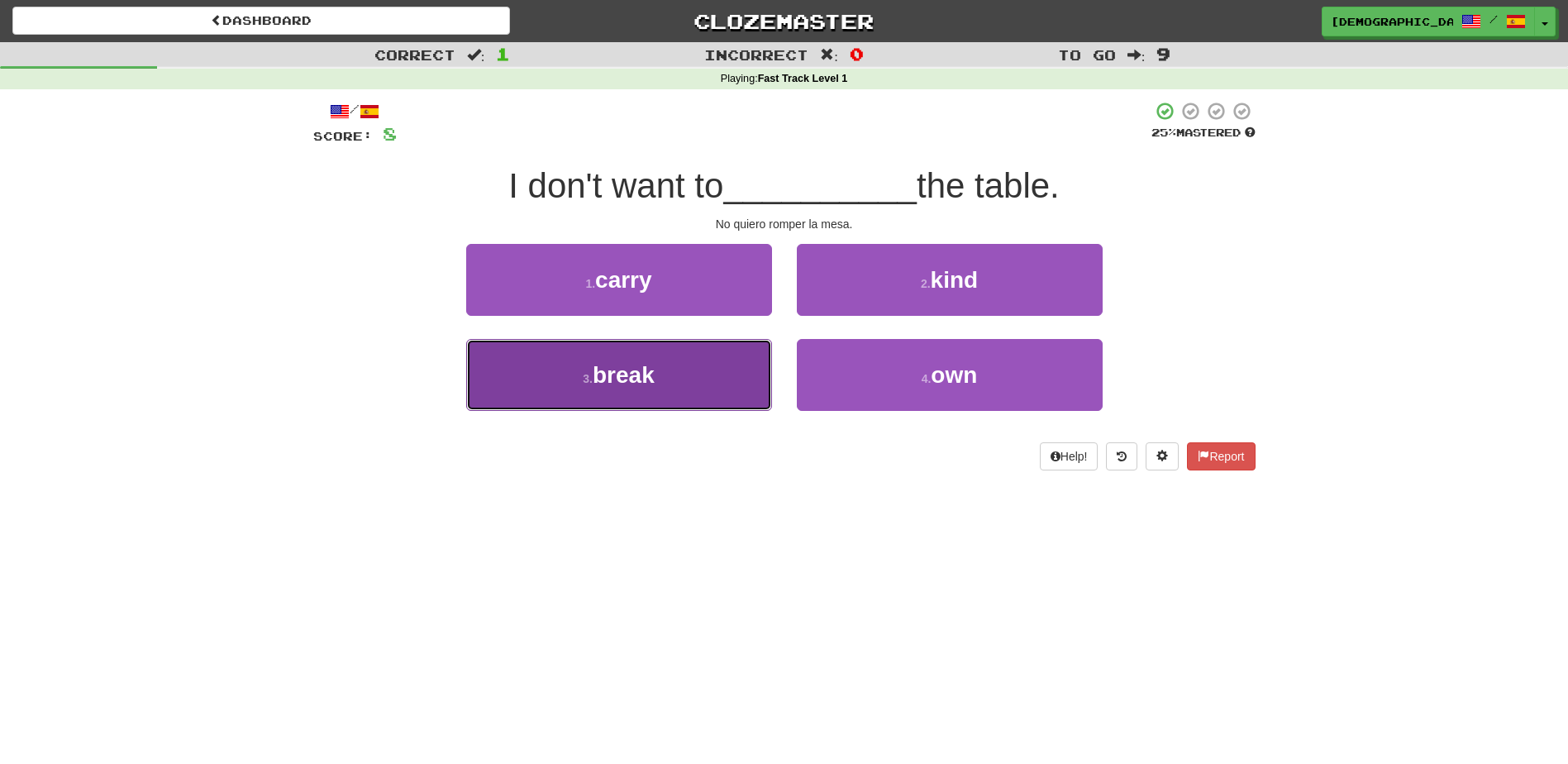
click at [683, 381] on button "3 . break" at bounding box center [618, 375] width 306 height 72
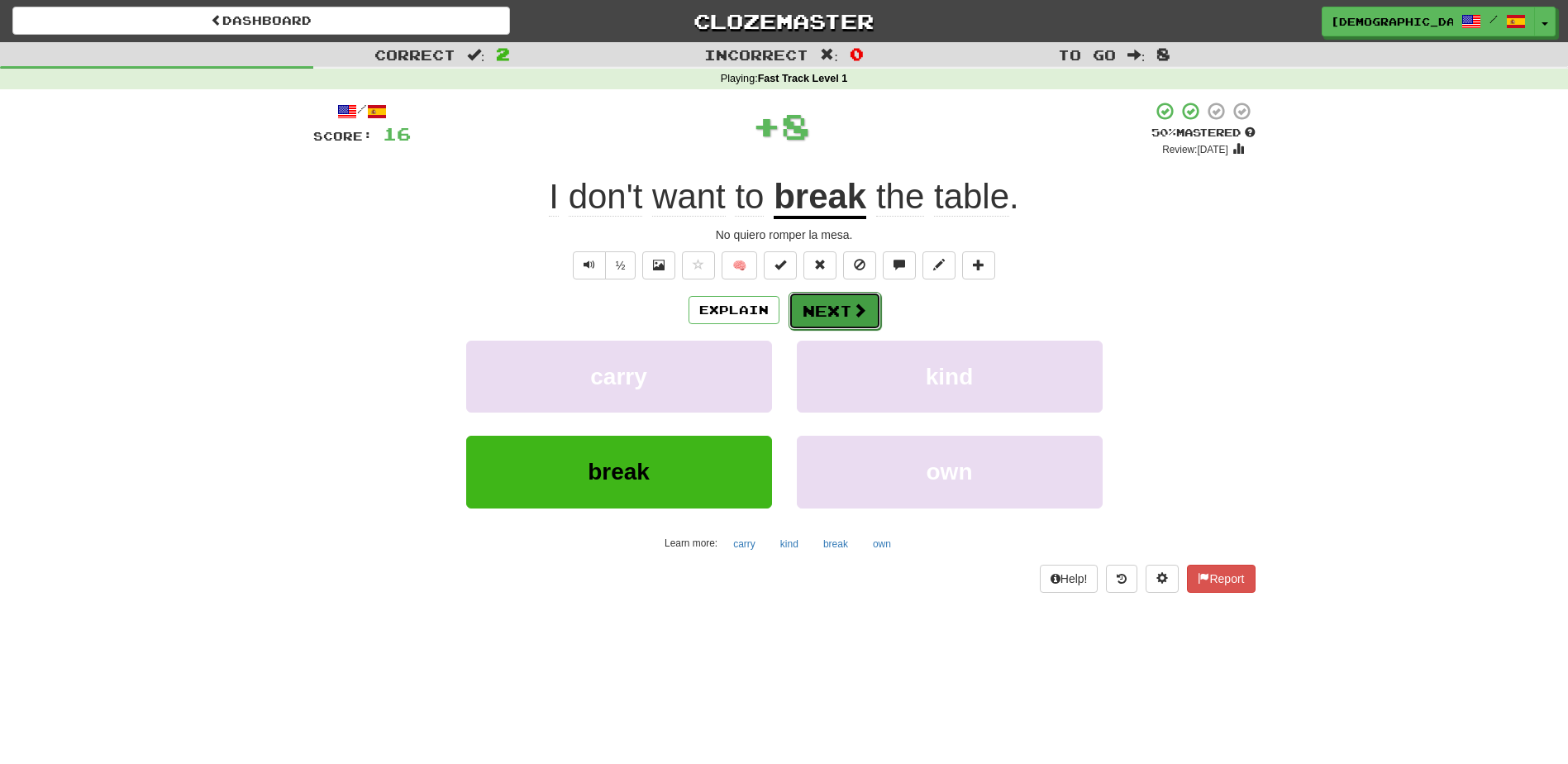
click at [821, 313] on button "Next" at bounding box center [834, 311] width 93 height 38
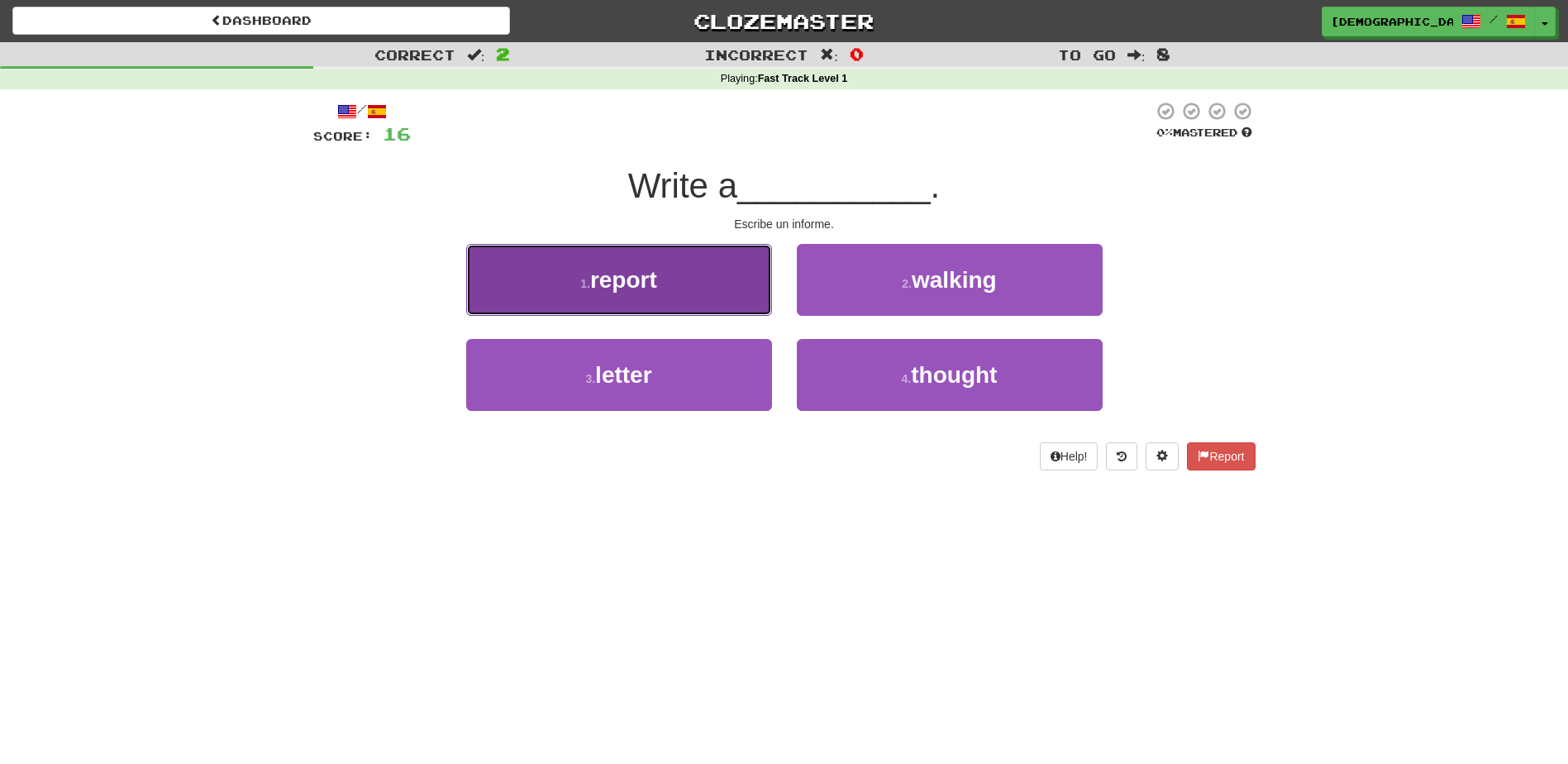
click at [679, 307] on button "1 . report" at bounding box center [618, 280] width 306 height 72
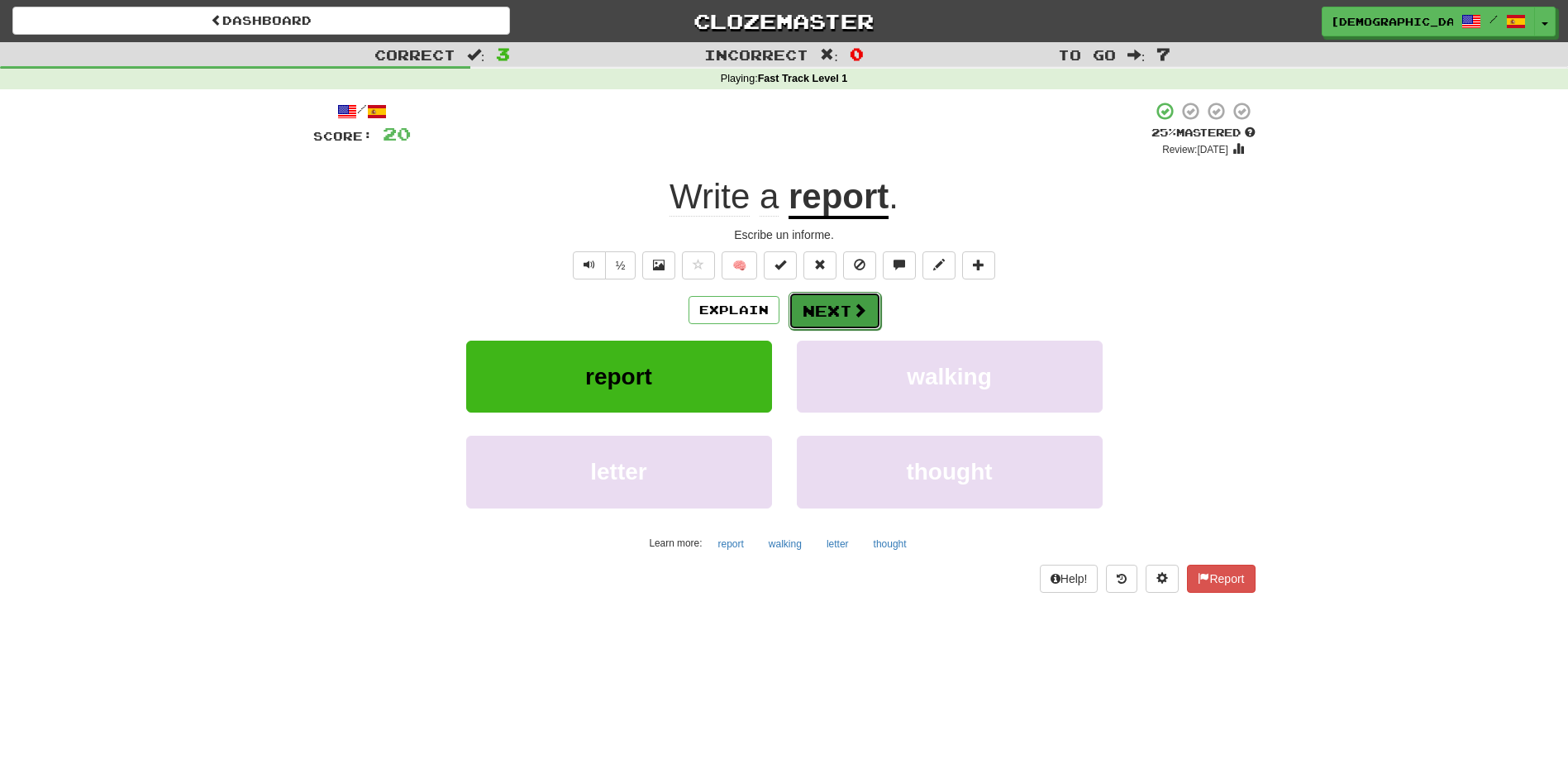
click at [826, 306] on button "Next" at bounding box center [834, 311] width 93 height 38
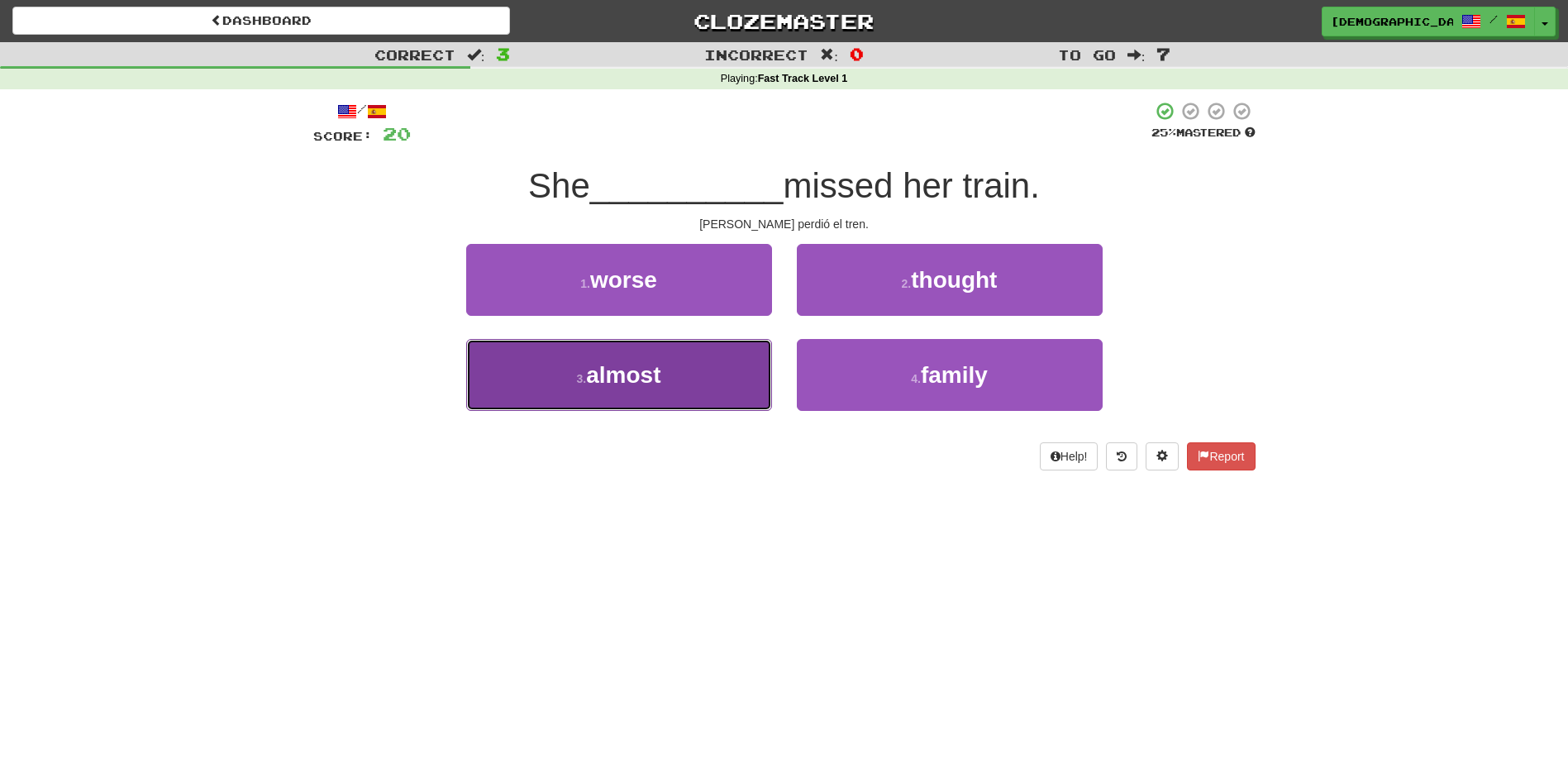
click at [740, 384] on button "3 . almost" at bounding box center [618, 375] width 306 height 72
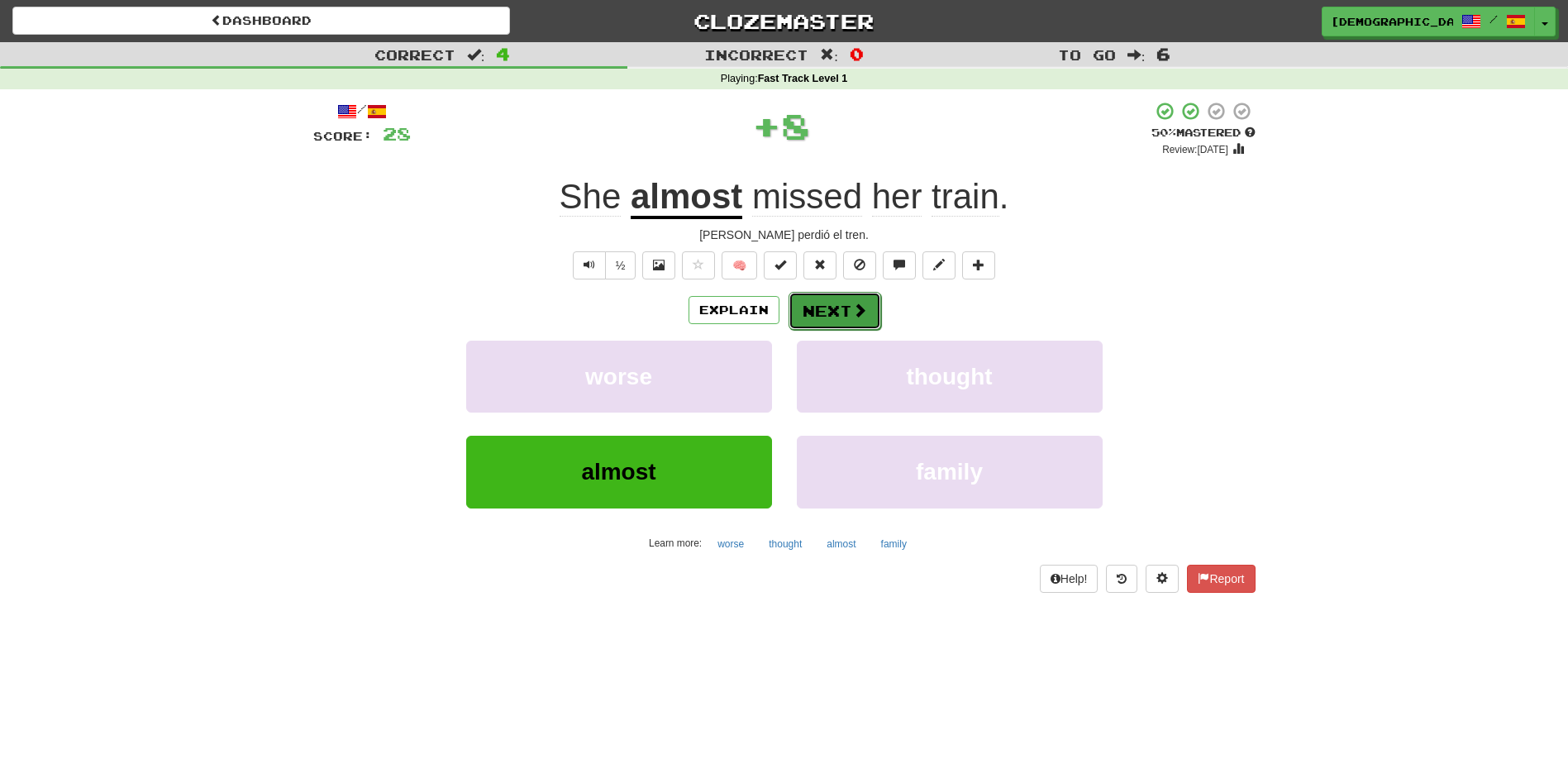
click at [840, 314] on button "Next" at bounding box center [834, 311] width 93 height 38
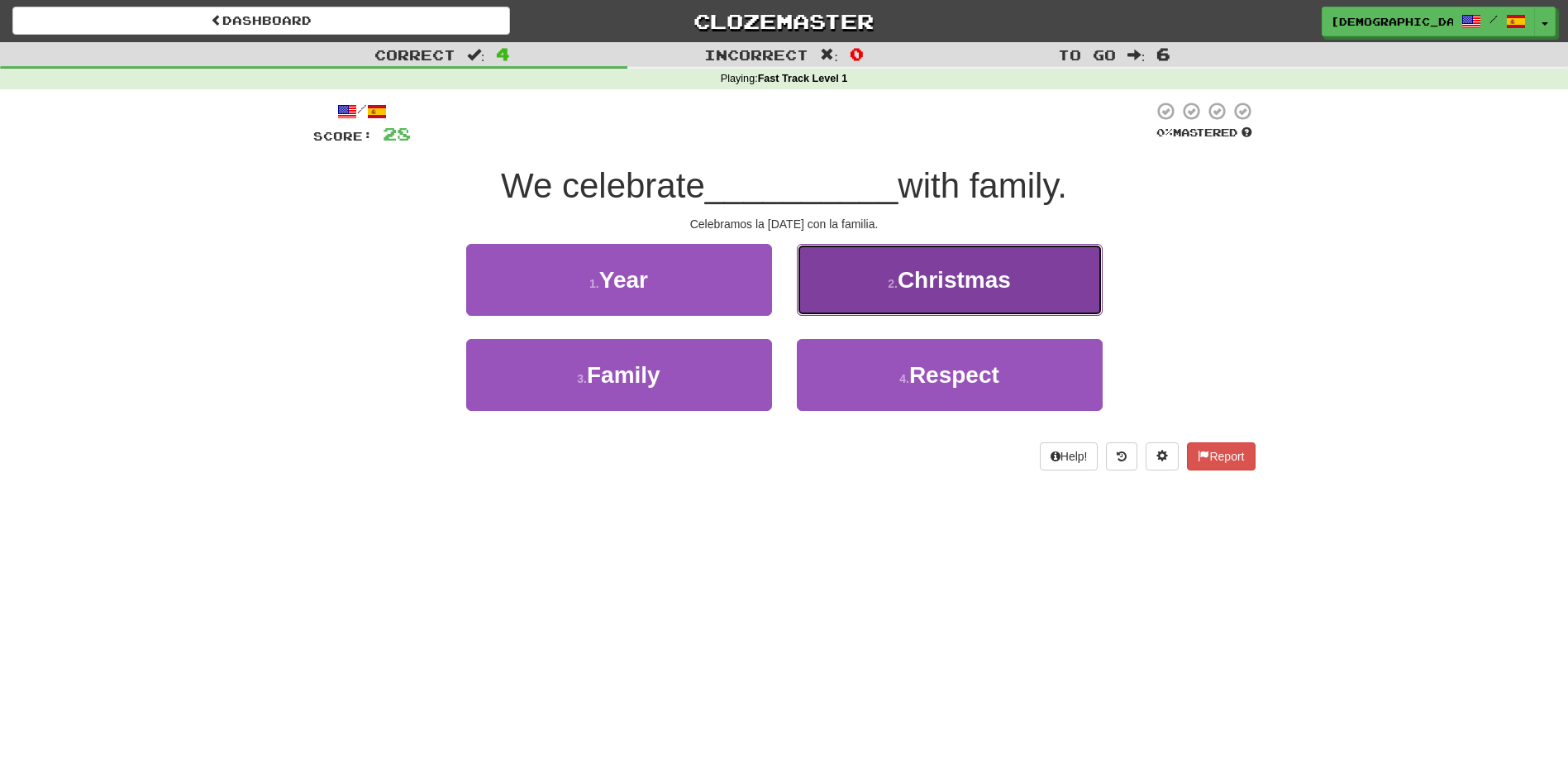
click at [891, 289] on small "2 ." at bounding box center [892, 283] width 10 height 13
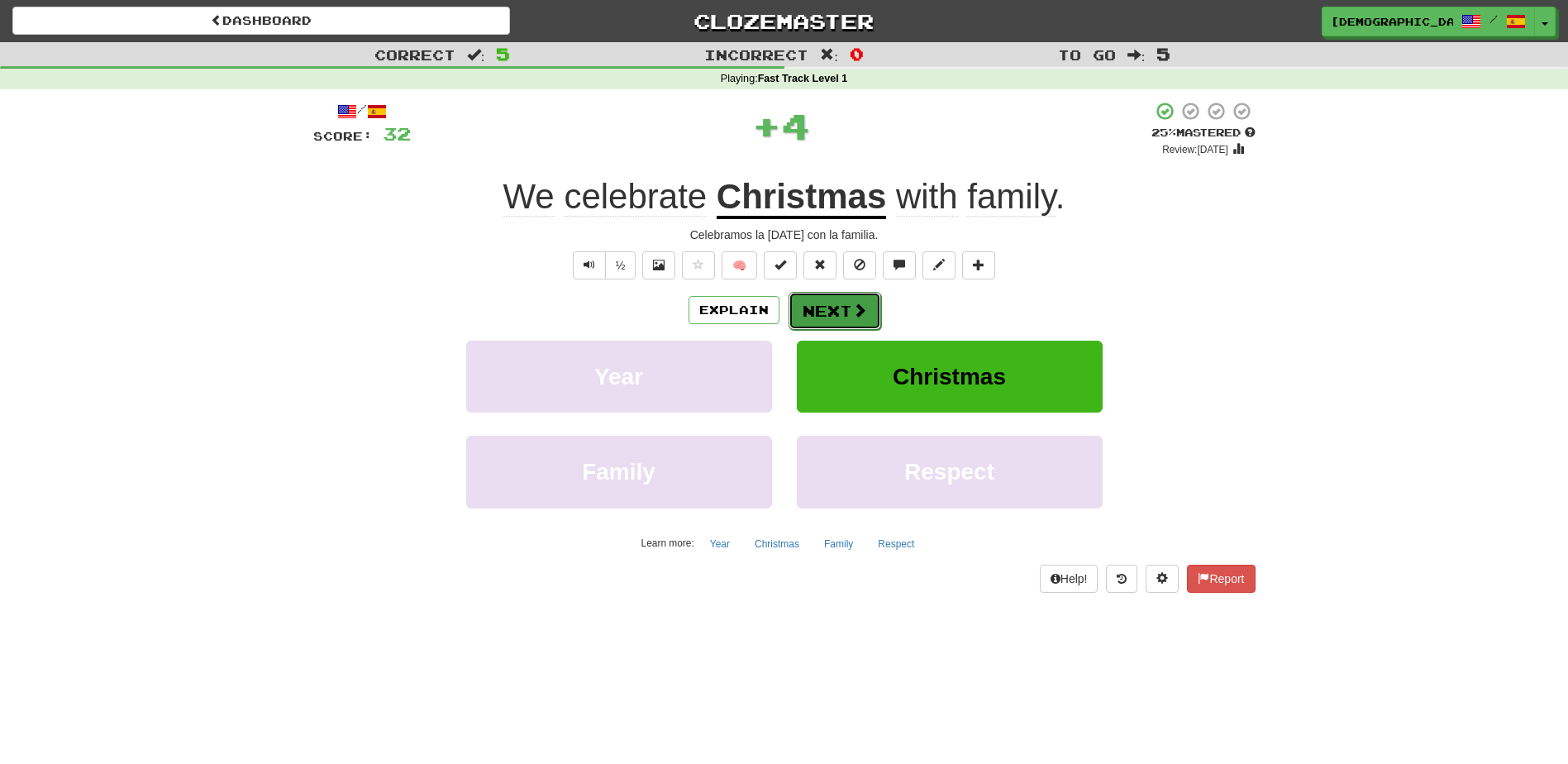
click at [835, 303] on button "Next" at bounding box center [834, 311] width 93 height 38
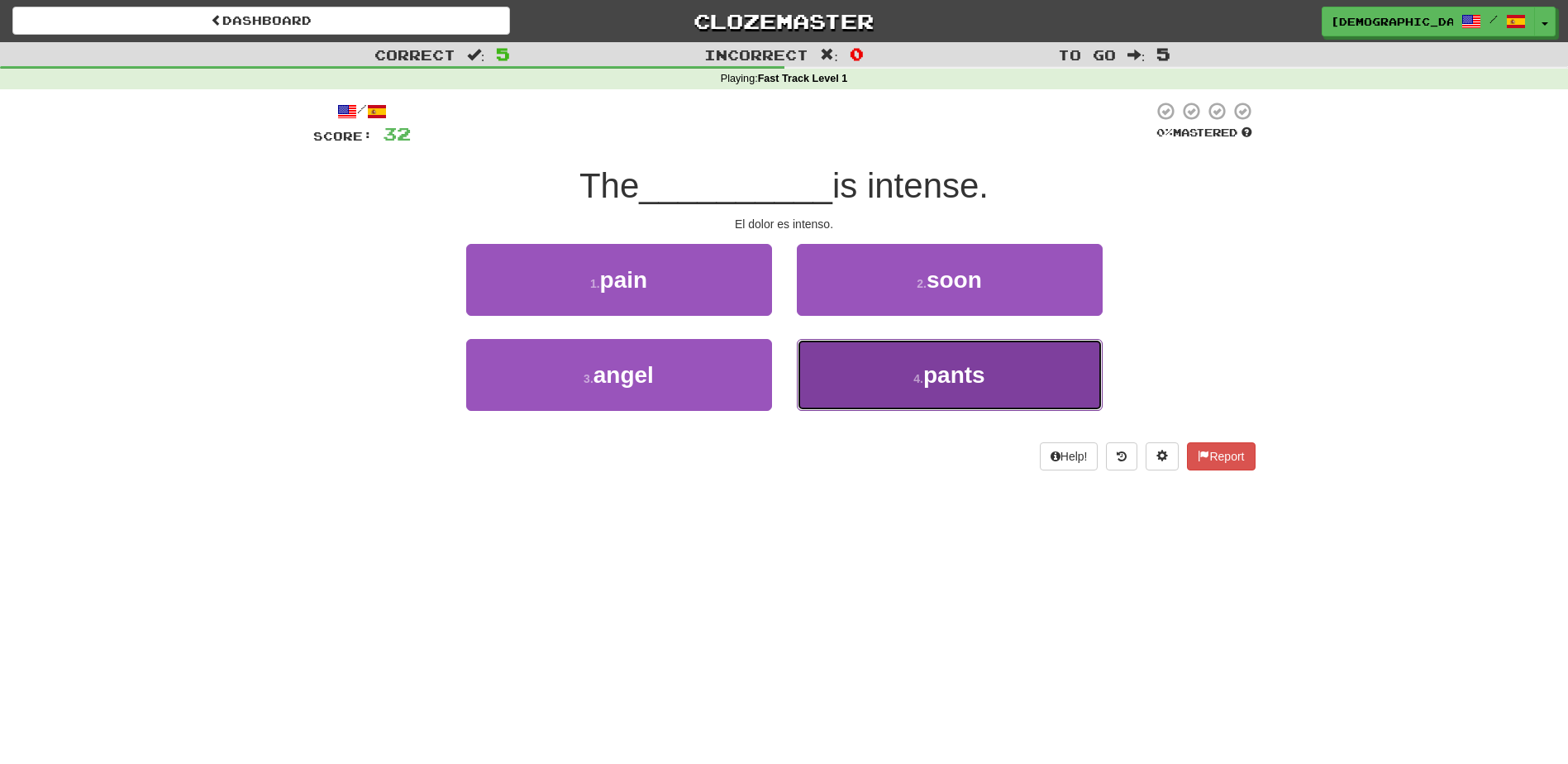
click at [941, 373] on span "pants" at bounding box center [954, 376] width 62 height 26
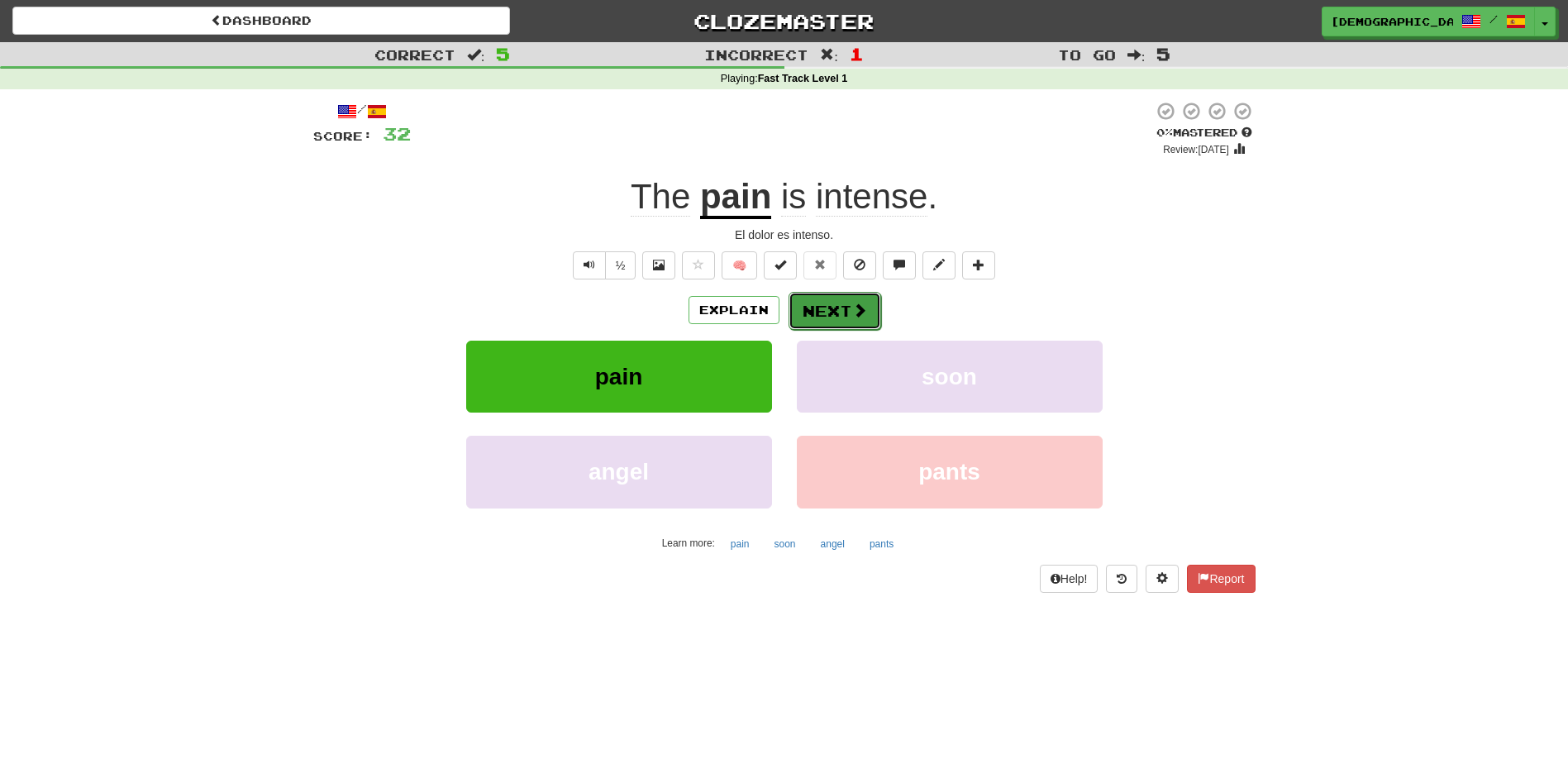
click at [837, 309] on button "Next" at bounding box center [834, 311] width 93 height 38
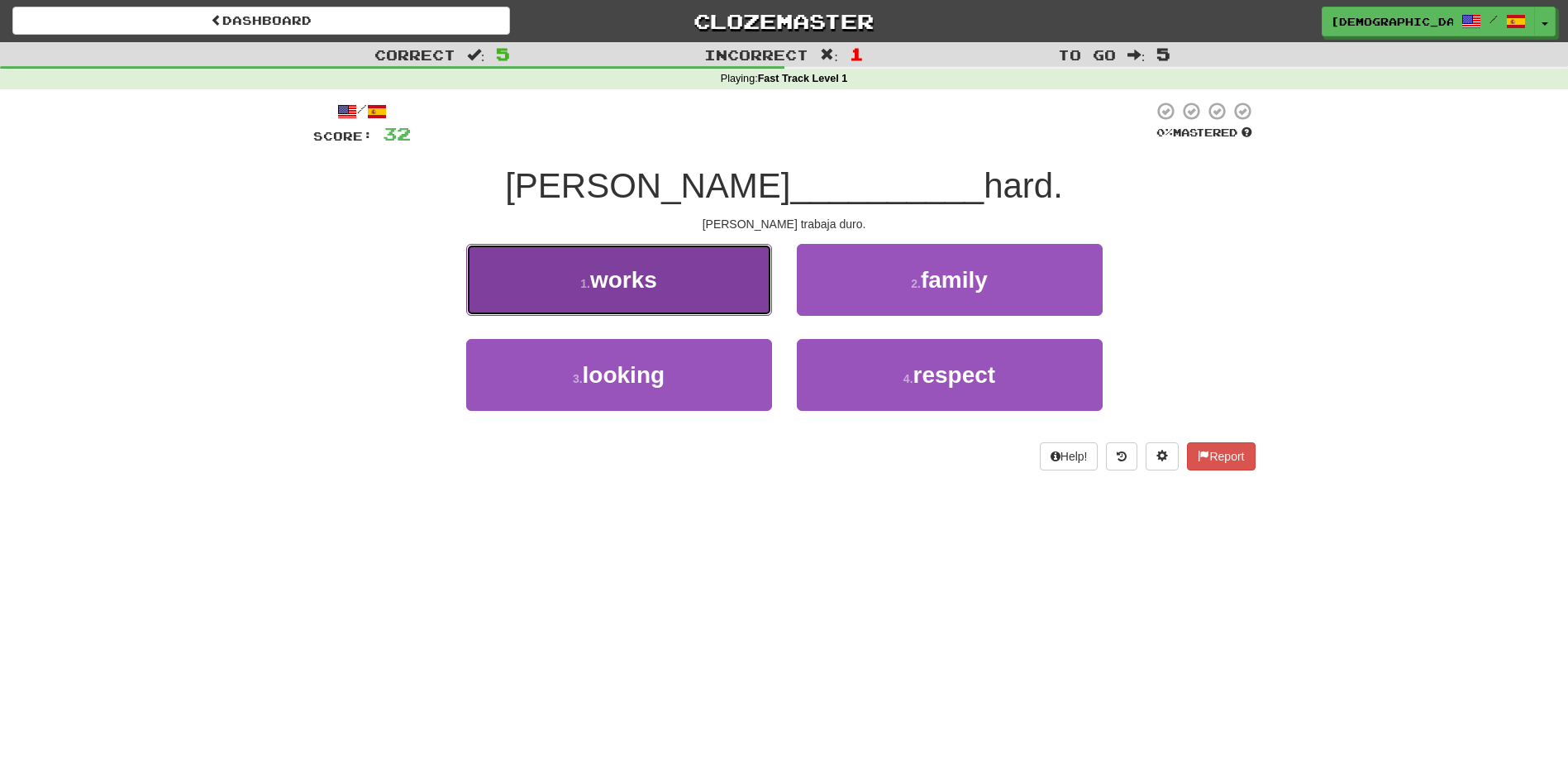
click at [714, 280] on button "1 . works" at bounding box center [618, 280] width 306 height 72
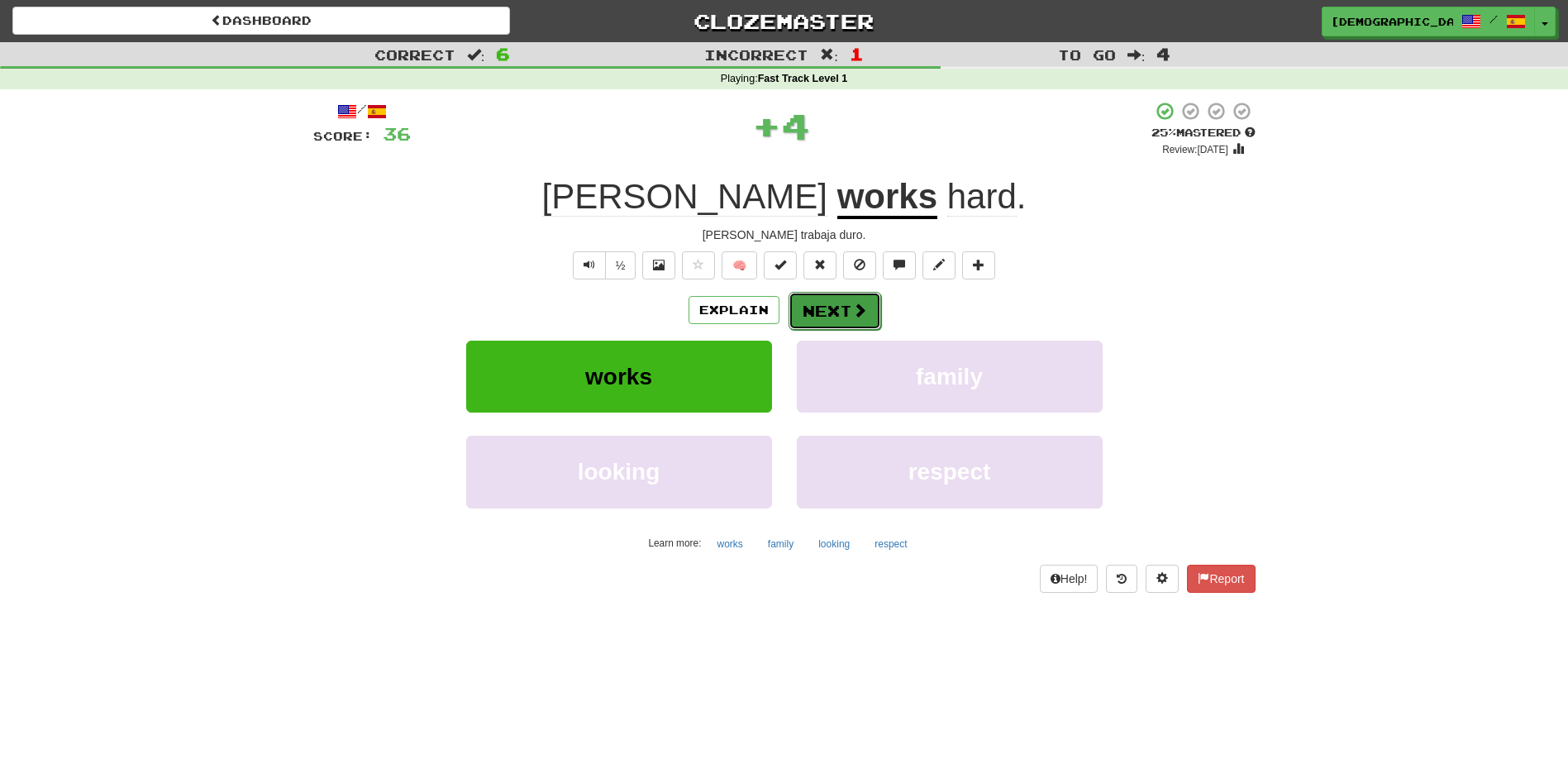
click at [825, 313] on button "Next" at bounding box center [834, 311] width 93 height 38
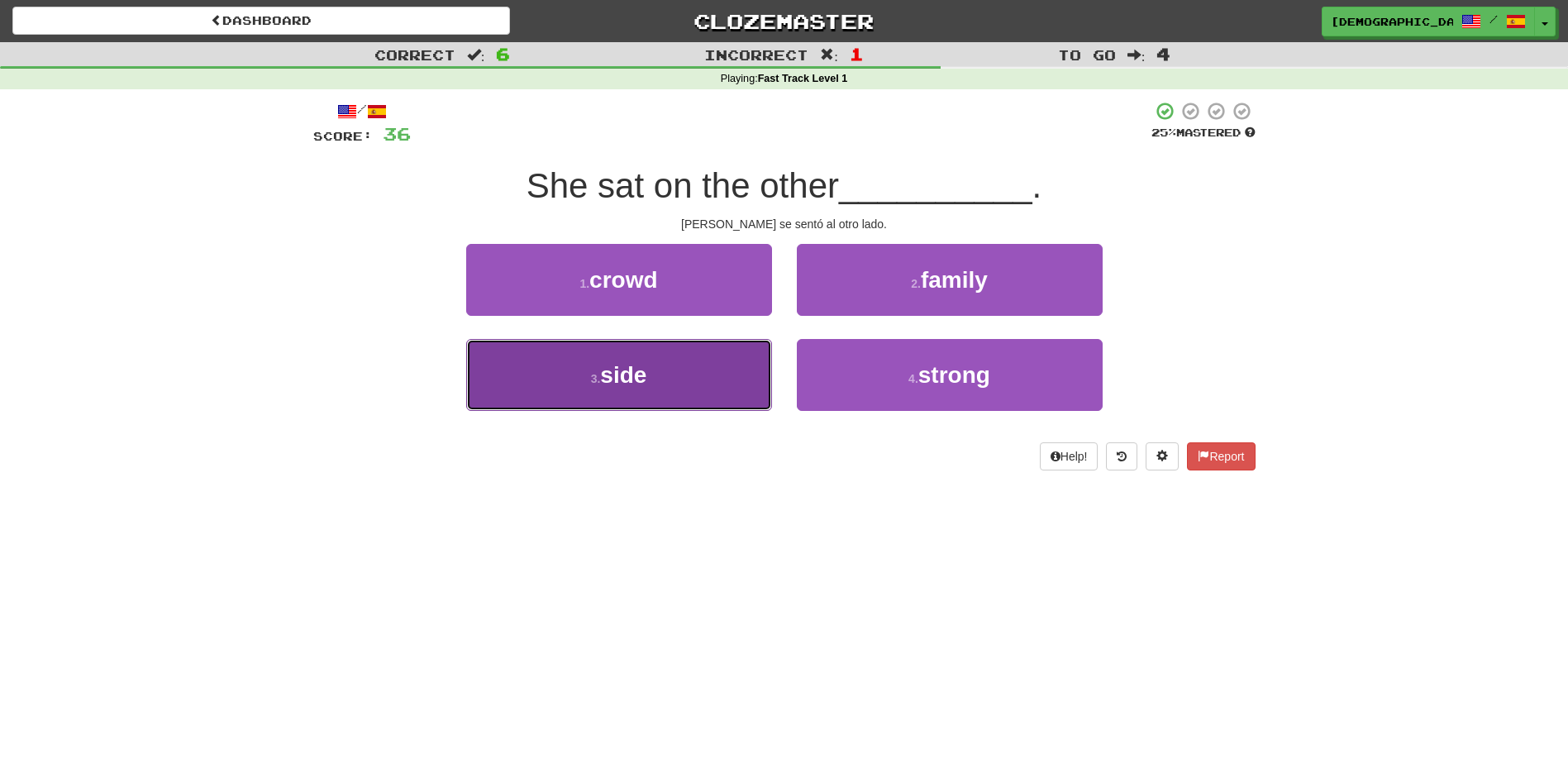
click at [698, 371] on button "3 . side" at bounding box center [618, 375] width 306 height 72
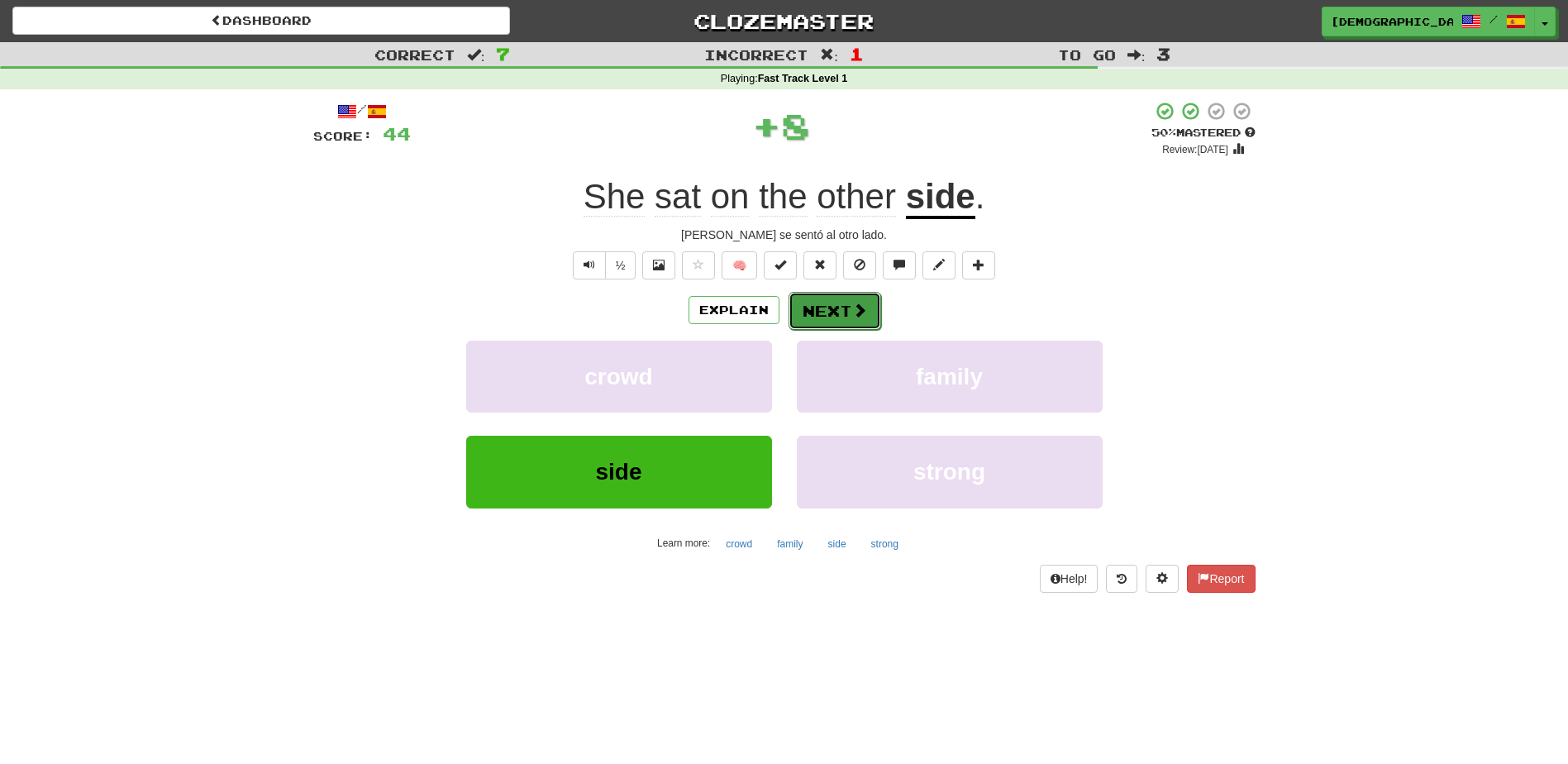
click at [824, 302] on button "Next" at bounding box center [834, 311] width 93 height 38
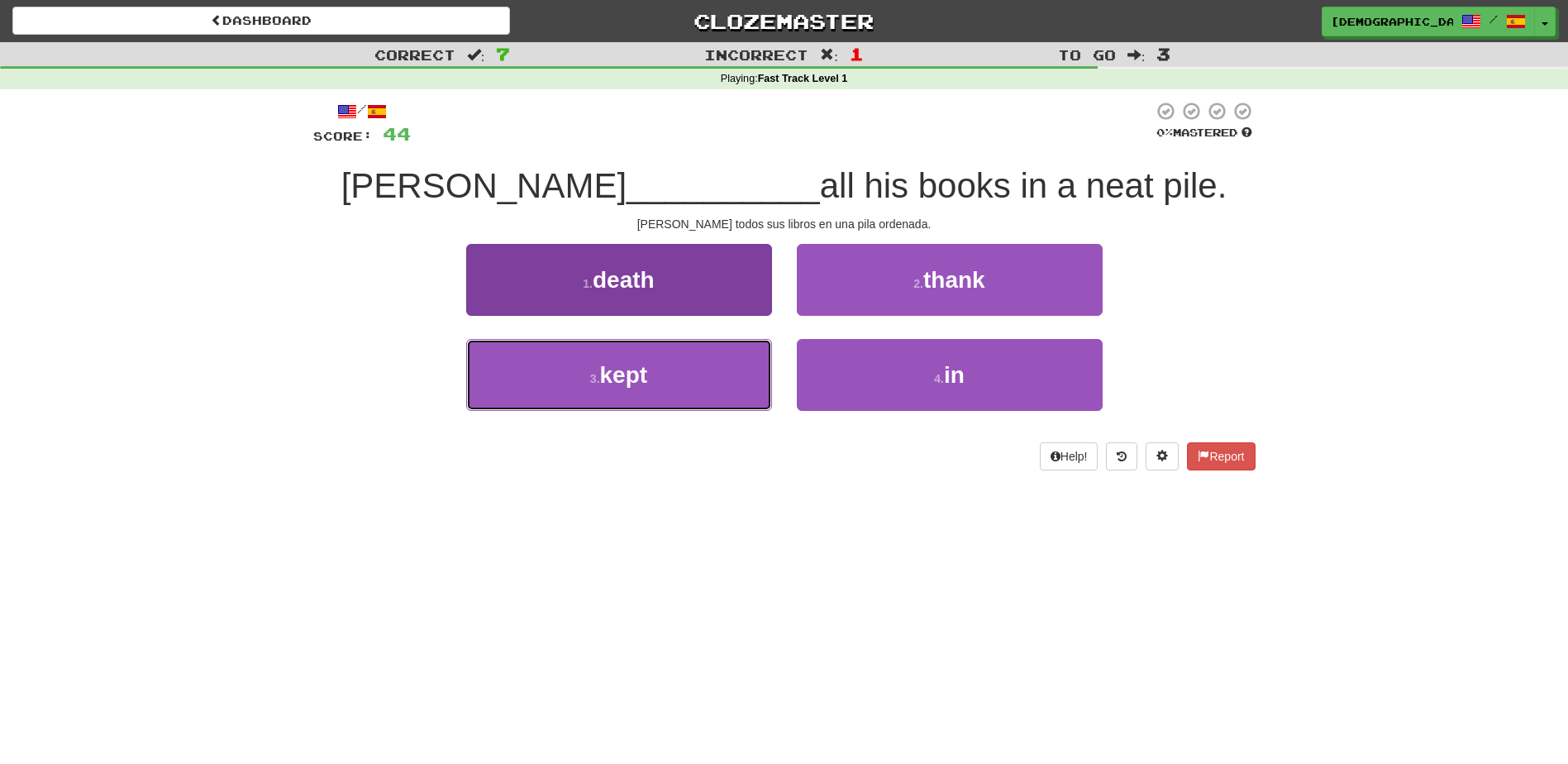
click at [667, 363] on button "3 . kept" at bounding box center [618, 375] width 306 height 72
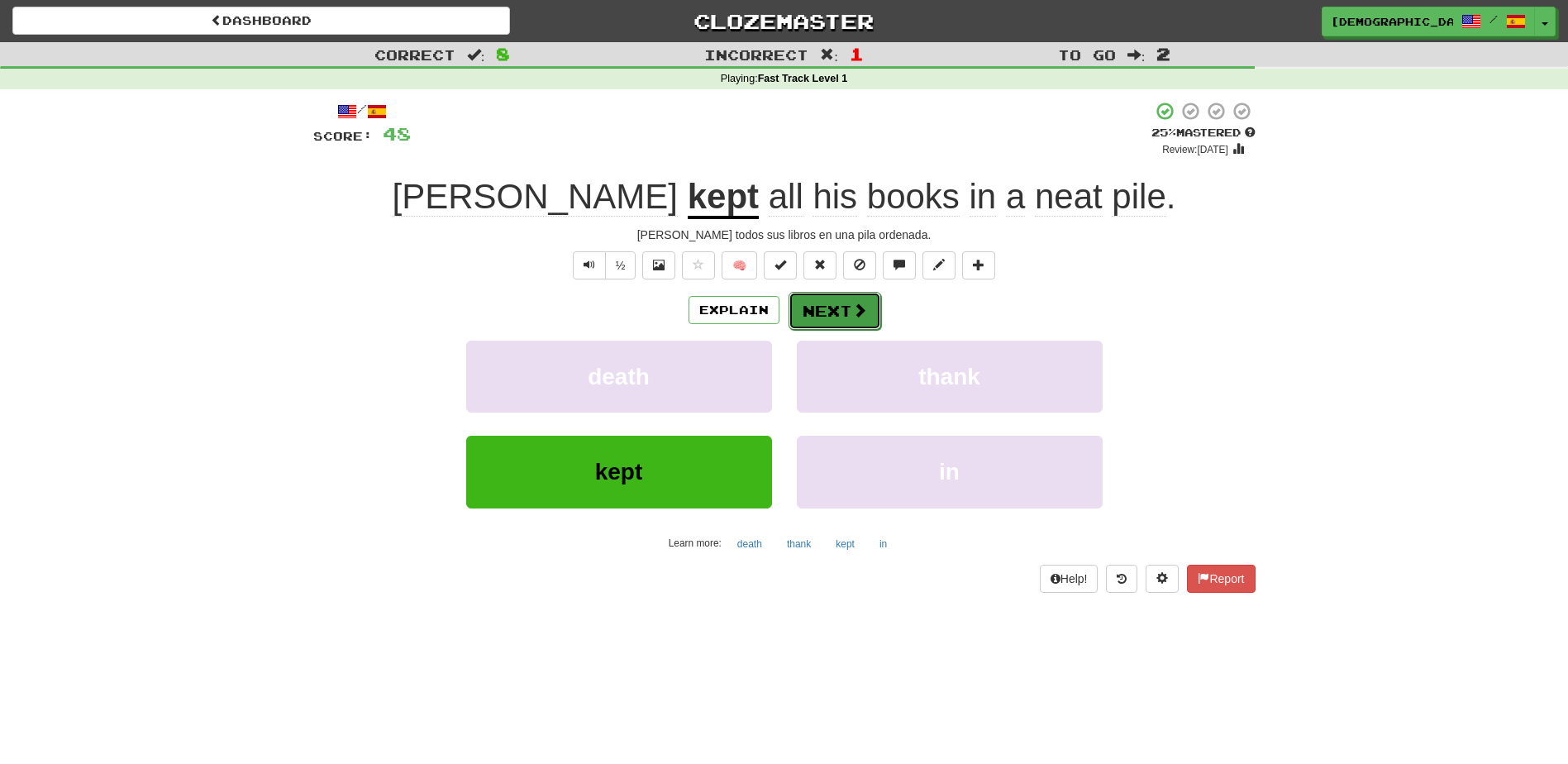
click at [828, 298] on button "Next" at bounding box center [834, 311] width 93 height 38
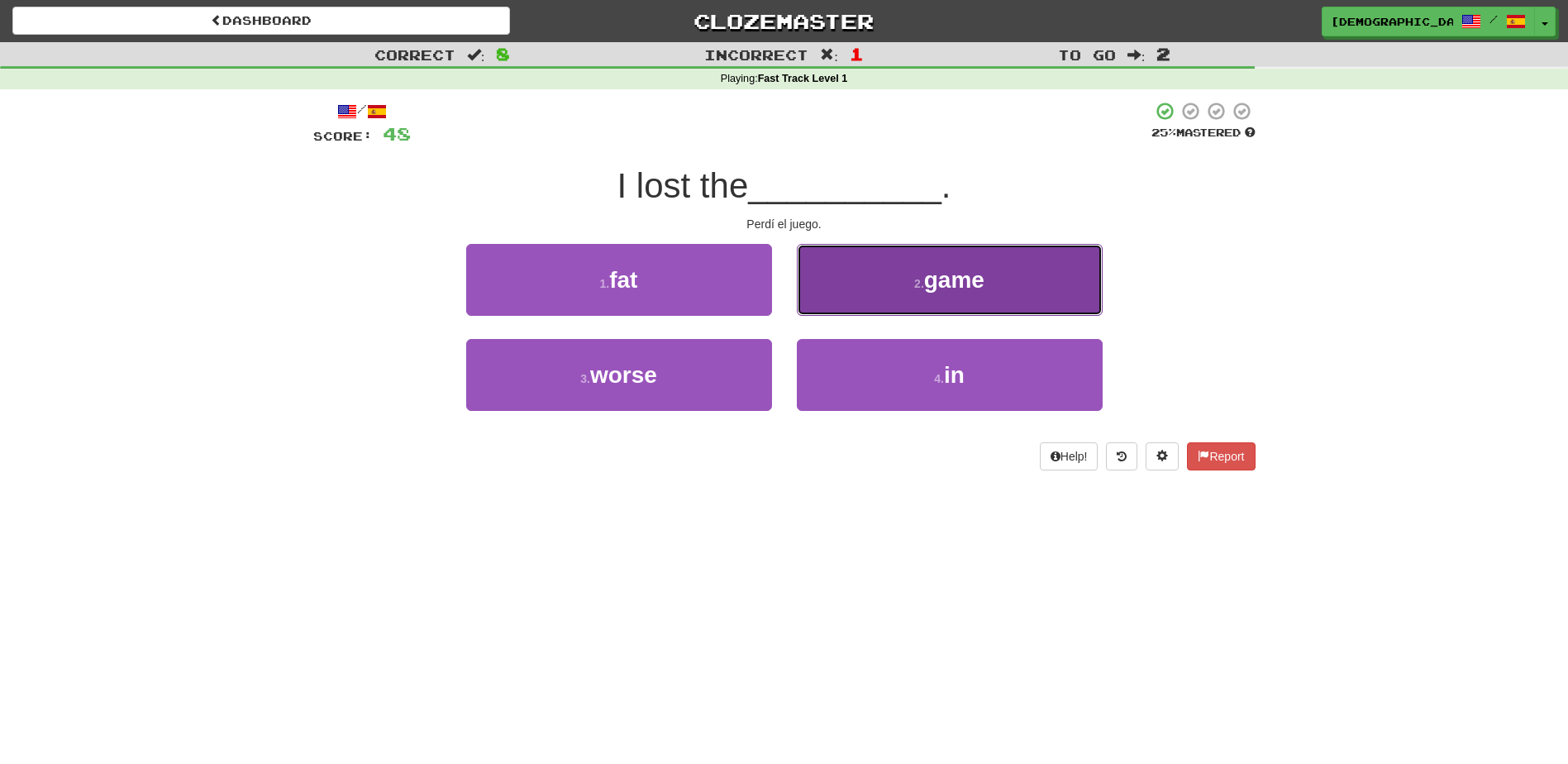
click at [947, 281] on span "game" at bounding box center [954, 280] width 61 height 26
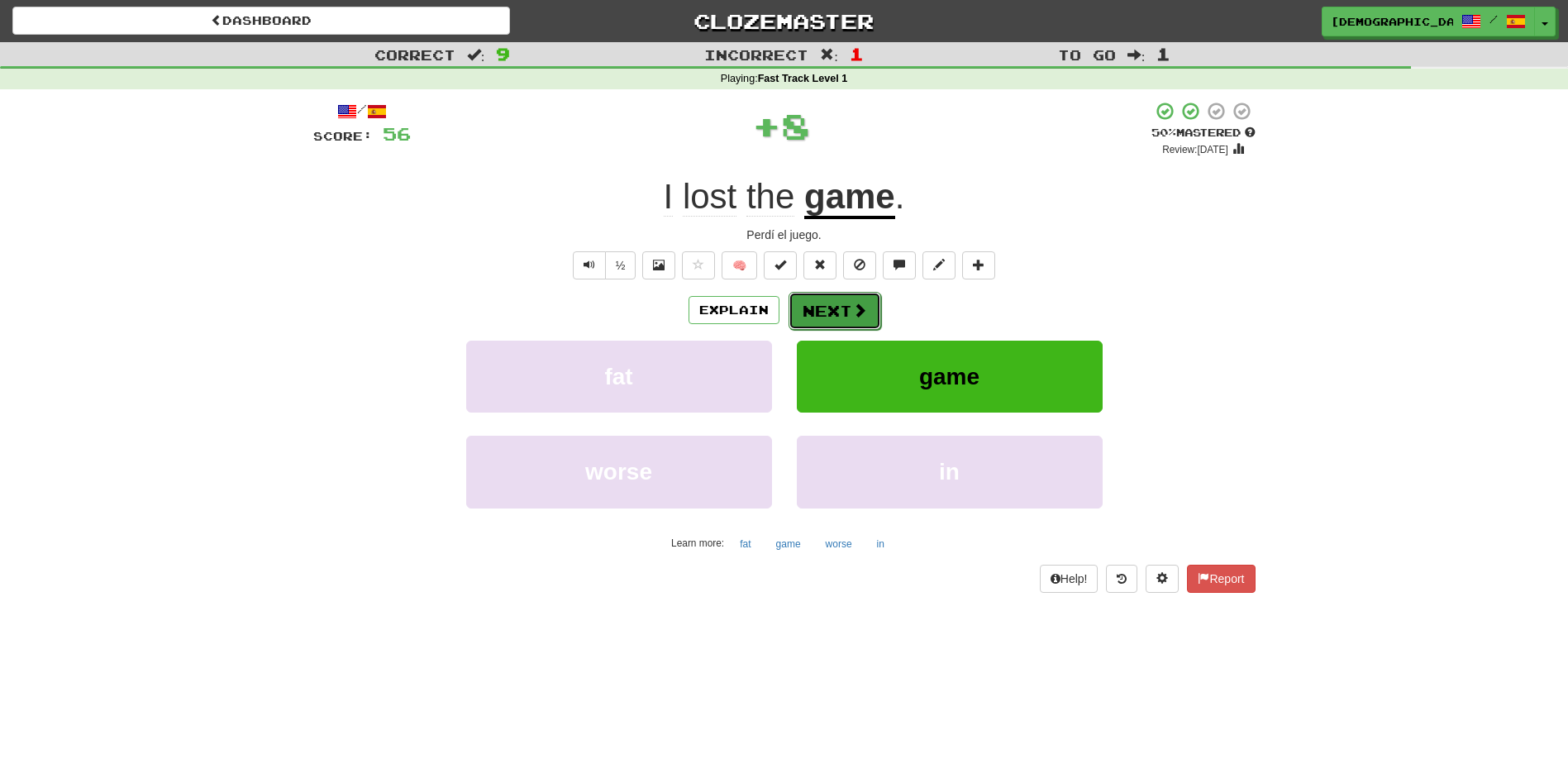
click at [835, 309] on button "Next" at bounding box center [834, 311] width 93 height 38
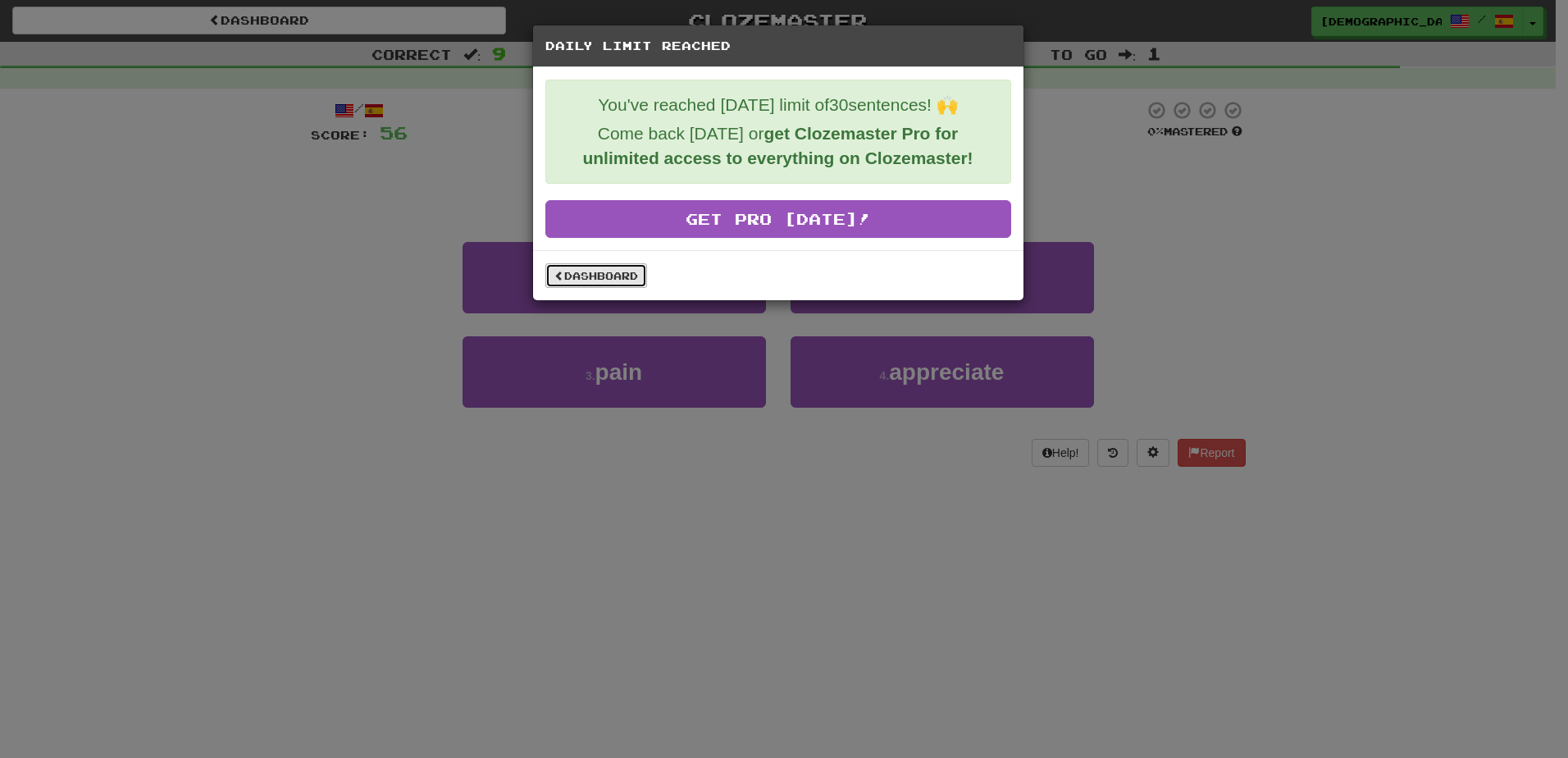
click at [625, 277] on link "Dashboard" at bounding box center [596, 275] width 102 height 25
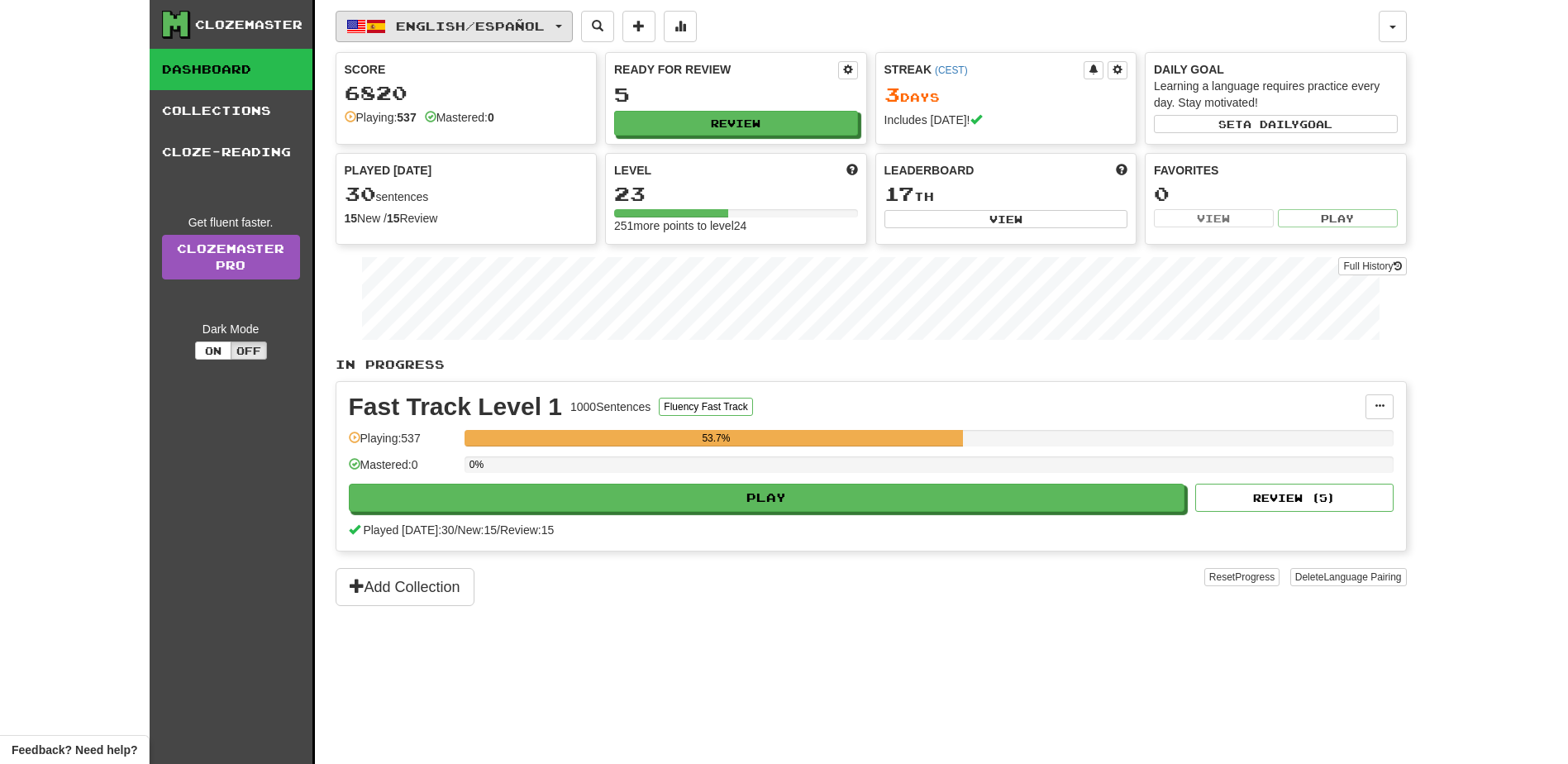
click at [561, 26] on span "button" at bounding box center [559, 26] width 7 height 3
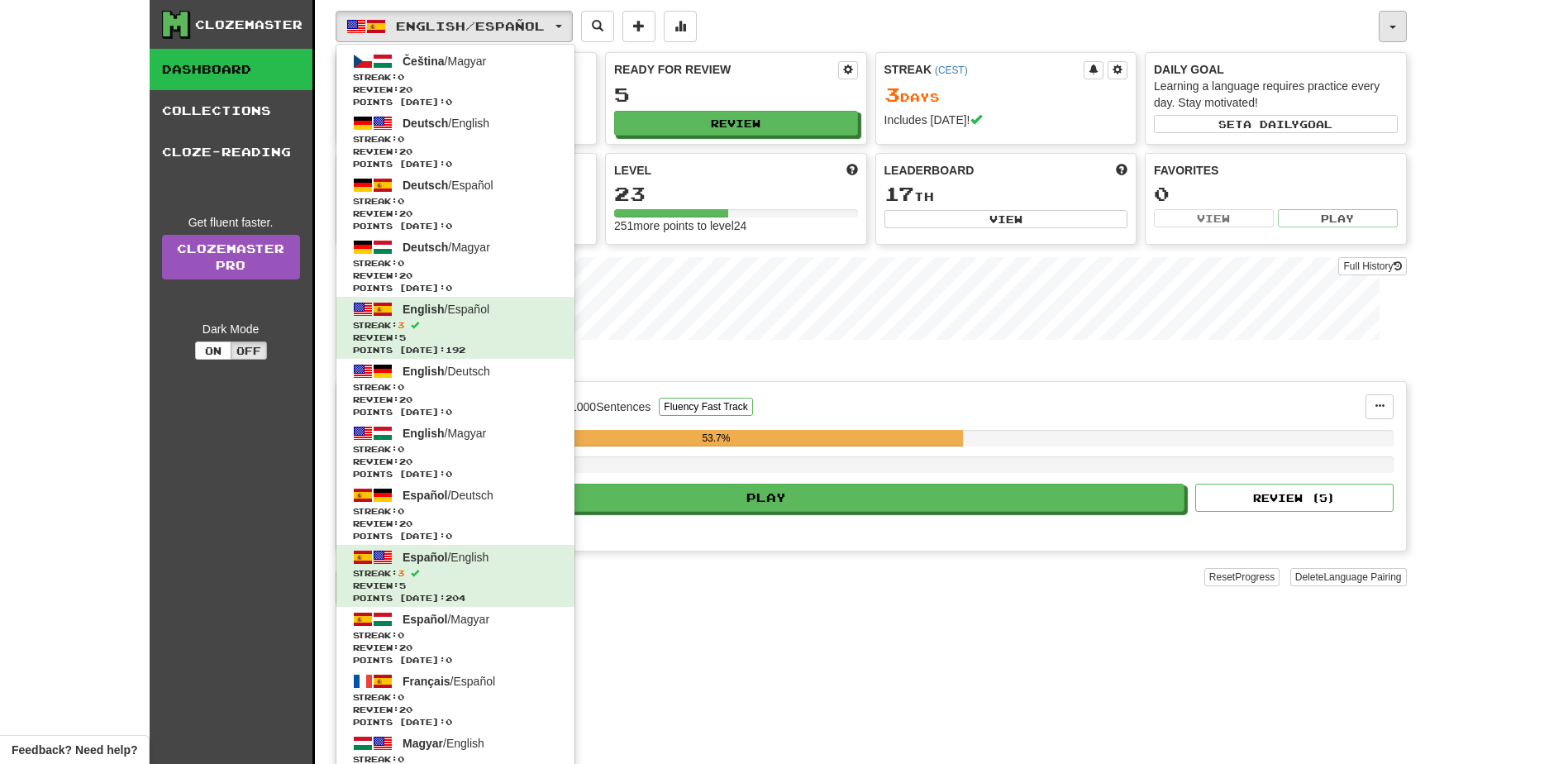
click at [1396, 29] on button "button" at bounding box center [1392, 27] width 28 height 32
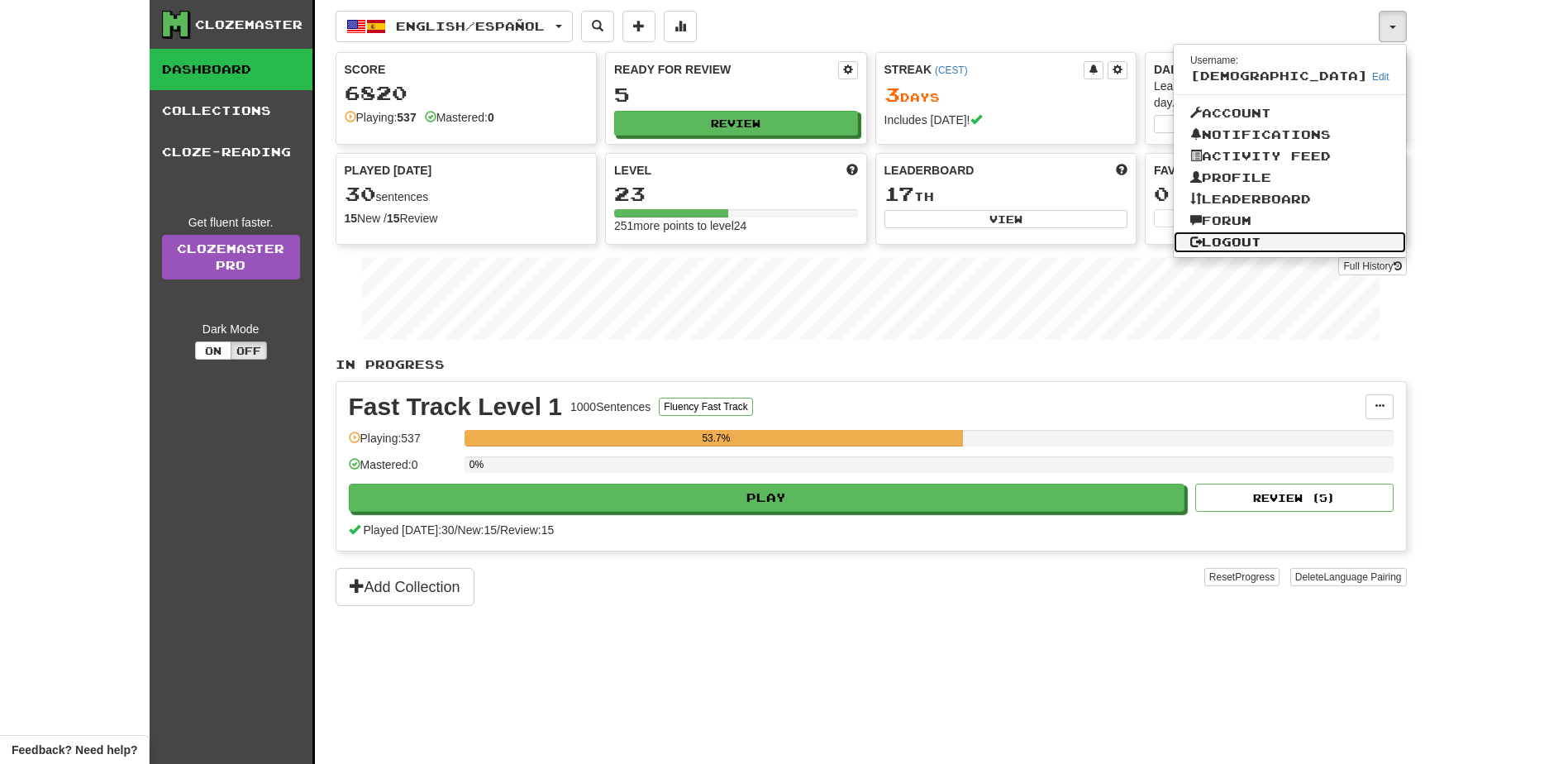
click at [1320, 236] on link "Logout" at bounding box center [1289, 242] width 232 height 22
